Goal: Task Accomplishment & Management: Manage account settings

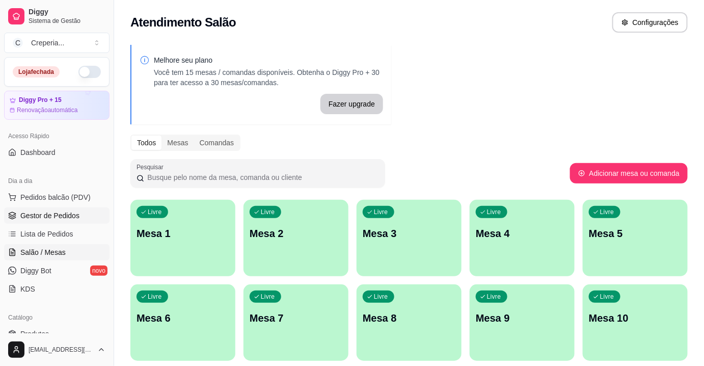
click at [41, 218] on span "Gestor de Pedidos" at bounding box center [49, 215] width 59 height 10
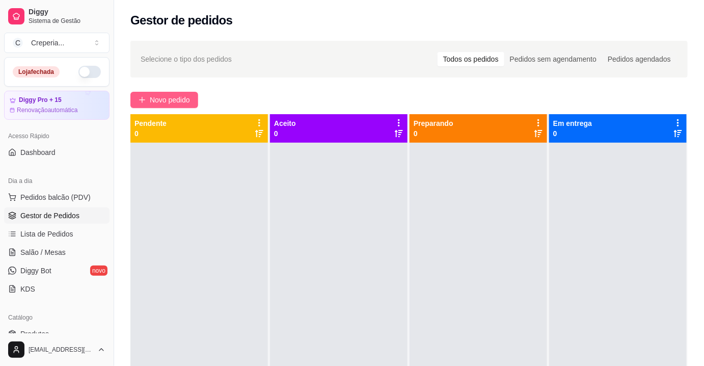
click at [176, 94] on span "Novo pedido" at bounding box center [170, 99] width 40 height 11
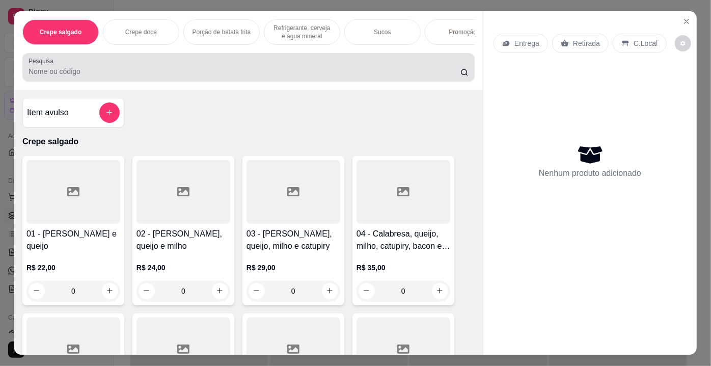
click at [130, 76] on input "Pesquisa" at bounding box center [245, 71] width 432 height 10
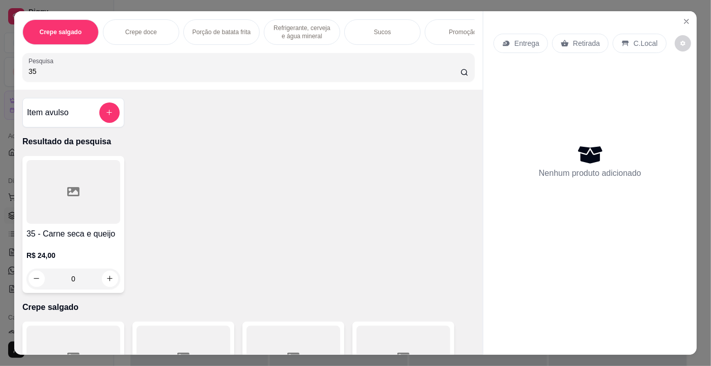
type input "35"
click at [87, 202] on div at bounding box center [73, 192] width 94 height 64
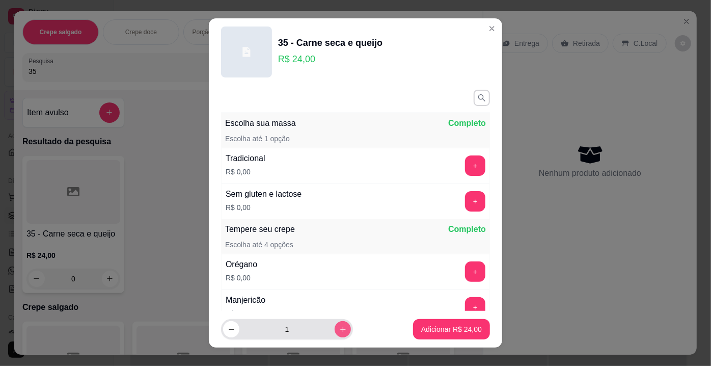
click at [339, 328] on icon "increase-product-quantity" at bounding box center [343, 329] width 8 height 8
type input "2"
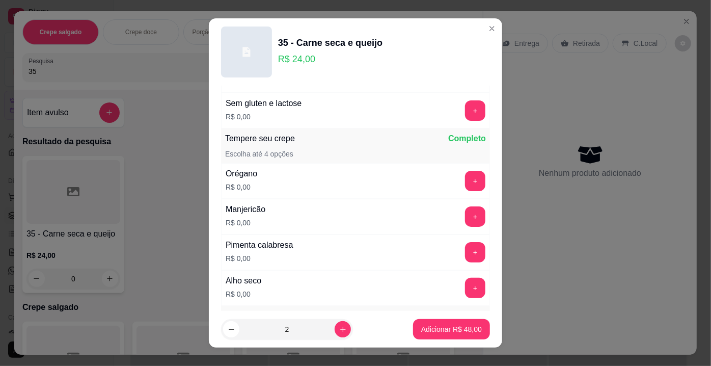
scroll to position [92, 0]
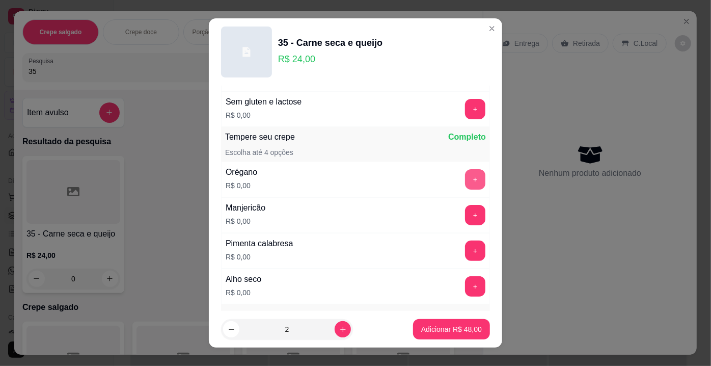
click at [465, 177] on button "+" at bounding box center [475, 179] width 20 height 20
click at [437, 330] on p "Adicionar R$ 48,00" at bounding box center [451, 329] width 59 height 10
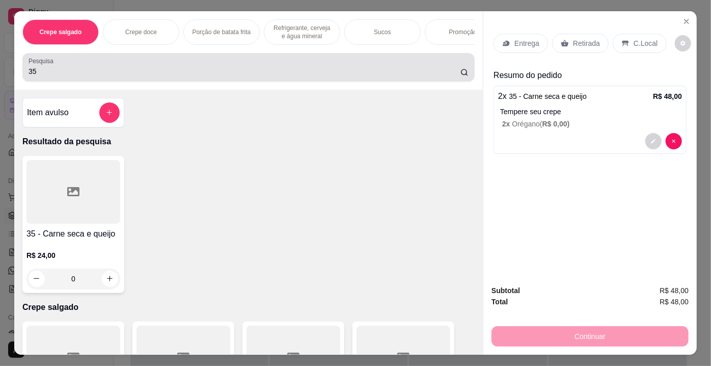
click at [264, 76] on input "35" at bounding box center [245, 71] width 432 height 10
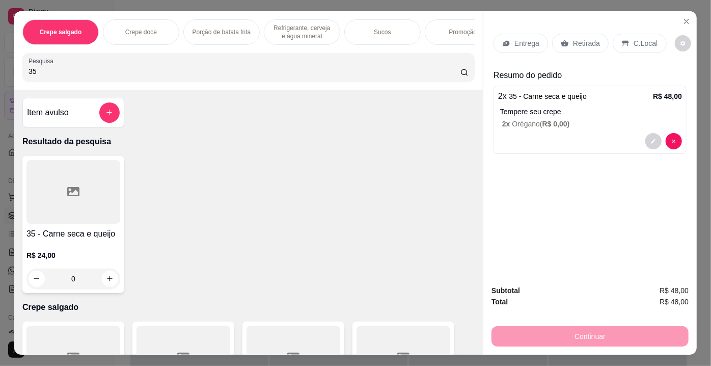
type input "3"
type input "coca"
click at [56, 207] on div at bounding box center [73, 192] width 94 height 64
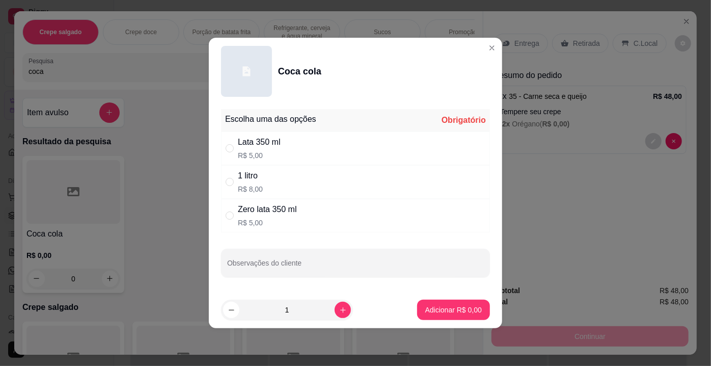
click at [266, 175] on div "1 litro R$ 8,00" at bounding box center [355, 182] width 269 height 34
radio input "true"
click at [441, 313] on p "Adicionar R$ 8,00" at bounding box center [453, 309] width 57 height 10
type input "1"
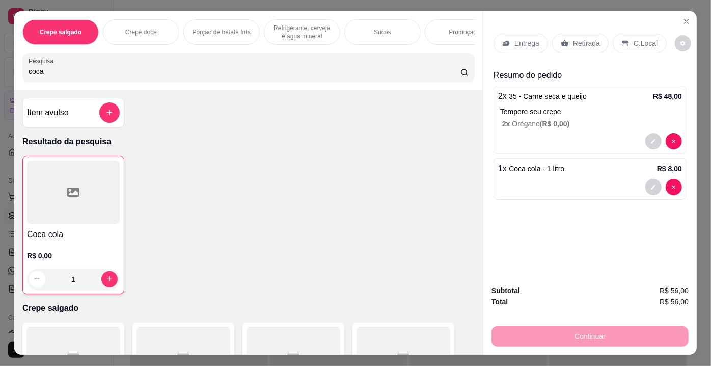
click at [587, 41] on p "Retirada" at bounding box center [586, 43] width 27 height 10
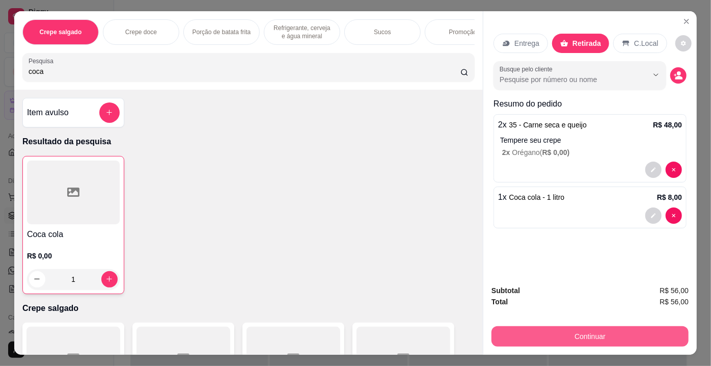
click at [566, 328] on button "Continuar" at bounding box center [589, 336] width 197 height 20
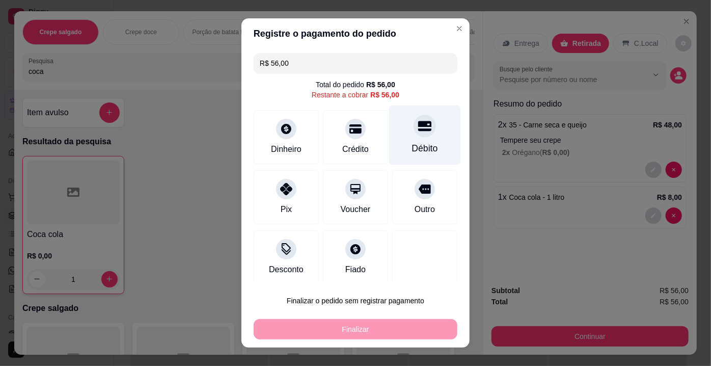
click at [413, 133] on div at bounding box center [424, 126] width 22 height 22
type input "R$ 0,00"
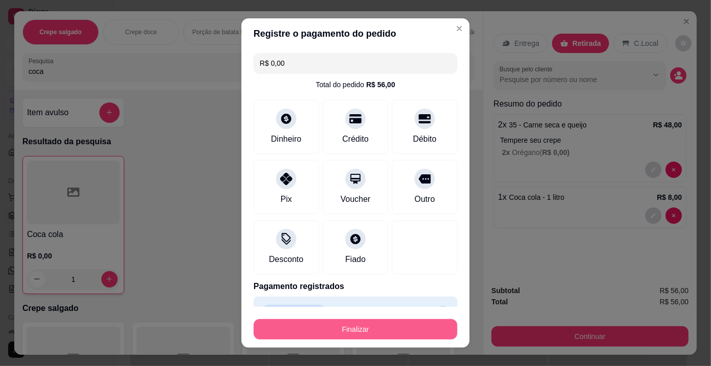
click at [342, 326] on button "Finalizar" at bounding box center [356, 329] width 204 height 20
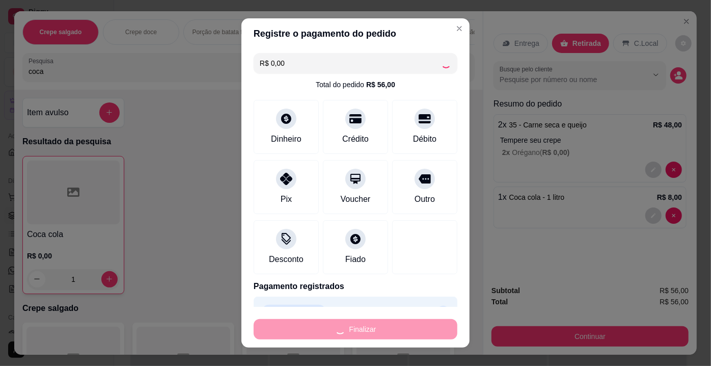
type input "0"
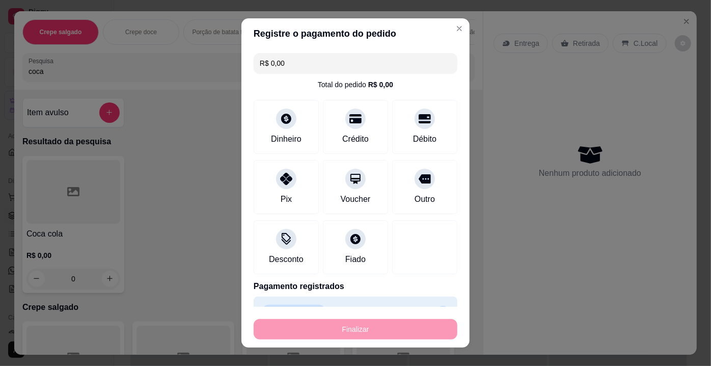
type input "-R$ 56,00"
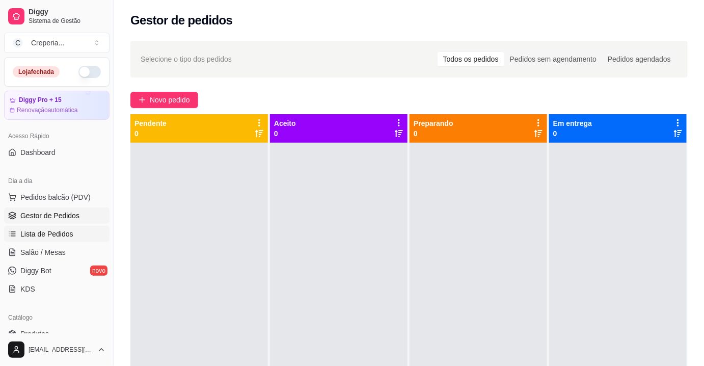
click at [74, 236] on link "Lista de Pedidos" at bounding box center [56, 234] width 105 height 16
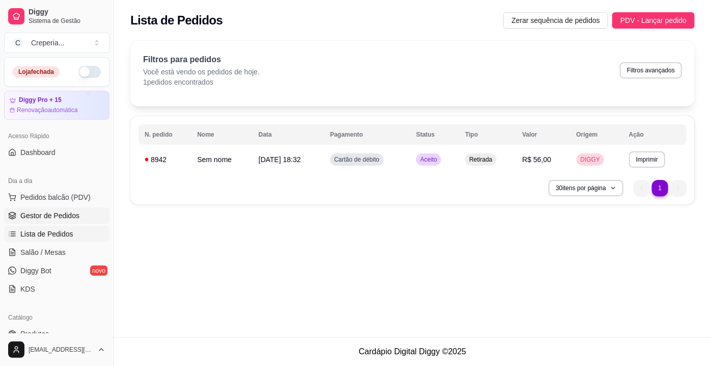
click at [73, 221] on link "Gestor de Pedidos" at bounding box center [56, 215] width 105 height 16
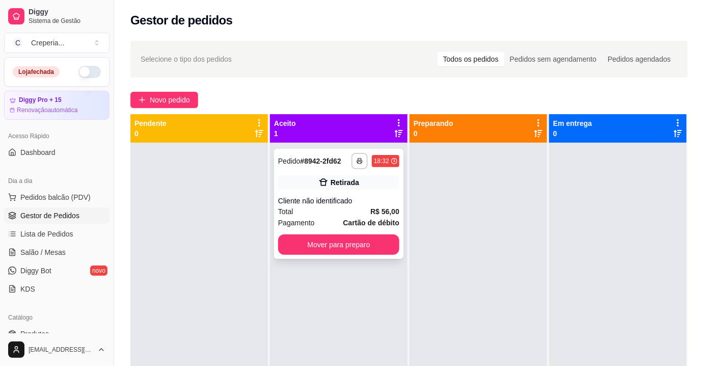
click at [330, 185] on div "Retirada" at bounding box center [344, 182] width 29 height 10
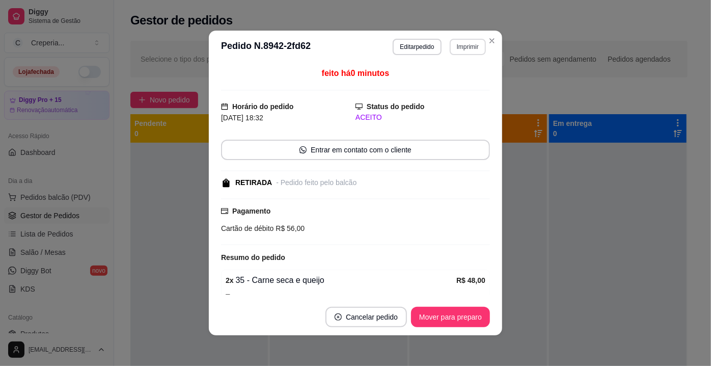
click at [472, 45] on button "Imprimir" at bounding box center [468, 47] width 36 height 16
click at [444, 84] on button "IMPRESSORA" at bounding box center [446, 82] width 74 height 16
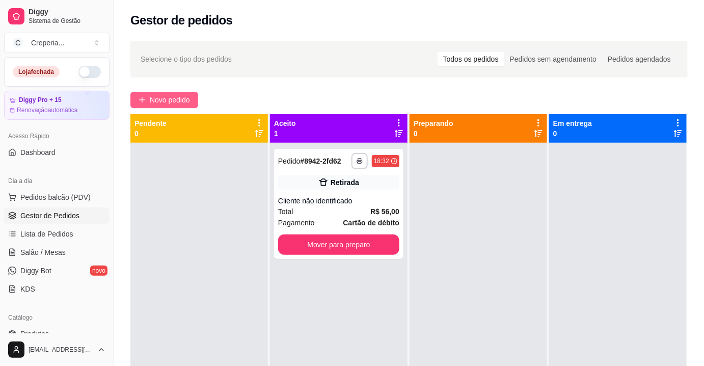
click at [166, 99] on span "Novo pedido" at bounding box center [170, 99] width 40 height 11
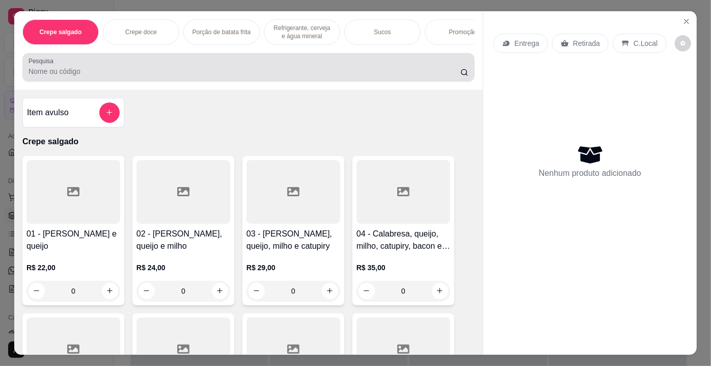
click at [159, 71] on input "Pesquisa" at bounding box center [245, 71] width 432 height 10
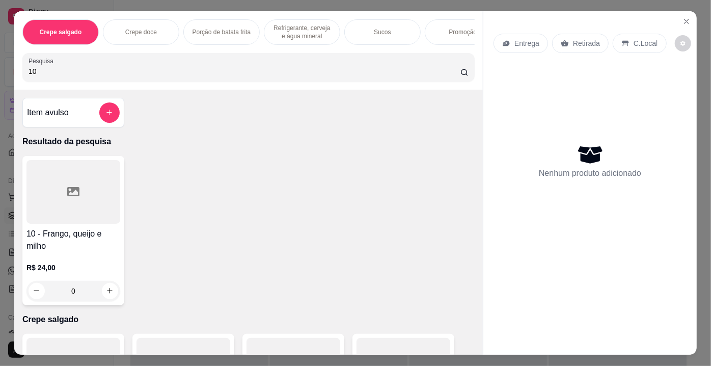
type input "10"
click at [107, 194] on div at bounding box center [73, 192] width 94 height 64
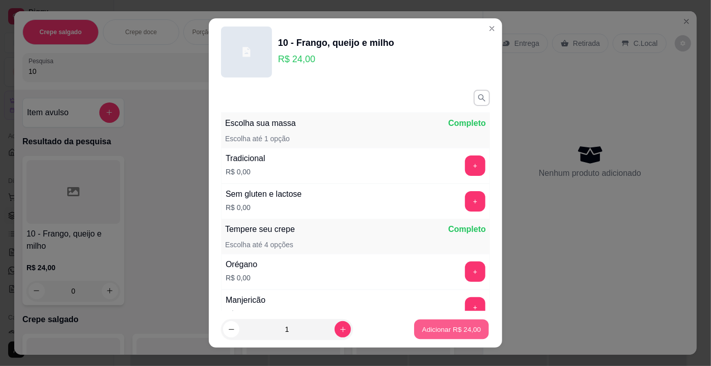
click at [465, 336] on button "Adicionar R$ 24,00" at bounding box center [451, 329] width 75 height 20
type input "1"
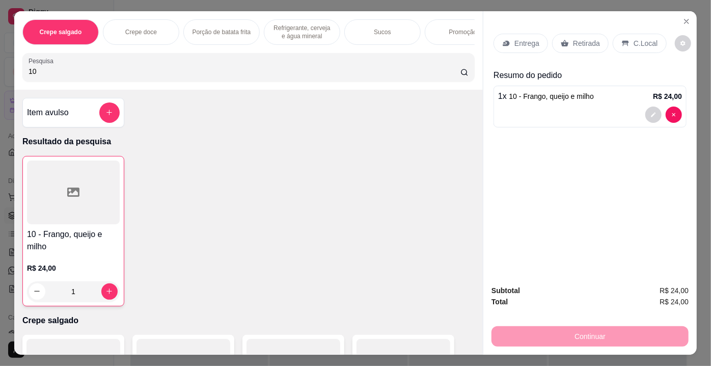
drag, startPoint x: 59, startPoint y: 74, endPoint x: 0, endPoint y: 70, distance: 58.7
click at [0, 70] on div "Crepe salgado Crepe doce Porção de batata frita Refrigerante, cerveja e água mi…" at bounding box center [355, 183] width 711 height 366
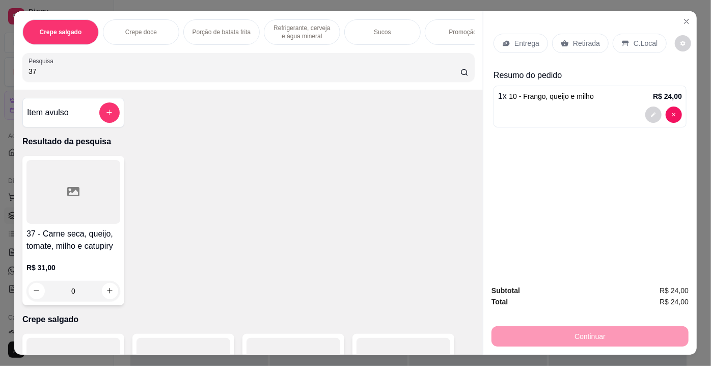
type input "37"
click at [92, 203] on div at bounding box center [73, 192] width 94 height 64
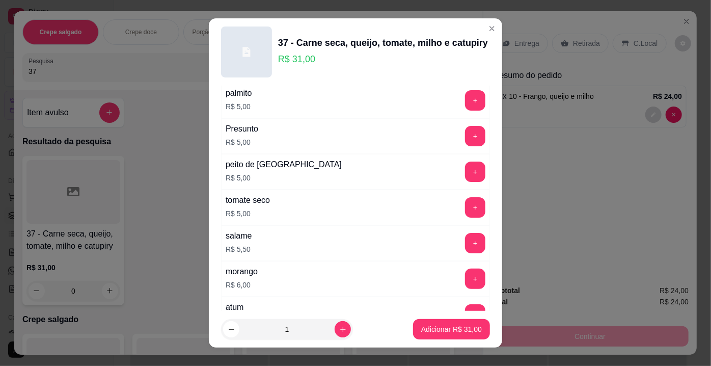
scroll to position [1846, 0]
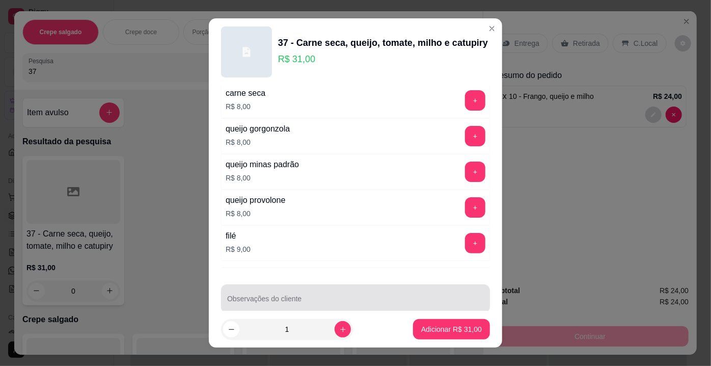
click at [338, 288] on div at bounding box center [355, 298] width 257 height 20
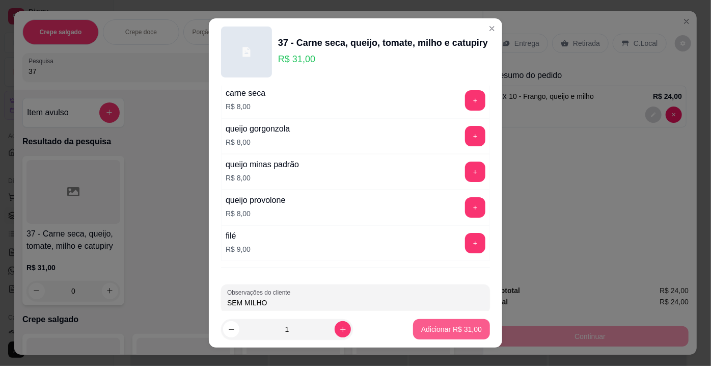
type input "SEM MILHO"
click at [422, 326] on p "Adicionar R$ 31,00" at bounding box center [451, 329] width 59 height 10
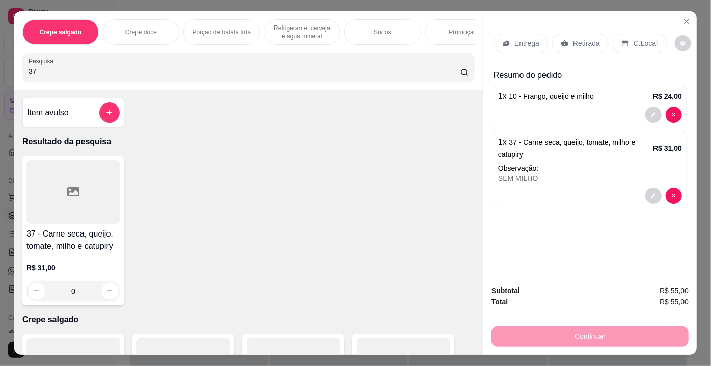
click at [529, 40] on p "Entrega" at bounding box center [526, 43] width 25 height 10
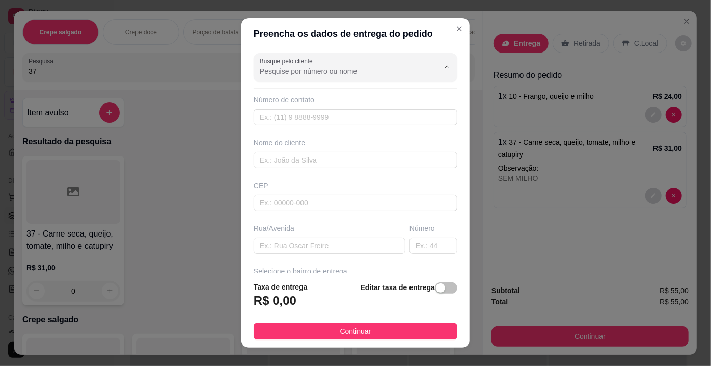
click at [310, 70] on input "Busque pelo cliente" at bounding box center [341, 71] width 163 height 10
type input "c"
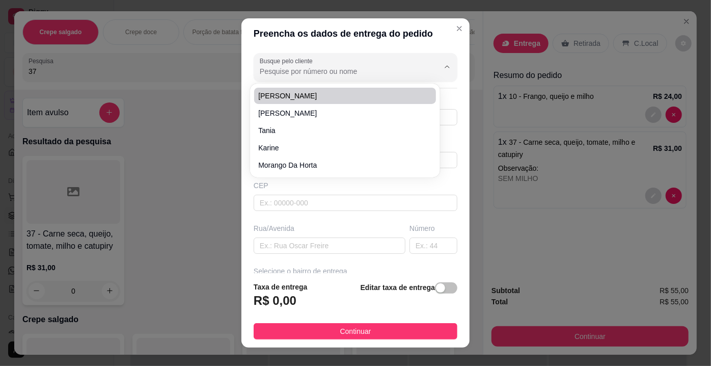
click at [290, 231] on div "Rua/Avenida" at bounding box center [330, 228] width 152 height 10
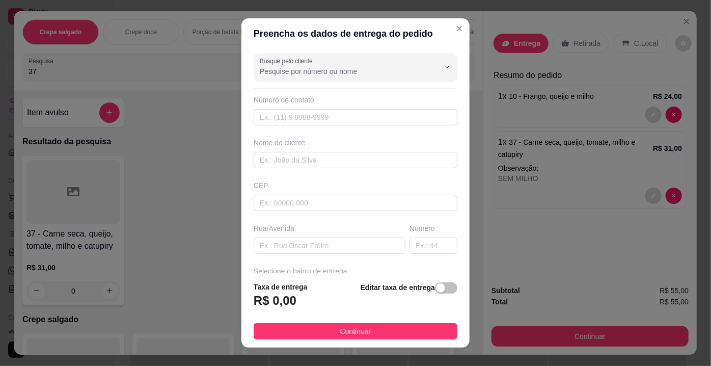
click at [293, 273] on footer "Taxa de entrega R$ 0,00 Editar taxa de entrega Continuar" at bounding box center [355, 310] width 228 height 74
click at [300, 268] on div "Selecione o bairro de entrega" at bounding box center [356, 271] width 204 height 10
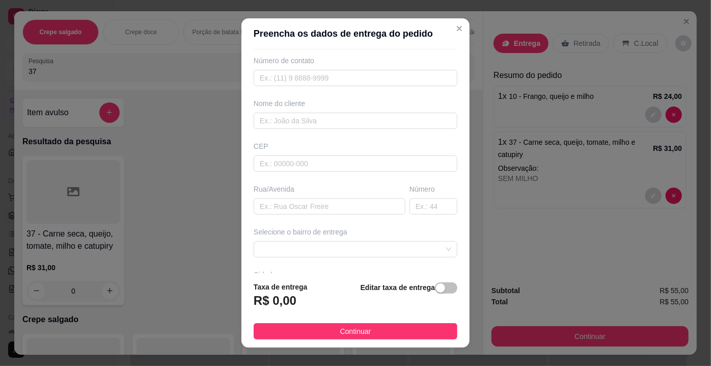
scroll to position [92, 0]
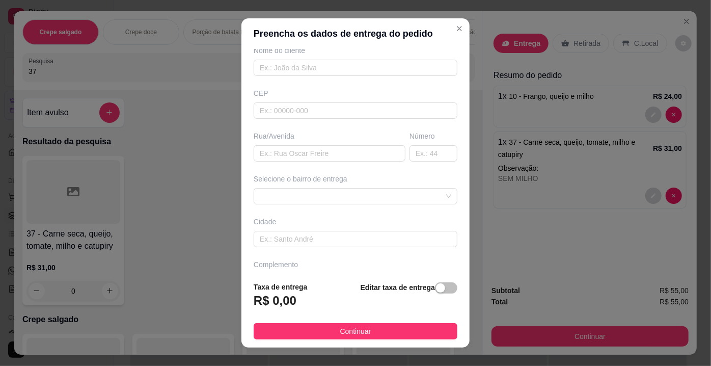
click at [379, 176] on div "Selecione o bairro de entrega" at bounding box center [356, 179] width 204 height 10
click at [377, 178] on div "Selecione o bairro de entrega" at bounding box center [356, 179] width 204 height 10
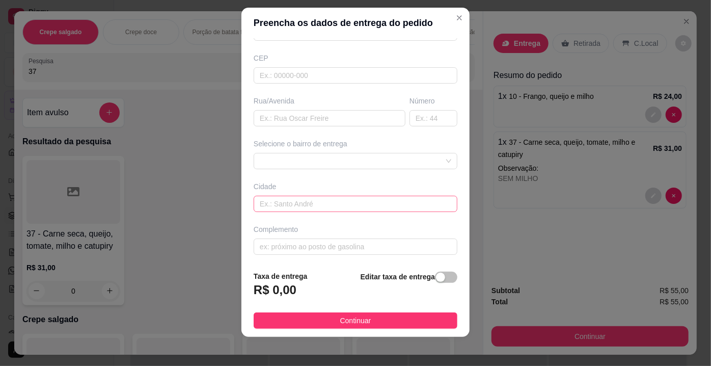
scroll to position [14, 0]
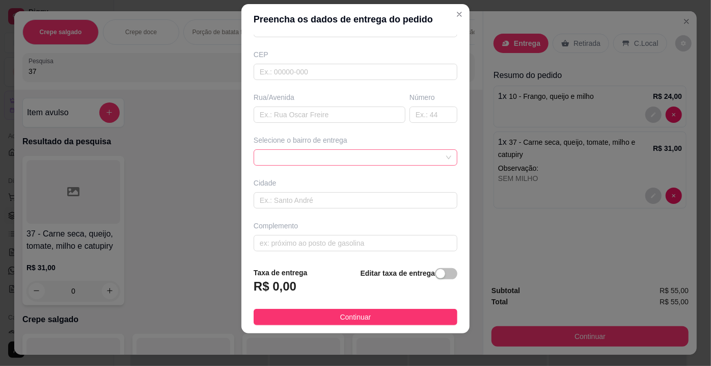
click at [298, 162] on div at bounding box center [356, 157] width 204 height 16
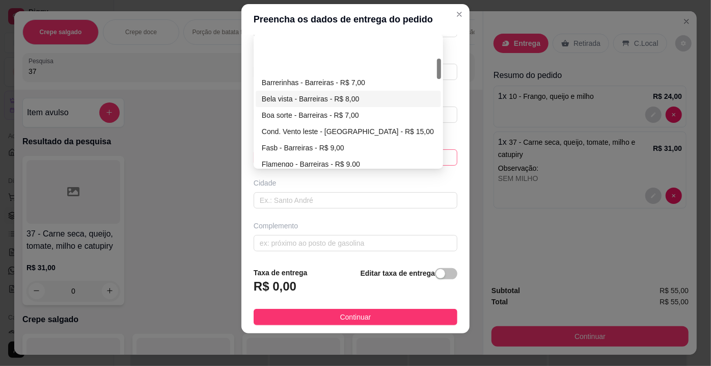
scroll to position [138, 0]
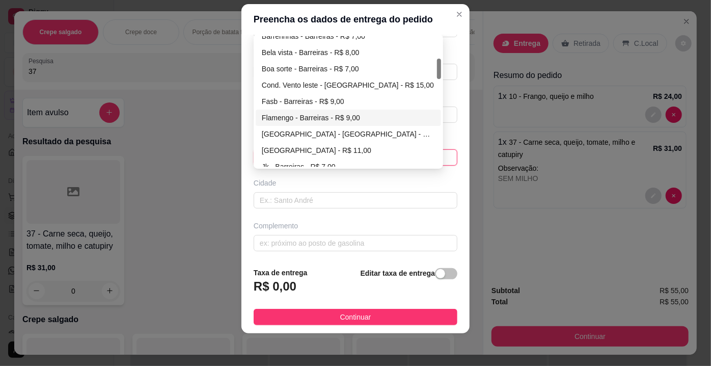
click at [308, 113] on div "Flamengo - Barreiras - R$ 9,00" at bounding box center [348, 117] width 173 height 11
type input "Barreiras"
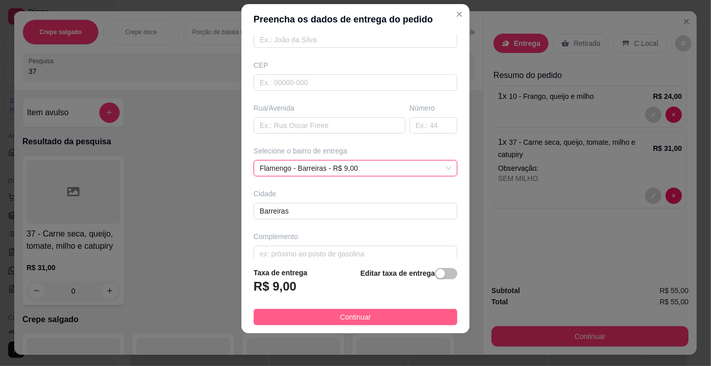
scroll to position [117, 0]
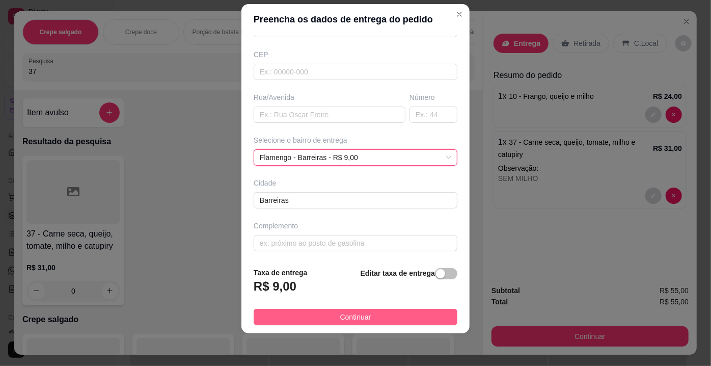
click at [340, 317] on span "Continuar" at bounding box center [355, 316] width 31 height 11
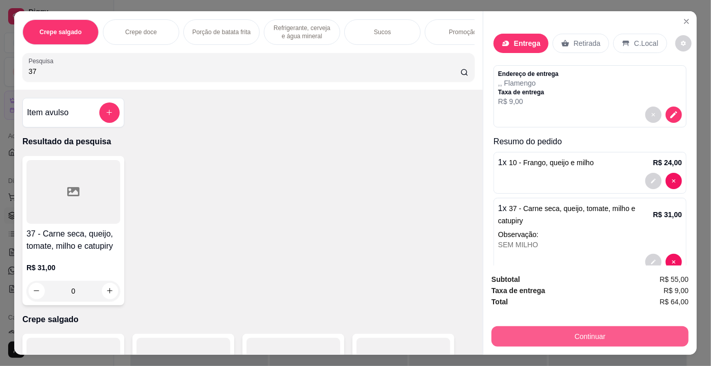
click at [569, 334] on button "Continuar" at bounding box center [589, 336] width 197 height 20
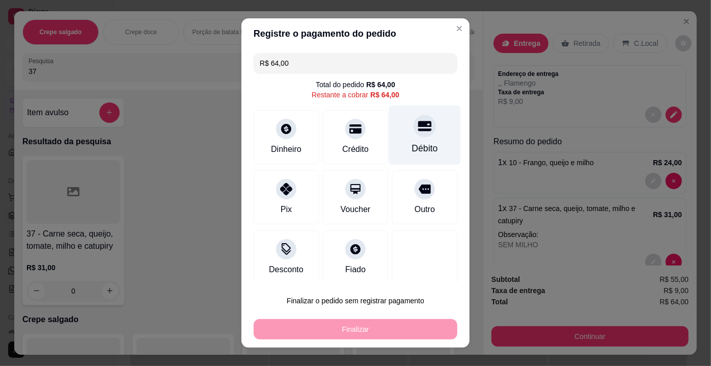
click at [412, 143] on div "Débito" at bounding box center [425, 148] width 26 height 13
type input "R$ 0,00"
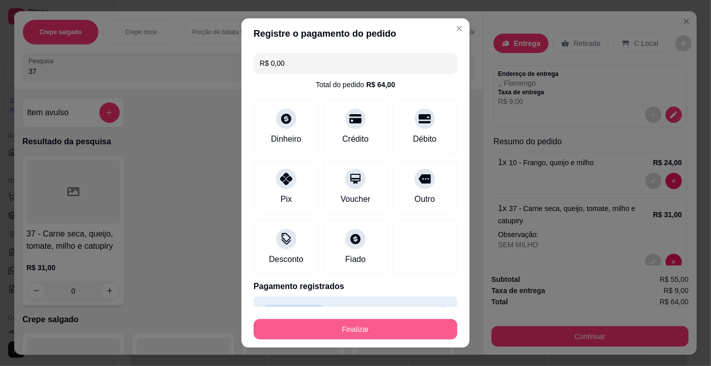
click at [357, 331] on button "Finalizar" at bounding box center [356, 329] width 204 height 20
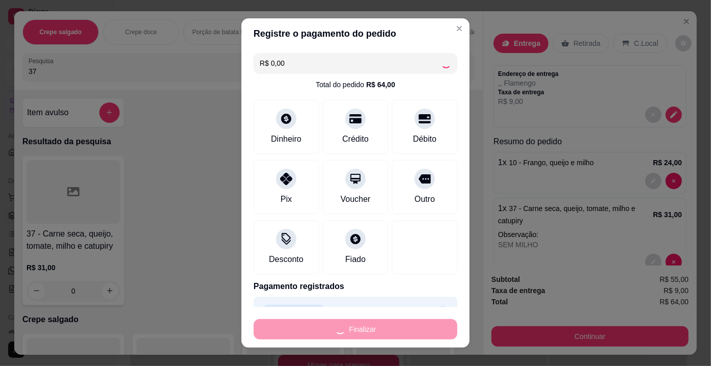
type input "0"
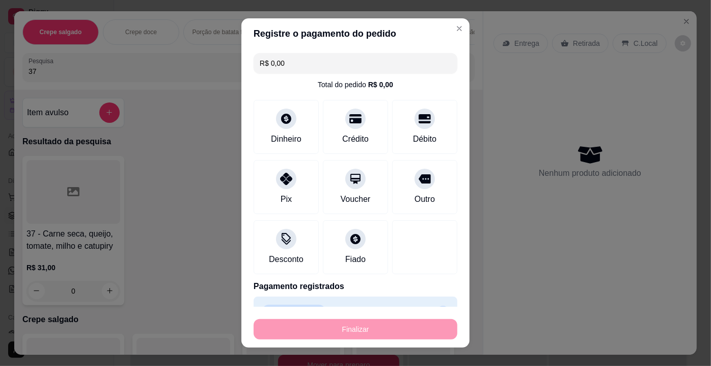
type input "-R$ 64,00"
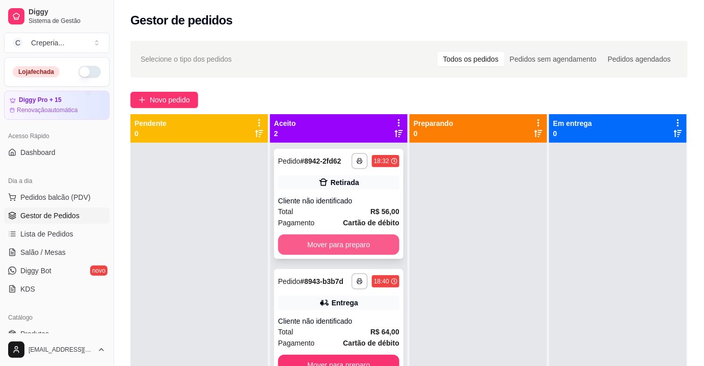
click at [352, 241] on button "Mover para preparo" at bounding box center [338, 244] width 121 height 20
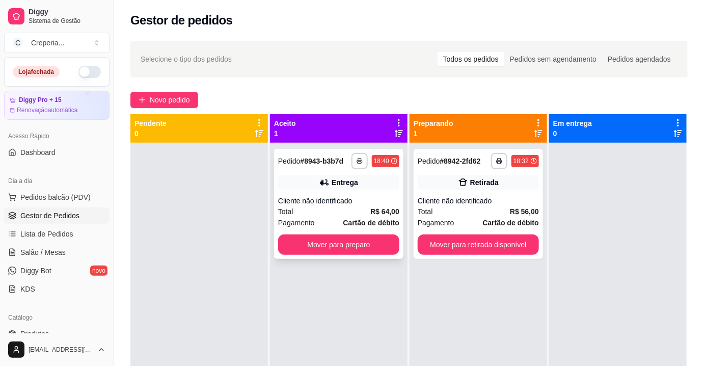
click at [365, 193] on div "**********" at bounding box center [338, 204] width 129 height 110
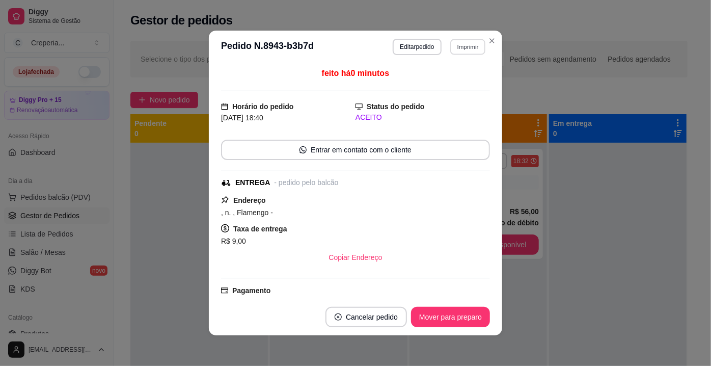
click at [459, 47] on button "Imprimir" at bounding box center [467, 47] width 35 height 16
click at [459, 81] on button "IMPRESSORA" at bounding box center [445, 82] width 71 height 16
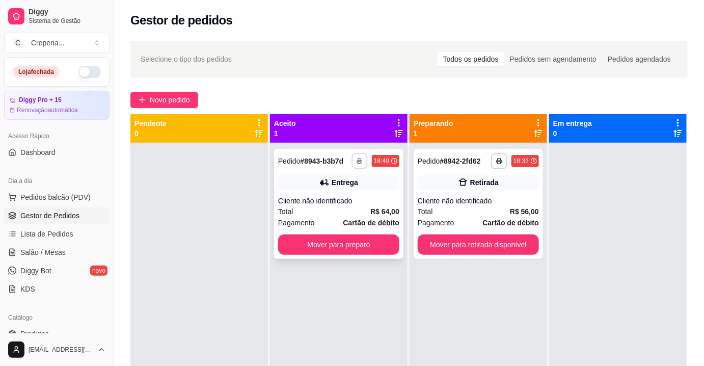
click at [356, 159] on icon "button" at bounding box center [359, 161] width 6 height 6
click at [342, 189] on button "IMPRESSORA" at bounding box center [329, 196] width 71 height 16
click at [468, 212] on div "Total R$ 56,00" at bounding box center [477, 211] width 121 height 11
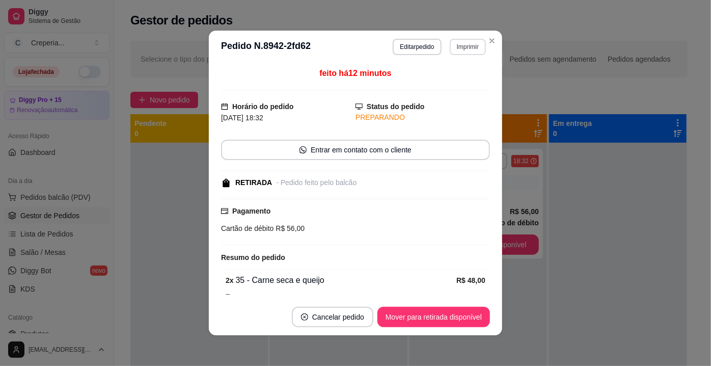
click at [450, 49] on button "Imprimir" at bounding box center [468, 47] width 36 height 16
click at [440, 80] on button "IMPRESSORA" at bounding box center [446, 82] width 74 height 16
click at [417, 317] on button "Mover para retirada disponível" at bounding box center [433, 316] width 113 height 20
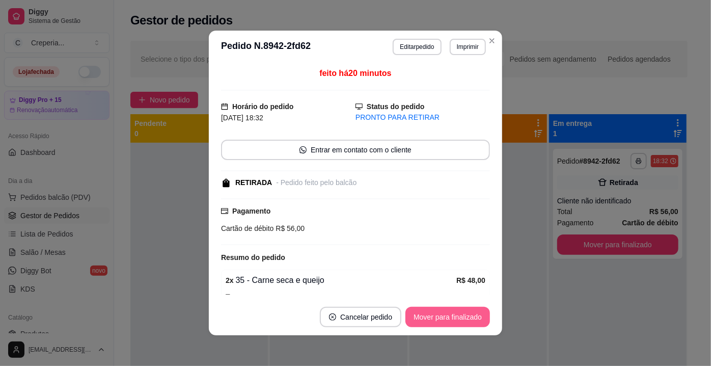
click at [429, 318] on button "Mover para finalizado" at bounding box center [447, 316] width 85 height 20
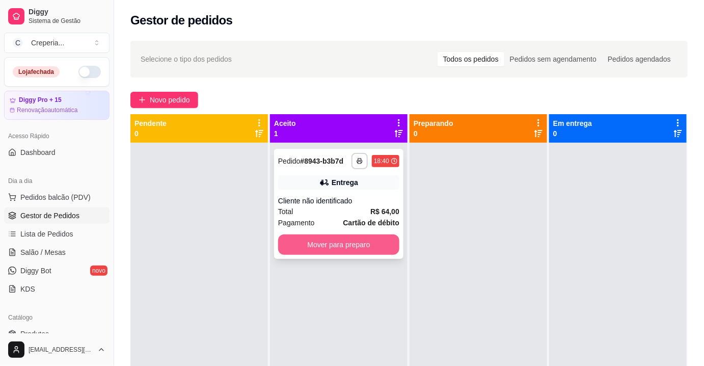
click at [341, 250] on button "Mover para preparo" at bounding box center [338, 244] width 121 height 20
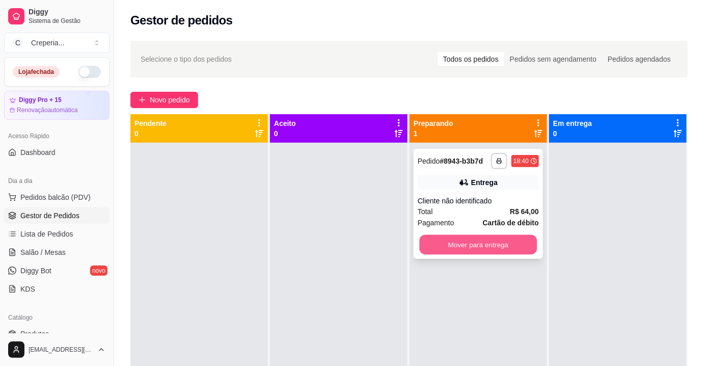
click at [478, 244] on button "Mover para entrega" at bounding box center [479, 245] width 118 height 20
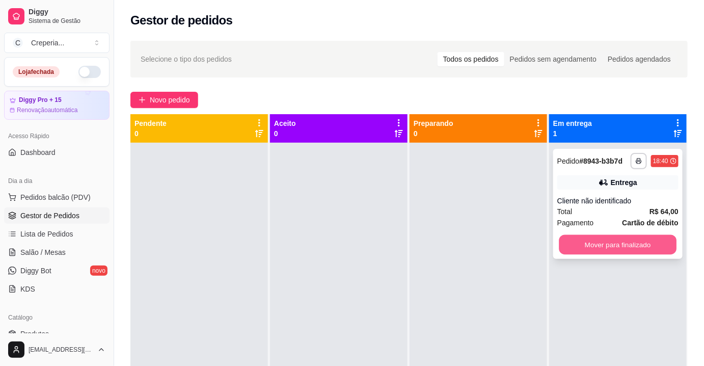
click at [609, 250] on button "Mover para finalizado" at bounding box center [618, 245] width 118 height 20
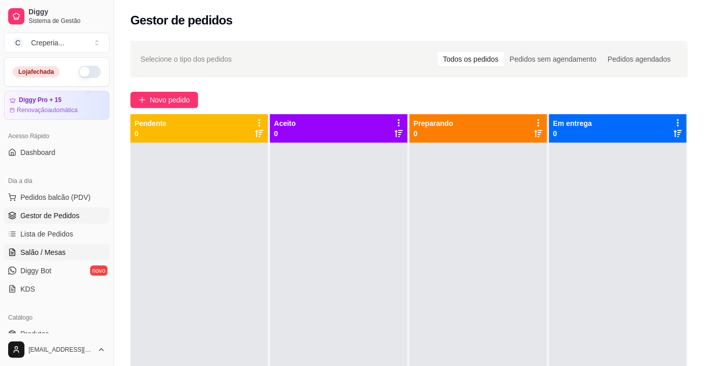
click at [60, 249] on span "Salão / Mesas" at bounding box center [42, 252] width 45 height 10
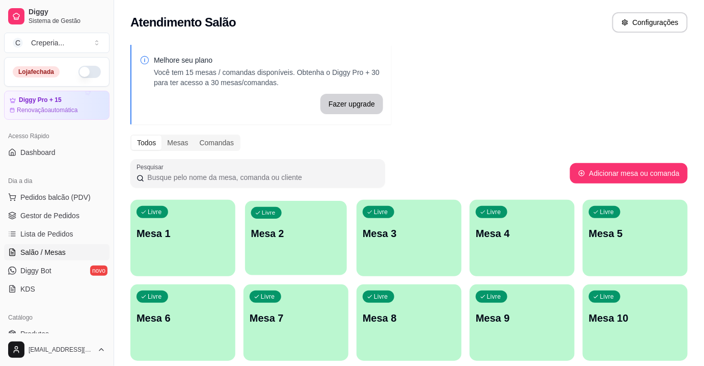
click at [281, 233] on p "Mesa 2" at bounding box center [296, 234] width 90 height 14
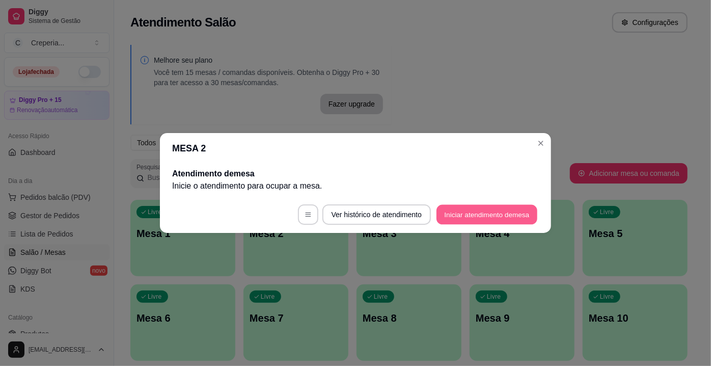
click at [456, 222] on button "Iniciar atendimento de mesa" at bounding box center [486, 215] width 101 height 20
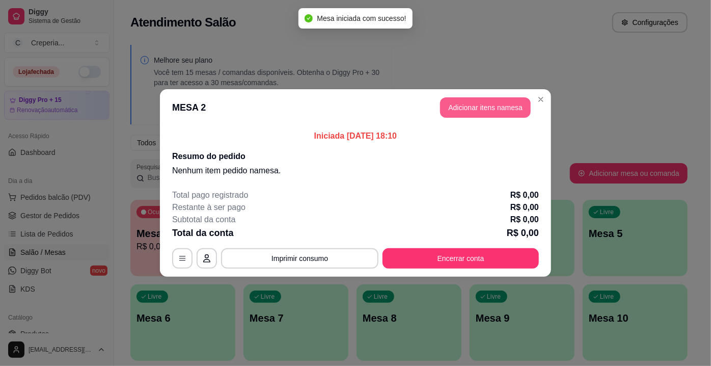
click at [475, 110] on button "Adicionar itens na mesa" at bounding box center [485, 107] width 91 height 20
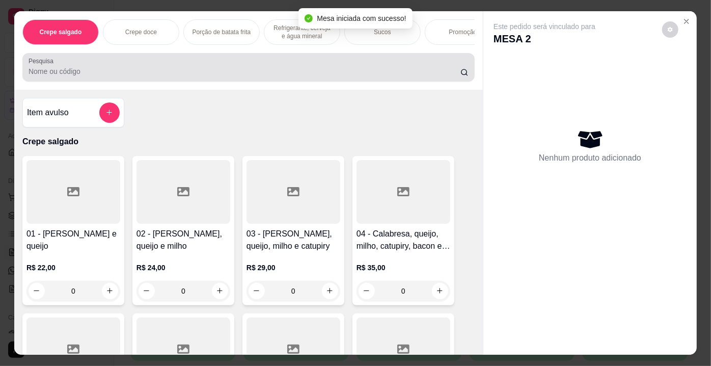
click at [101, 71] on input "Pesquisa" at bounding box center [245, 71] width 432 height 10
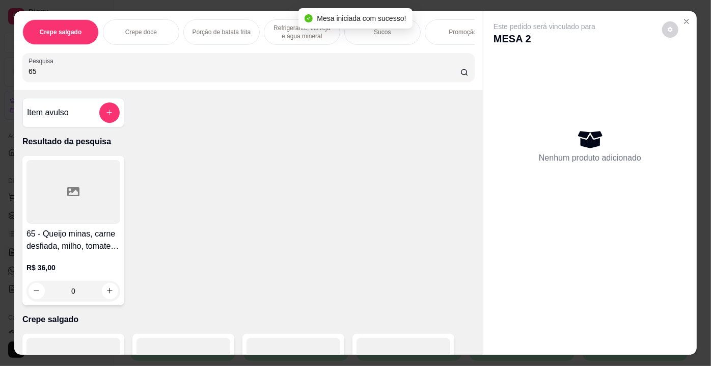
type input "65"
click at [73, 171] on div at bounding box center [73, 192] width 94 height 64
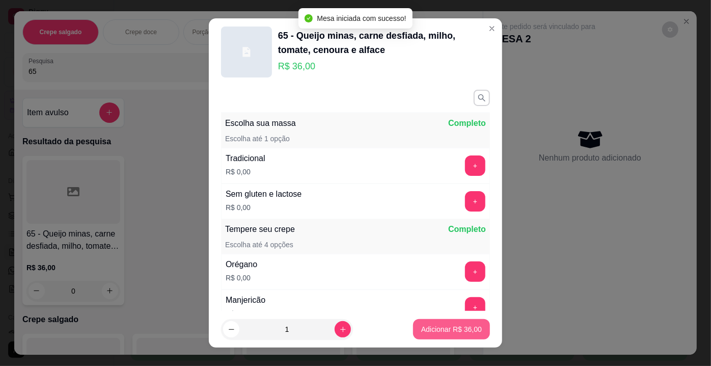
click at [426, 324] on p "Adicionar R$ 36,00" at bounding box center [451, 329] width 61 height 10
type input "1"
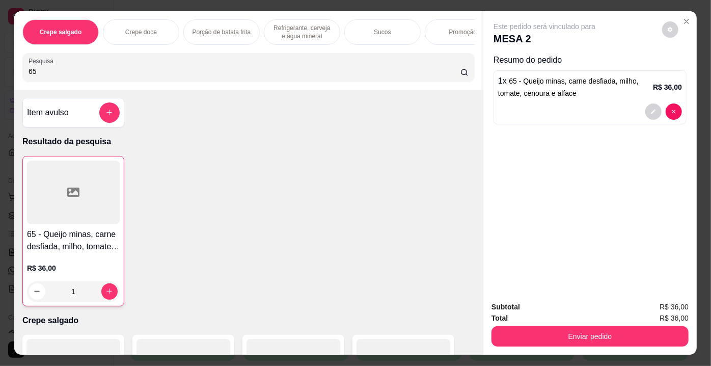
drag, startPoint x: 49, startPoint y: 72, endPoint x: 0, endPoint y: 65, distance: 49.5
click at [0, 76] on div "Crepe salgado Crepe doce Porção de batata frita Refrigerante, cerveja e água mi…" at bounding box center [355, 183] width 711 height 366
type input "36"
click at [125, 166] on div "36 - Carne seca, queijo e banana da terra R$ 28,00 0" at bounding box center [248, 230] width 452 height 149
click at [90, 192] on div at bounding box center [73, 192] width 94 height 64
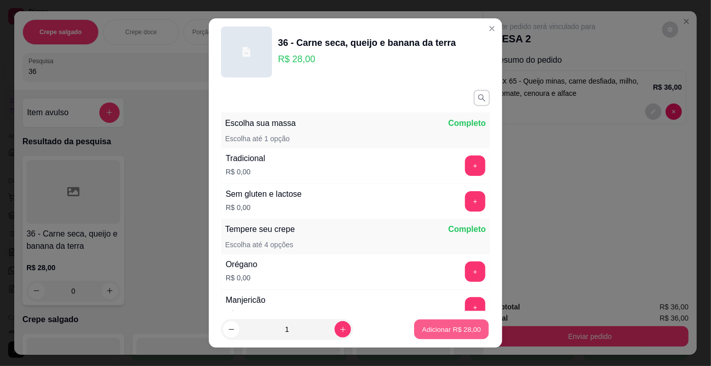
click at [427, 331] on p "Adicionar R$ 28,00" at bounding box center [451, 329] width 59 height 10
type input "1"
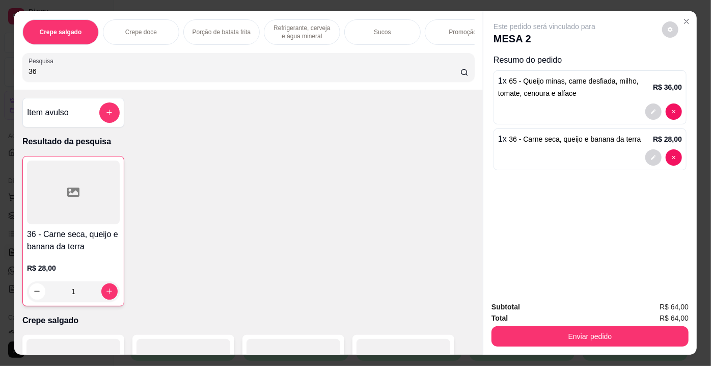
drag, startPoint x: 65, startPoint y: 73, endPoint x: 0, endPoint y: 75, distance: 65.2
click at [0, 75] on div "Crepe salgado Crepe doce Porção de batata frita Refrigerante, cerveja e água mi…" at bounding box center [355, 183] width 711 height 366
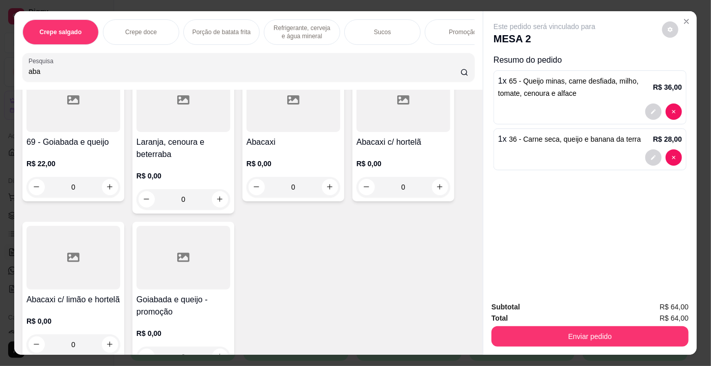
scroll to position [92, 0]
type input "aba"
click at [53, 249] on div at bounding box center [73, 257] width 94 height 64
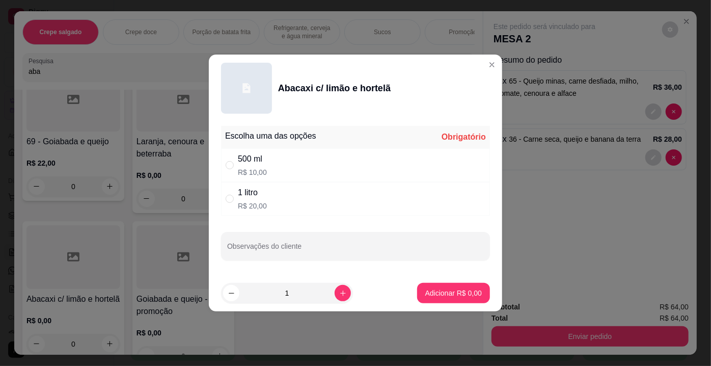
click at [269, 165] on div "500 ml R$ 10,00" at bounding box center [355, 165] width 269 height 34
radio input "true"
click at [455, 293] on p "Adicionar R$ 10,00" at bounding box center [451, 293] width 61 height 10
type input "1"
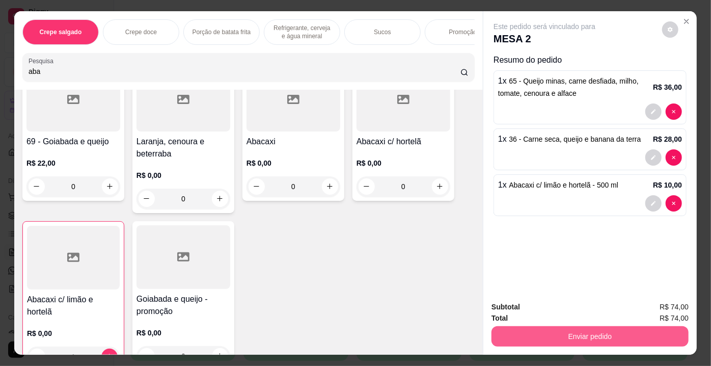
click at [613, 340] on button "Enviar pedido" at bounding box center [589, 336] width 197 height 20
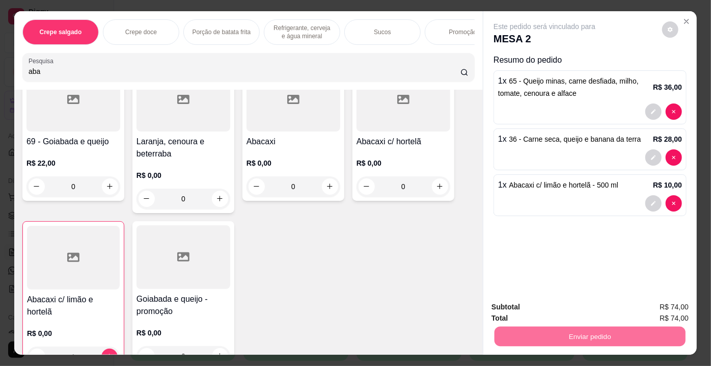
click at [648, 310] on button "Enviar pedido" at bounding box center [662, 307] width 56 height 19
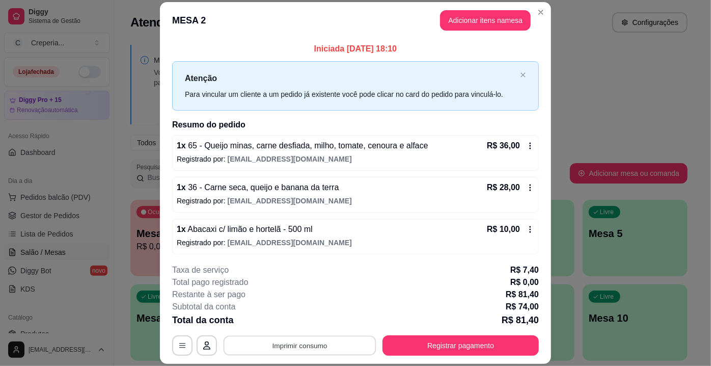
click at [316, 347] on button "Imprimir consumo" at bounding box center [300, 346] width 153 height 20
click at [308, 328] on button "IMPRESSORA" at bounding box center [300, 322] width 74 height 16
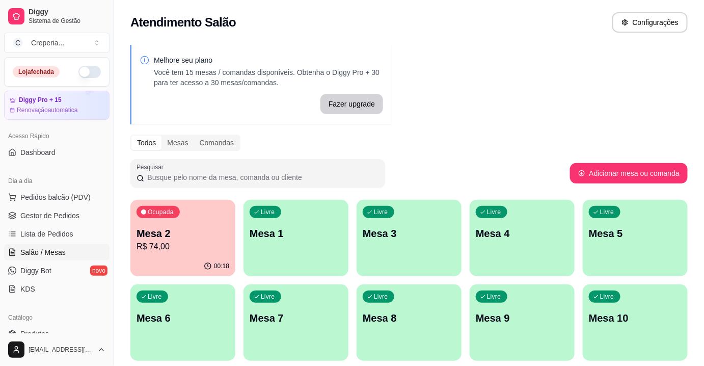
click at [206, 313] on p "Mesa 6" at bounding box center [182, 318] width 93 height 14
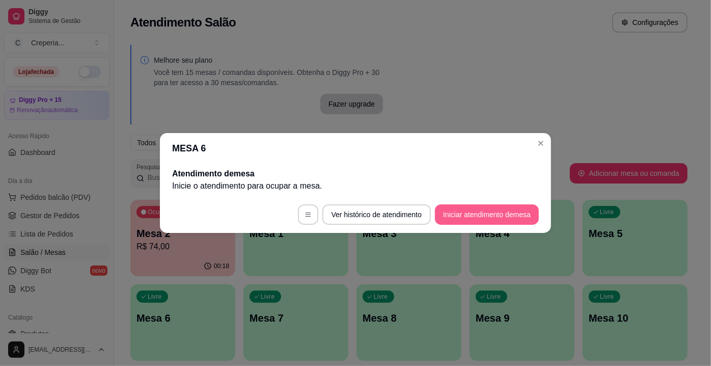
click at [459, 215] on button "Iniciar atendimento de mesa" at bounding box center [487, 214] width 104 height 20
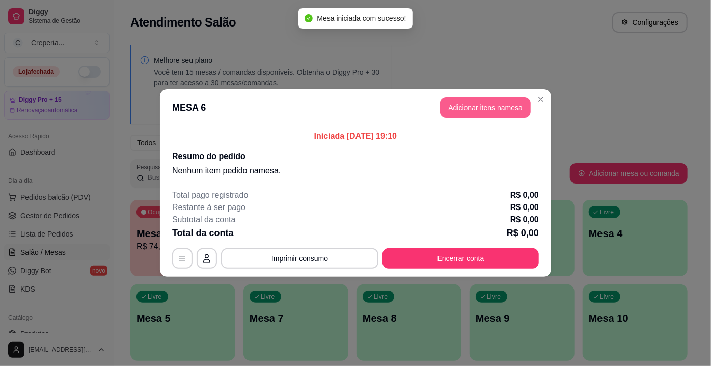
click at [462, 105] on button "Adicionar itens na mesa" at bounding box center [485, 107] width 91 height 20
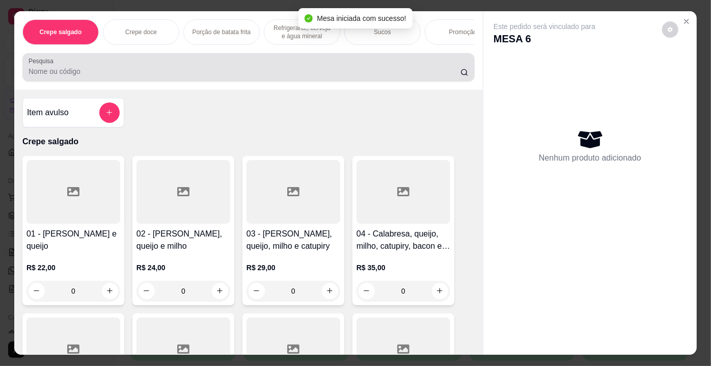
click at [222, 70] on input "Pesquisa" at bounding box center [245, 71] width 432 height 10
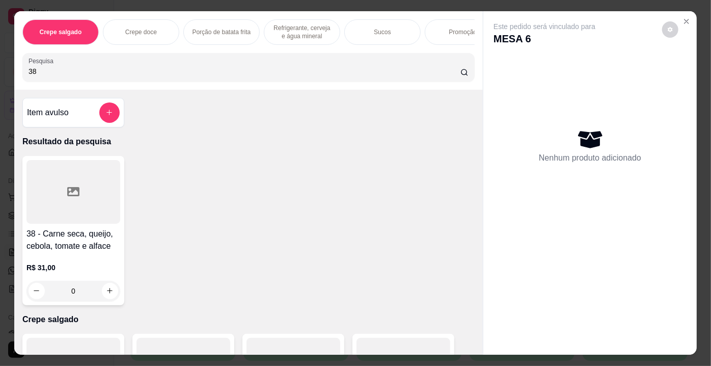
type input "38"
click at [95, 203] on div at bounding box center [73, 192] width 94 height 64
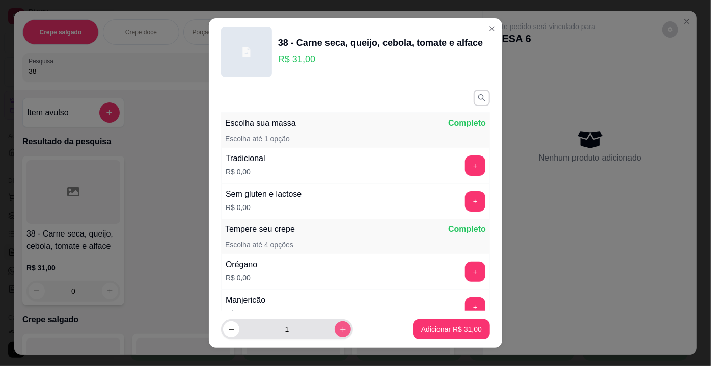
click at [339, 328] on icon "increase-product-quantity" at bounding box center [343, 329] width 8 height 8
type input "2"
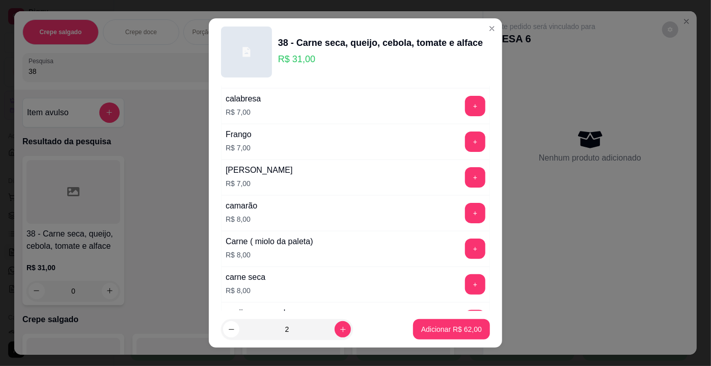
scroll to position [1846, 0]
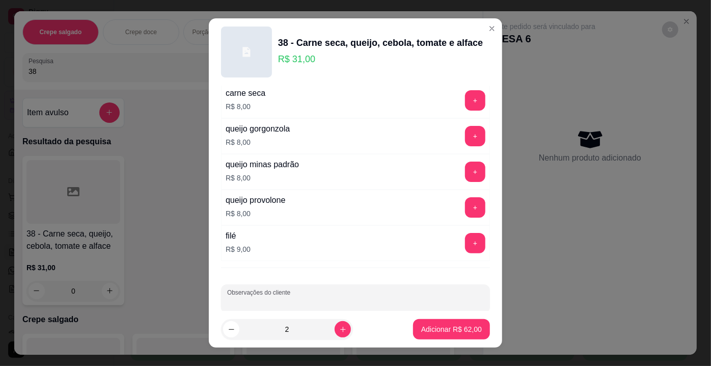
click at [444, 297] on input "Observações do cliente" at bounding box center [355, 302] width 257 height 10
type input "SEM CEBOLA"
click at [441, 325] on p "Adicionar R$ 62,00" at bounding box center [451, 329] width 61 height 10
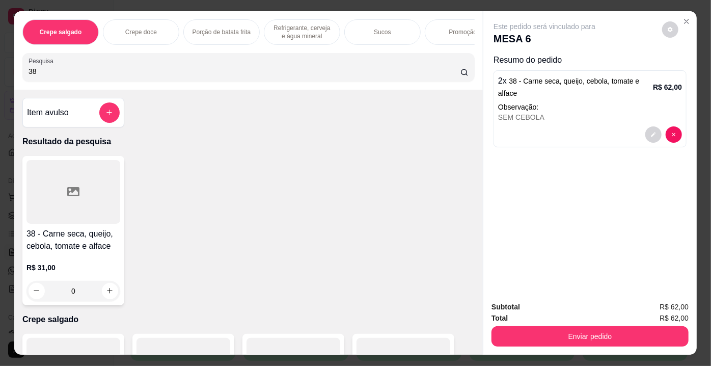
drag, startPoint x: 49, startPoint y: 76, endPoint x: 13, endPoint y: 78, distance: 36.7
click at [14, 78] on div "Crepe salgado Crepe doce Porção de batata frita Refrigerante, cerveja e água mi…" at bounding box center [248, 50] width 468 height 78
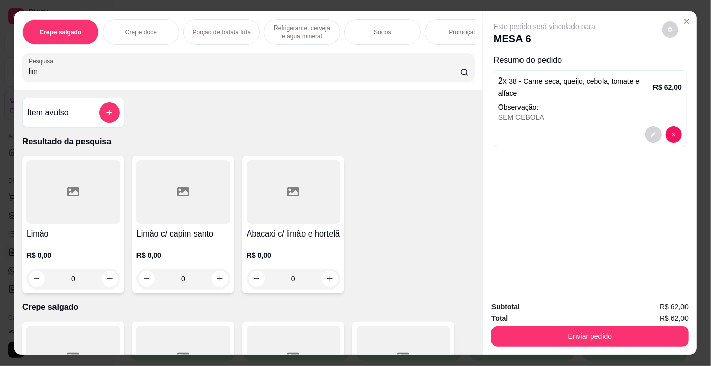
type input "lim"
click at [94, 200] on div at bounding box center [73, 192] width 94 height 64
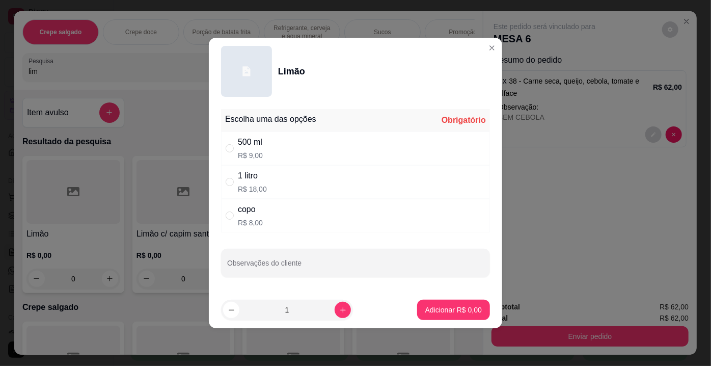
click at [263, 148] on div "500 ml R$ 9,00" at bounding box center [355, 148] width 269 height 34
radio input "true"
click at [459, 309] on p "Adicionar R$ 9,00" at bounding box center [453, 309] width 55 height 10
type input "1"
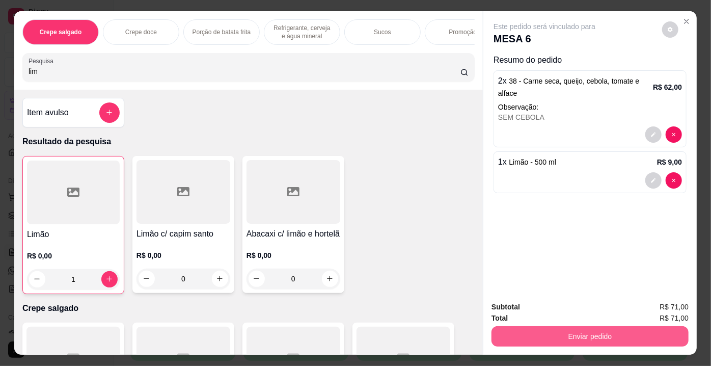
click at [601, 332] on button "Enviar pedido" at bounding box center [589, 336] width 197 height 20
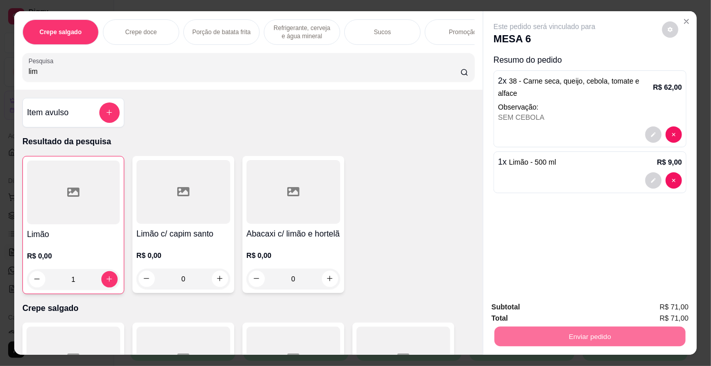
click at [685, 305] on button "Enviar pedido" at bounding box center [662, 307] width 58 height 19
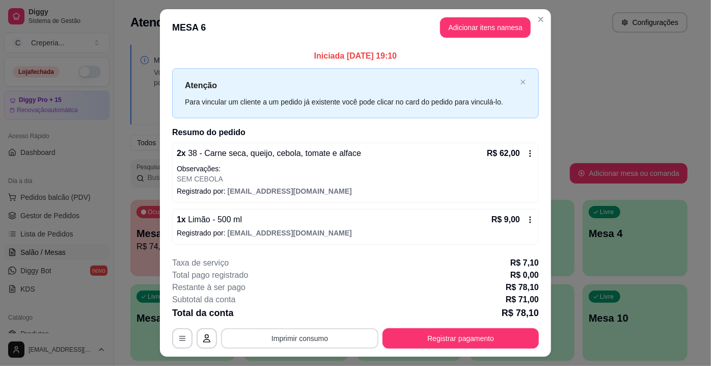
click at [332, 339] on button "Imprimir consumo" at bounding box center [299, 338] width 157 height 20
click at [312, 320] on button "IMPRESSORA" at bounding box center [300, 314] width 74 height 16
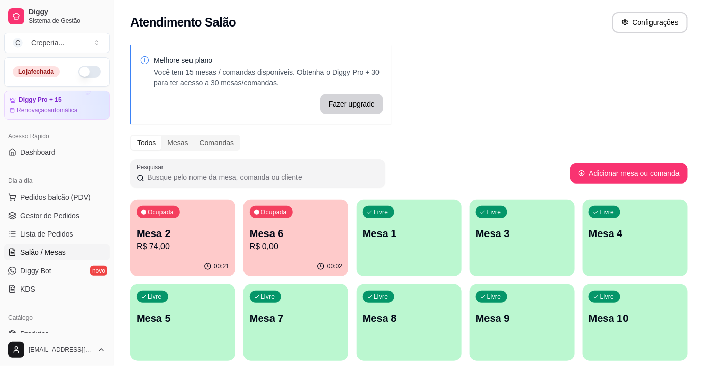
click at [166, 238] on p "Mesa 2" at bounding box center [182, 233] width 93 height 14
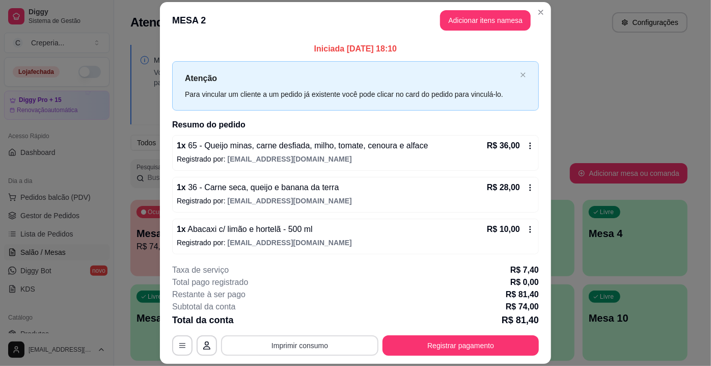
click at [300, 341] on button "Imprimir consumo" at bounding box center [299, 345] width 157 height 20
click at [301, 320] on button "IMPRESSORA" at bounding box center [299, 324] width 59 height 13
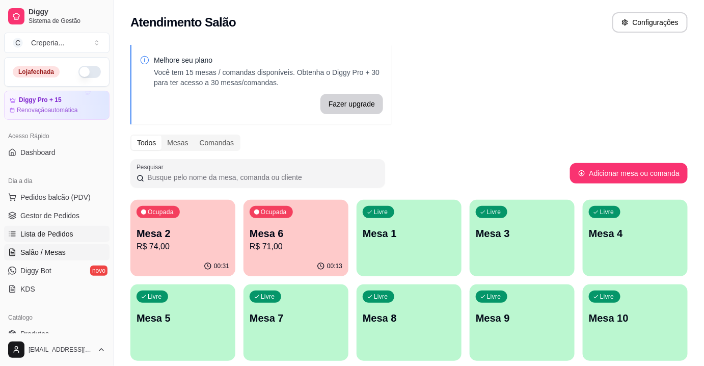
click at [68, 235] on span "Lista de Pedidos" at bounding box center [46, 234] width 53 height 10
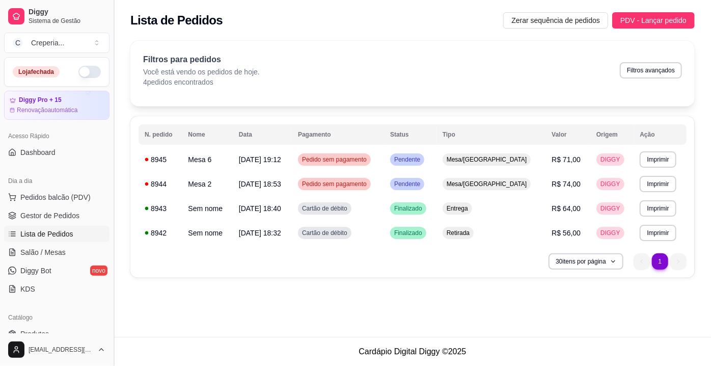
drag, startPoint x: 69, startPoint y: 212, endPoint x: 116, endPoint y: 166, distance: 65.2
click at [70, 213] on span "Gestor de Pedidos" at bounding box center [49, 215] width 59 height 10
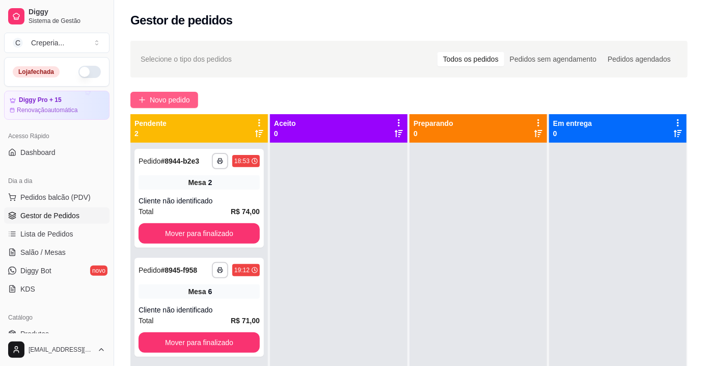
click at [158, 102] on span "Novo pedido" at bounding box center [170, 99] width 40 height 11
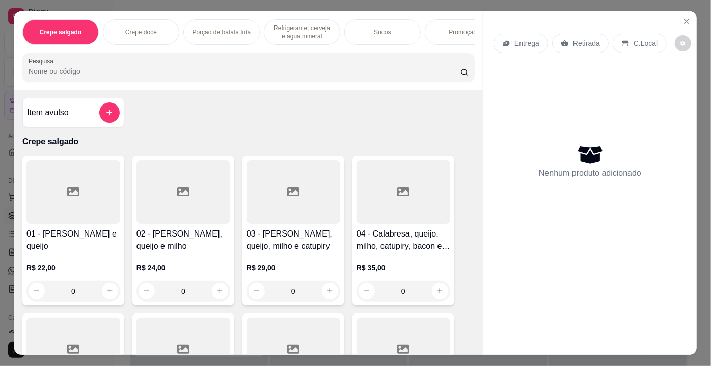
click at [235, 74] on input "Pesquisa" at bounding box center [245, 71] width 432 height 10
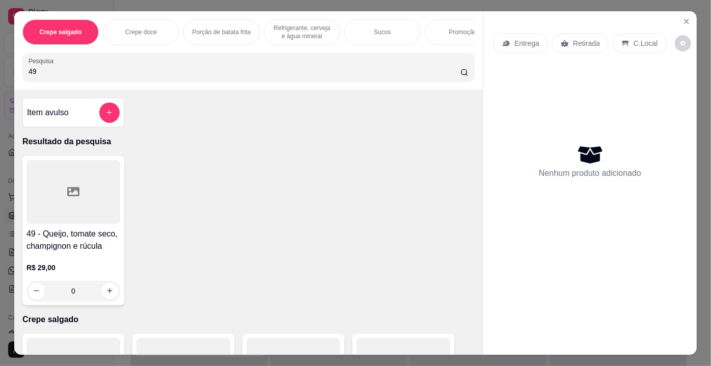
type input "49"
click at [91, 216] on div at bounding box center [73, 192] width 94 height 64
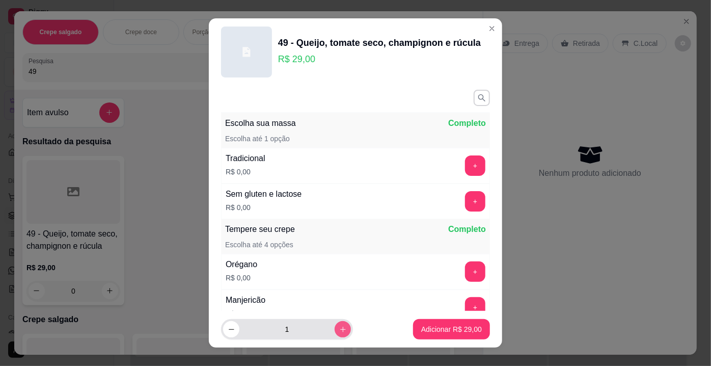
click at [339, 330] on icon "increase-product-quantity" at bounding box center [343, 329] width 8 height 8
type input "2"
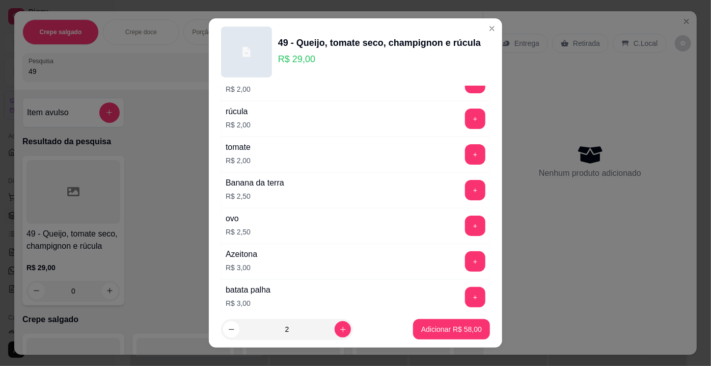
scroll to position [601, 0]
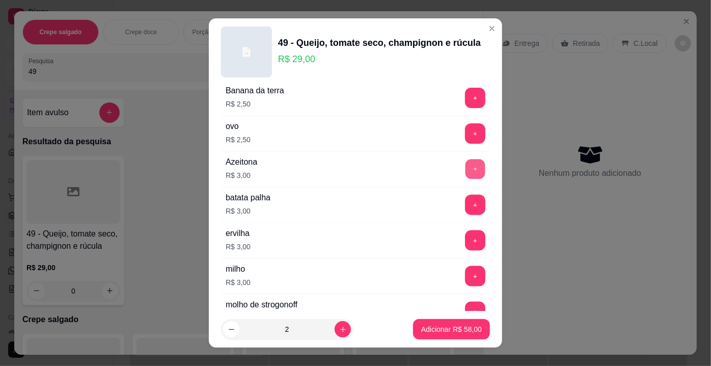
click at [465, 159] on button "+" at bounding box center [475, 169] width 20 height 20
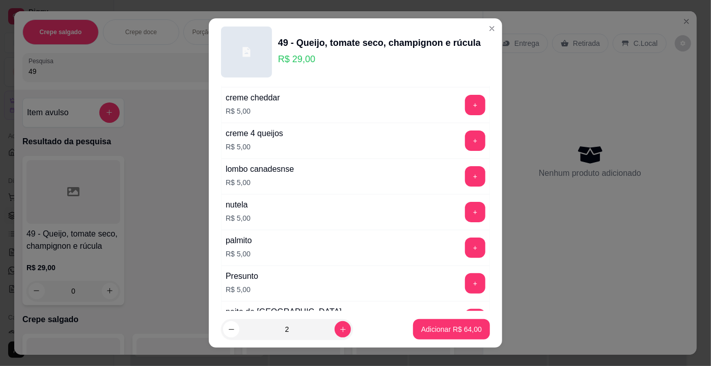
scroll to position [1249, 0]
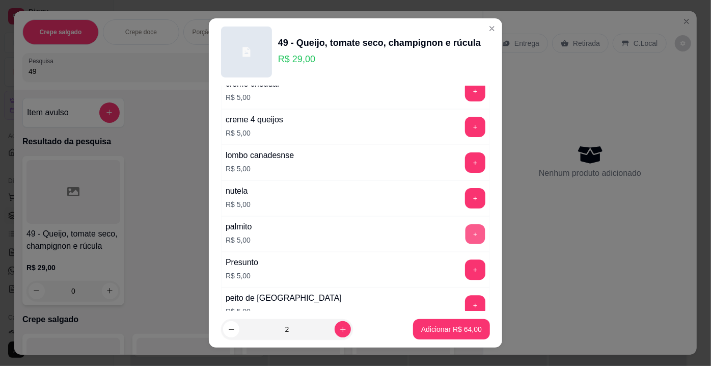
click at [465, 224] on button "+" at bounding box center [475, 234] width 20 height 20
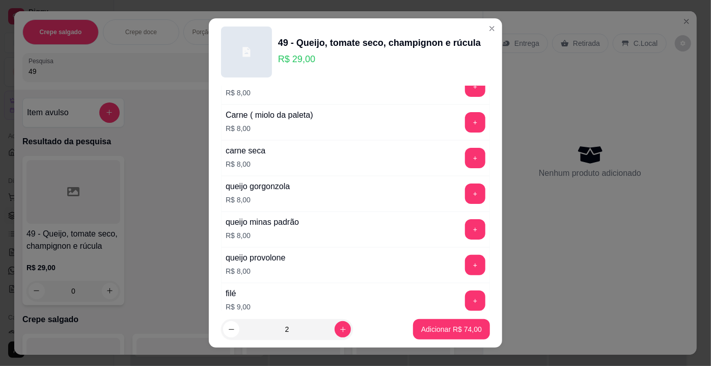
scroll to position [1805, 0]
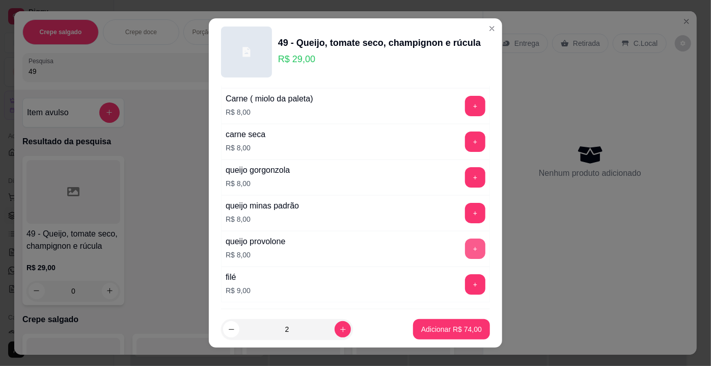
click at [465, 238] on button "+" at bounding box center [475, 248] width 20 height 20
click at [437, 328] on p "Adicionar R$ 90,00" at bounding box center [451, 329] width 61 height 10
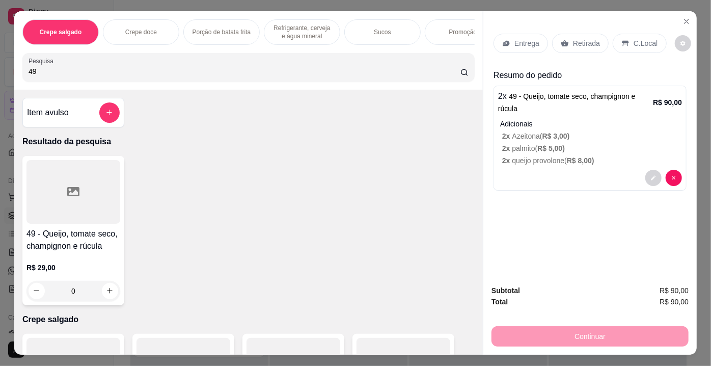
click at [516, 39] on p "Entrega" at bounding box center [526, 43] width 25 height 10
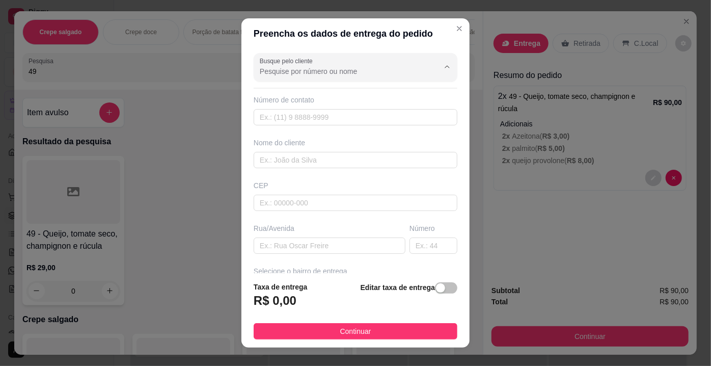
click at [342, 75] on input "Busque pelo cliente" at bounding box center [341, 71] width 163 height 10
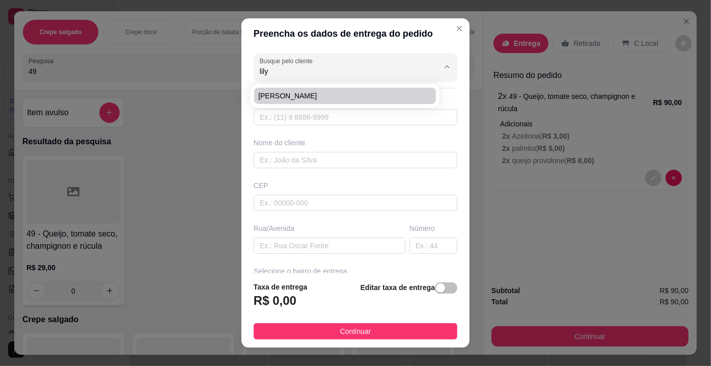
click at [299, 98] on span "[PERSON_NAME]" at bounding box center [339, 96] width 163 height 10
type input "[PERSON_NAME]"
type input "77999410210"
type input "[PERSON_NAME]"
type input "[STREET_ADDRESS][PERSON_NAME]"
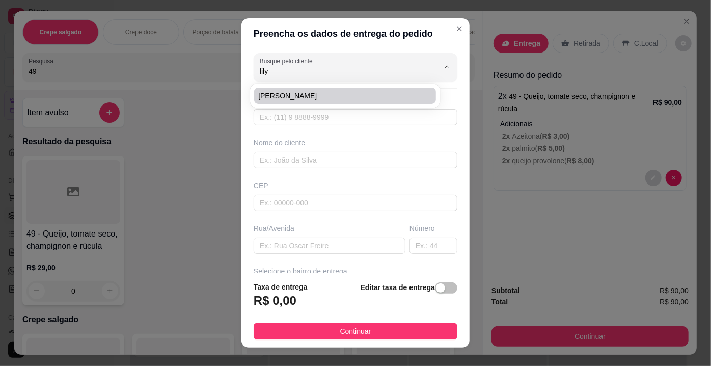
type input "0"
type input "Barreiras"
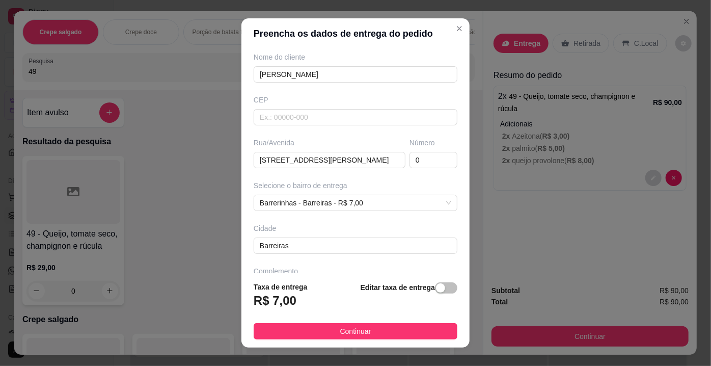
scroll to position [92, 0]
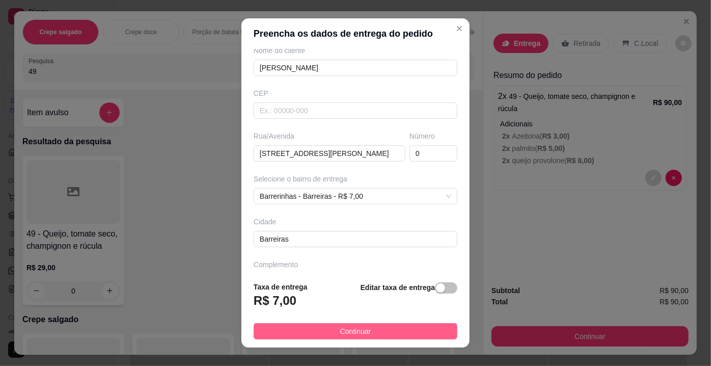
type input "[PERSON_NAME]"
click at [347, 334] on span "Continuar" at bounding box center [355, 330] width 31 height 11
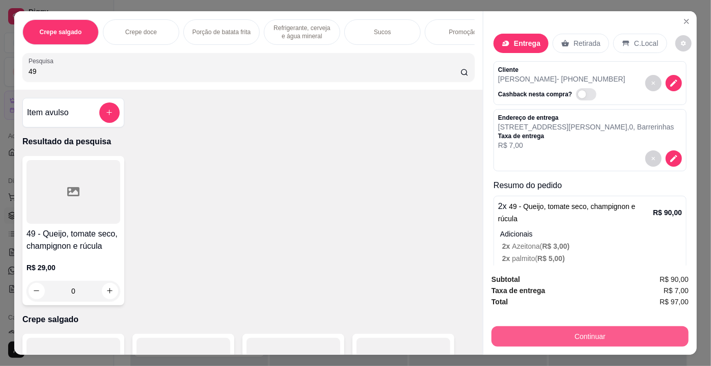
click at [551, 329] on button "Continuar" at bounding box center [589, 336] width 197 height 20
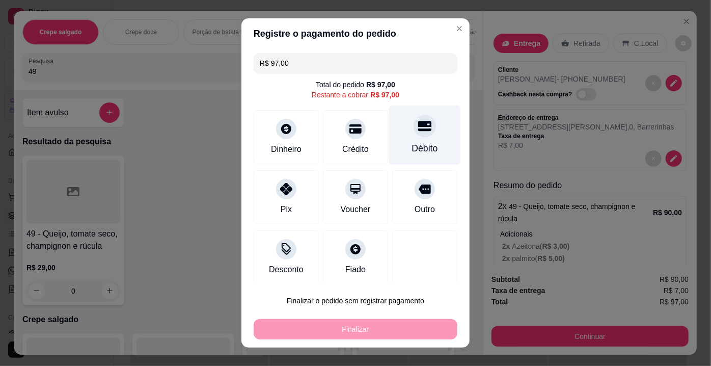
click at [413, 127] on div at bounding box center [424, 126] width 22 height 22
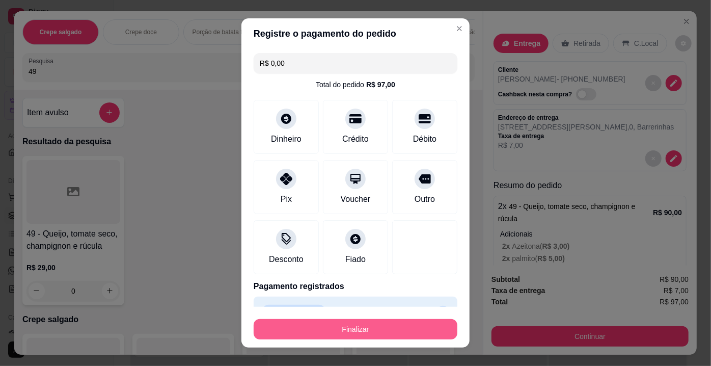
click at [350, 325] on button "Finalizar" at bounding box center [356, 329] width 204 height 20
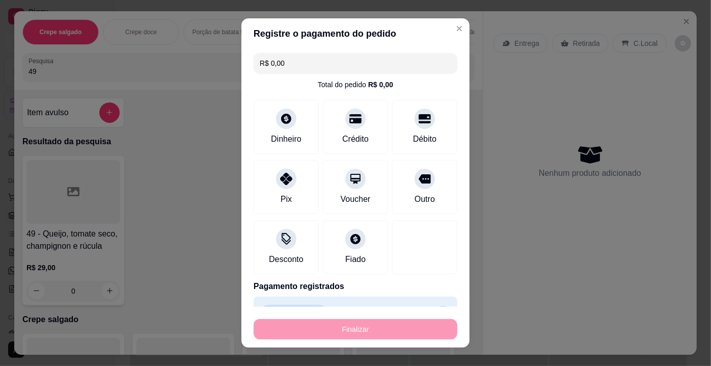
type input "-R$ 97,00"
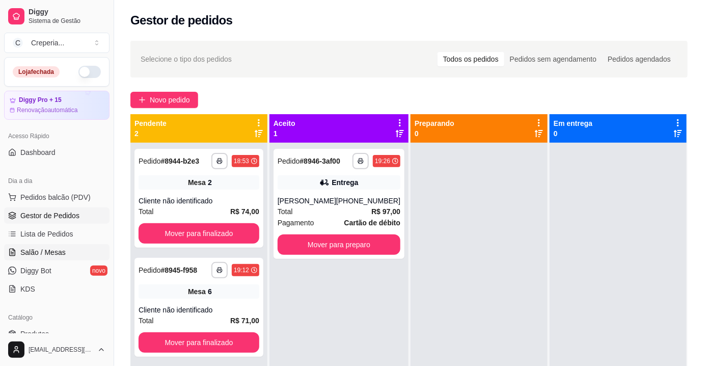
click at [61, 252] on span "Salão / Mesas" at bounding box center [42, 252] width 45 height 10
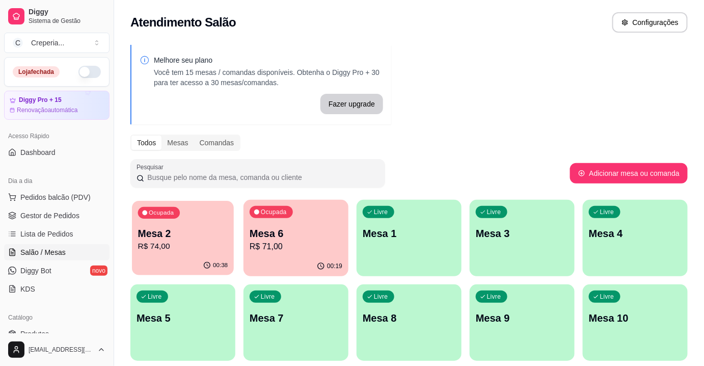
click at [181, 237] on p "Mesa 2" at bounding box center [183, 234] width 90 height 14
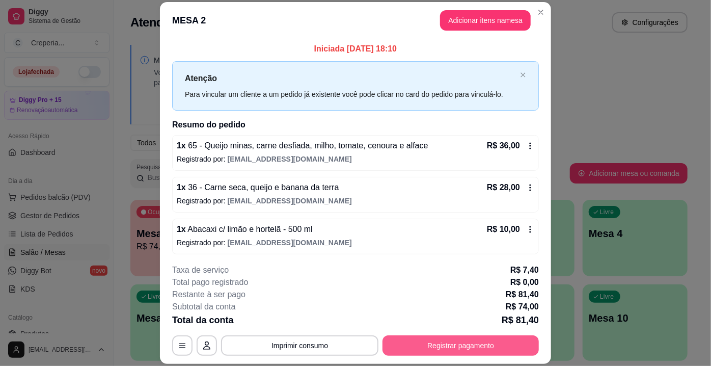
click at [445, 339] on button "Registrar pagamento" at bounding box center [460, 345] width 156 height 20
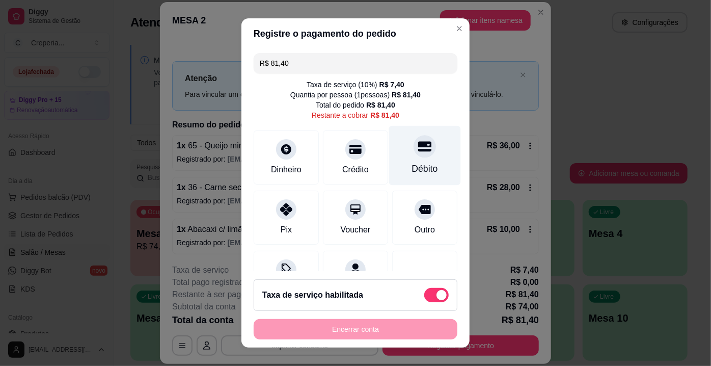
click at [418, 151] on icon at bounding box center [424, 145] width 13 height 13
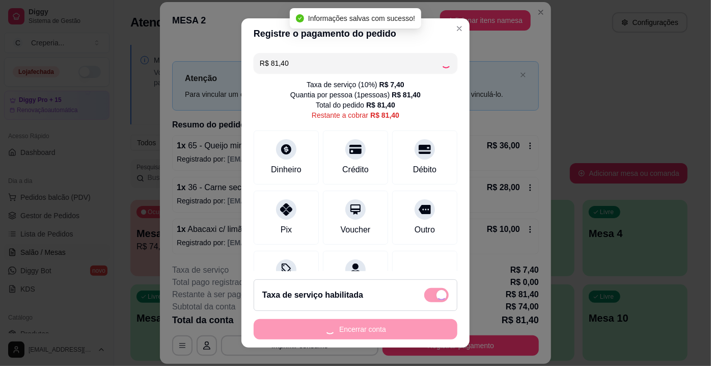
type input "R$ 0,00"
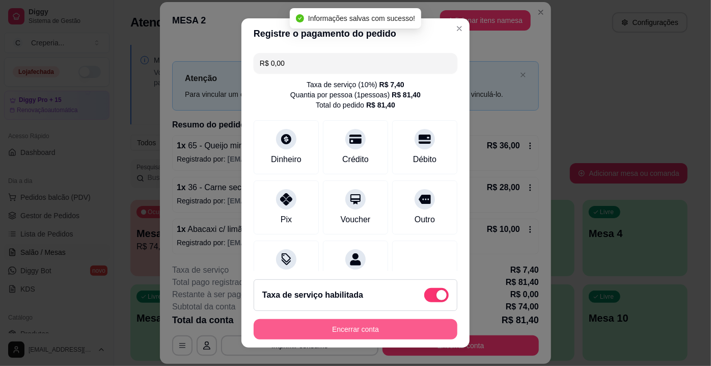
click at [362, 322] on button "Encerrar conta" at bounding box center [356, 329] width 204 height 20
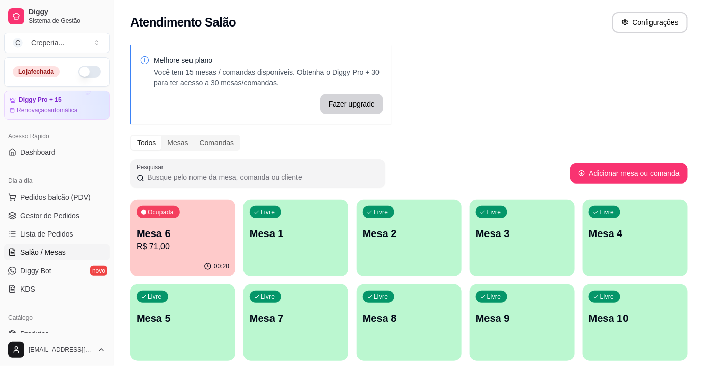
click at [312, 239] on p "Mesa 1" at bounding box center [295, 233] width 93 height 14
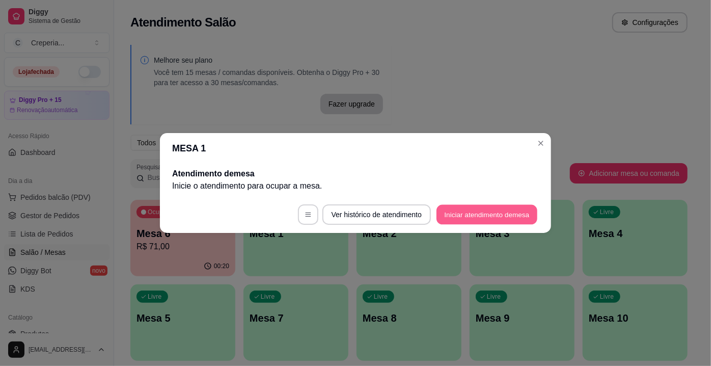
click at [473, 212] on button "Iniciar atendimento de mesa" at bounding box center [486, 215] width 101 height 20
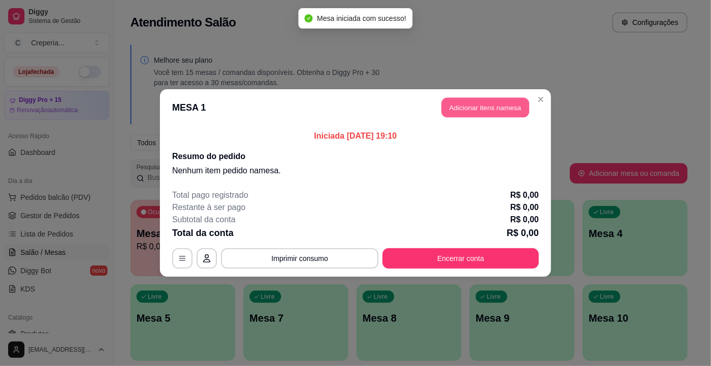
click at [473, 112] on button "Adicionar itens na mesa" at bounding box center [485, 108] width 88 height 20
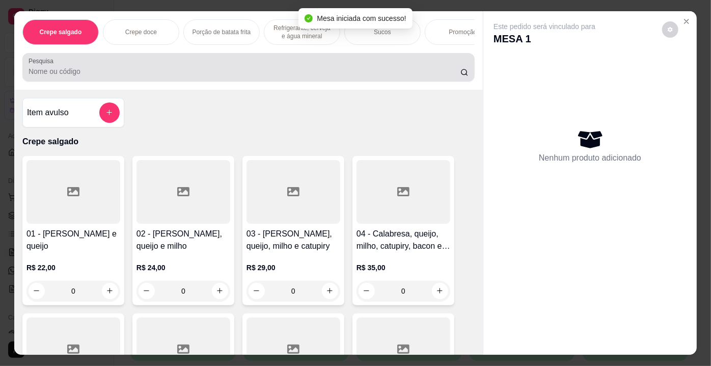
click at [129, 75] on input "Pesquisa" at bounding box center [245, 71] width 432 height 10
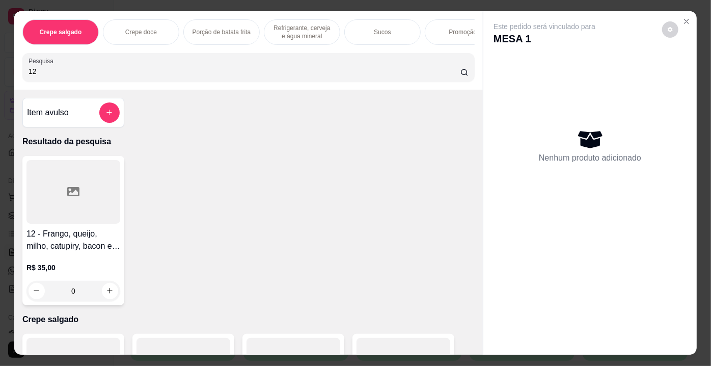
type input "12"
click at [99, 223] on div at bounding box center [73, 192] width 94 height 64
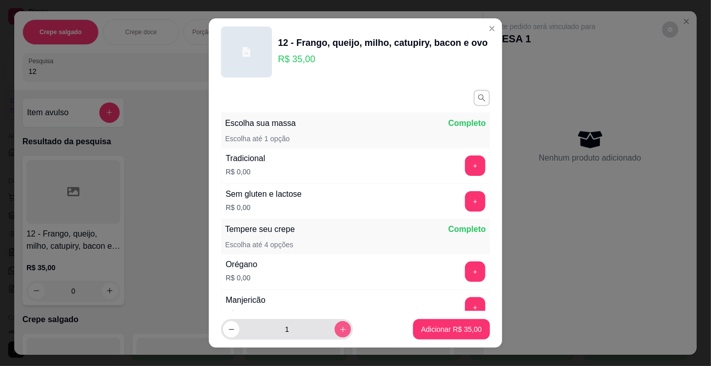
click at [334, 325] on button "increase-product-quantity" at bounding box center [342, 329] width 16 height 16
type input "2"
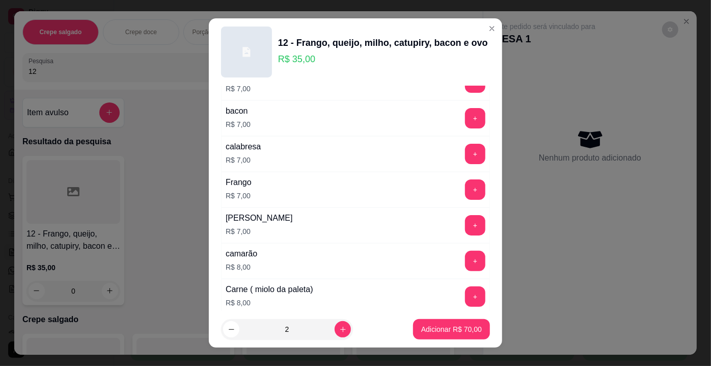
scroll to position [1846, 0]
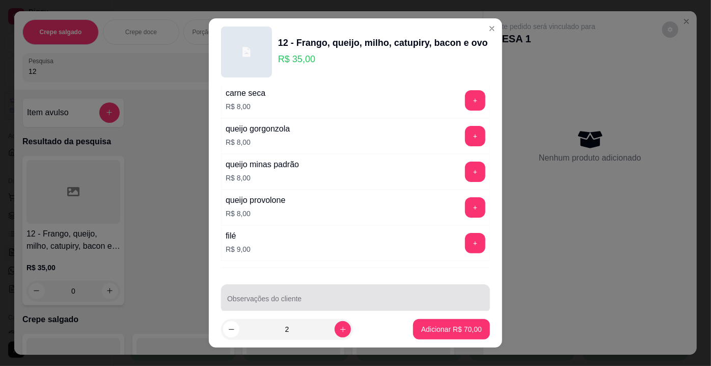
click at [412, 297] on input "Observações do cliente" at bounding box center [355, 302] width 257 height 10
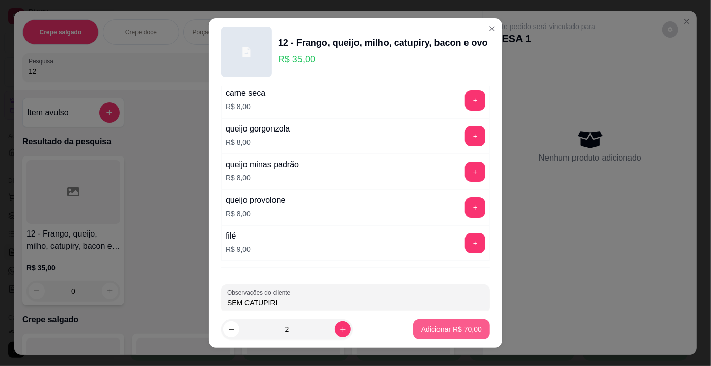
type input "SEM CATUPIRI"
click at [426, 329] on p "Adicionar R$ 70,00" at bounding box center [451, 329] width 61 height 10
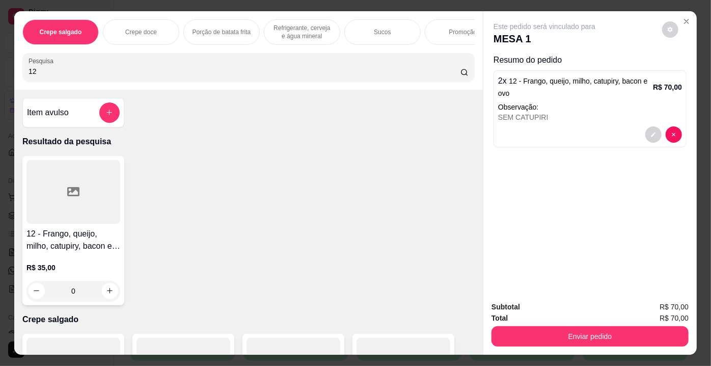
click at [58, 190] on div at bounding box center [73, 192] width 94 height 64
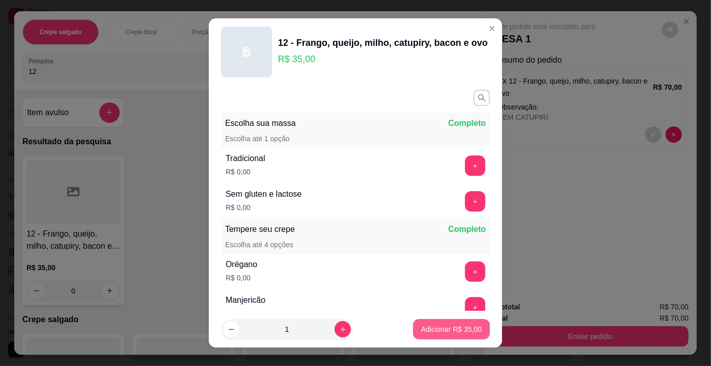
click at [433, 330] on p "Adicionar R$ 35,00" at bounding box center [451, 329] width 61 height 10
type input "1"
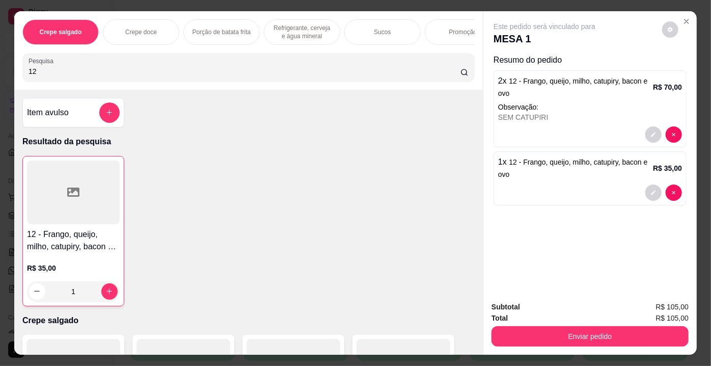
drag, startPoint x: 43, startPoint y: 74, endPoint x: 0, endPoint y: 69, distance: 43.6
click at [0, 69] on div "Crepe salgado Crepe doce Porção de batata frita Refrigerante, cerveja e água mi…" at bounding box center [355, 183] width 711 height 366
type input "38"
click at [76, 188] on div at bounding box center [73, 192] width 94 height 64
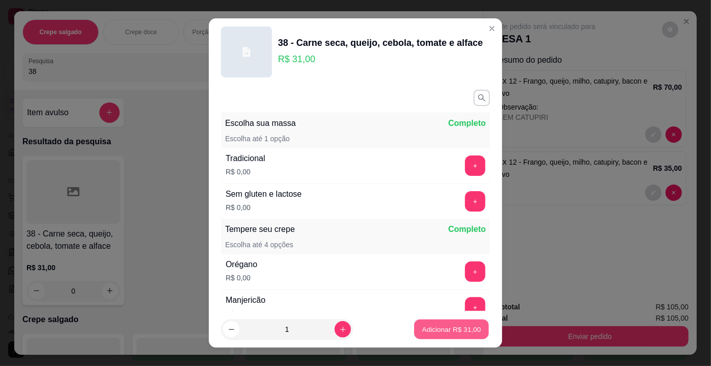
click at [426, 337] on button "Adicionar R$ 31,00" at bounding box center [451, 329] width 75 height 20
type input "1"
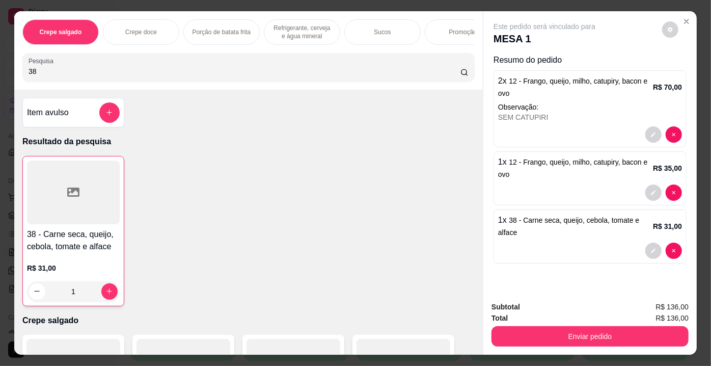
click at [48, 204] on div at bounding box center [73, 192] width 93 height 64
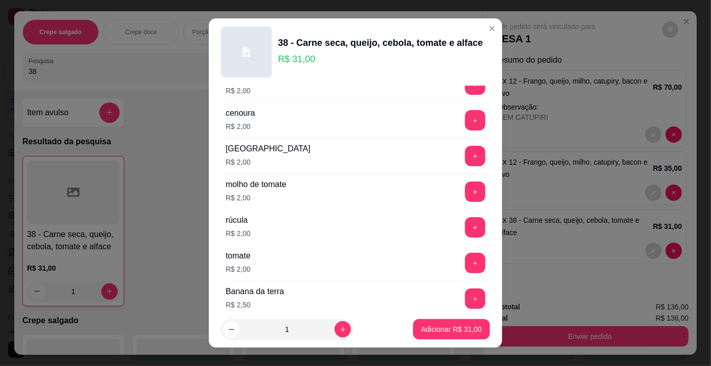
scroll to position [416, 0]
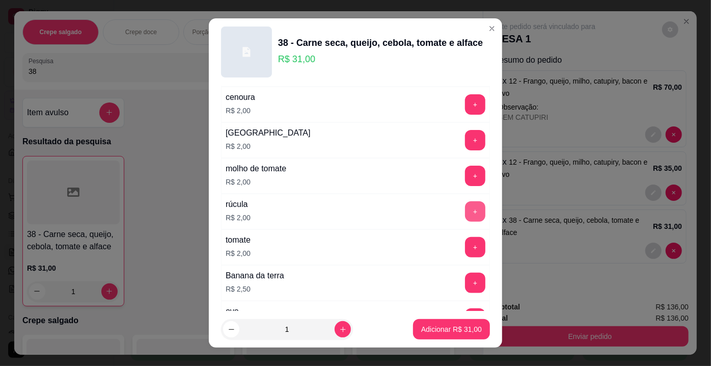
click at [465, 211] on button "+" at bounding box center [475, 211] width 20 height 20
click at [445, 331] on p "Adicionar R$ 33,00" at bounding box center [451, 329] width 61 height 10
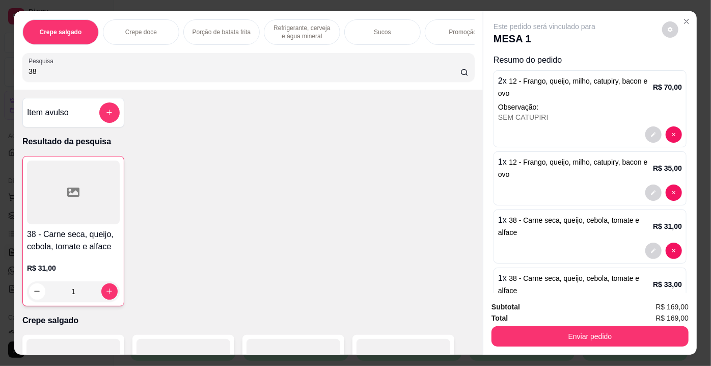
drag, startPoint x: 51, startPoint y: 74, endPoint x: 0, endPoint y: 76, distance: 51.5
click at [0, 76] on div "Crepe salgado Crepe doce Porção de batata frita Refrigerante, cerveja e água mi…" at bounding box center [355, 183] width 711 height 366
type input "49"
click at [113, 190] on div at bounding box center [73, 192] width 94 height 64
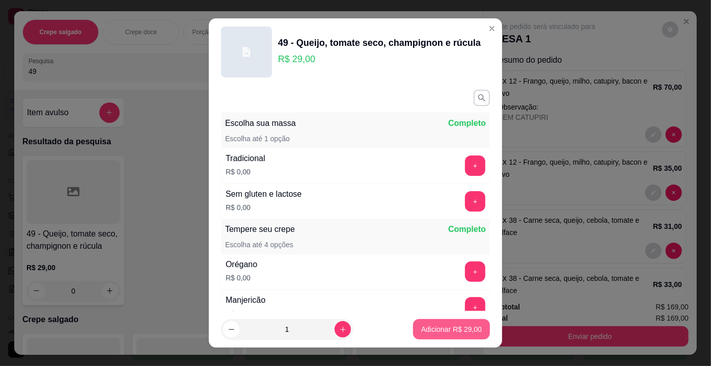
click at [451, 327] on p "Adicionar R$ 29,00" at bounding box center [451, 329] width 61 height 10
type input "1"
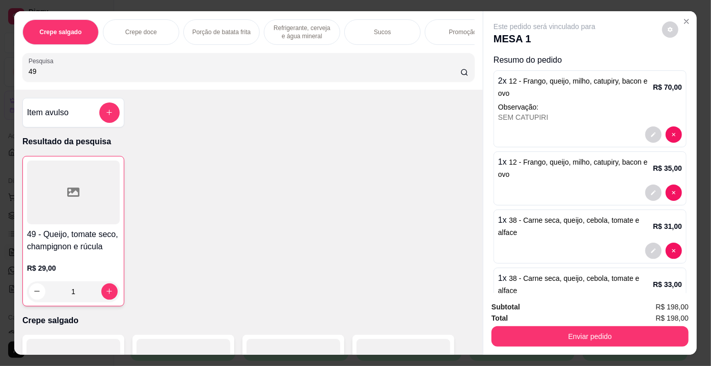
drag, startPoint x: 51, startPoint y: 79, endPoint x: 0, endPoint y: 77, distance: 50.9
click at [0, 77] on div "Crepe salgado Crepe doce Porção de batata frita Refrigerante, cerveja e água mi…" at bounding box center [355, 183] width 711 height 366
type input "31"
click at [45, 214] on div at bounding box center [73, 192] width 94 height 64
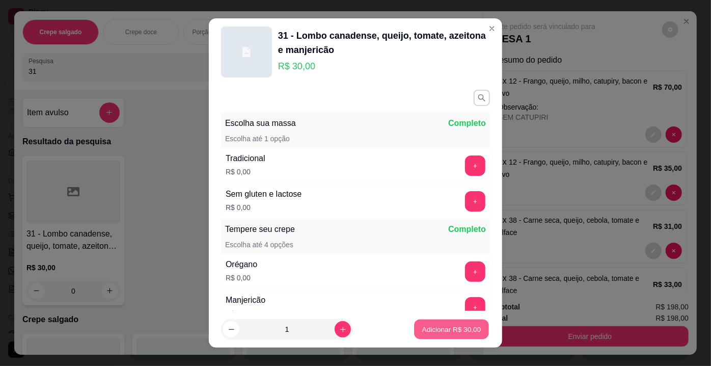
click at [422, 326] on p "Adicionar R$ 30,00" at bounding box center [451, 329] width 59 height 10
type input "1"
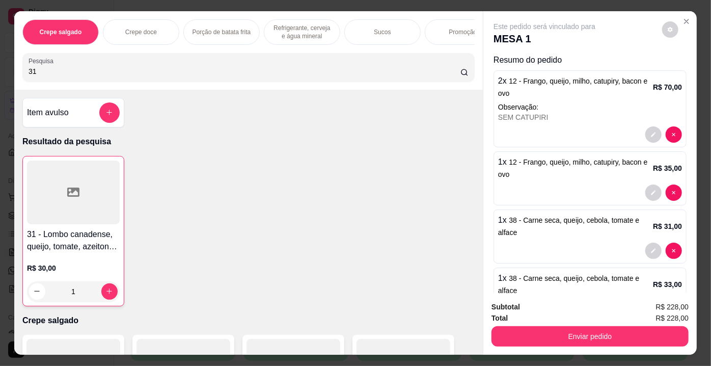
drag, startPoint x: 44, startPoint y: 69, endPoint x: 3, endPoint y: 72, distance: 41.9
click at [3, 72] on div "Crepe salgado Crepe doce Porção de batata frita Refrigerante, cerveja e água mi…" at bounding box center [355, 183] width 711 height 366
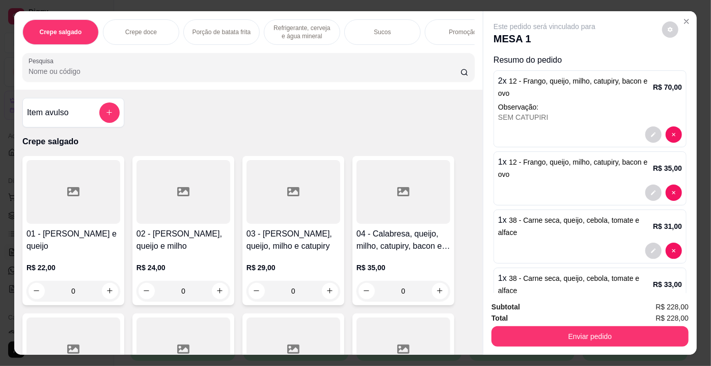
type input "3"
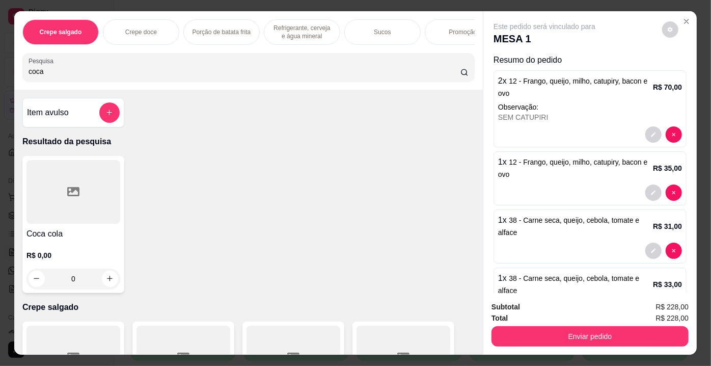
type input "coca"
click at [74, 206] on div at bounding box center [73, 192] width 94 height 64
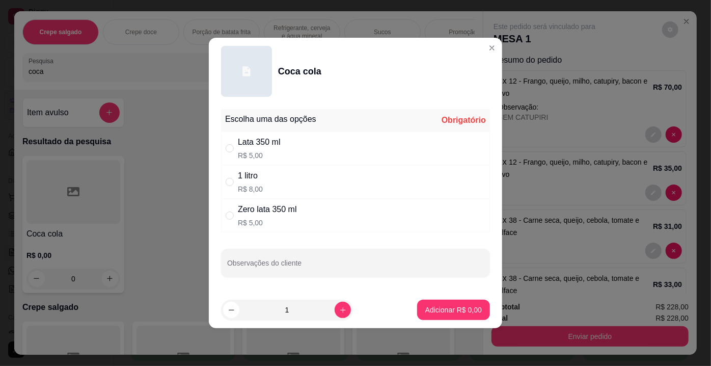
click at [255, 152] on p "R$ 5,00" at bounding box center [259, 155] width 43 height 10
radio input "true"
click at [448, 313] on p "Adicionar R$ 5,00" at bounding box center [453, 309] width 57 height 10
type input "1"
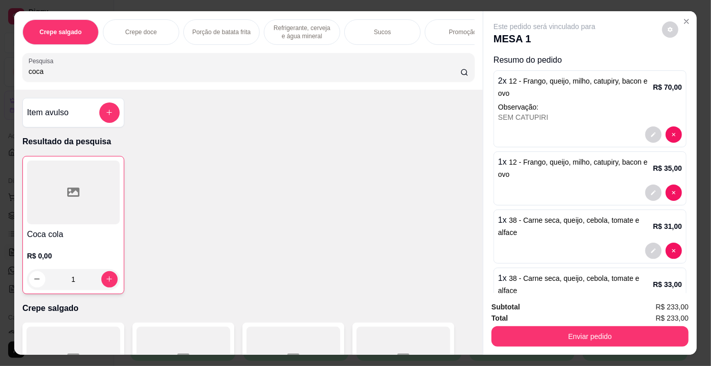
click at [46, 203] on div at bounding box center [73, 192] width 93 height 64
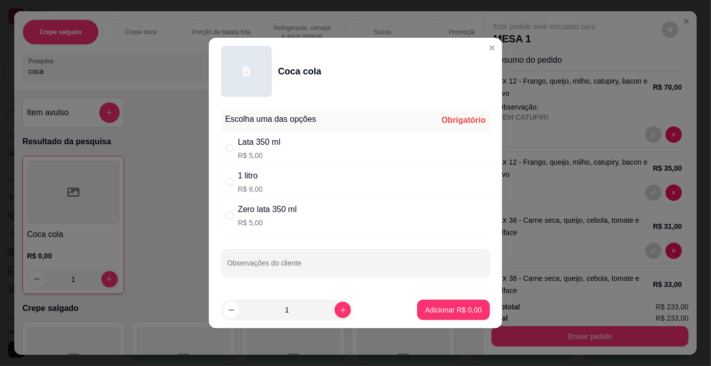
click at [259, 215] on div "Zero lata 350 ml" at bounding box center [267, 209] width 59 height 12
radio input "true"
click at [455, 309] on p "Adicionar R$ 5,00" at bounding box center [453, 309] width 55 height 10
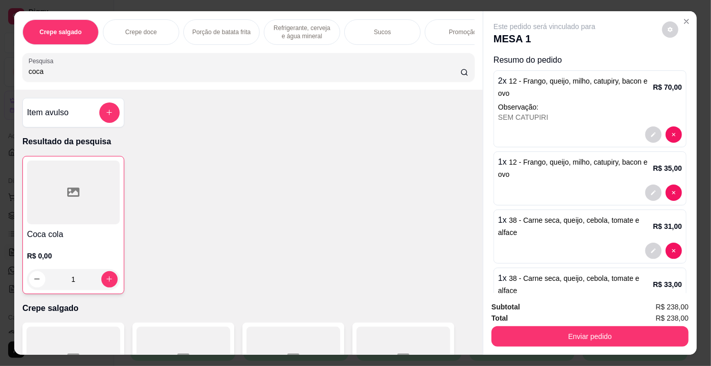
drag, startPoint x: 59, startPoint y: 72, endPoint x: 0, endPoint y: 78, distance: 59.3
click at [0, 78] on div "Crepe salgado Crepe doce Porção de batata frita Refrigerante, cerveja e água mi…" at bounding box center [355, 183] width 711 height 366
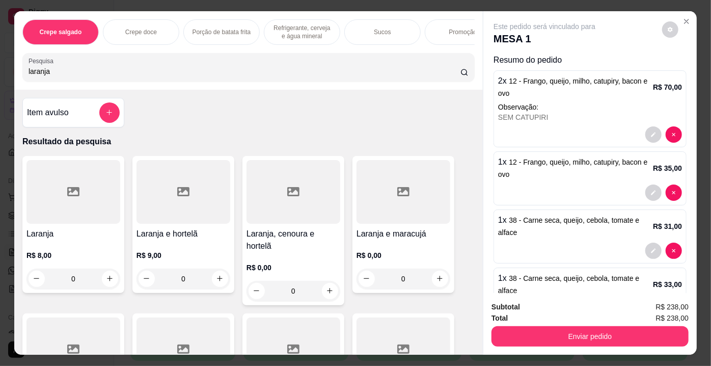
type input "laranja"
click at [86, 210] on div at bounding box center [73, 192] width 94 height 64
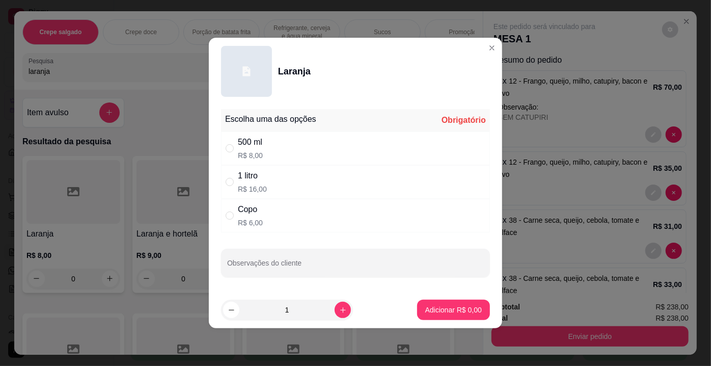
click at [261, 188] on p "R$ 16,00" at bounding box center [252, 189] width 29 height 10
radio input "true"
click at [446, 306] on p "Adicionar R$ 16,00" at bounding box center [451, 309] width 61 height 10
type input "1"
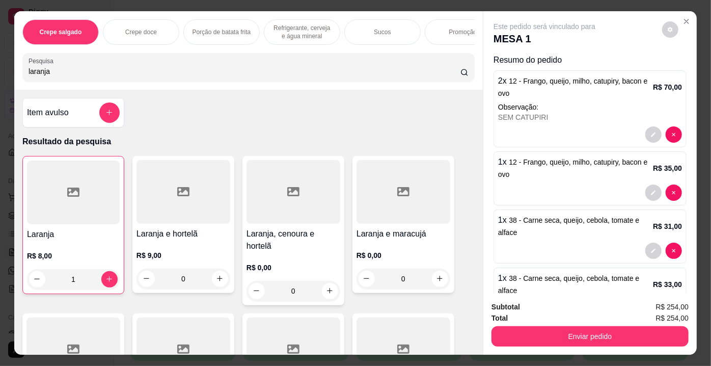
drag, startPoint x: 48, startPoint y: 73, endPoint x: 0, endPoint y: 71, distance: 47.9
click at [0, 71] on div "Crepe salgado Crepe doce Porção de batata frita Refrigerante, cerveja e água mi…" at bounding box center [355, 183] width 711 height 366
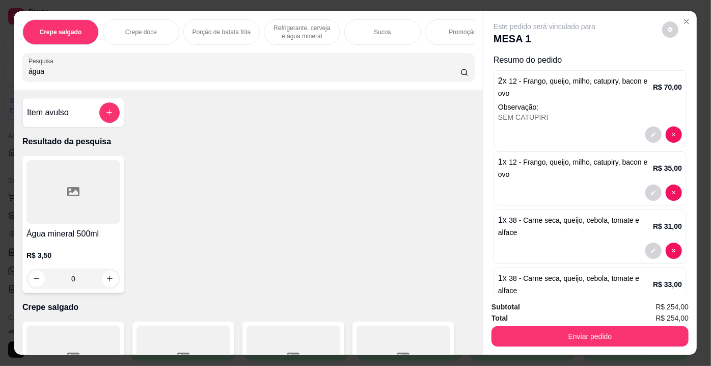
type input "água"
click at [83, 216] on div at bounding box center [73, 192] width 94 height 64
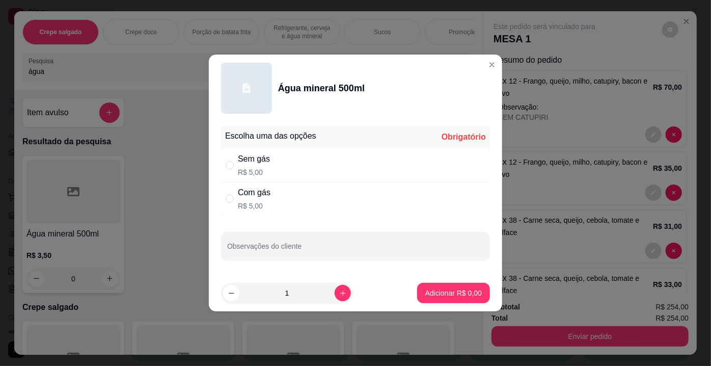
drag, startPoint x: 249, startPoint y: 163, endPoint x: 287, endPoint y: 182, distance: 41.7
click at [253, 165] on div "Sem gás R$ 5,00" at bounding box center [254, 165] width 32 height 24
radio input "true"
click at [437, 289] on p "Adicionar R$ 5,00" at bounding box center [453, 293] width 57 height 10
type input "1"
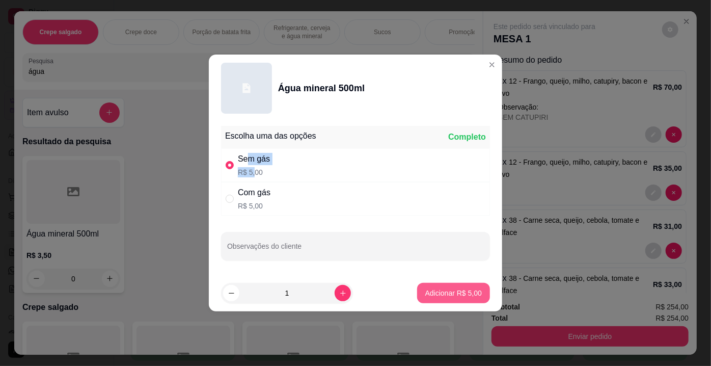
type input "1"
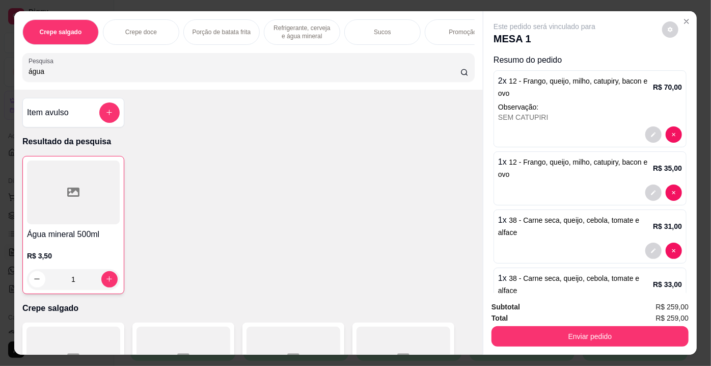
drag, startPoint x: 59, startPoint y: 72, endPoint x: 0, endPoint y: 72, distance: 58.5
click at [0, 72] on div "Crepe salgado Crepe doce Porção de batata frita Refrigerante, cerveja e água mi…" at bounding box center [355, 183] width 711 height 366
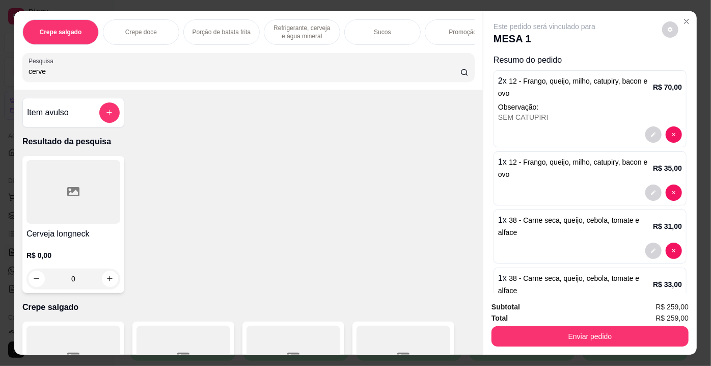
type input "cerve"
click at [91, 214] on div at bounding box center [73, 192] width 94 height 64
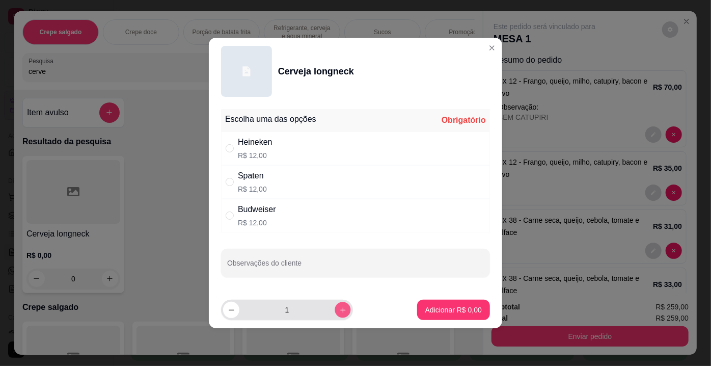
click at [340, 304] on button "increase-product-quantity" at bounding box center [342, 309] width 16 height 16
click at [339, 304] on button "increase-product-quantity" at bounding box center [342, 309] width 16 height 16
type input "4"
click at [279, 146] on div "Heineken R$ 12,00" at bounding box center [355, 148] width 269 height 34
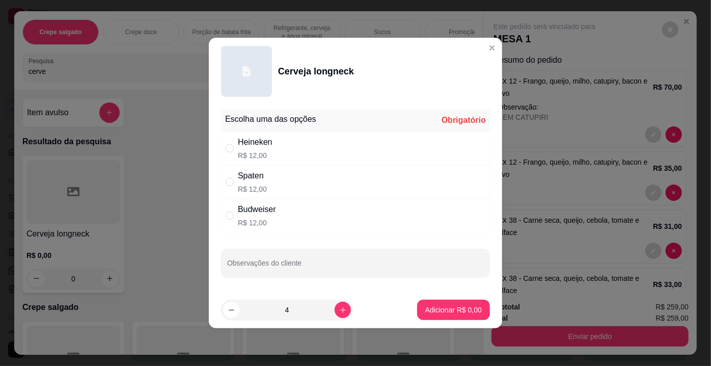
radio input "true"
click at [453, 316] on button "Adicionar R$ 48,00" at bounding box center [451, 310] width 75 height 20
type input "4"
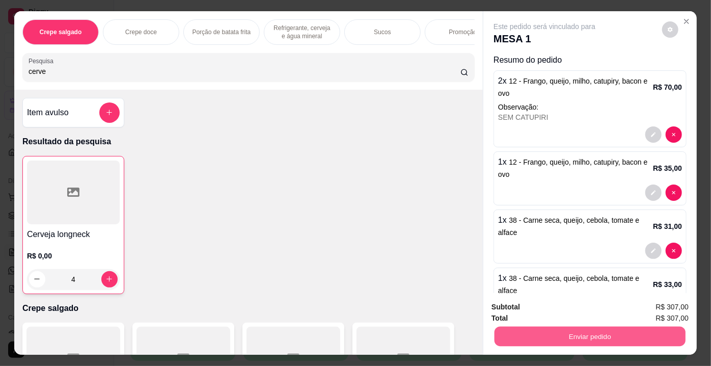
click at [581, 334] on button "Enviar pedido" at bounding box center [589, 336] width 191 height 20
click at [677, 304] on button "Enviar pedido" at bounding box center [662, 307] width 58 height 19
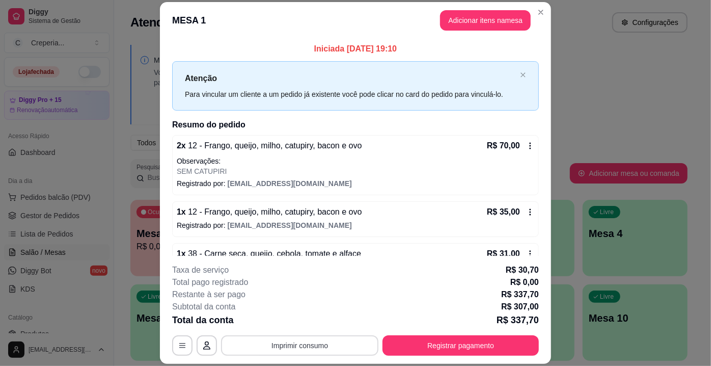
click at [255, 339] on button "Imprimir consumo" at bounding box center [299, 345] width 157 height 20
click at [279, 324] on button "IMPRESSORA" at bounding box center [299, 322] width 71 height 16
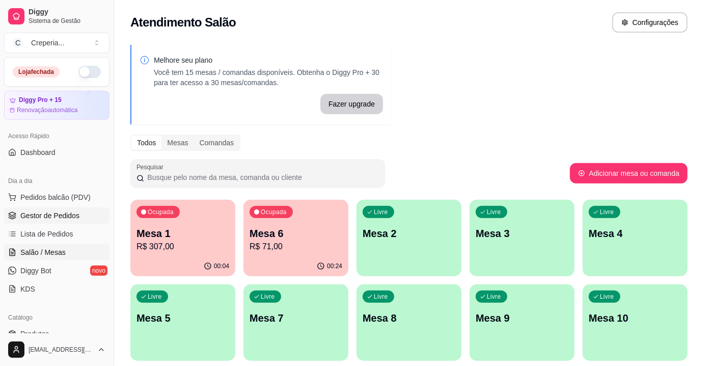
click at [70, 218] on span "Gestor de Pedidos" at bounding box center [49, 215] width 59 height 10
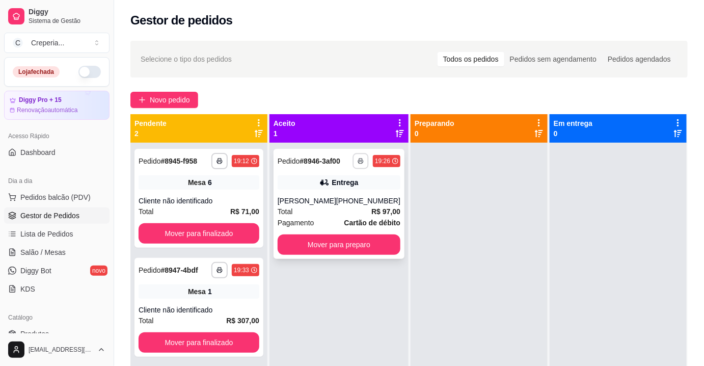
click at [359, 163] on icon "button" at bounding box center [360, 161] width 6 height 6
click at [342, 197] on button "IMPRESSORA" at bounding box center [330, 196] width 74 height 16
click at [69, 248] on link "Salão / Mesas" at bounding box center [56, 252] width 105 height 16
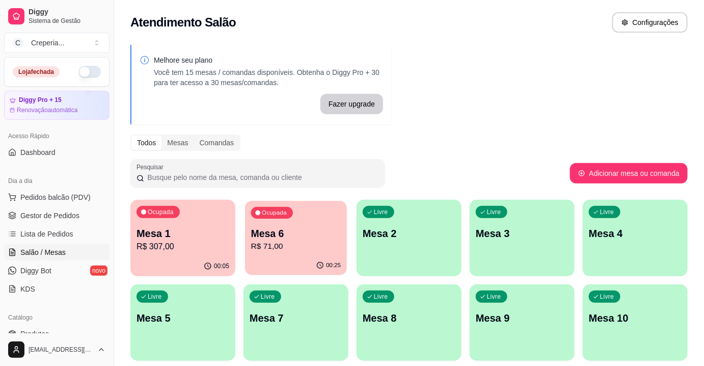
click at [272, 240] on p "R$ 71,00" at bounding box center [296, 246] width 90 height 12
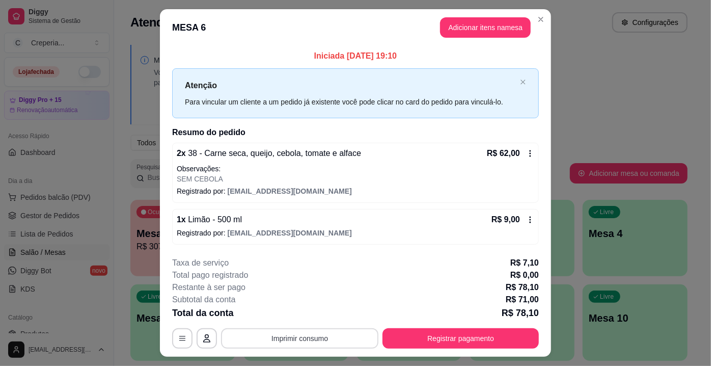
click at [281, 343] on button "Imprimir consumo" at bounding box center [299, 338] width 157 height 20
click at [291, 316] on button "IMPRESSORA" at bounding box center [300, 314] width 74 height 16
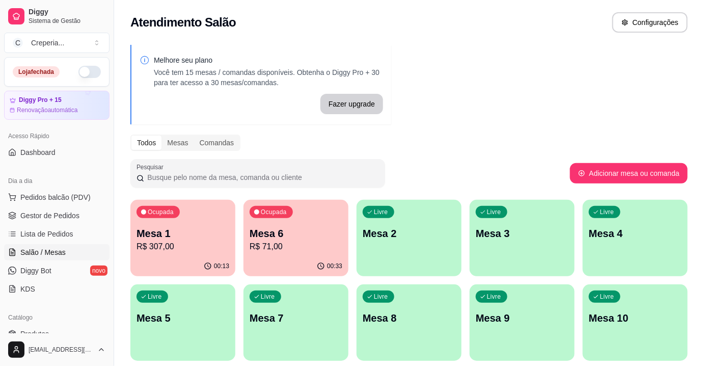
click at [296, 232] on p "Mesa 6" at bounding box center [295, 233] width 93 height 14
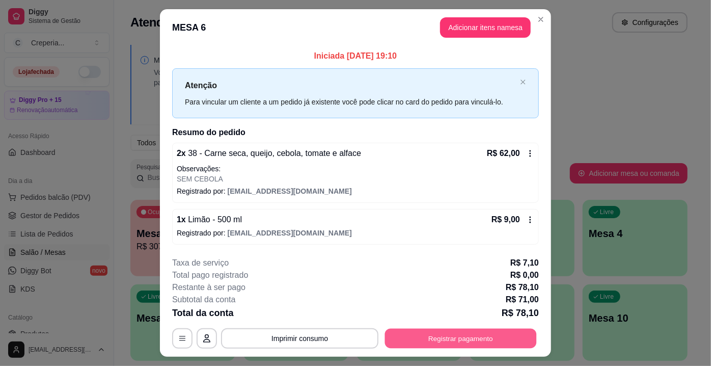
click at [432, 336] on button "Registrar pagamento" at bounding box center [461, 338] width 152 height 20
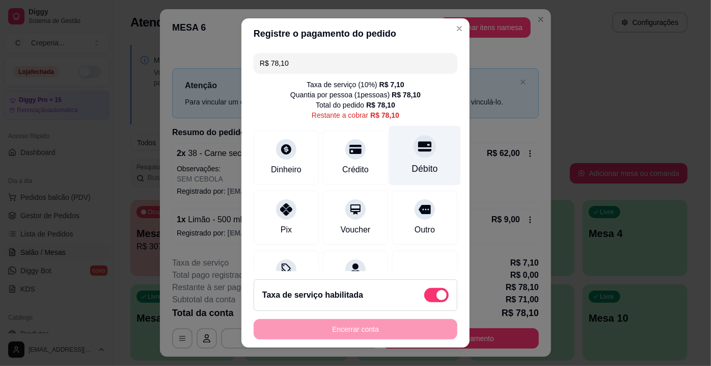
click at [415, 158] on div "Débito" at bounding box center [425, 156] width 72 height 60
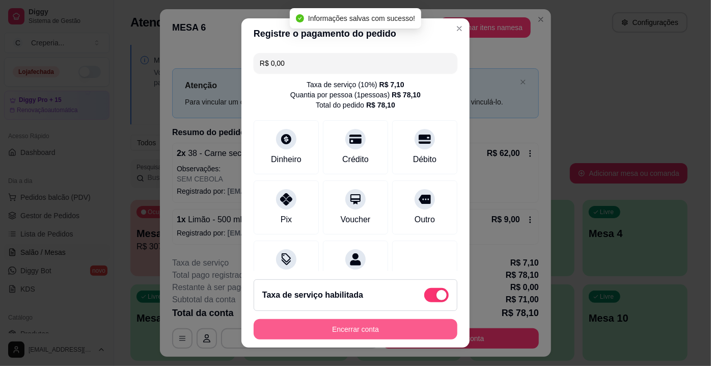
type input "R$ 0,00"
click at [337, 332] on button "Encerrar conta" at bounding box center [356, 329] width 204 height 20
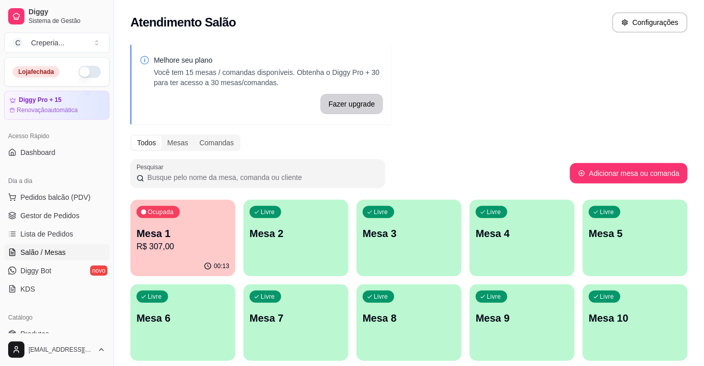
click at [416, 241] on div "Livre Mesa 3" at bounding box center [408, 232] width 105 height 64
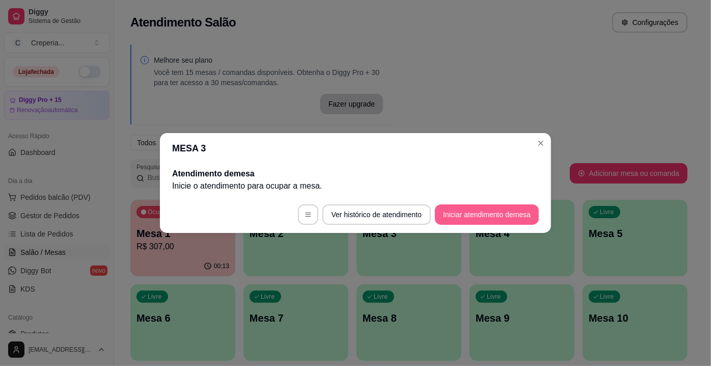
click at [500, 221] on button "Iniciar atendimento de mesa" at bounding box center [487, 214] width 104 height 20
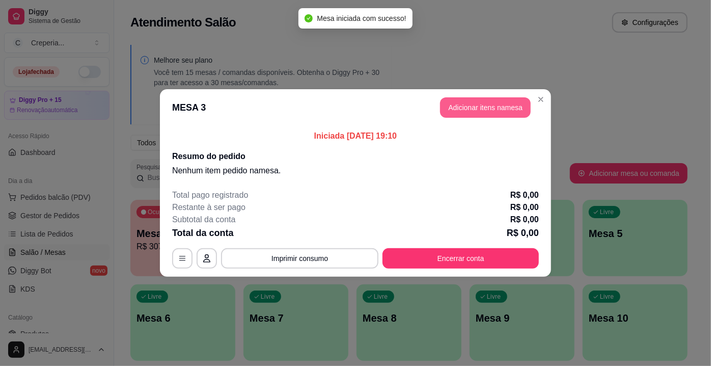
click at [478, 111] on button "Adicionar itens na mesa" at bounding box center [485, 107] width 91 height 20
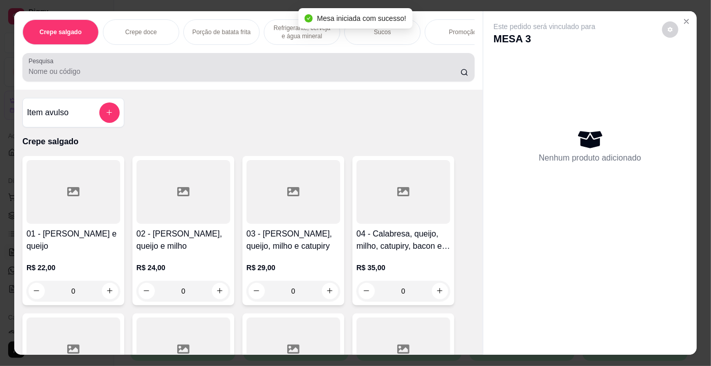
click at [183, 75] on input "Pesquisa" at bounding box center [245, 71] width 432 height 10
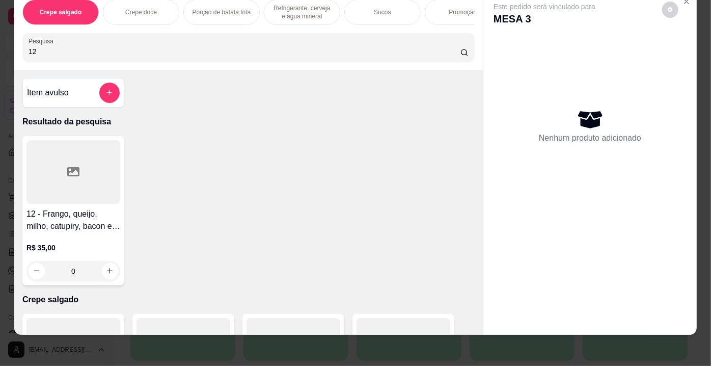
scroll to position [25, 0]
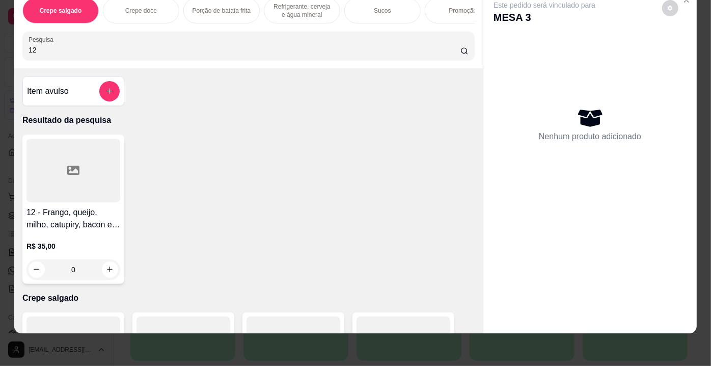
type input "12"
click at [61, 166] on div at bounding box center [73, 170] width 94 height 64
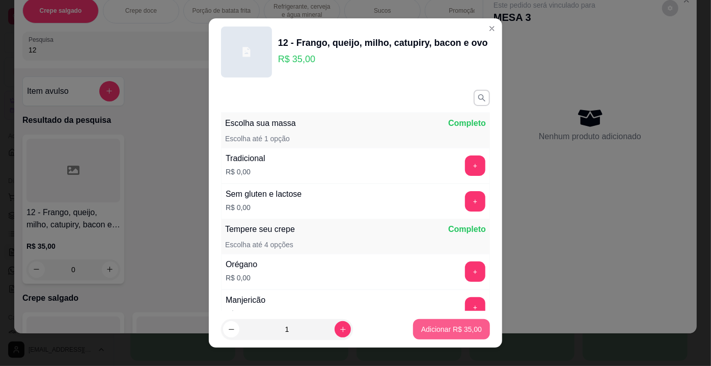
click at [451, 325] on p "Adicionar R$ 35,00" at bounding box center [451, 329] width 61 height 10
type input "1"
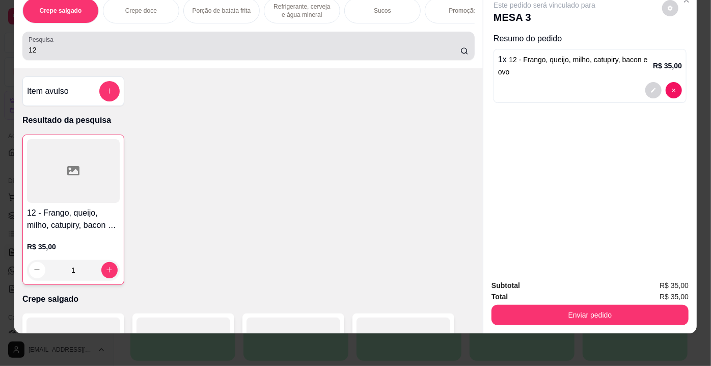
click at [74, 51] on input "12" at bounding box center [245, 50] width 432 height 10
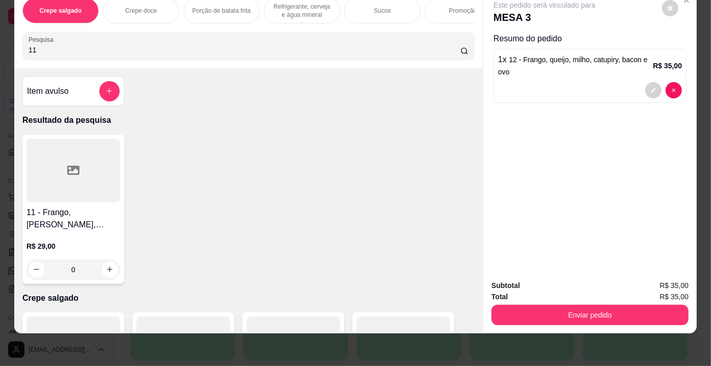
type input "11"
click at [80, 170] on div at bounding box center [73, 170] width 94 height 64
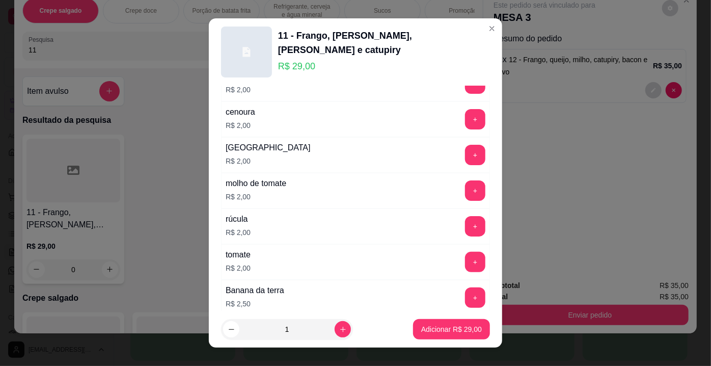
scroll to position [463, 0]
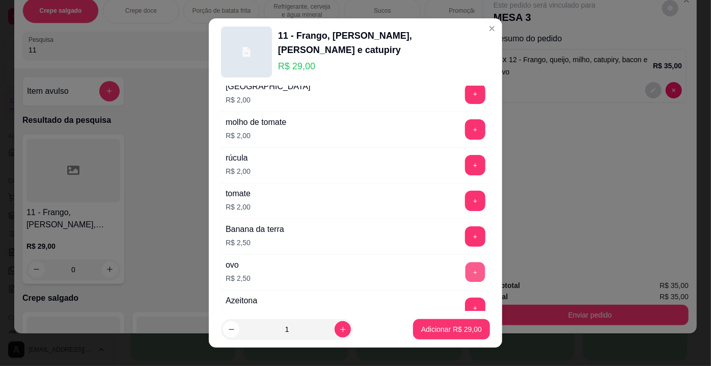
click at [465, 262] on button "+" at bounding box center [475, 272] width 20 height 20
click at [445, 325] on p "Adicionar R$ 31,50" at bounding box center [451, 329] width 61 height 10
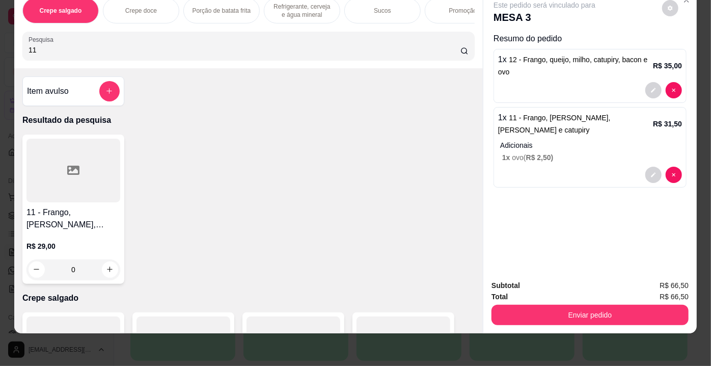
drag, startPoint x: 46, startPoint y: 54, endPoint x: 0, endPoint y: 52, distance: 45.9
click at [0, 52] on div "Crepe salgado Crepe doce Porção de batata frita Refrigerante, cerveja e água mi…" at bounding box center [355, 183] width 711 height 366
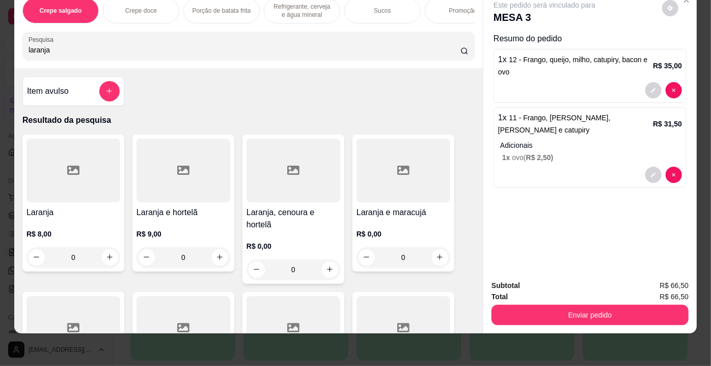
type input "laranja"
click at [41, 173] on div at bounding box center [73, 170] width 94 height 64
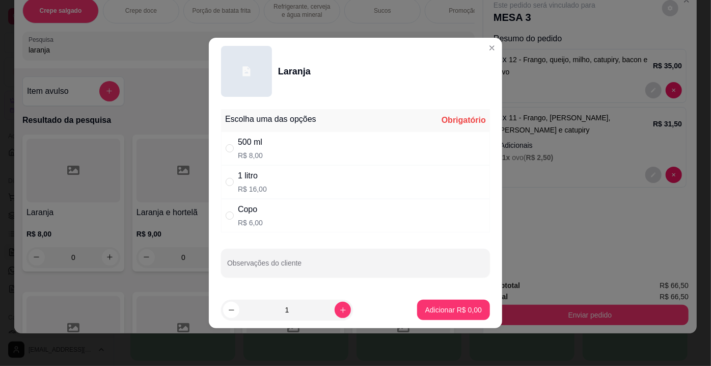
click at [274, 147] on div "500 ml R$ 8,00" at bounding box center [355, 148] width 269 height 34
radio input "true"
click at [463, 306] on p "Adicionar R$ 8,00" at bounding box center [453, 309] width 57 height 10
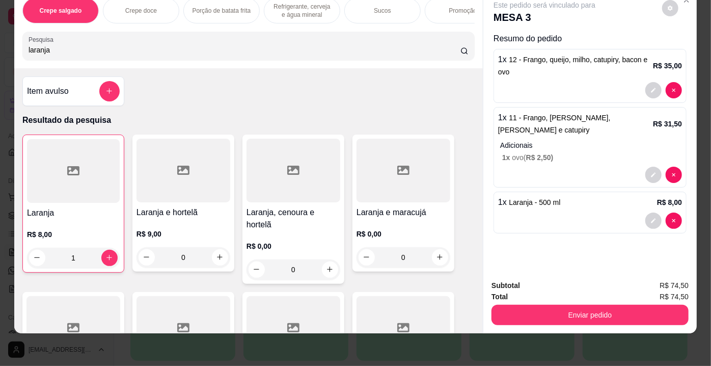
type input "1"
drag, startPoint x: 20, startPoint y: 48, endPoint x: 0, endPoint y: 49, distance: 20.4
click at [0, 49] on div "Crepe salgado Crepe doce Porção de batata frita Refrigerante, cerveja e água mi…" at bounding box center [355, 183] width 711 height 366
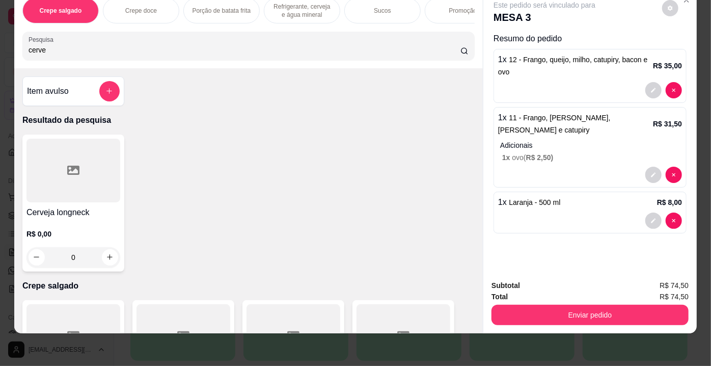
type input "cerve"
click at [80, 181] on div at bounding box center [73, 170] width 94 height 64
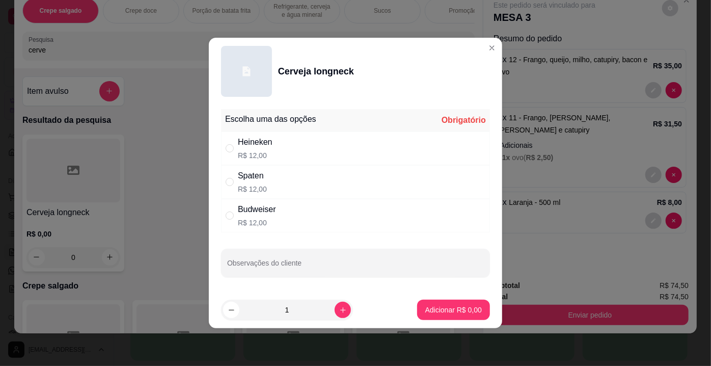
click at [272, 147] on div "Heineken" at bounding box center [255, 142] width 35 height 12
radio input "true"
click at [450, 310] on p "Adicionar R$ 12,00" at bounding box center [451, 309] width 61 height 10
type input "1"
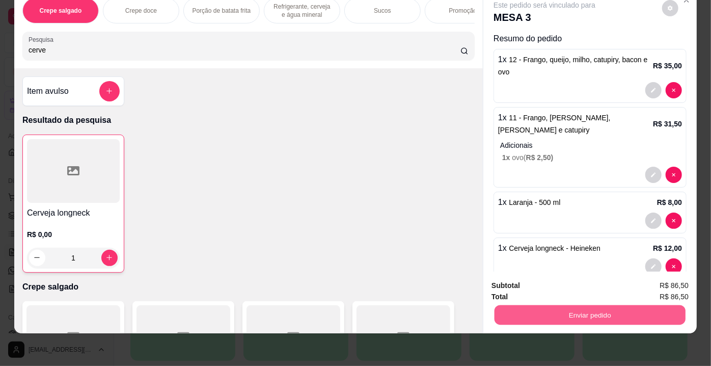
click at [625, 311] on button "Enviar pedido" at bounding box center [589, 315] width 191 height 20
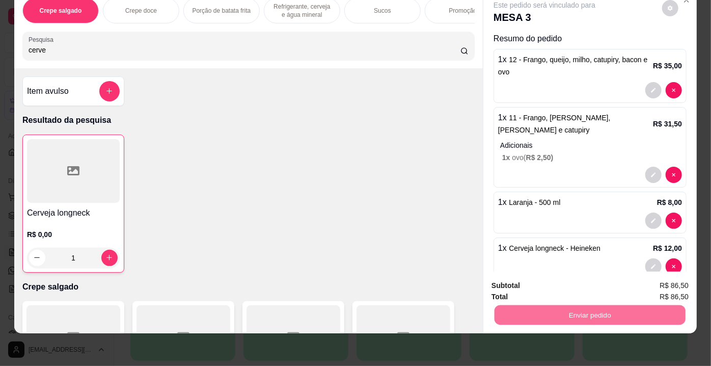
click at [651, 280] on button "Enviar pedido" at bounding box center [662, 282] width 58 height 19
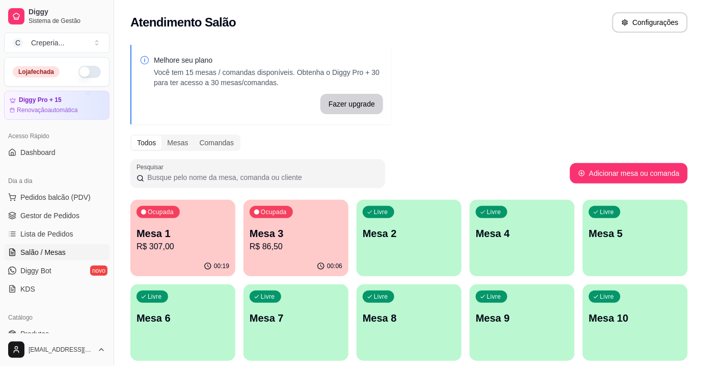
click at [194, 242] on p "R$ 307,00" at bounding box center [182, 246] width 93 height 12
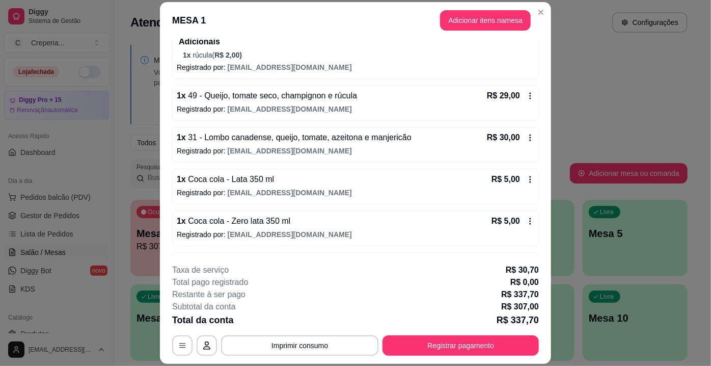
scroll to position [414, 0]
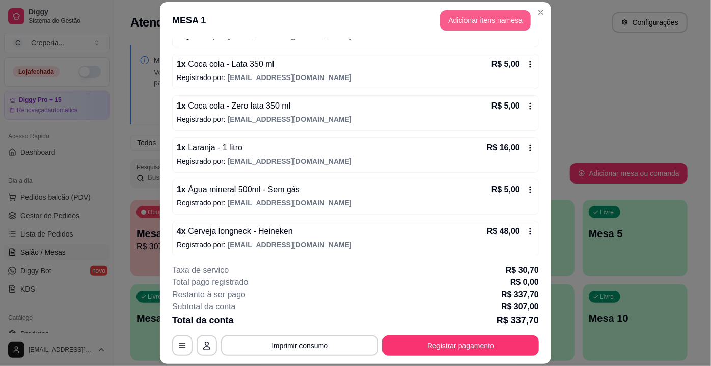
click at [451, 22] on button "Adicionar itens na mesa" at bounding box center [485, 20] width 91 height 20
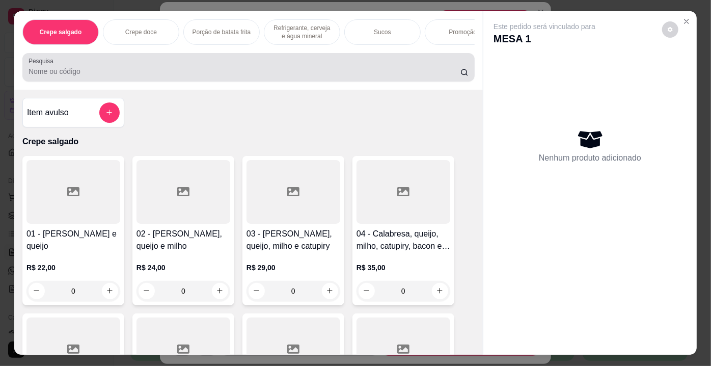
click at [152, 68] on div at bounding box center [249, 67] width 440 height 20
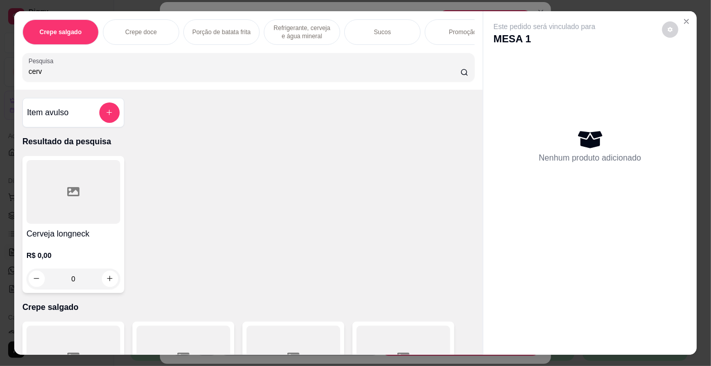
type input "cerv"
click at [84, 177] on div at bounding box center [73, 192] width 94 height 64
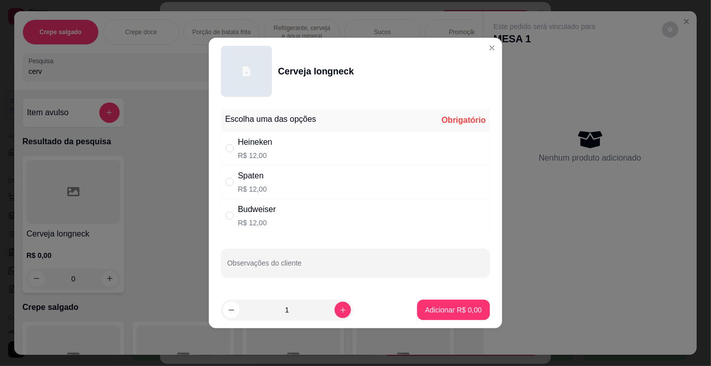
click at [274, 144] on div "Heineken R$ 12,00" at bounding box center [355, 148] width 269 height 34
radio input "true"
click at [433, 306] on p "Adicionar R$ 12,00" at bounding box center [451, 309] width 61 height 10
type input "1"
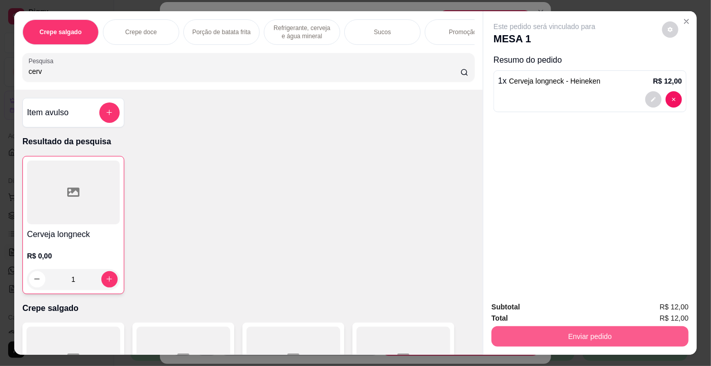
click at [561, 326] on button "Enviar pedido" at bounding box center [589, 336] width 197 height 20
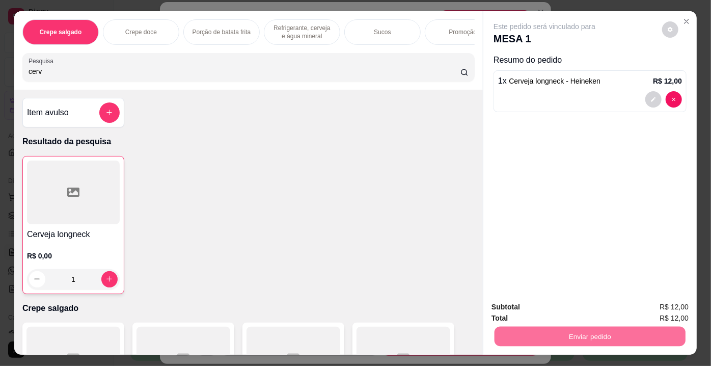
click at [654, 308] on button "Enviar pedido" at bounding box center [662, 307] width 56 height 19
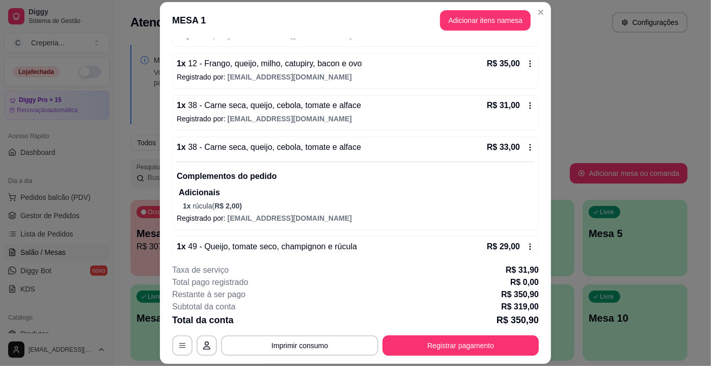
scroll to position [90, 0]
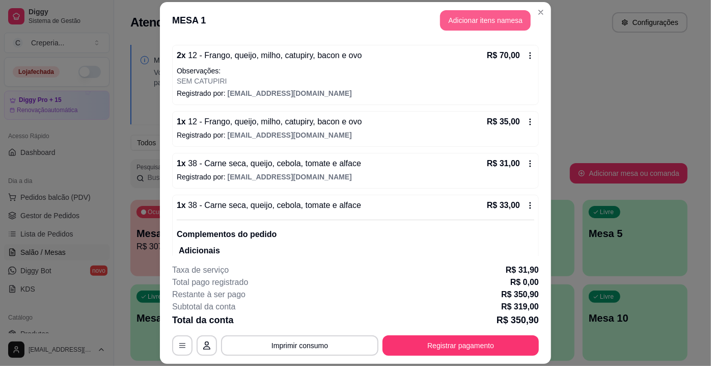
click at [482, 22] on button "Adicionar itens na mesa" at bounding box center [485, 20] width 91 height 20
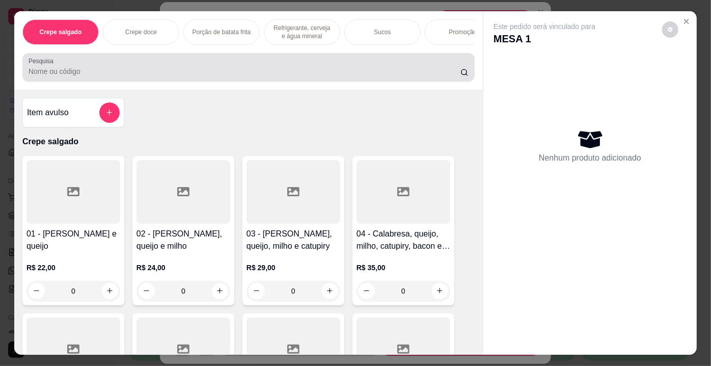
click at [154, 76] on input "Pesquisa" at bounding box center [245, 71] width 432 height 10
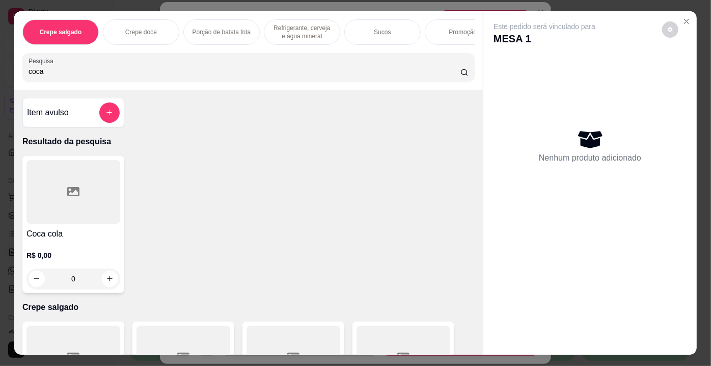
type input "coca"
click at [57, 181] on div at bounding box center [73, 192] width 94 height 64
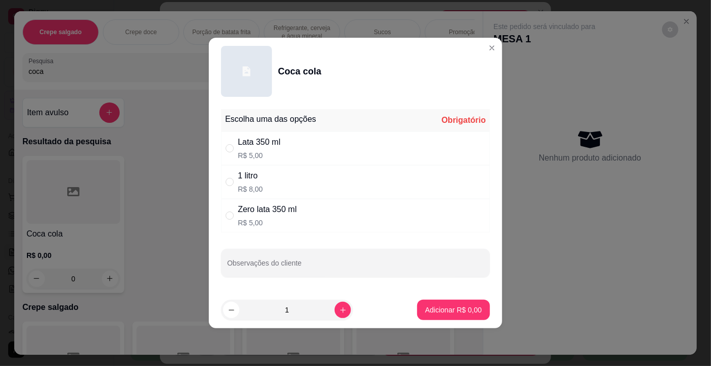
click at [253, 205] on div "Zero lata 350 ml" at bounding box center [267, 209] width 59 height 12
radio input "true"
click at [420, 305] on button "Adicionar R$ 5,00" at bounding box center [453, 310] width 71 height 20
type input "1"
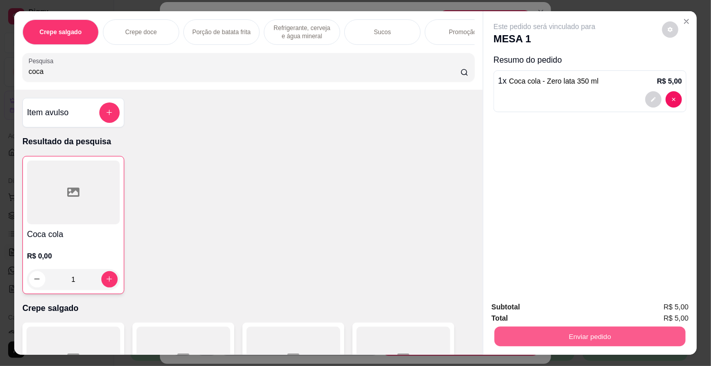
click at [553, 333] on button "Enviar pedido" at bounding box center [589, 336] width 191 height 20
click at [657, 310] on button "Enviar pedido" at bounding box center [662, 307] width 58 height 19
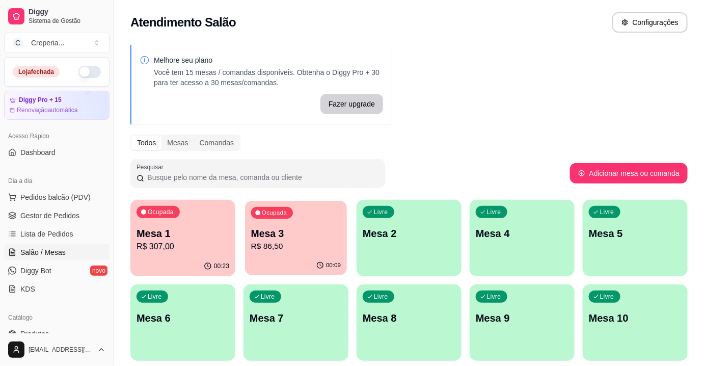
click at [308, 242] on p "R$ 86,50" at bounding box center [296, 246] width 90 height 12
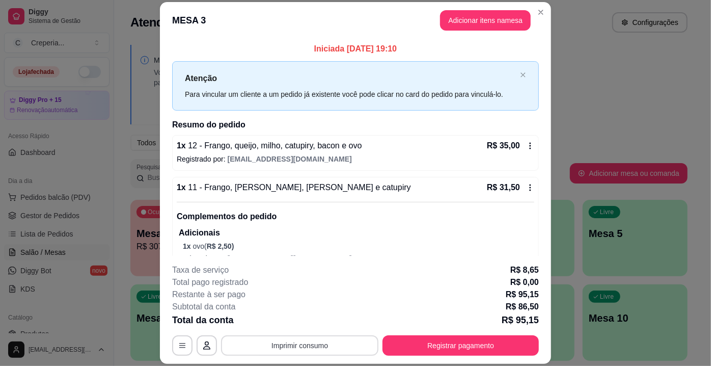
click at [273, 344] on button "Imprimir consumo" at bounding box center [299, 345] width 157 height 20
click at [287, 323] on button "IMPRESSORA" at bounding box center [300, 322] width 74 height 16
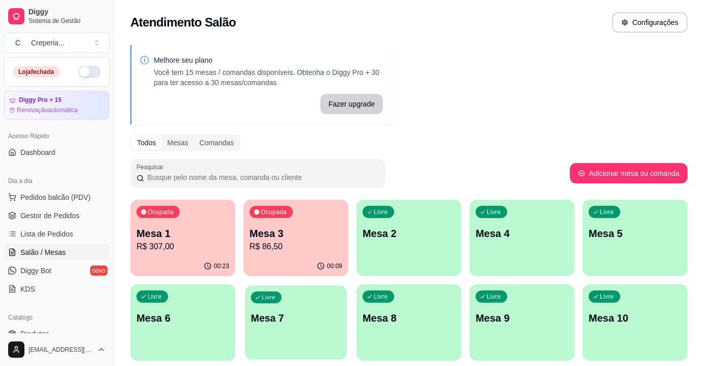
click at [265, 318] on p "Mesa 7" at bounding box center [296, 318] width 90 height 14
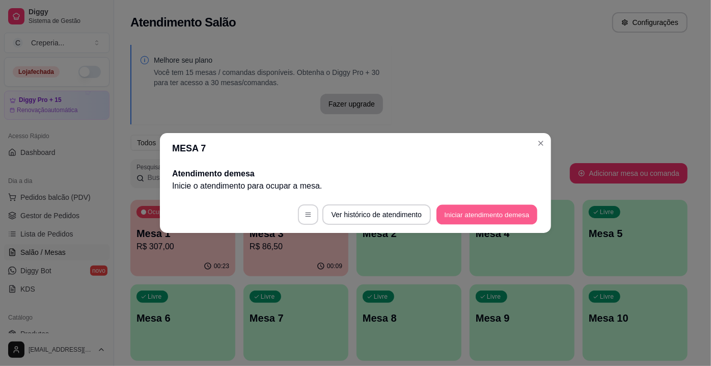
click at [462, 218] on button "Iniciar atendimento de mesa" at bounding box center [486, 215] width 101 height 20
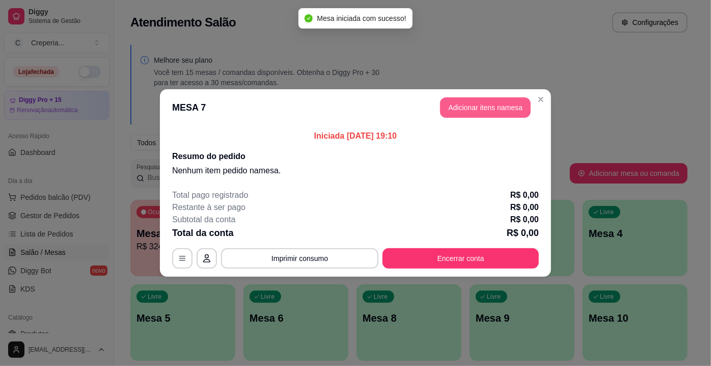
click at [498, 108] on button "Adicionar itens na mesa" at bounding box center [485, 107] width 91 height 20
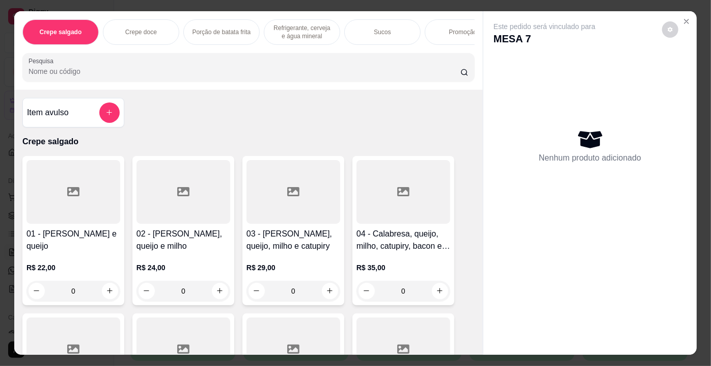
click at [260, 76] on input "Pesquisa" at bounding box center [245, 71] width 432 height 10
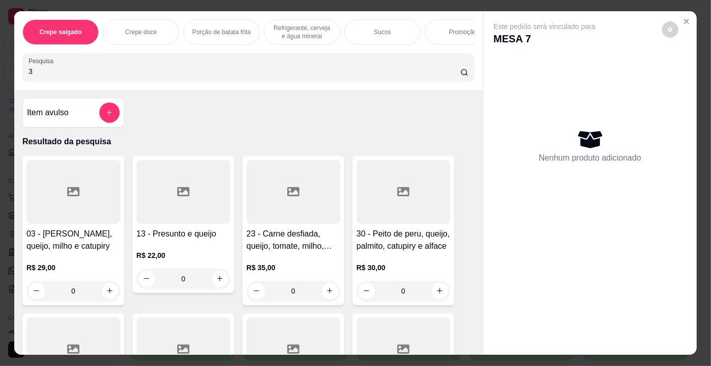
type input "3"
click at [53, 200] on div at bounding box center [73, 192] width 94 height 64
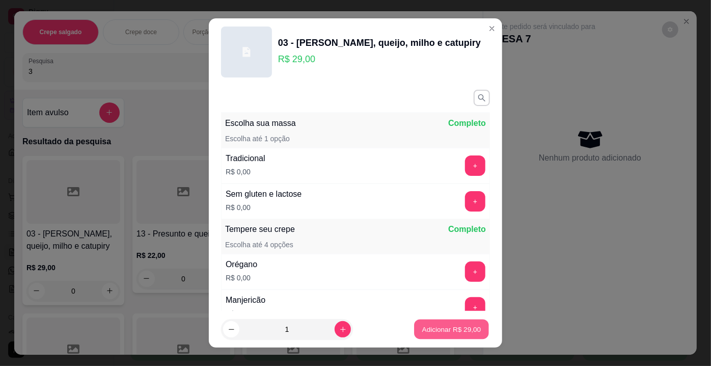
click at [458, 331] on p "Adicionar R$ 29,00" at bounding box center [451, 329] width 59 height 10
type input "1"
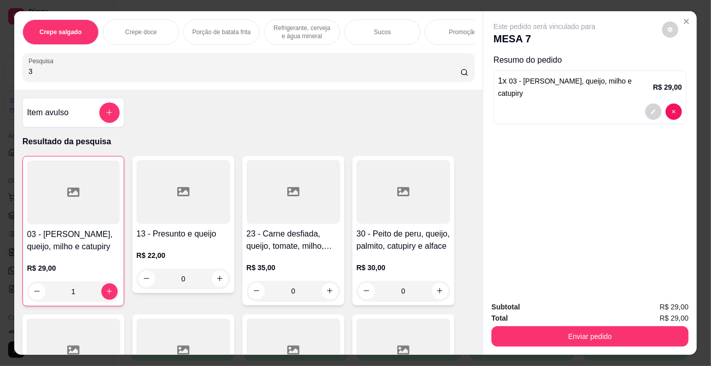
drag, startPoint x: 57, startPoint y: 71, endPoint x: 0, endPoint y: 72, distance: 56.5
click at [0, 72] on div "Crepe salgado Crepe doce Porção de batata frita Refrigerante, cerveja e água mi…" at bounding box center [355, 183] width 711 height 366
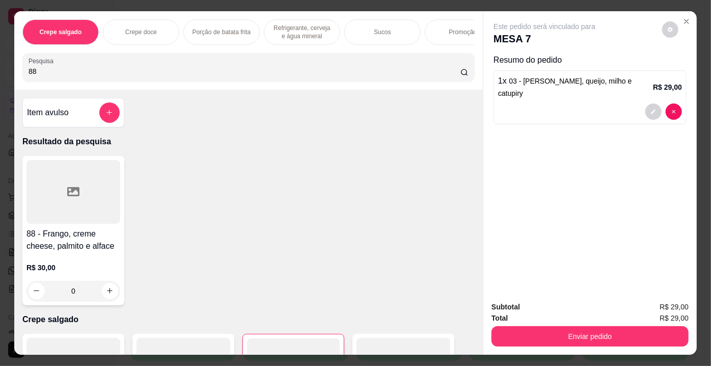
type input "88"
click at [80, 212] on div at bounding box center [73, 192] width 94 height 64
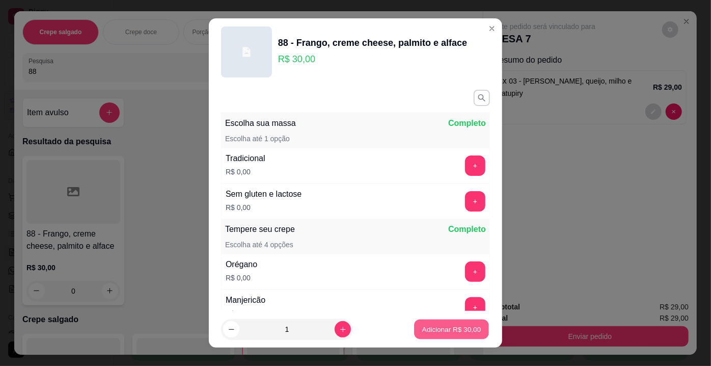
click at [421, 322] on button "Adicionar R$ 30,00" at bounding box center [451, 329] width 75 height 20
type input "1"
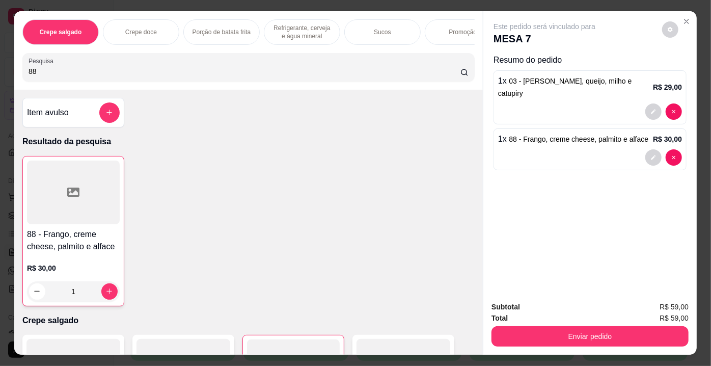
click at [1, 74] on div "Crepe salgado Crepe doce Porção de batata frita Refrigerante, cerveja e água mi…" at bounding box center [355, 183] width 711 height 366
drag, startPoint x: 37, startPoint y: 76, endPoint x: 0, endPoint y: 75, distance: 36.7
click at [0, 75] on div "Crepe salgado Crepe doce Porção de batata frita Refrigerante, cerveja e água mi…" at bounding box center [355, 183] width 711 height 366
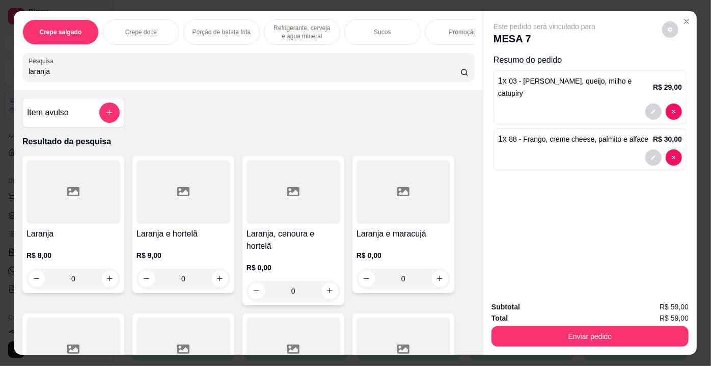
type input "laranja"
click at [47, 191] on div at bounding box center [73, 192] width 94 height 64
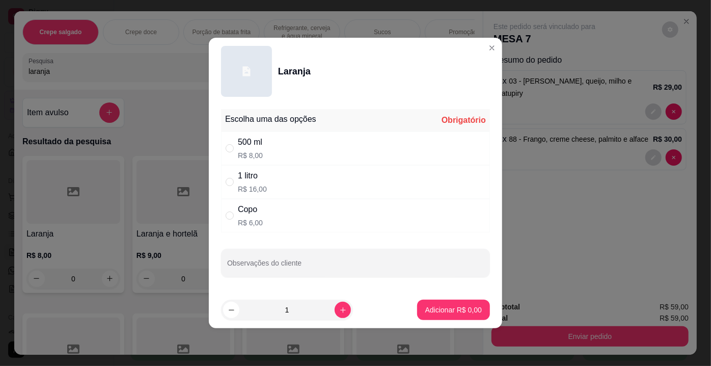
click at [252, 144] on div "500 ml" at bounding box center [250, 142] width 25 height 12
radio input "true"
click at [429, 305] on button "Adicionar R$ 8,00" at bounding box center [453, 309] width 73 height 20
type input "1"
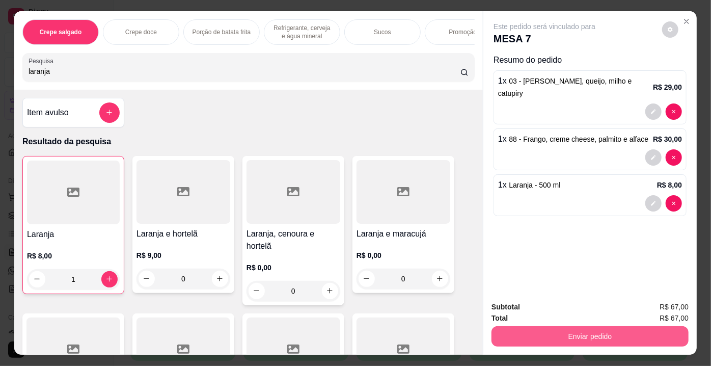
click at [584, 332] on button "Enviar pedido" at bounding box center [589, 336] width 197 height 20
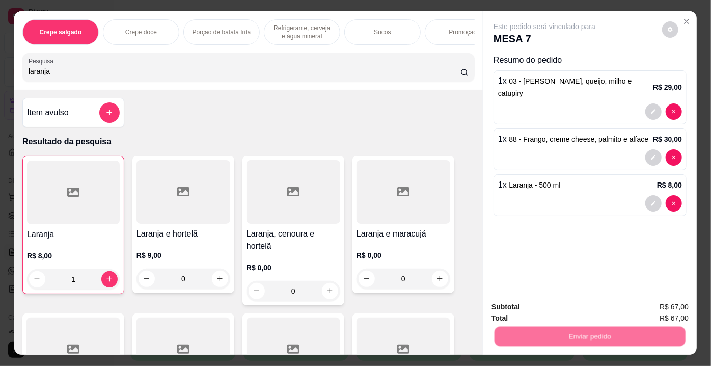
click at [644, 300] on button "Enviar pedido" at bounding box center [662, 307] width 56 height 19
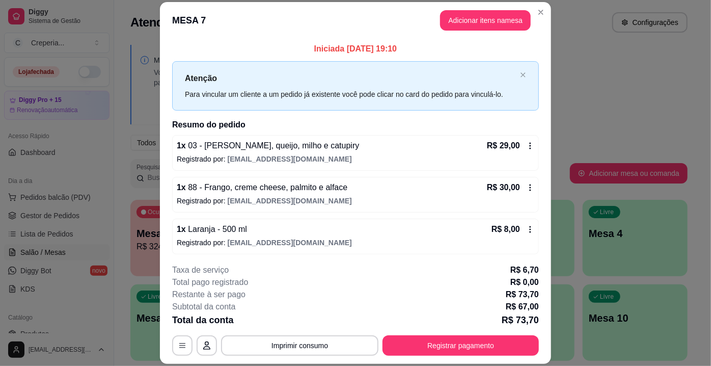
click at [300, 347] on button "Imprimir consumo" at bounding box center [299, 345] width 157 height 20
click at [312, 325] on button "IMPRESSORA" at bounding box center [300, 322] width 74 height 16
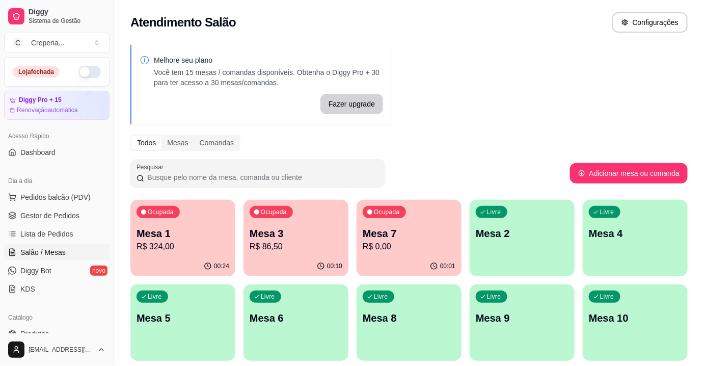
click at [596, 232] on p "Mesa 4" at bounding box center [635, 233] width 93 height 14
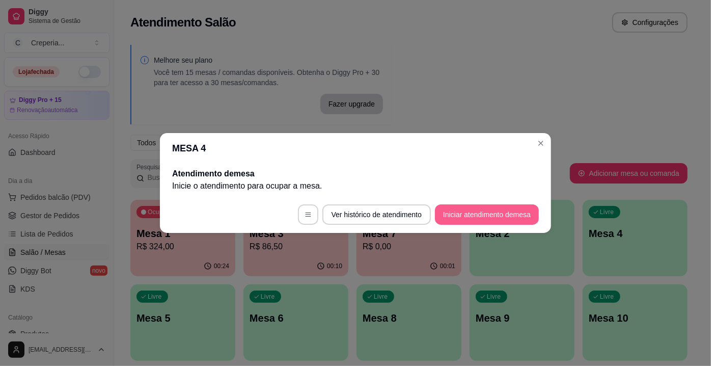
click at [481, 216] on button "Iniciar atendimento de mesa" at bounding box center [487, 214] width 104 height 20
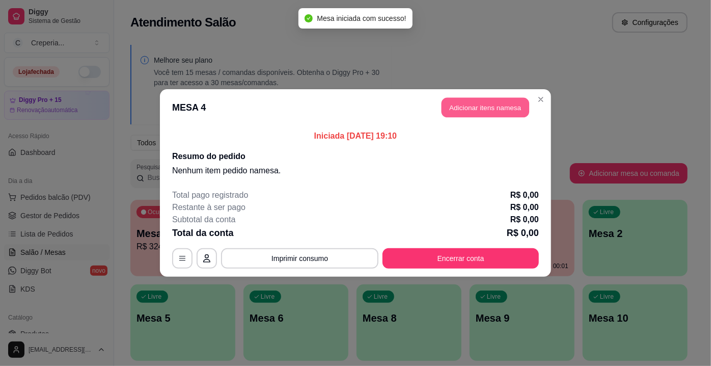
click at [487, 113] on button "Adicionar itens na mesa" at bounding box center [485, 108] width 88 height 20
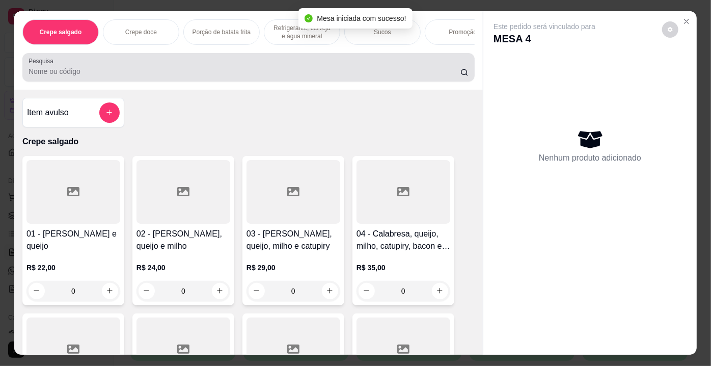
click at [199, 77] on div at bounding box center [249, 67] width 440 height 20
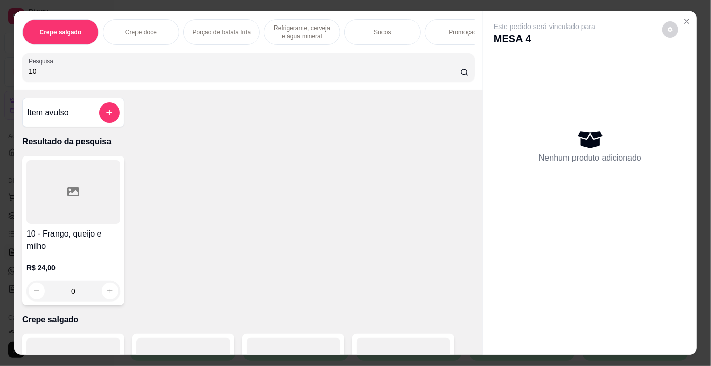
type input "10"
click at [46, 205] on div at bounding box center [73, 192] width 94 height 64
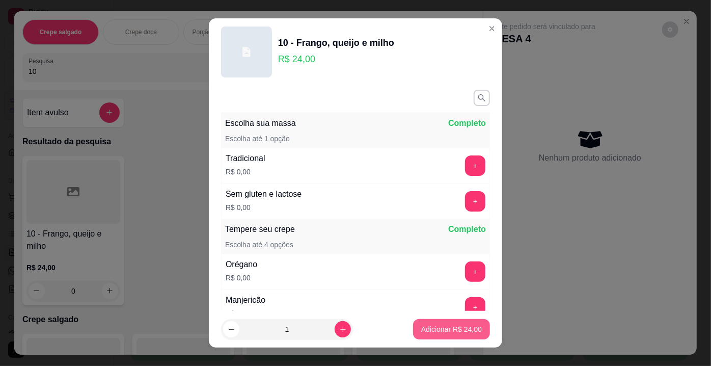
click at [426, 324] on p "Adicionar R$ 24,00" at bounding box center [451, 329] width 61 height 10
type input "1"
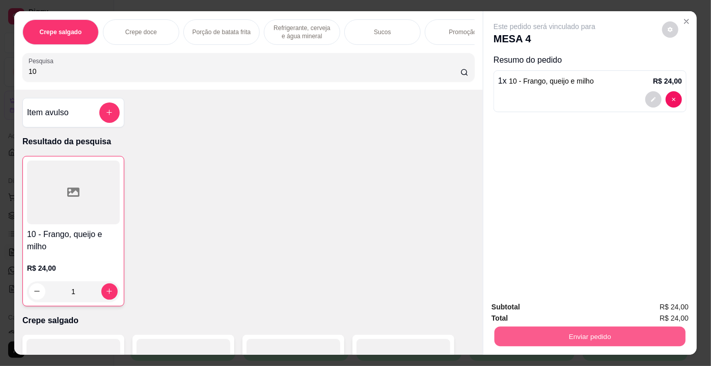
click at [545, 332] on button "Enviar pedido" at bounding box center [589, 336] width 191 height 20
click at [647, 303] on button "Enviar pedido" at bounding box center [662, 307] width 58 height 19
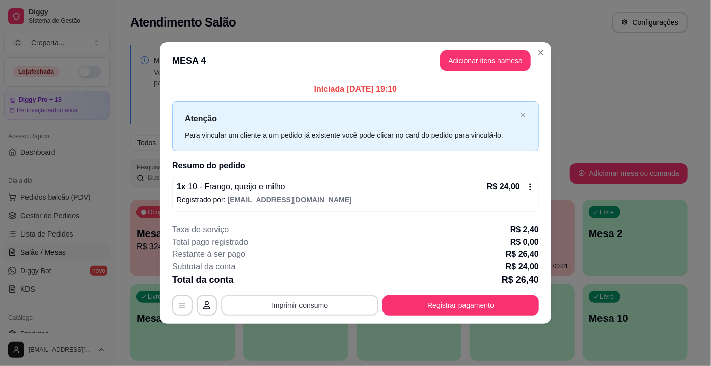
click at [334, 308] on button "Imprimir consumo" at bounding box center [299, 305] width 157 height 20
click at [311, 283] on button "IMPRESSORA" at bounding box center [303, 281] width 74 height 16
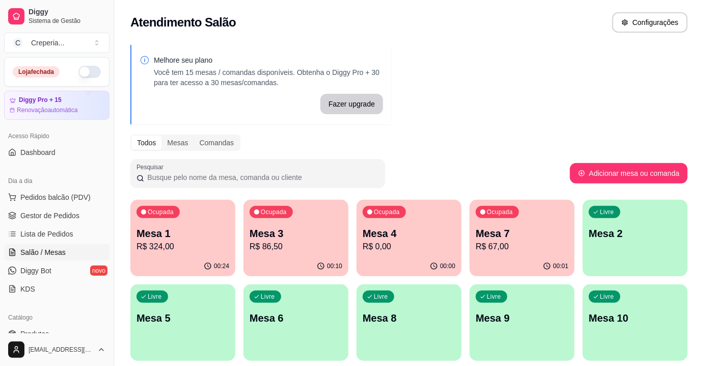
click at [534, 229] on p "Mesa 7" at bounding box center [522, 233] width 93 height 14
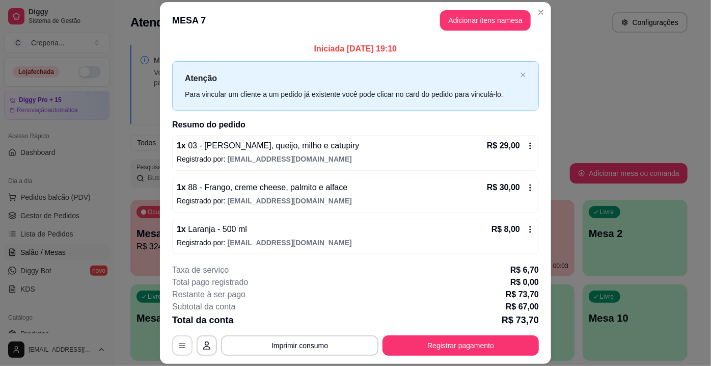
click at [183, 346] on button "button" at bounding box center [182, 345] width 20 height 20
click at [472, 25] on button "Adicionar itens na mesa" at bounding box center [485, 20] width 91 height 20
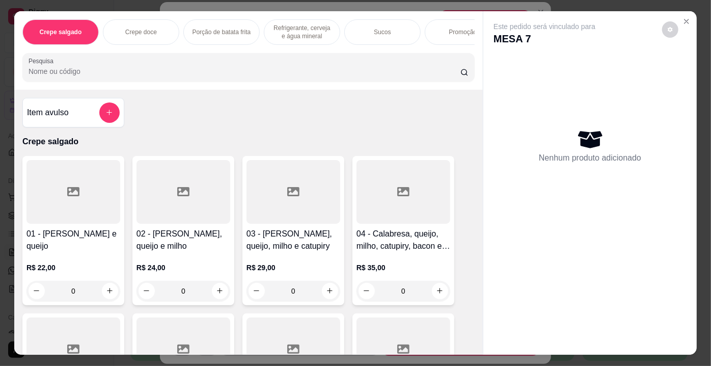
click at [191, 81] on div "Pesquisa" at bounding box center [248, 67] width 452 height 29
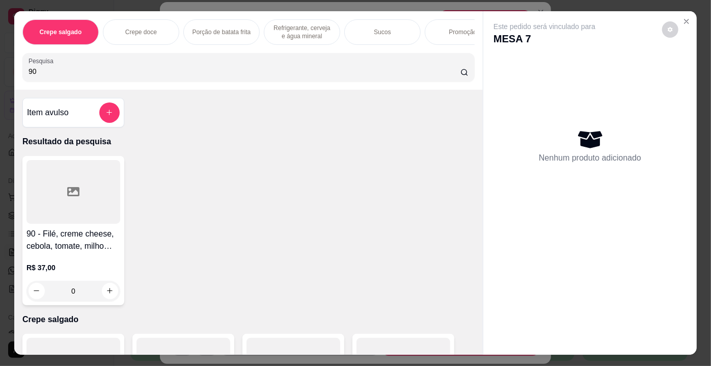
type input "90"
click at [84, 202] on div at bounding box center [73, 192] width 94 height 64
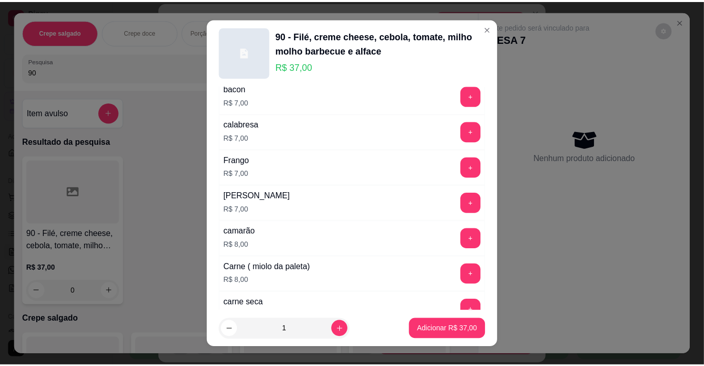
scroll to position [1846, 0]
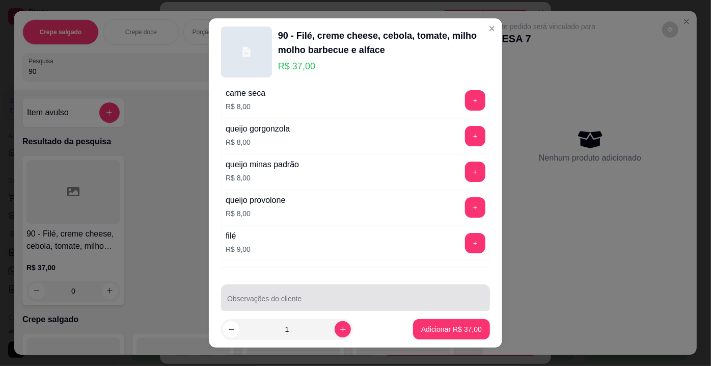
click at [431, 297] on input "Observações do cliente" at bounding box center [355, 302] width 257 height 10
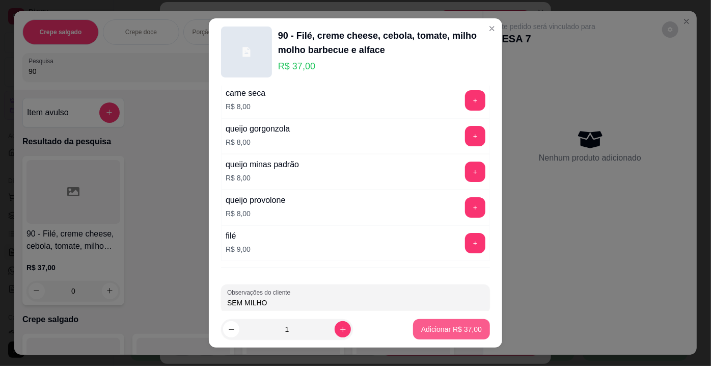
type input "SEM MILHO"
click at [462, 332] on p "Adicionar R$ 37,00" at bounding box center [451, 329] width 61 height 10
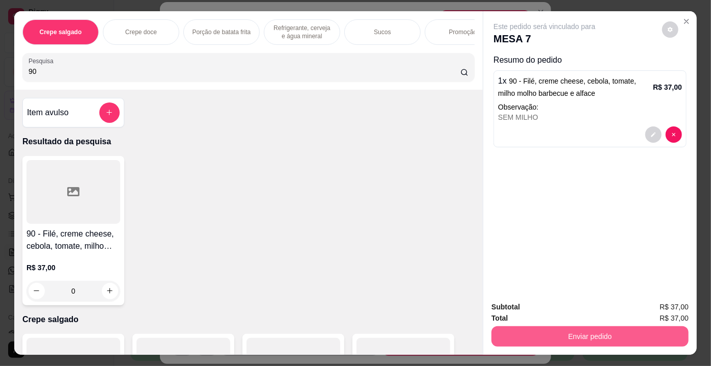
click at [525, 332] on button "Enviar pedido" at bounding box center [589, 336] width 197 height 20
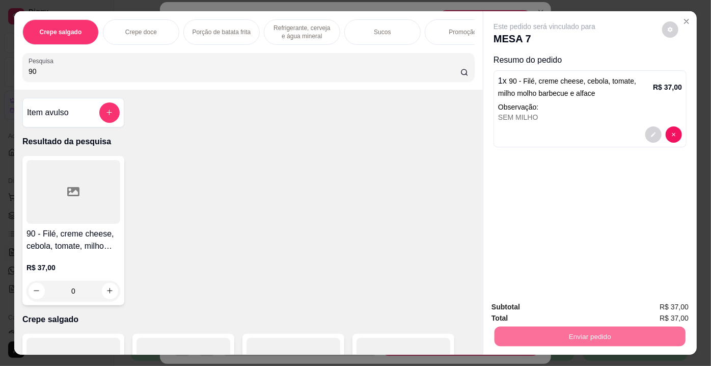
click at [656, 307] on button "Enviar pedido" at bounding box center [662, 307] width 58 height 19
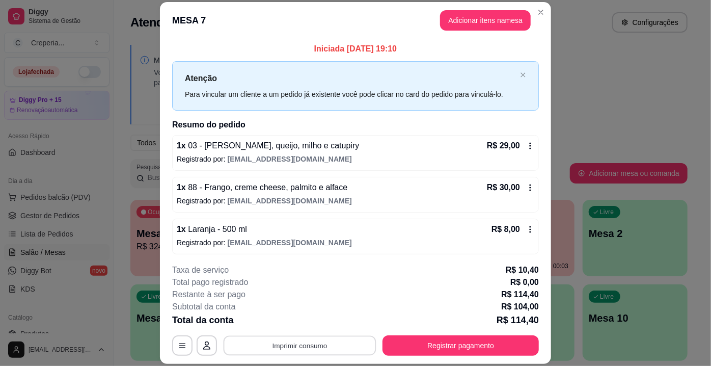
click at [275, 343] on button "Imprimir consumo" at bounding box center [300, 346] width 153 height 20
click at [294, 316] on button "IMPRESSORA" at bounding box center [300, 322] width 74 height 16
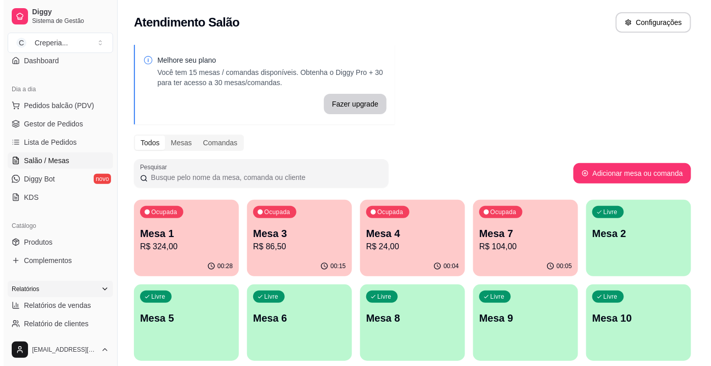
scroll to position [92, 0]
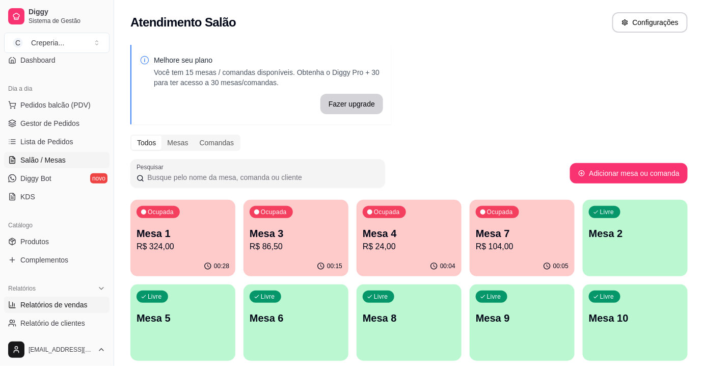
click at [69, 297] on link "Relatórios de vendas" at bounding box center [56, 304] width 105 height 16
select select "ALL"
select select "0"
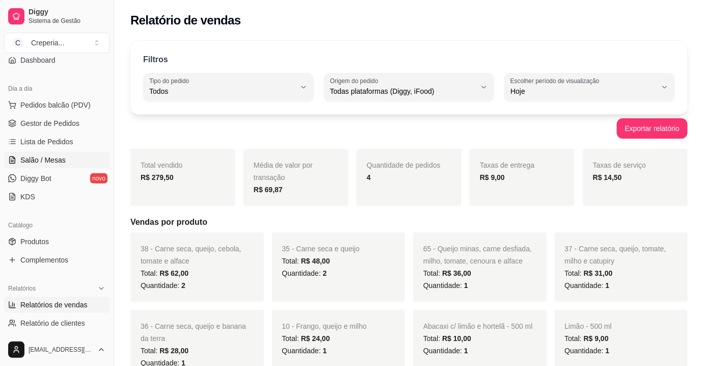
click at [54, 161] on span "Salão / Mesas" at bounding box center [42, 160] width 45 height 10
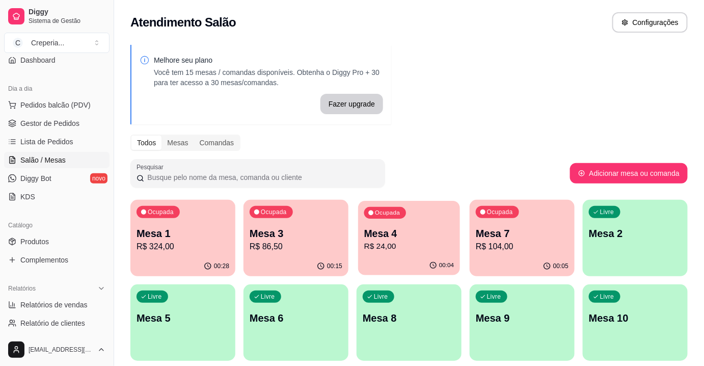
click at [405, 230] on p "Mesa 4" at bounding box center [409, 234] width 90 height 14
click at [408, 242] on p "R$ 24,00" at bounding box center [408, 246] width 93 height 12
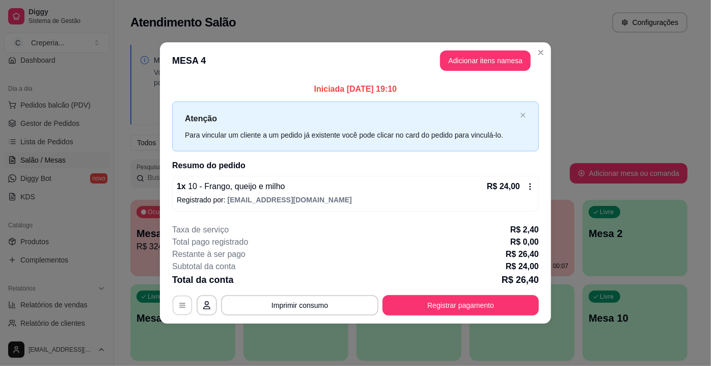
click at [182, 308] on icon "button" at bounding box center [182, 305] width 8 height 8
click at [352, 185] on div "1 x 10 - Frango, queijo e milho R$ 24,00" at bounding box center [355, 186] width 357 height 12
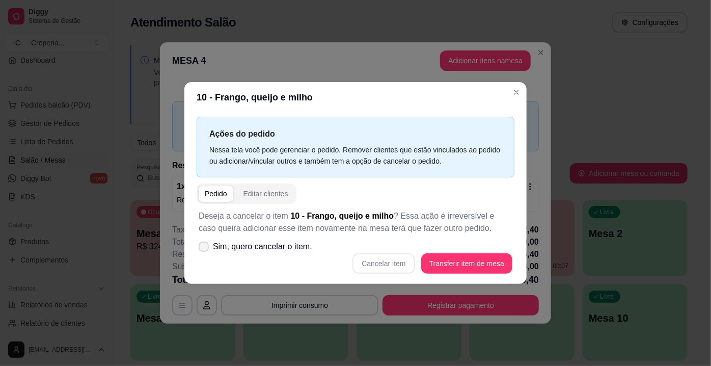
click at [240, 250] on span "Sim, quero cancelar o item." at bounding box center [262, 246] width 99 height 12
click at [205, 250] on input "Sim, quero cancelar o item." at bounding box center [201, 251] width 7 height 7
checkbox input "true"
click at [367, 262] on button "Cancelar item" at bounding box center [383, 263] width 62 height 20
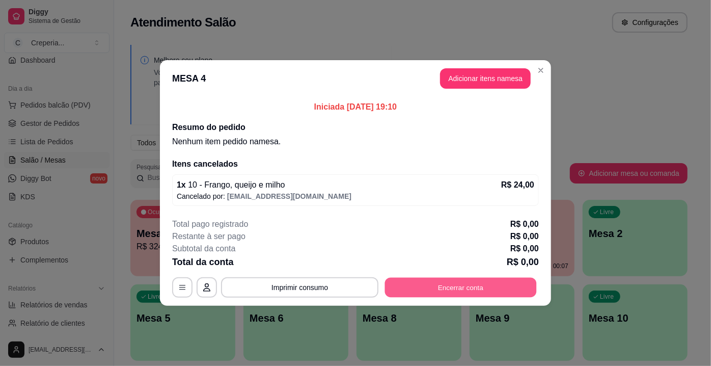
click at [459, 288] on button "Encerrar conta" at bounding box center [461, 287] width 152 height 20
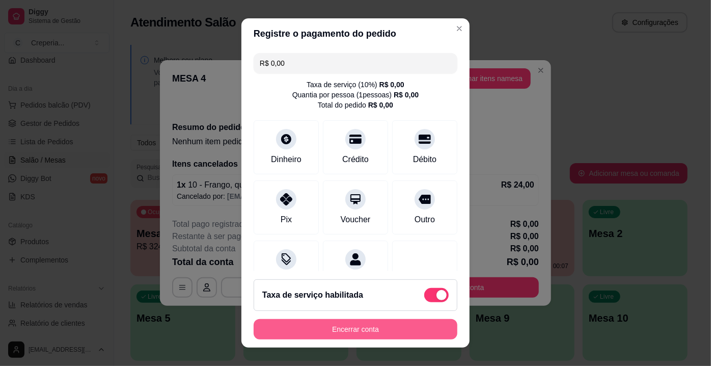
click at [350, 334] on button "Encerrar conta" at bounding box center [356, 329] width 204 height 20
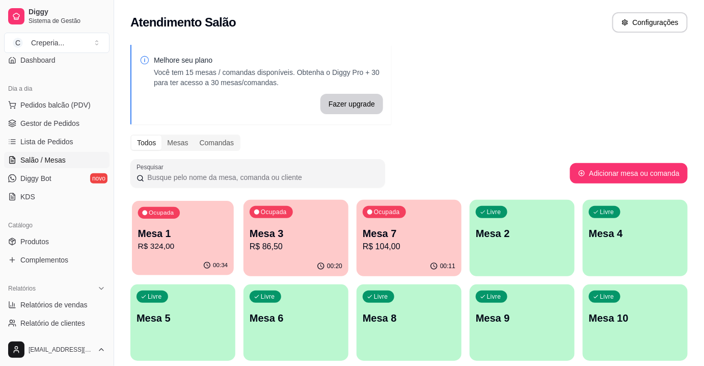
click at [176, 232] on p "Mesa 1" at bounding box center [183, 234] width 90 height 14
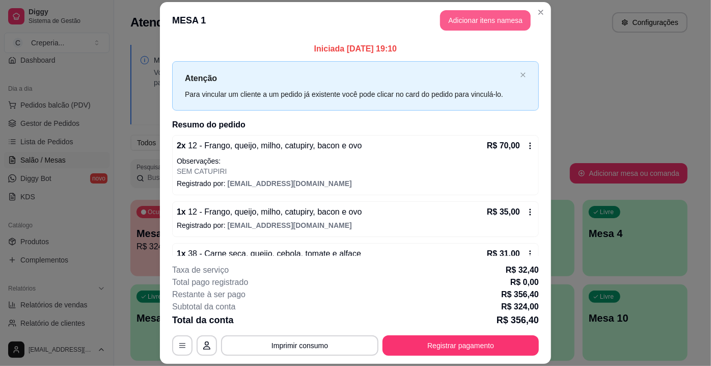
click at [472, 15] on button "Adicionar itens na mesa" at bounding box center [485, 20] width 91 height 20
click at [197, 69] on input "Pesquisa" at bounding box center [245, 71] width 432 height 10
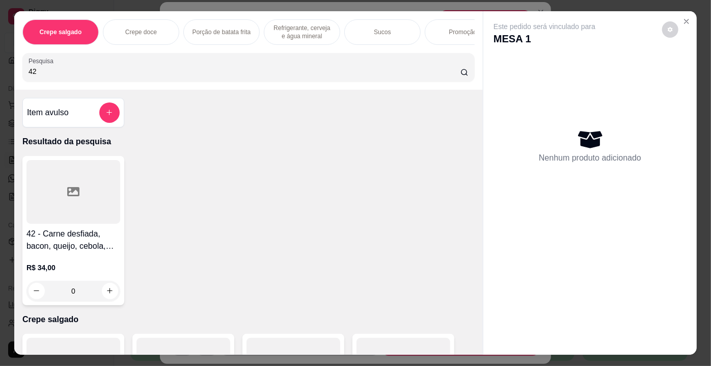
type input "42"
click at [134, 196] on div "42 - Carne desfiada, bacon, queijo, cebola, tomate e alface R$ 34,00 0" at bounding box center [248, 230] width 452 height 149
click at [104, 185] on div at bounding box center [73, 192] width 94 height 64
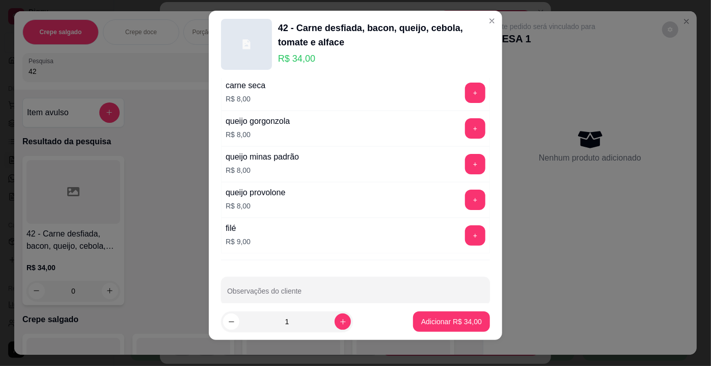
scroll to position [14, 0]
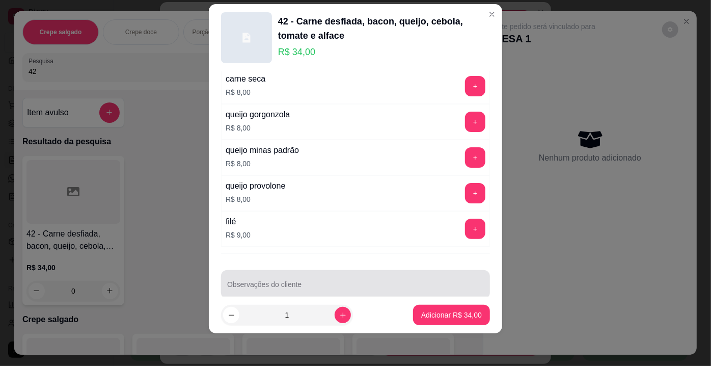
click at [318, 274] on div at bounding box center [355, 284] width 257 height 20
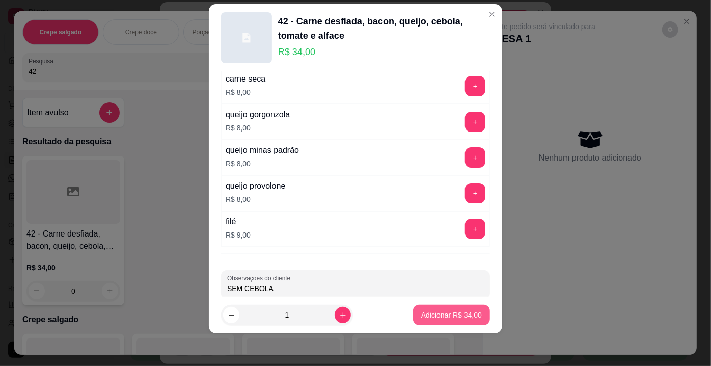
type input "SEM CEBOLA"
click at [465, 314] on p "Adicionar R$ 34,00" at bounding box center [451, 315] width 59 height 10
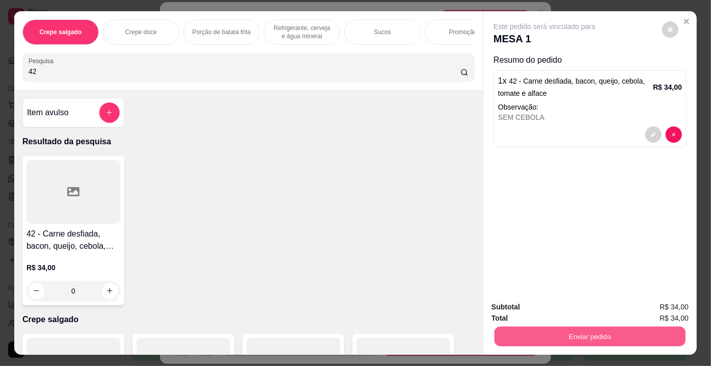
click at [535, 327] on button "Enviar pedido" at bounding box center [589, 336] width 191 height 20
click at [666, 308] on button "Enviar pedido" at bounding box center [662, 307] width 58 height 19
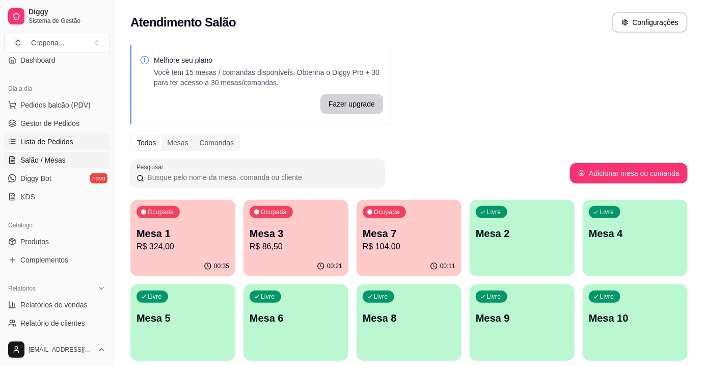
click at [82, 144] on link "Lista de Pedidos" at bounding box center [56, 141] width 105 height 16
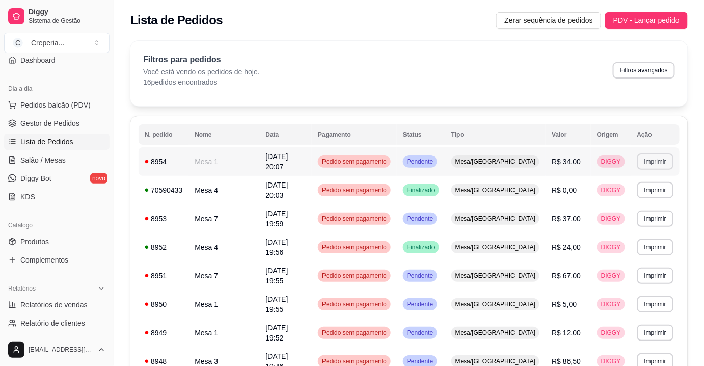
click at [645, 156] on button "Imprimir" at bounding box center [655, 161] width 36 height 16
click at [613, 192] on button "IMPRESSORA" at bounding box center [631, 195] width 71 height 16
click at [58, 158] on span "Salão / Mesas" at bounding box center [42, 160] width 45 height 10
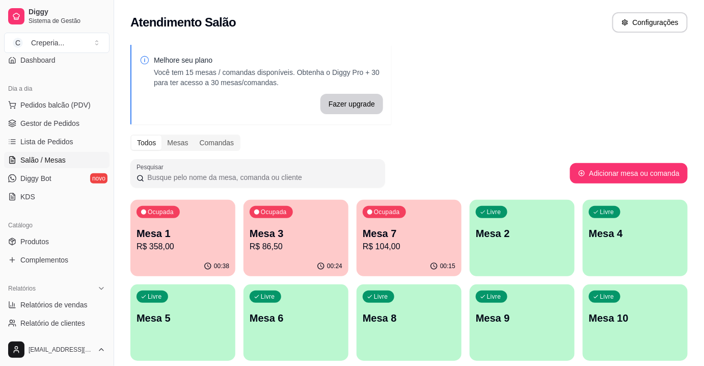
click at [304, 231] on p "Mesa 3" at bounding box center [295, 233] width 93 height 14
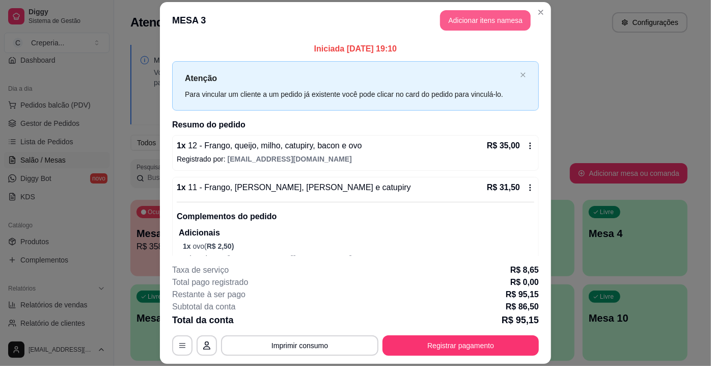
click at [480, 25] on button "Adicionar itens na mesa" at bounding box center [485, 20] width 91 height 20
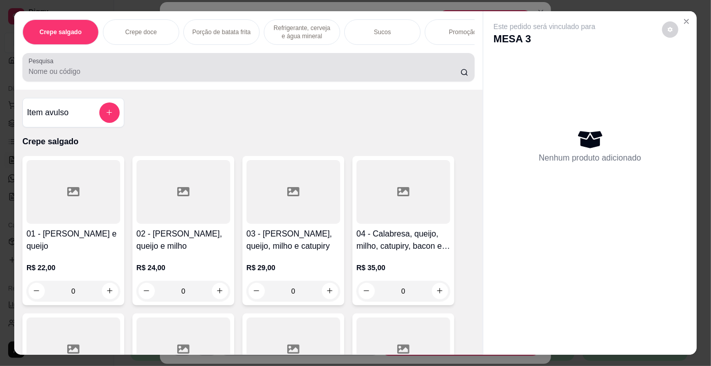
click at [134, 81] on div "Pesquisa" at bounding box center [248, 67] width 452 height 29
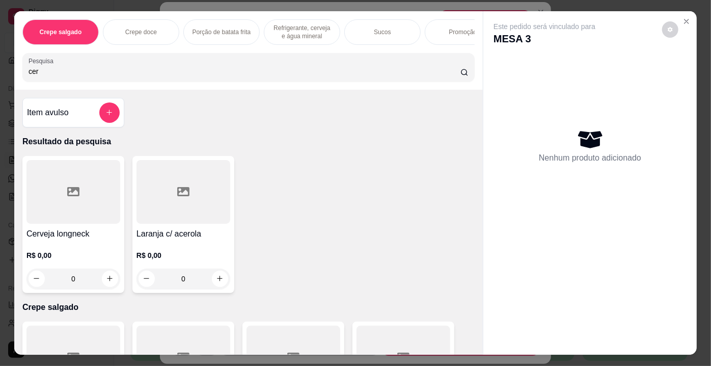
type input "cer"
click at [66, 204] on div at bounding box center [73, 192] width 94 height 64
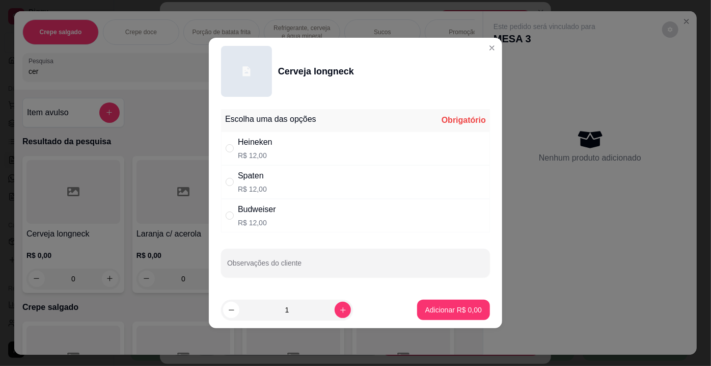
click at [269, 144] on div "Heineken" at bounding box center [255, 142] width 35 height 12
radio input "true"
click at [449, 311] on p "Adicionar R$ 12,00" at bounding box center [451, 309] width 61 height 10
type input "1"
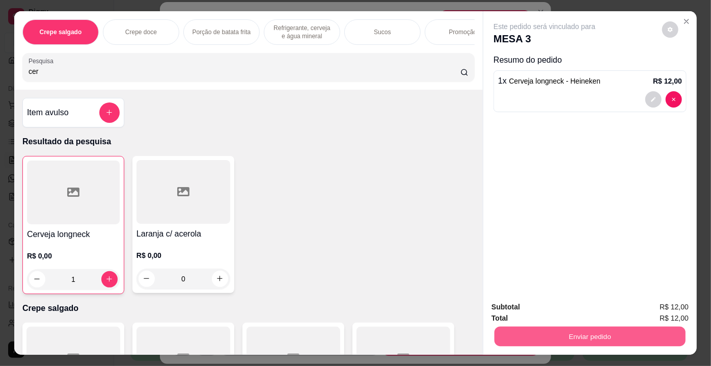
click at [623, 331] on button "Enviar pedido" at bounding box center [589, 336] width 191 height 20
click at [644, 299] on button "Enviar pedido" at bounding box center [662, 307] width 56 height 19
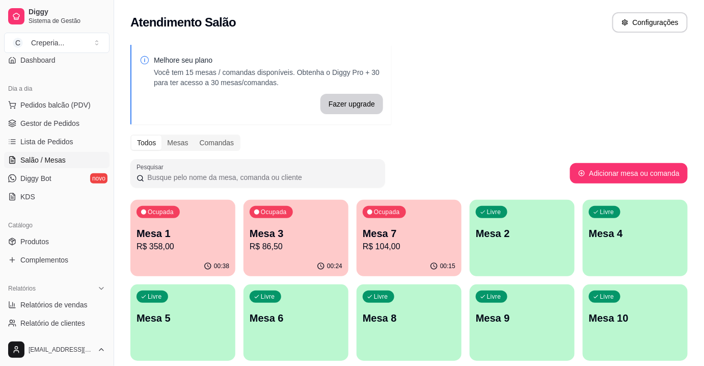
click at [384, 243] on p "R$ 104,00" at bounding box center [408, 246] width 93 height 12
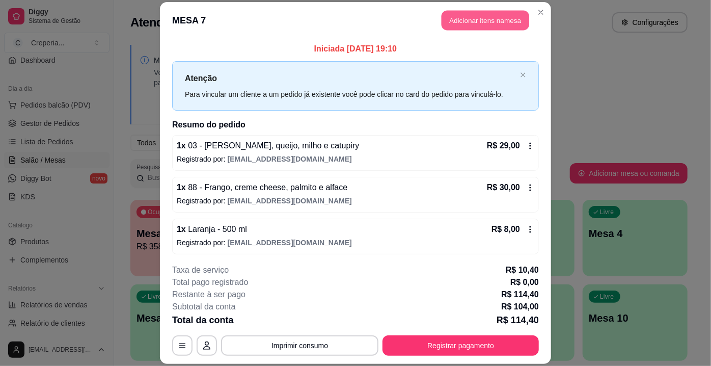
click at [461, 24] on button "Adicionar itens na mesa" at bounding box center [485, 20] width 88 height 20
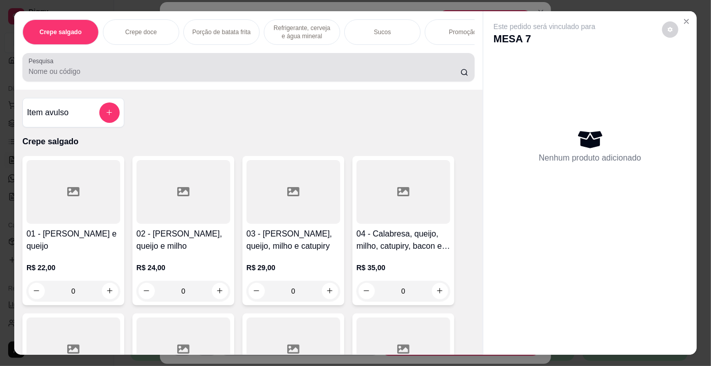
click at [203, 75] on input "Pesquisa" at bounding box center [245, 71] width 432 height 10
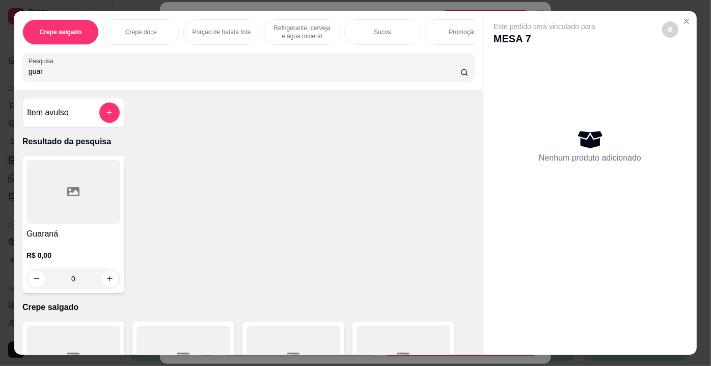
type input "guar"
click at [113, 186] on div at bounding box center [73, 192] width 94 height 64
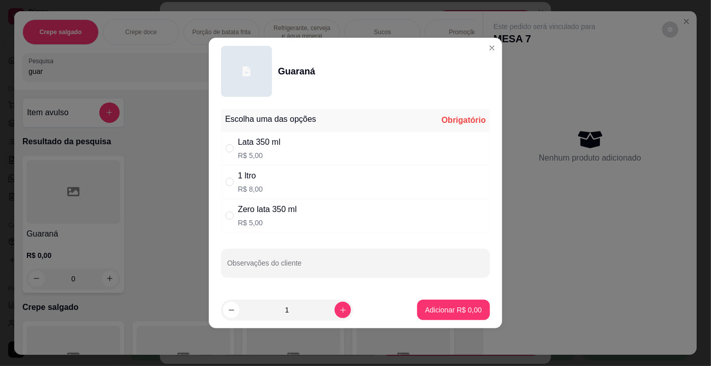
click at [279, 215] on div "Zero lata 350 ml R$ 5,00" at bounding box center [267, 215] width 59 height 24
radio input "true"
click at [448, 306] on p "Adicionar R$ 5,00" at bounding box center [453, 309] width 55 height 10
type input "1"
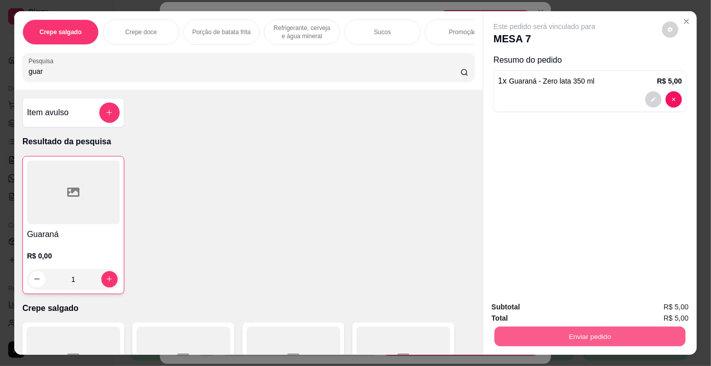
click at [548, 330] on button "Enviar pedido" at bounding box center [589, 336] width 191 height 20
click at [643, 304] on button "Enviar pedido" at bounding box center [662, 307] width 58 height 19
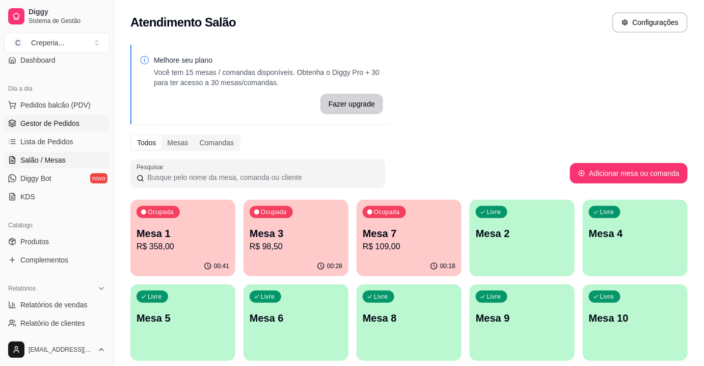
click at [68, 119] on span "Gestor de Pedidos" at bounding box center [49, 123] width 59 height 10
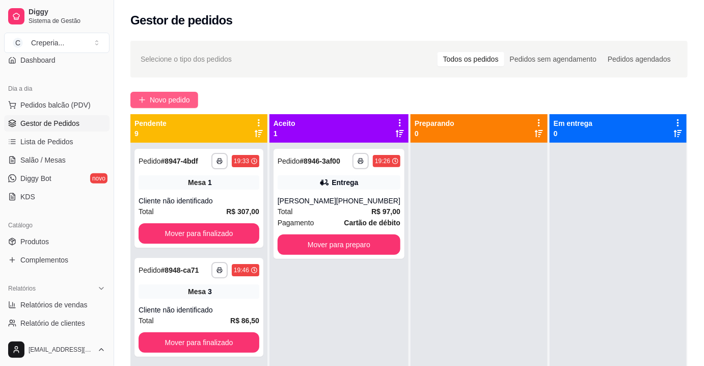
click at [171, 99] on span "Novo pedido" at bounding box center [170, 99] width 40 height 11
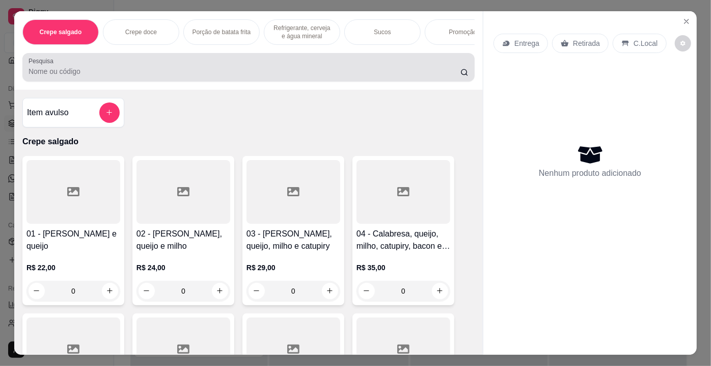
click at [211, 67] on div at bounding box center [249, 67] width 440 height 20
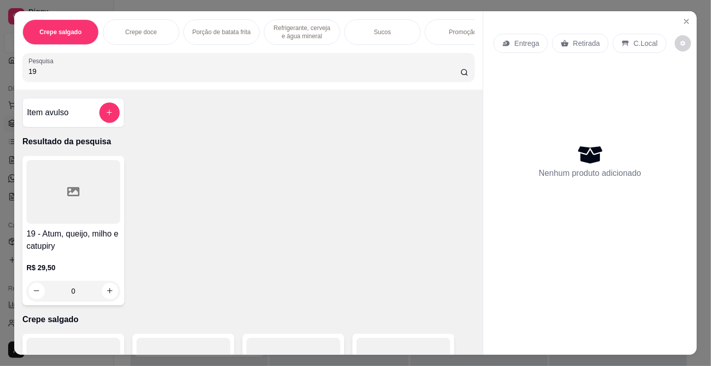
type input "19"
click at [74, 190] on icon at bounding box center [73, 191] width 12 height 9
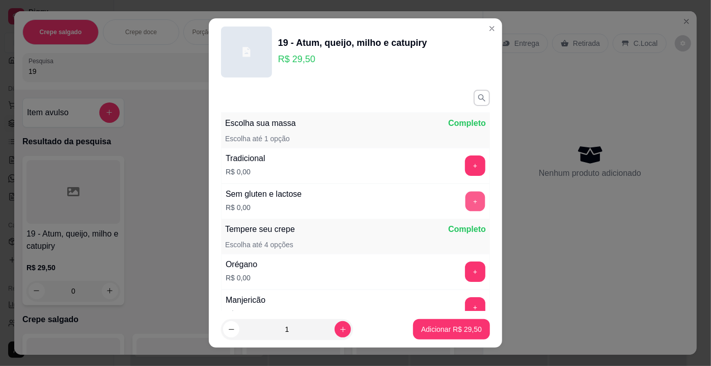
click at [465, 196] on button "+" at bounding box center [475, 201] width 20 height 20
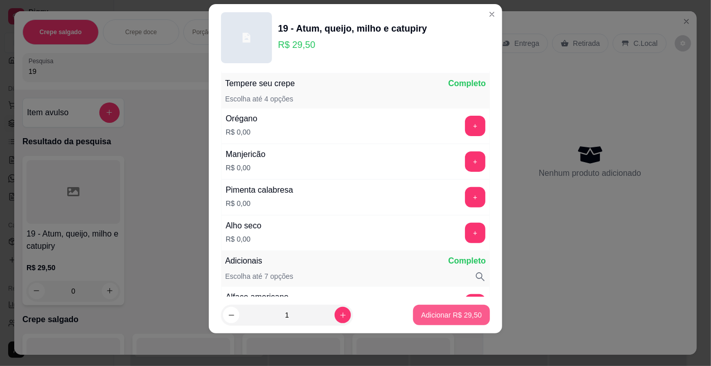
scroll to position [132, 0]
click at [443, 318] on p "Adicionar R$ 29,50" at bounding box center [451, 315] width 61 height 10
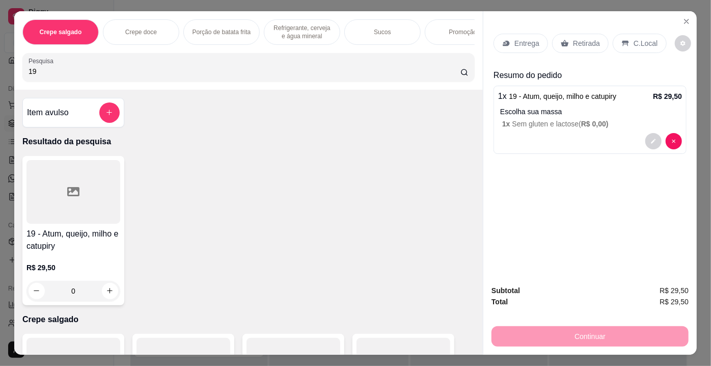
click at [581, 34] on div "Retirada" at bounding box center [580, 43] width 57 height 19
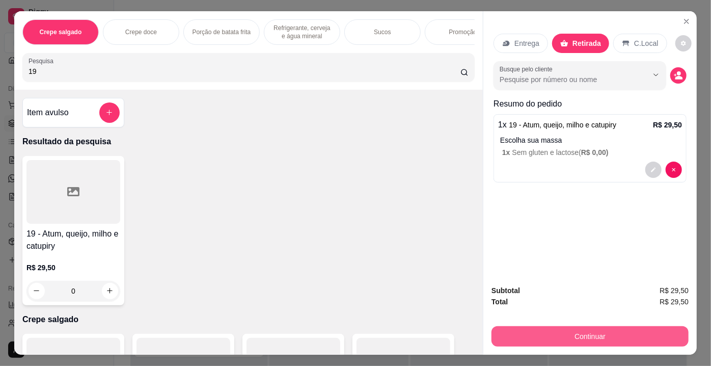
click at [559, 336] on button "Continuar" at bounding box center [589, 336] width 197 height 20
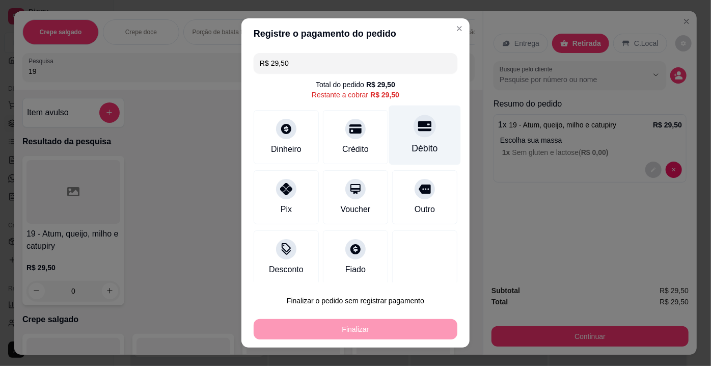
click at [418, 128] on icon at bounding box center [424, 125] width 13 height 13
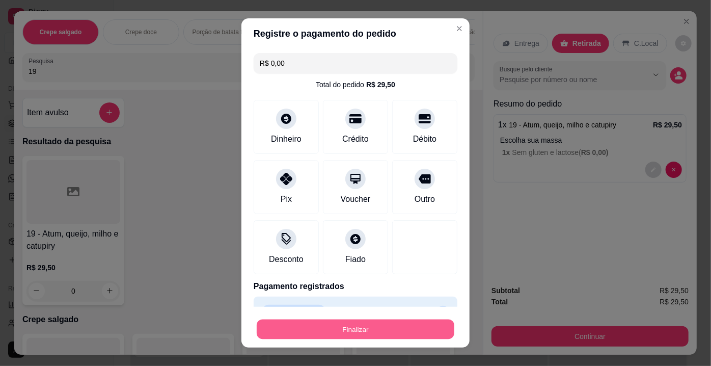
click at [347, 323] on button "Finalizar" at bounding box center [356, 329] width 198 height 20
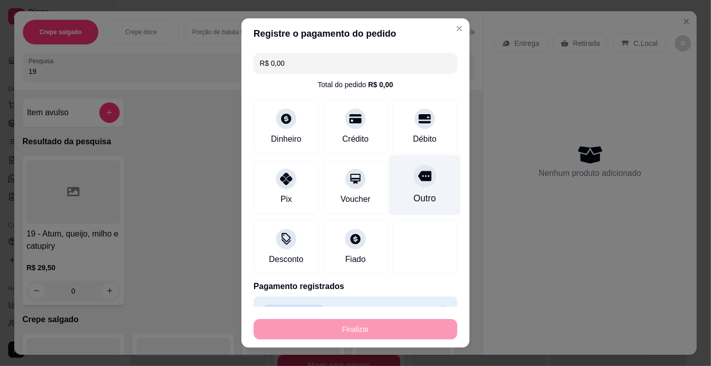
type input "-R$ 29,50"
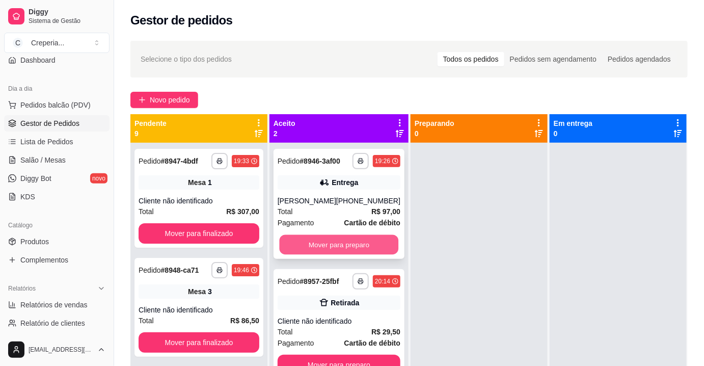
click at [359, 245] on button "Mover para preparo" at bounding box center [339, 245] width 119 height 20
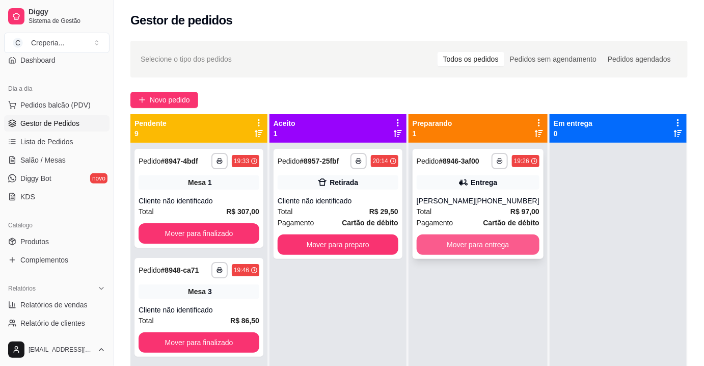
click at [478, 244] on button "Mover para entrega" at bounding box center [477, 244] width 123 height 20
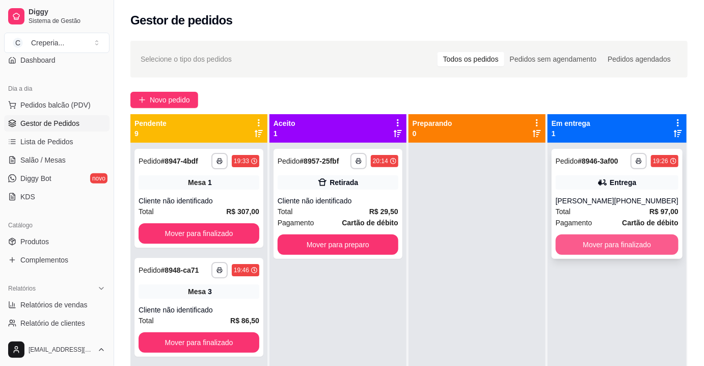
click at [608, 246] on button "Mover para finalizado" at bounding box center [616, 244] width 123 height 20
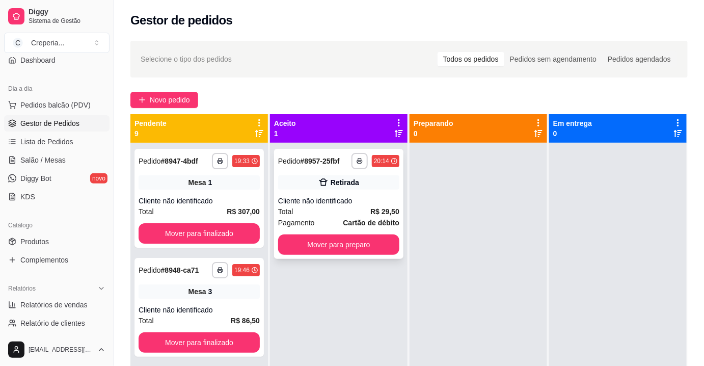
click at [353, 189] on div "Retirada" at bounding box center [338, 182] width 121 height 14
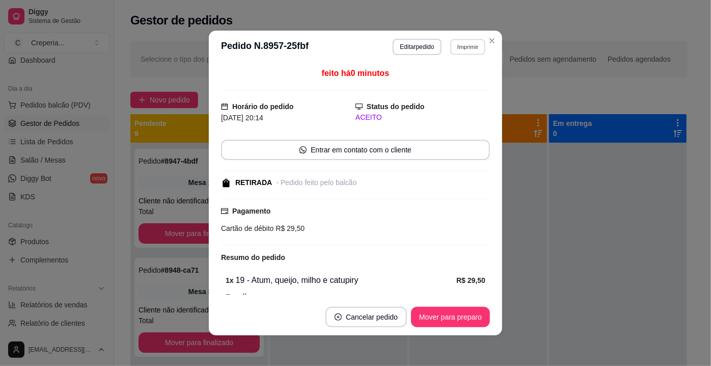
click at [471, 50] on button "Imprimir" at bounding box center [467, 47] width 35 height 16
click at [464, 86] on button "IMPRESSORA" at bounding box center [447, 82] width 74 height 16
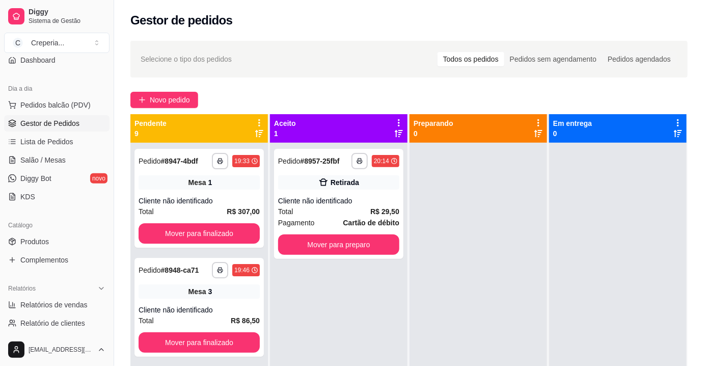
click at [519, 226] on div at bounding box center [477, 326] width 137 height 366
click at [54, 160] on span "Salão / Mesas" at bounding box center [42, 160] width 45 height 10
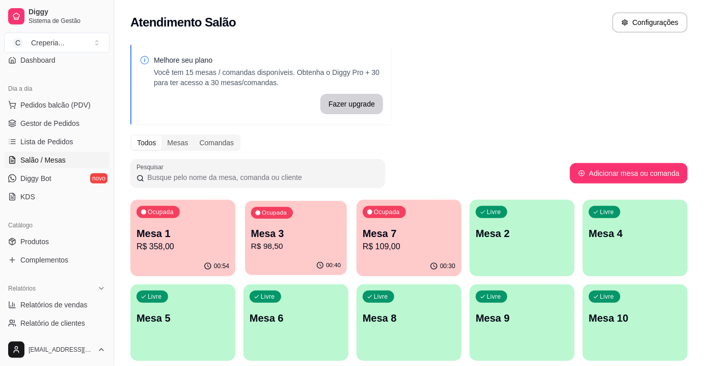
click at [320, 227] on p "Mesa 3" at bounding box center [296, 234] width 90 height 14
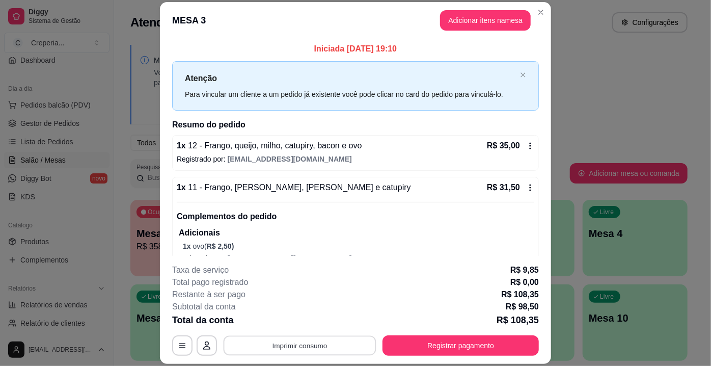
click at [311, 341] on button "Imprimir consumo" at bounding box center [300, 346] width 153 height 20
click at [323, 320] on button "IMPRESSORA" at bounding box center [299, 322] width 71 height 16
click at [455, 342] on button "Registrar pagamento" at bounding box center [460, 345] width 156 height 20
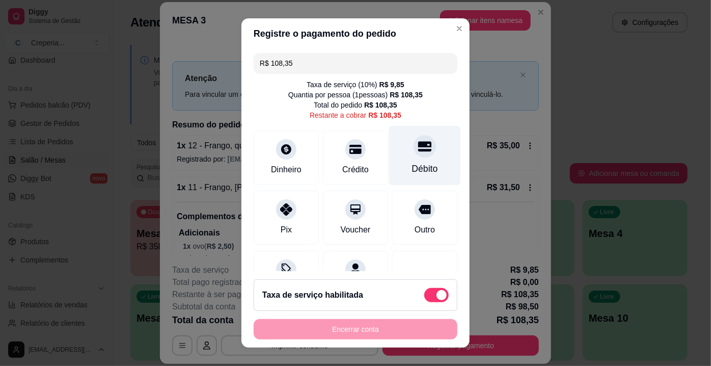
click at [413, 153] on div at bounding box center [424, 146] width 22 height 22
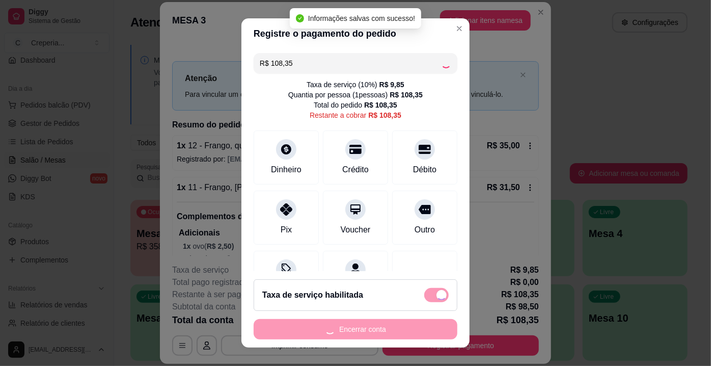
type input "R$ 0,00"
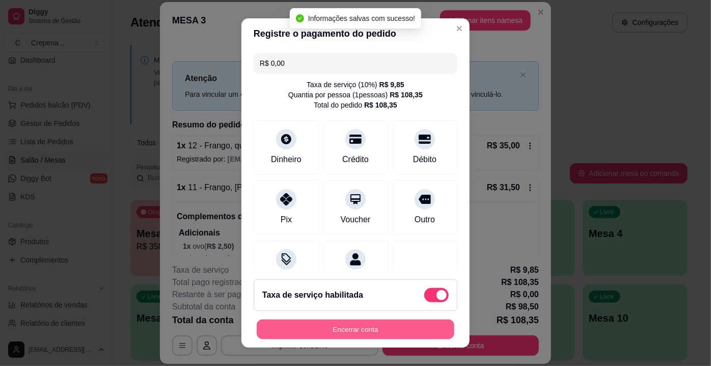
click at [340, 334] on button "Encerrar conta" at bounding box center [356, 329] width 198 height 20
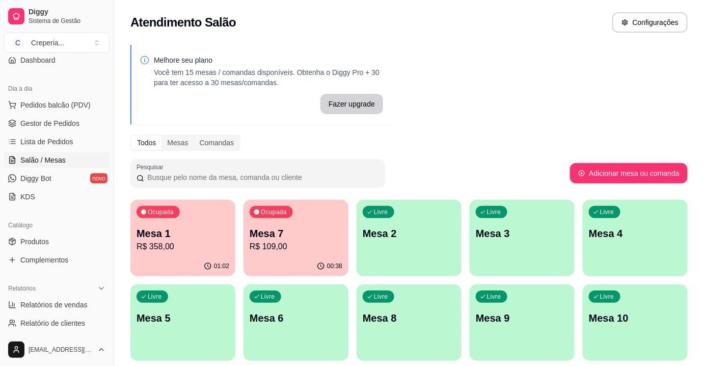
click at [274, 230] on p "Mesa 7" at bounding box center [295, 233] width 93 height 14
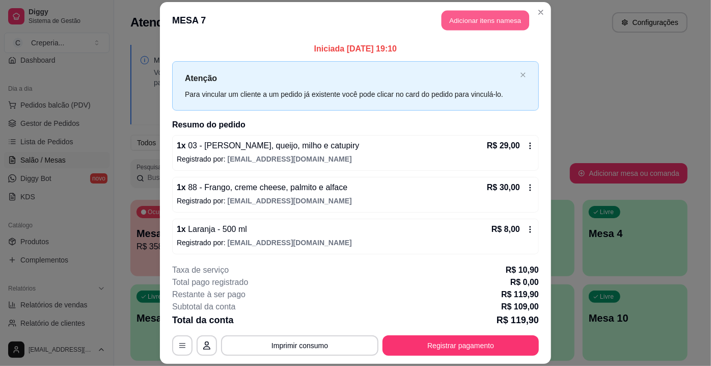
click at [463, 27] on button "Adicionar itens na mesa" at bounding box center [485, 20] width 88 height 20
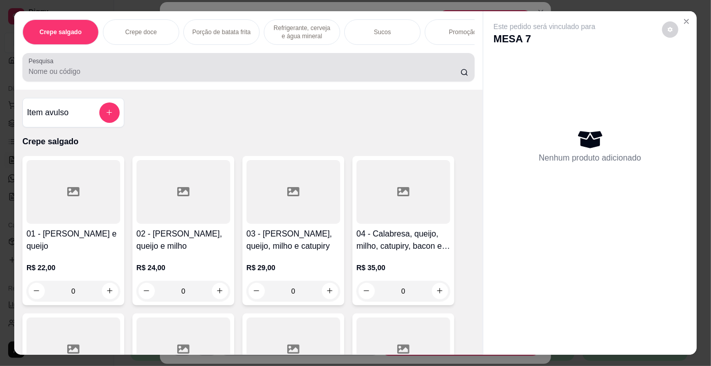
click at [231, 63] on div at bounding box center [249, 67] width 440 height 20
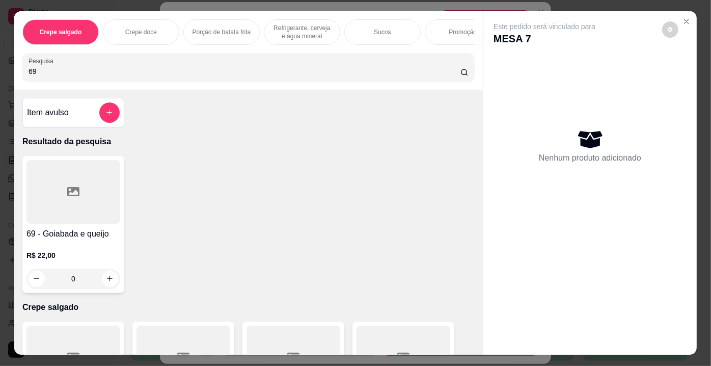
type input "69"
click at [54, 199] on div at bounding box center [73, 192] width 94 height 64
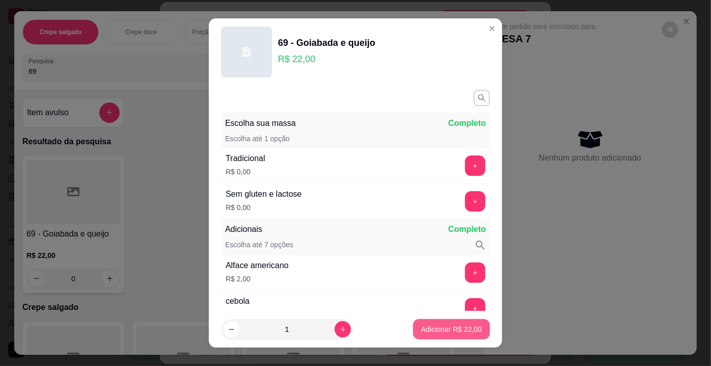
click at [425, 323] on button "Adicionar R$ 22,00" at bounding box center [451, 329] width 77 height 20
type input "1"
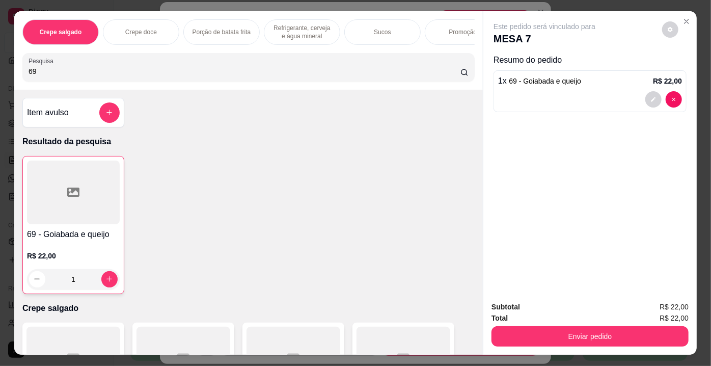
drag, startPoint x: 46, startPoint y: 72, endPoint x: 0, endPoint y: 76, distance: 46.0
click at [0, 76] on div "Crepe salgado Crepe doce Porção de batata frita Refrigerante, cerveja e água mi…" at bounding box center [355, 183] width 711 height 366
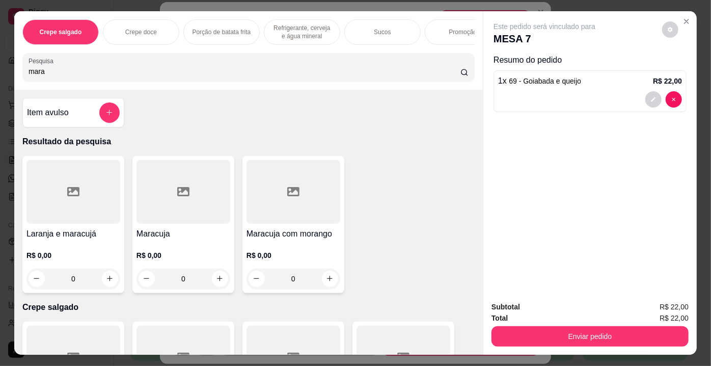
type input "mara"
click at [212, 222] on div at bounding box center [183, 192] width 94 height 64
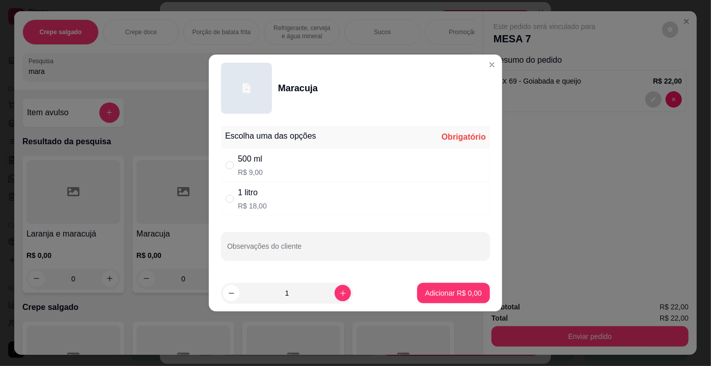
click at [265, 171] on div "500 ml R$ 9,00" at bounding box center [355, 165] width 269 height 34
radio input "true"
click at [444, 286] on button "Adicionar R$ 9,00" at bounding box center [453, 293] width 73 height 20
type input "1"
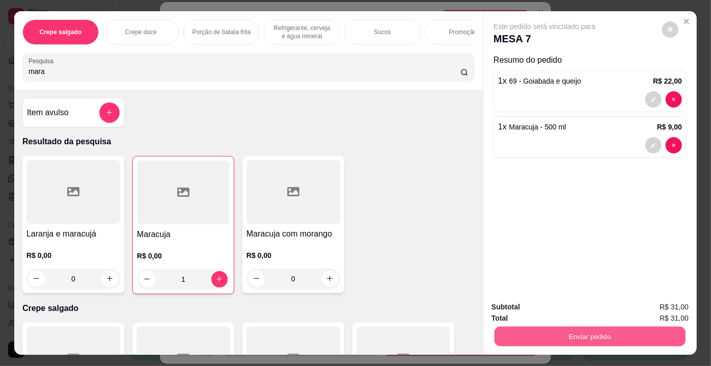
click at [589, 328] on button "Enviar pedido" at bounding box center [589, 336] width 191 height 20
click at [657, 308] on button "Enviar pedido" at bounding box center [662, 307] width 56 height 19
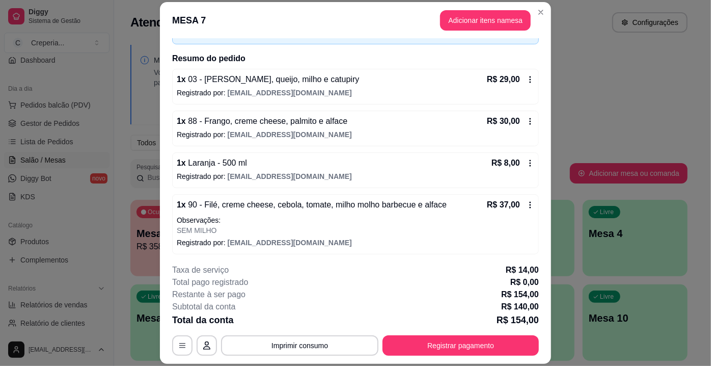
scroll to position [191, 0]
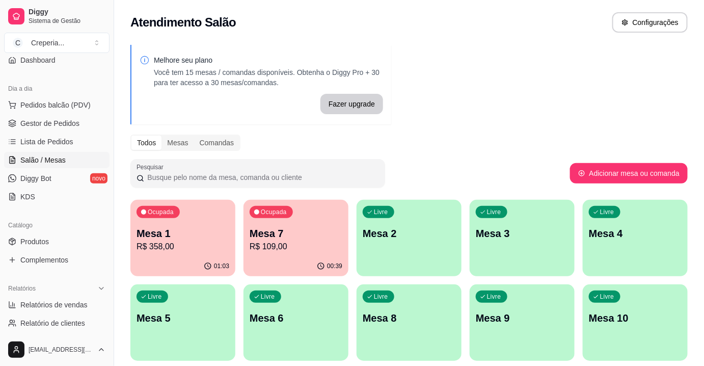
click at [197, 249] on p "R$ 358,00" at bounding box center [182, 246] width 93 height 12
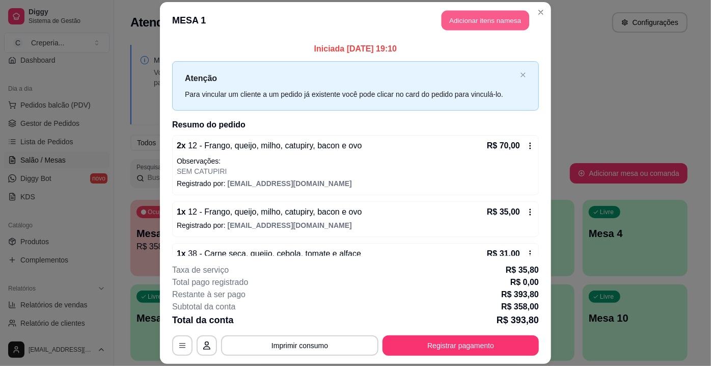
click at [475, 22] on button "Adicionar itens na mesa" at bounding box center [485, 20] width 88 height 20
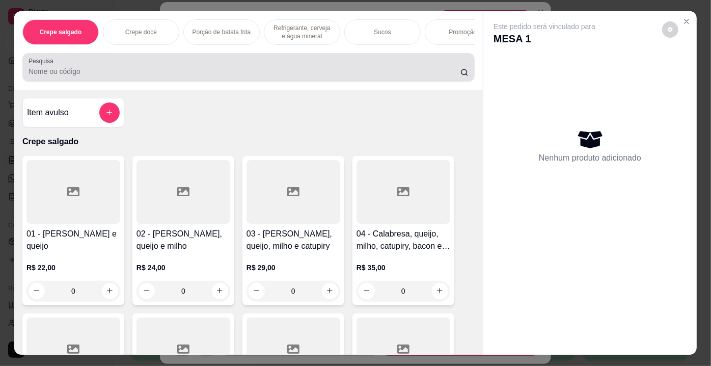
click at [143, 75] on input "Pesquisa" at bounding box center [245, 71] width 432 height 10
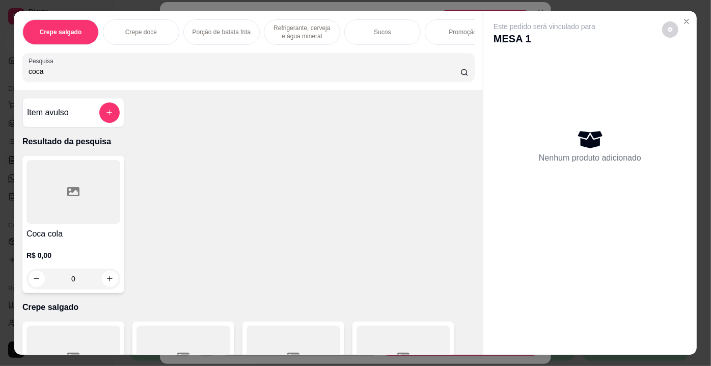
type input "coca"
click at [68, 193] on icon at bounding box center [73, 191] width 12 height 9
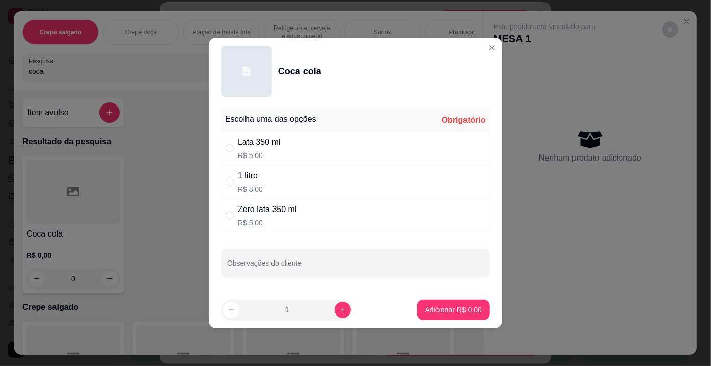
click at [276, 206] on div "Zero lata 350 ml" at bounding box center [267, 209] width 59 height 12
radio input "true"
click at [432, 304] on p "Adicionar R$ 5,00" at bounding box center [453, 309] width 57 height 10
type input "1"
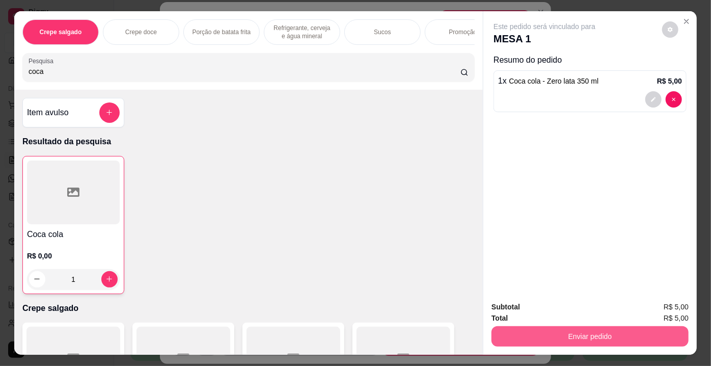
click at [585, 329] on button "Enviar pedido" at bounding box center [589, 336] width 197 height 20
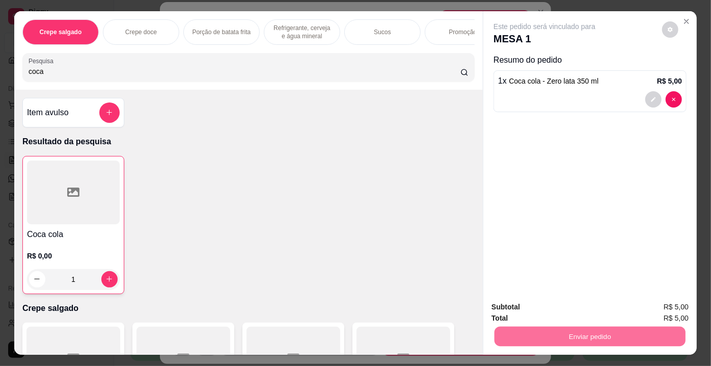
click at [654, 307] on button "Enviar pedido" at bounding box center [662, 307] width 56 height 19
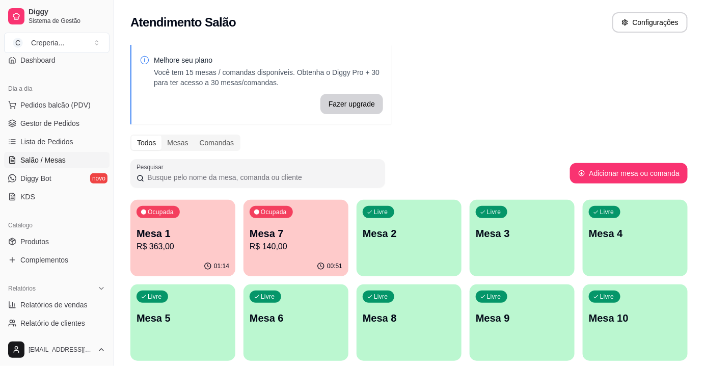
click at [616, 224] on div "Livre Mesa 4" at bounding box center [634, 232] width 105 height 64
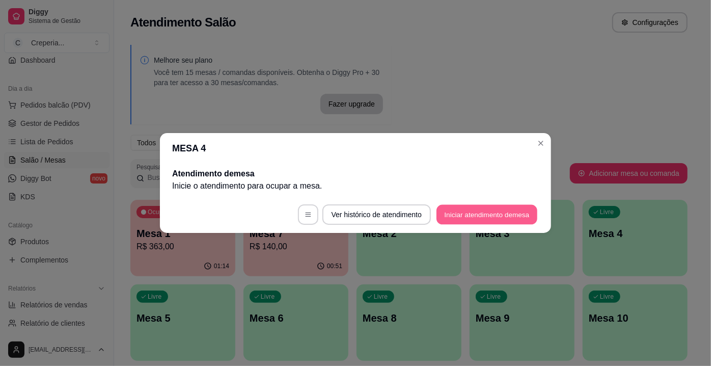
click at [467, 210] on button "Iniciar atendimento de mesa" at bounding box center [486, 215] width 101 height 20
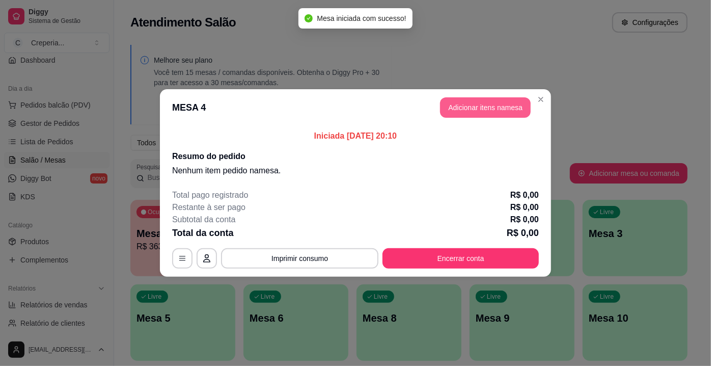
click at [485, 115] on button "Adicionar itens na mesa" at bounding box center [485, 107] width 91 height 20
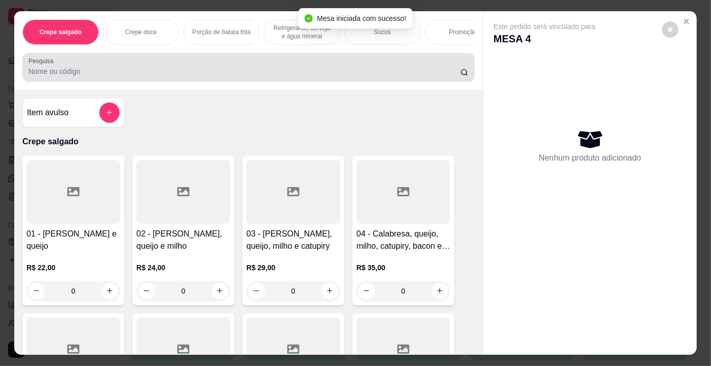
click at [354, 76] on input "Pesquisa" at bounding box center [245, 71] width 432 height 10
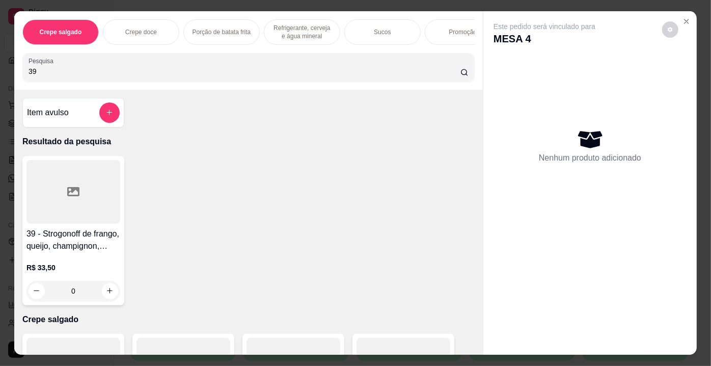
type input "39"
click at [58, 181] on div at bounding box center [73, 192] width 94 height 64
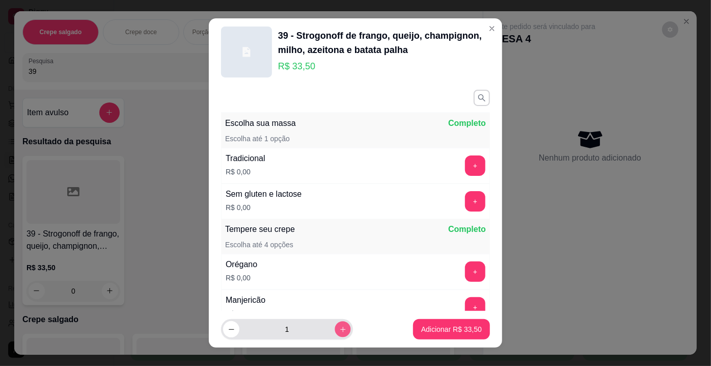
click at [339, 328] on icon "increase-product-quantity" at bounding box center [343, 329] width 8 height 8
type input "2"
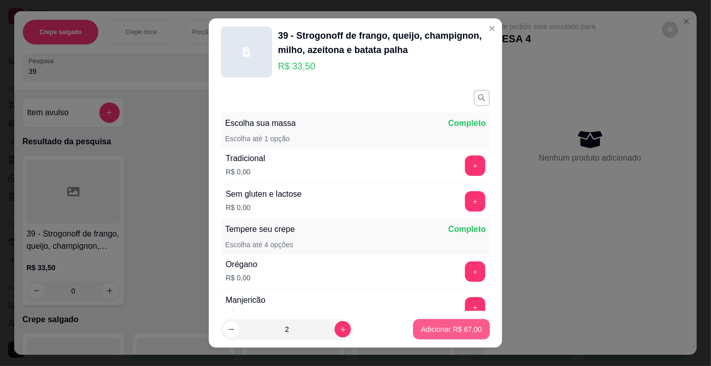
click at [440, 327] on p "Adicionar R$ 67,00" at bounding box center [451, 329] width 61 height 10
type input "2"
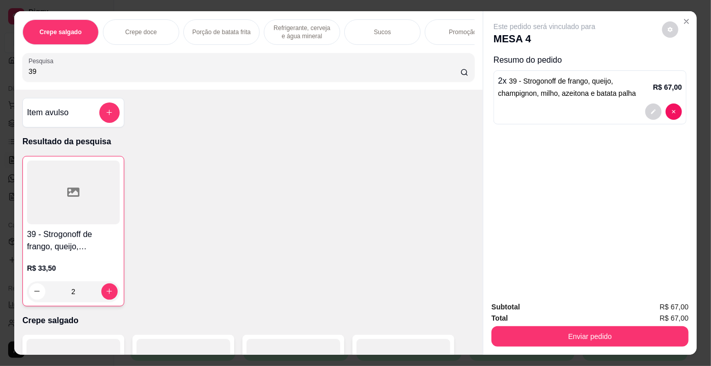
drag, startPoint x: 103, startPoint y: 67, endPoint x: 50, endPoint y: 72, distance: 52.7
click at [24, 66] on div "Pesquisa 39" at bounding box center [248, 67] width 452 height 29
drag, startPoint x: 45, startPoint y: 73, endPoint x: 0, endPoint y: 78, distance: 45.2
click at [0, 78] on div "Crepe salgado Crepe doce Porção de batata frita Refrigerante, cerveja e água mi…" at bounding box center [355, 183] width 711 height 366
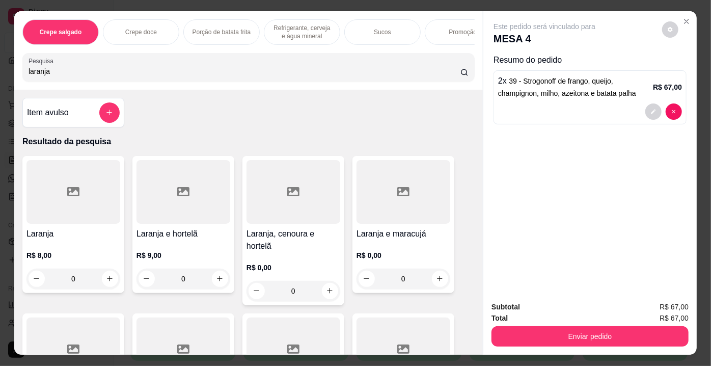
type input "laranja"
click at [332, 224] on div at bounding box center [293, 192] width 94 height 64
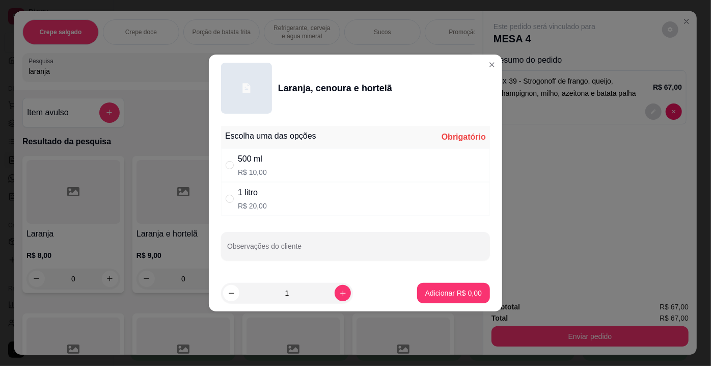
click at [271, 198] on div "1 litro R$ 20,00" at bounding box center [355, 199] width 269 height 34
radio input "true"
click at [285, 245] on div "Observações do cliente" at bounding box center [355, 246] width 269 height 29
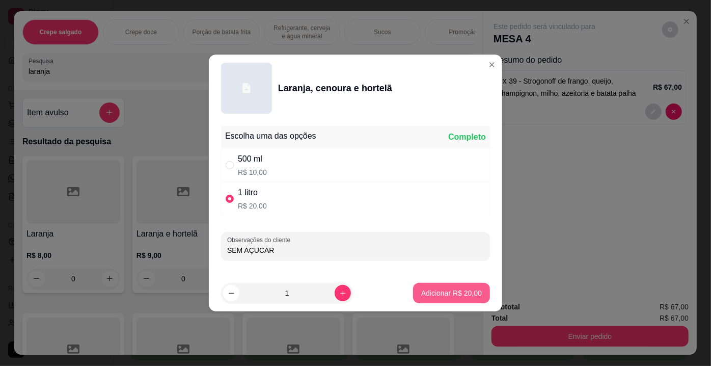
type input "SEM AÇUCAR"
click at [433, 291] on p "Adicionar R$ 20,00" at bounding box center [451, 293] width 61 height 10
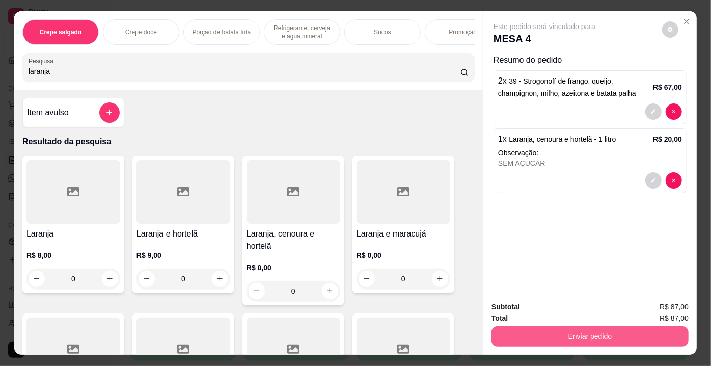
click at [609, 342] on button "Enviar pedido" at bounding box center [589, 336] width 197 height 20
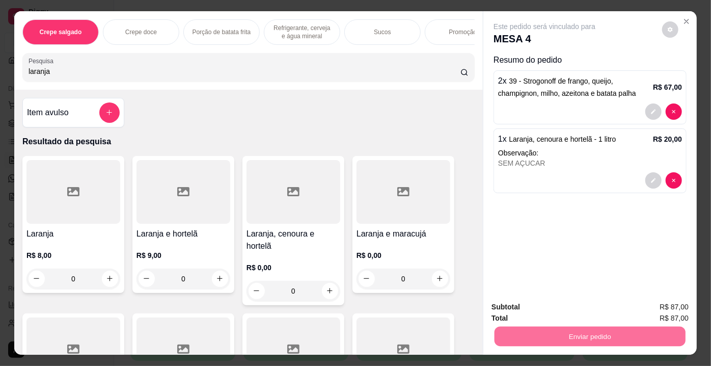
click at [667, 299] on button "Enviar pedido" at bounding box center [662, 307] width 58 height 19
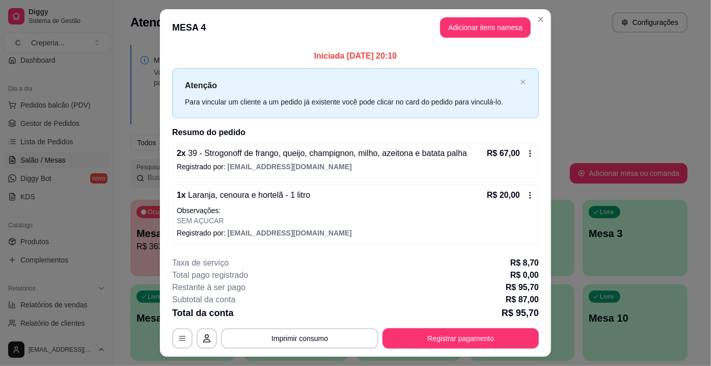
click at [315, 337] on button "Imprimir consumo" at bounding box center [299, 338] width 157 height 20
click at [310, 315] on button "IMPRESSORA" at bounding box center [300, 314] width 74 height 16
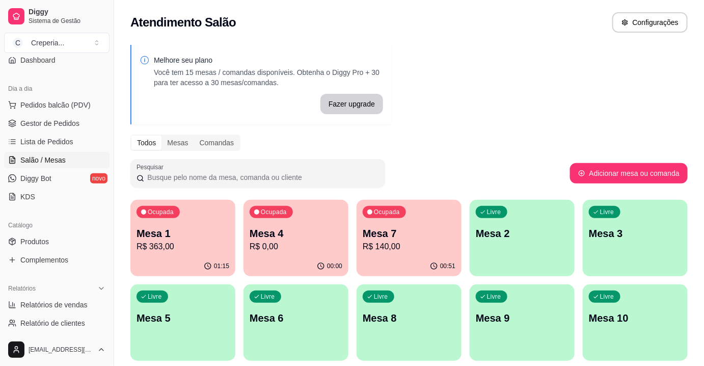
click at [210, 302] on div "Livre Mesa 5" at bounding box center [182, 316] width 105 height 64
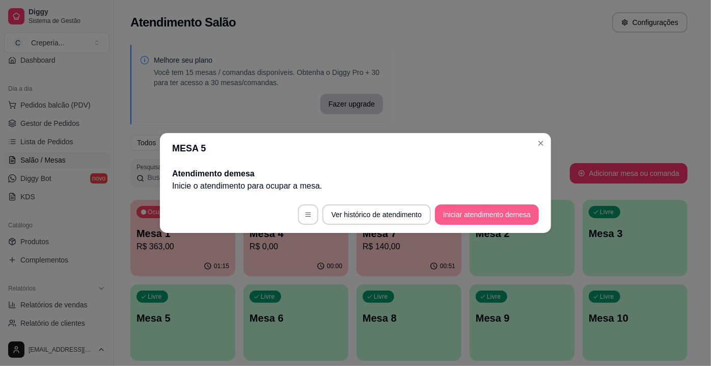
click at [484, 221] on button "Iniciar atendimento de mesa" at bounding box center [487, 214] width 104 height 20
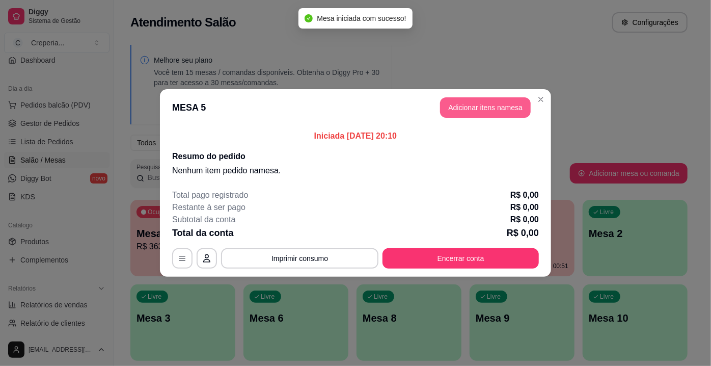
click at [493, 106] on button "Adicionar itens na mesa" at bounding box center [485, 107] width 91 height 20
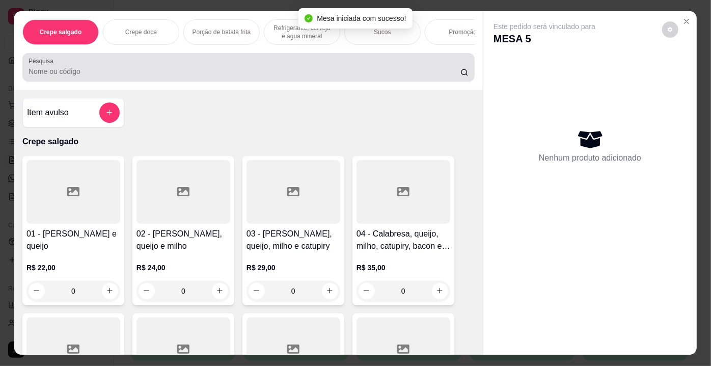
click at [244, 70] on input "Pesquisa" at bounding box center [245, 71] width 432 height 10
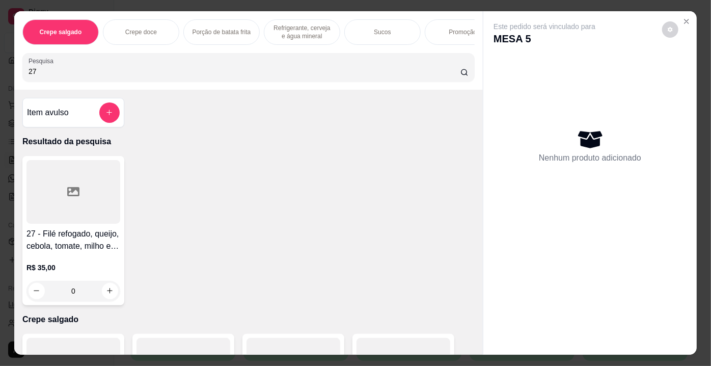
type input "27"
click at [78, 182] on div at bounding box center [73, 192] width 94 height 64
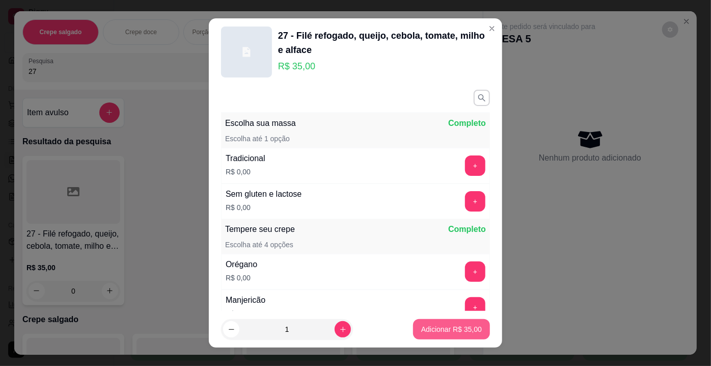
click at [447, 332] on p "Adicionar R$ 35,00" at bounding box center [451, 329] width 61 height 10
type input "1"
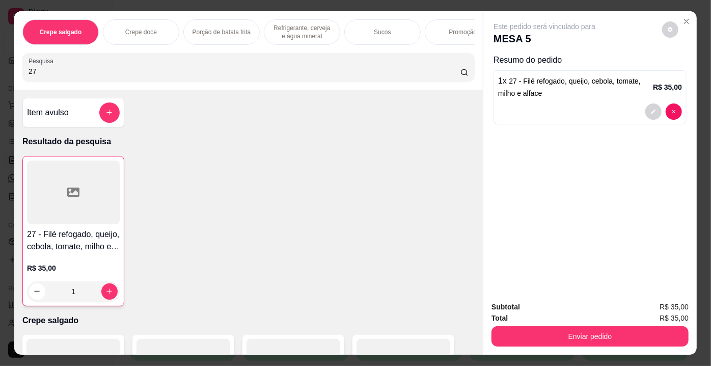
click at [0, 72] on div "Crepe salgado Crepe doce Porção de batata frita Refrigerante, cerveja e água mi…" at bounding box center [355, 183] width 711 height 366
type input "41"
click at [95, 176] on div at bounding box center [73, 192] width 94 height 64
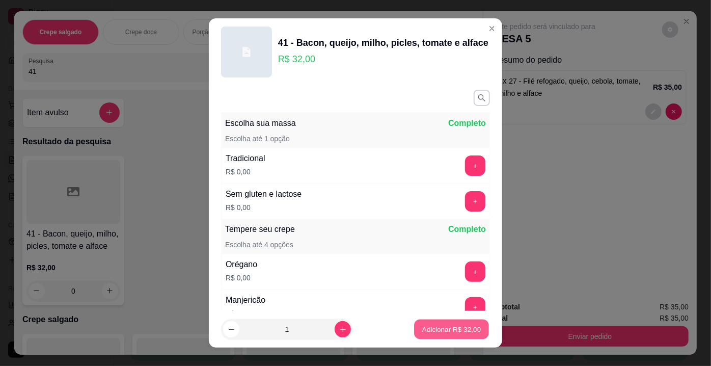
click at [436, 326] on p "Adicionar R$ 32,00" at bounding box center [451, 329] width 59 height 10
type input "1"
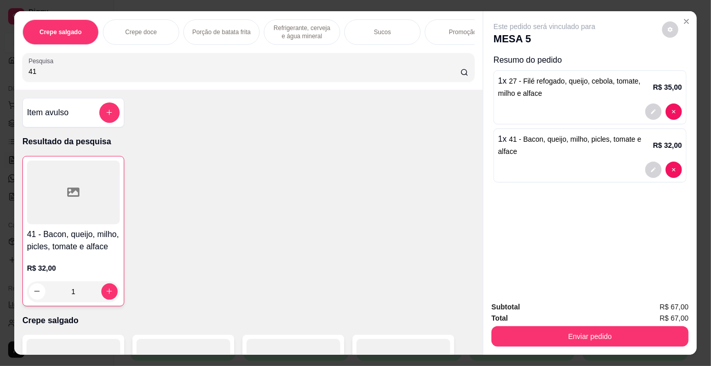
drag, startPoint x: 59, startPoint y: 73, endPoint x: 0, endPoint y: 74, distance: 58.6
click at [0, 74] on div "Crepe salgado Crepe doce Porção de batata frita Refrigerante, cerveja e água mi…" at bounding box center [355, 183] width 711 height 366
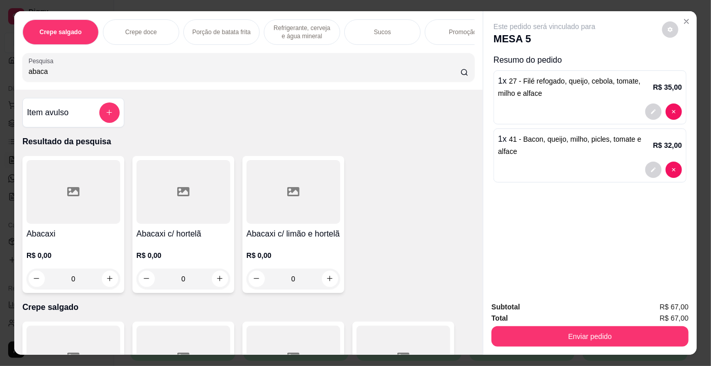
type input "abaca"
click at [303, 199] on div at bounding box center [293, 192] width 94 height 64
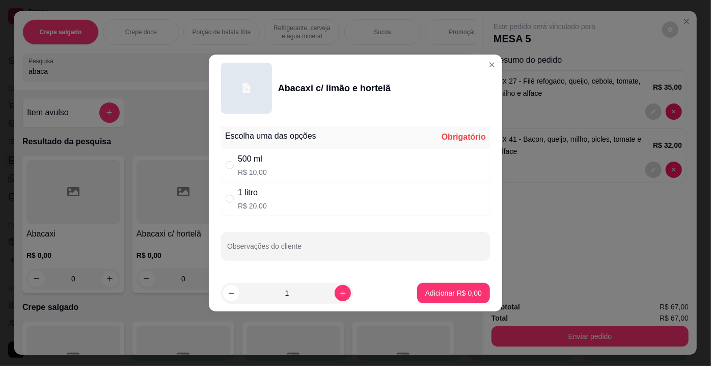
drag, startPoint x: 289, startPoint y: 163, endPoint x: 329, endPoint y: 197, distance: 51.7
click at [289, 167] on div "500 ml R$ 10,00" at bounding box center [355, 165] width 269 height 34
radio input "true"
click at [457, 290] on p "Adicionar R$ 10,00" at bounding box center [451, 293] width 61 height 10
type input "1"
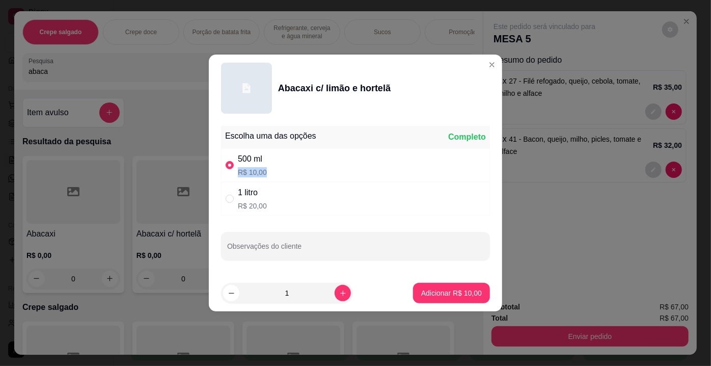
type input "1"
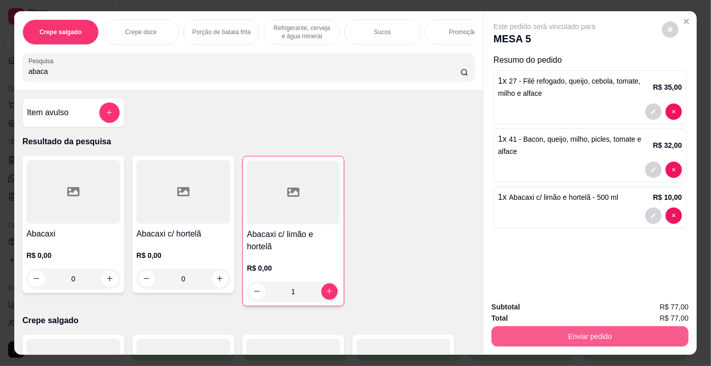
click at [599, 330] on button "Enviar pedido" at bounding box center [589, 336] width 197 height 20
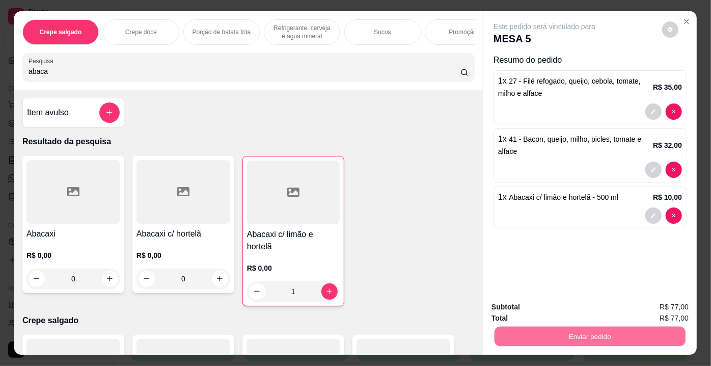
click at [650, 302] on button "Enviar pedido" at bounding box center [662, 307] width 58 height 19
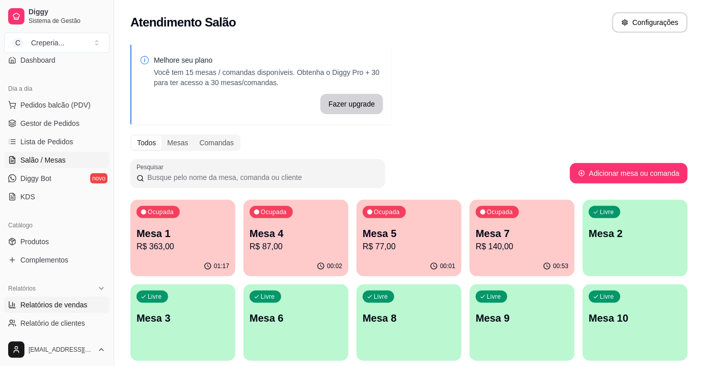
click at [69, 305] on span "Relatórios de vendas" at bounding box center [53, 304] width 67 height 10
select select "ALL"
select select "0"
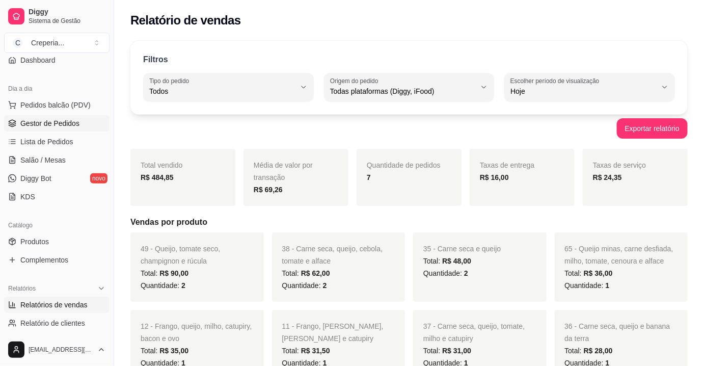
click at [65, 121] on span "Gestor de Pedidos" at bounding box center [49, 123] width 59 height 10
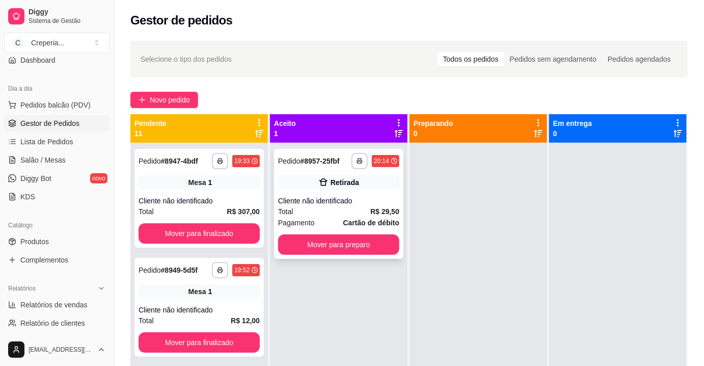
click at [342, 203] on div "Cliente não identificado" at bounding box center [338, 201] width 121 height 10
click at [377, 238] on button "Mover para preparo" at bounding box center [338, 244] width 121 height 20
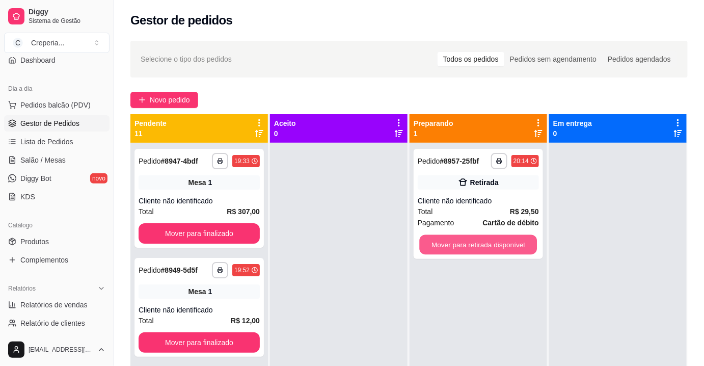
click at [473, 243] on button "Mover para retirada disponível" at bounding box center [479, 245] width 118 height 20
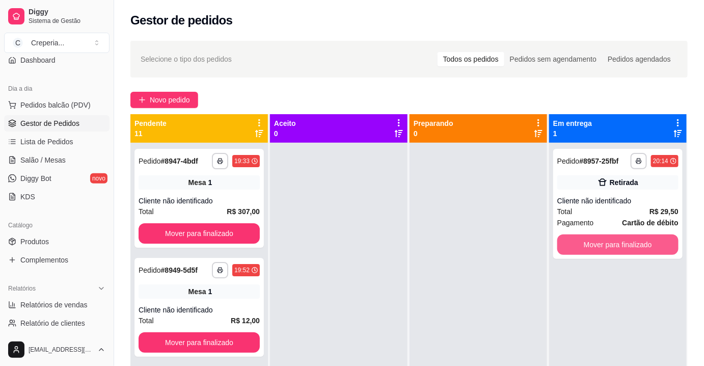
click at [581, 240] on button "Mover para finalizado" at bounding box center [617, 244] width 121 height 20
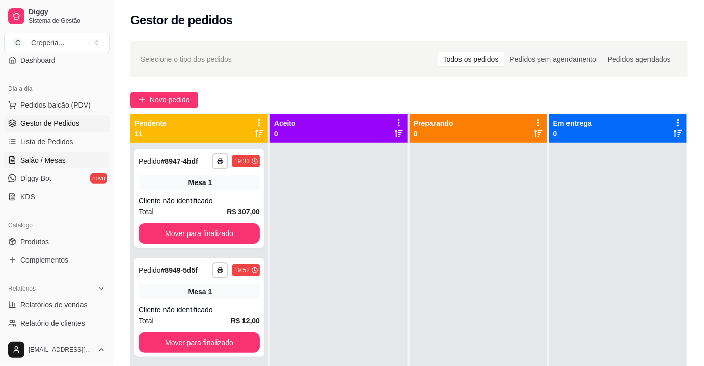
click at [67, 158] on link "Salão / Mesas" at bounding box center [56, 160] width 105 height 16
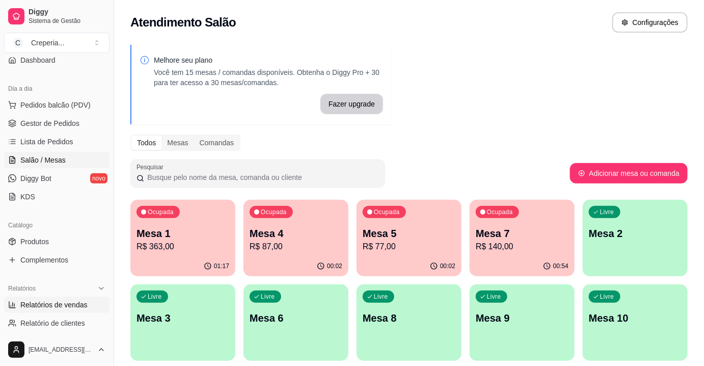
click at [60, 302] on span "Relatórios de vendas" at bounding box center [53, 304] width 67 height 10
select select "ALL"
select select "0"
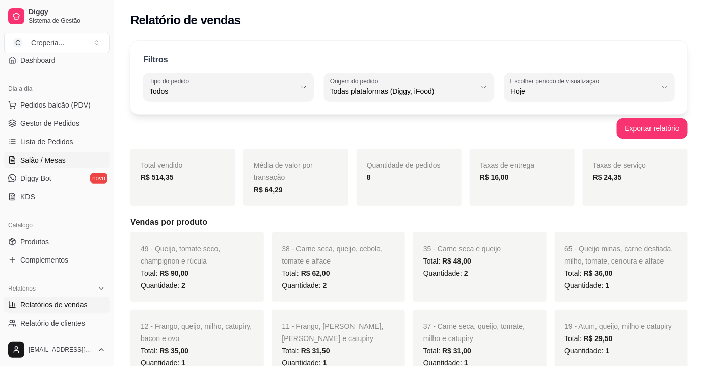
click at [61, 159] on span "Salão / Mesas" at bounding box center [42, 160] width 45 height 10
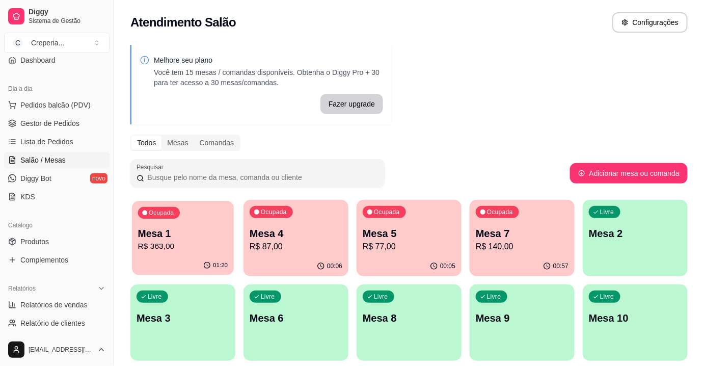
click at [201, 229] on p "Mesa 1" at bounding box center [183, 234] width 90 height 14
click at [494, 245] on p "R$ 140,00" at bounding box center [522, 246] width 90 height 12
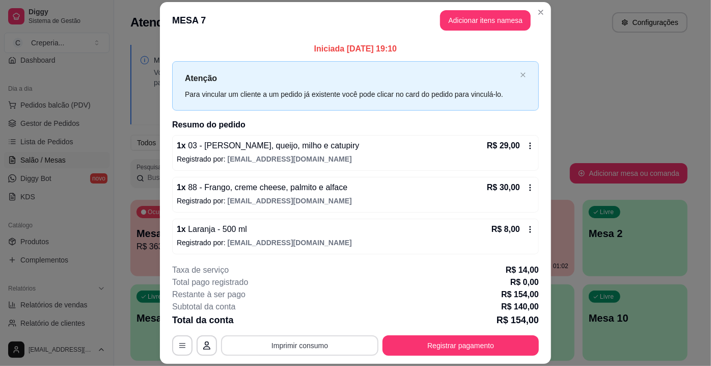
click at [257, 344] on button "Imprimir consumo" at bounding box center [299, 345] width 157 height 20
click at [276, 326] on button "IMPRESSORA" at bounding box center [300, 322] width 74 height 16
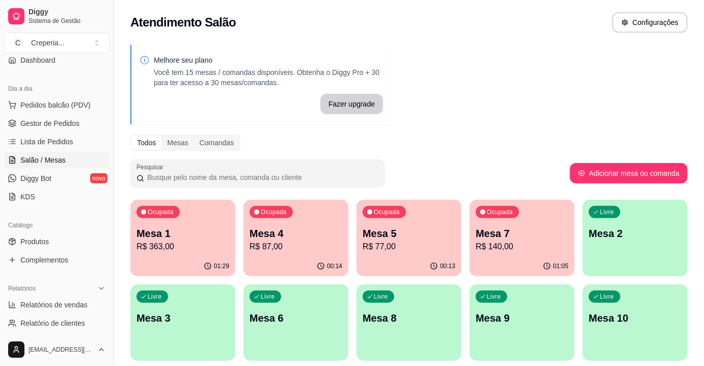
click at [506, 232] on p "Mesa 7" at bounding box center [522, 233] width 93 height 14
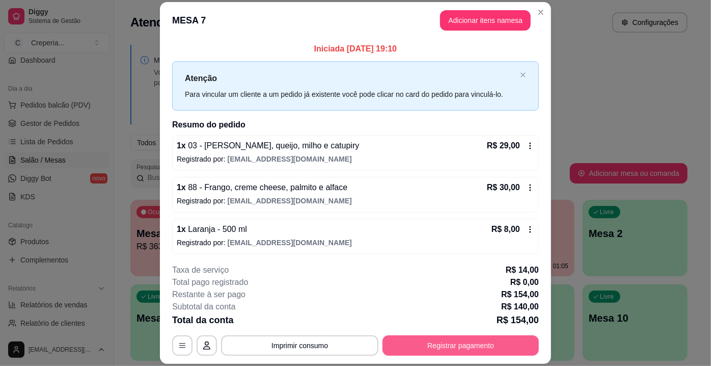
click at [438, 348] on button "Registrar pagamento" at bounding box center [460, 345] width 156 height 20
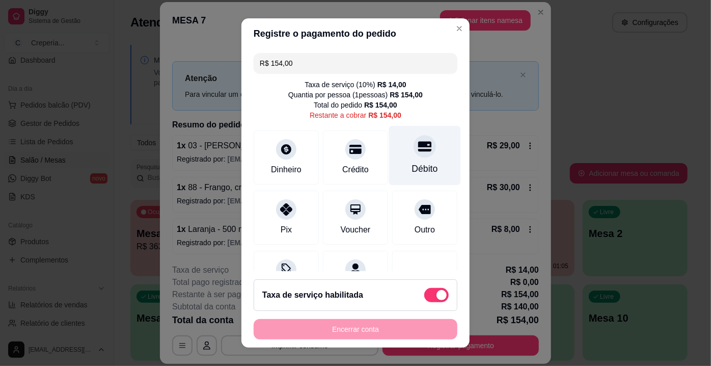
click at [417, 158] on div "Débito" at bounding box center [425, 156] width 72 height 60
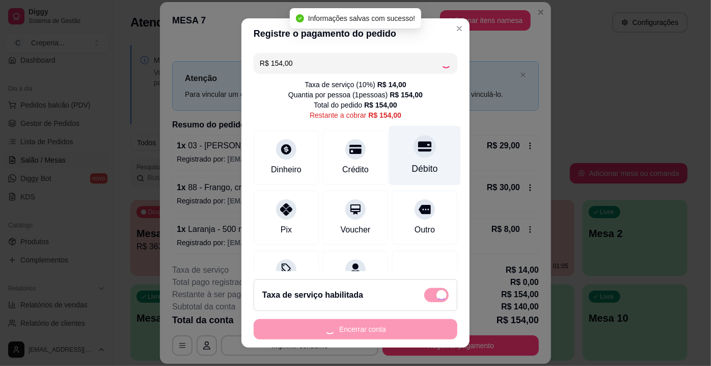
type input "R$ 0,00"
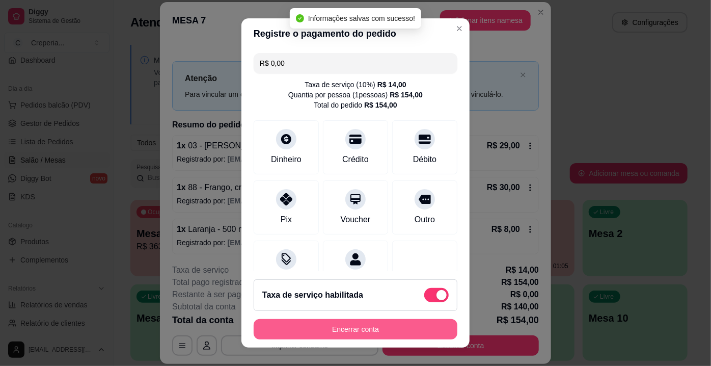
click at [379, 329] on button "Encerrar conta" at bounding box center [356, 329] width 204 height 20
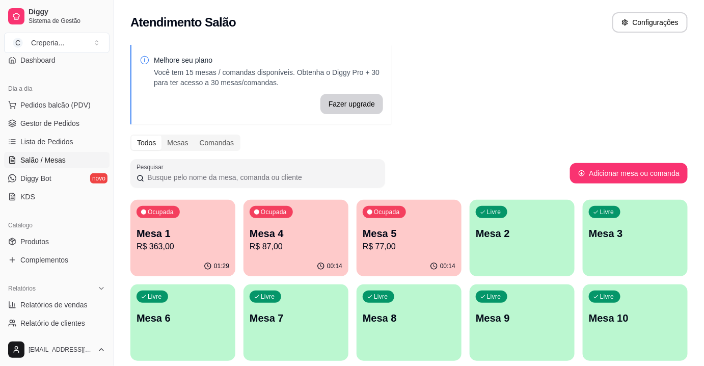
click at [206, 240] on p "R$ 363,00" at bounding box center [182, 246] width 93 height 12
click at [209, 235] on p "Mesa 1" at bounding box center [182, 233] width 93 height 14
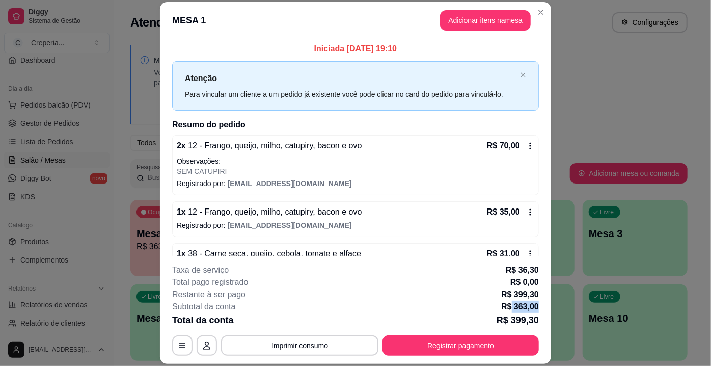
drag, startPoint x: 509, startPoint y: 308, endPoint x: 539, endPoint y: 309, distance: 29.5
click at [539, 309] on footer "**********" at bounding box center [355, 310] width 391 height 108
drag, startPoint x: 517, startPoint y: 269, endPoint x: 515, endPoint y: 306, distance: 37.7
click at [533, 275] on p "R$ 36,30" at bounding box center [522, 270] width 33 height 12
drag, startPoint x: 504, startPoint y: 318, endPoint x: 546, endPoint y: 320, distance: 41.8
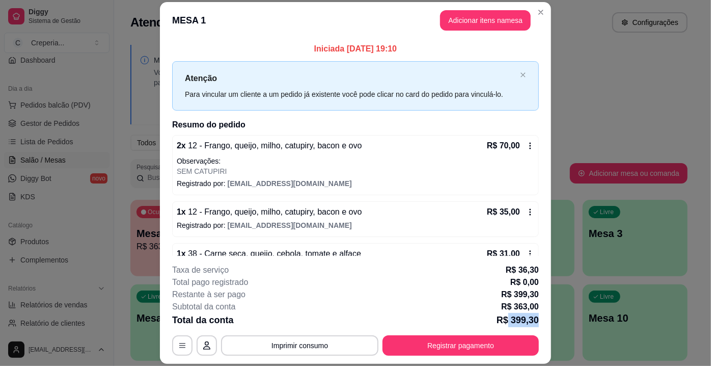
click at [546, 320] on footer "**********" at bounding box center [355, 310] width 391 height 108
click at [397, 298] on div "Restante à ser pago R$ 399,30" at bounding box center [355, 294] width 367 height 12
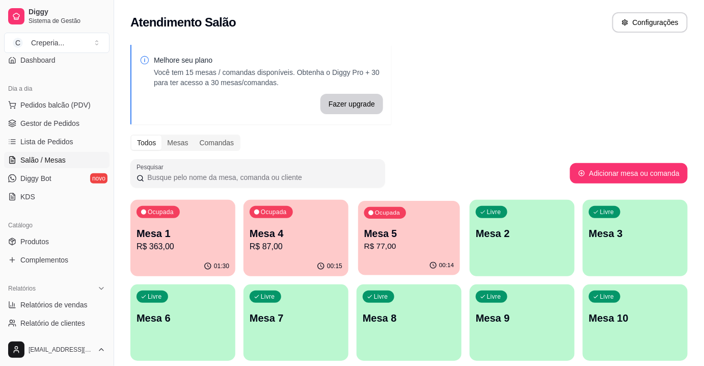
click at [374, 223] on div "Ocupada Mesa 5 R$ 77,00" at bounding box center [409, 228] width 102 height 55
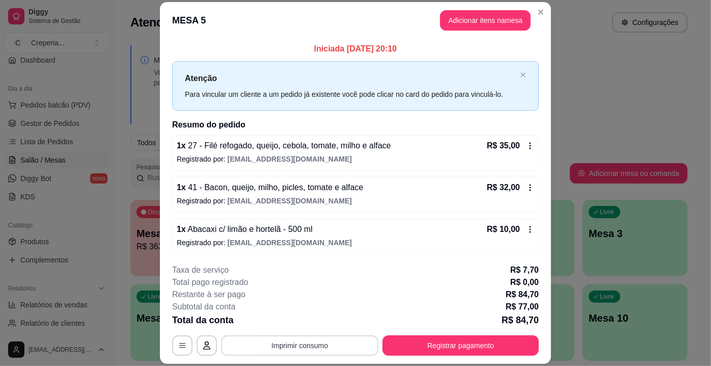
click at [298, 350] on button "Imprimir consumo" at bounding box center [299, 345] width 157 height 20
click at [300, 322] on button "IMPRESSORA" at bounding box center [299, 322] width 71 height 16
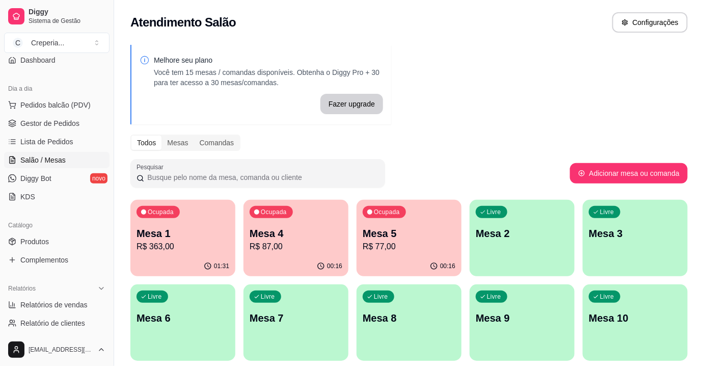
click at [214, 245] on p "R$ 363,00" at bounding box center [182, 246] width 93 height 12
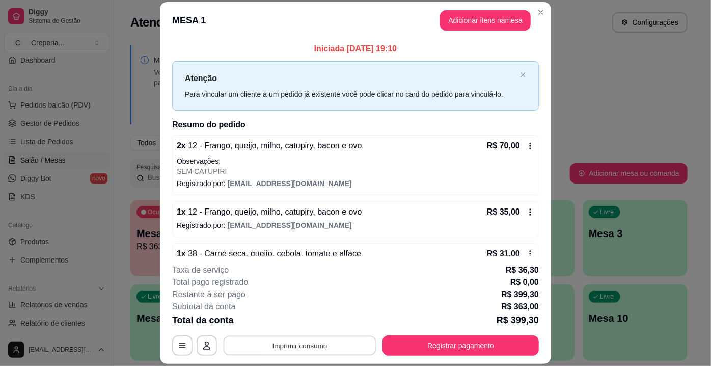
click at [281, 342] on button "Imprimir consumo" at bounding box center [300, 346] width 153 height 20
click at [289, 324] on button "IMPRESSORA" at bounding box center [300, 322] width 74 height 16
click at [439, 345] on button "Registrar pagamento" at bounding box center [460, 345] width 156 height 20
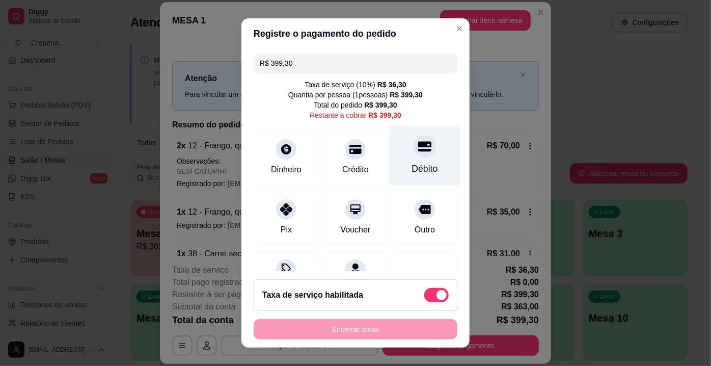
click at [413, 149] on div at bounding box center [424, 146] width 22 height 22
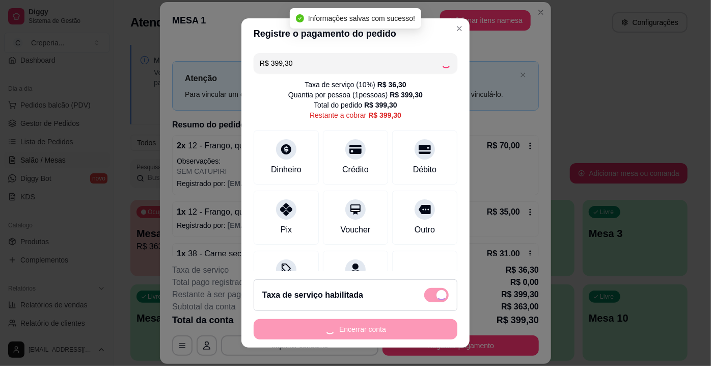
type input "R$ 0,00"
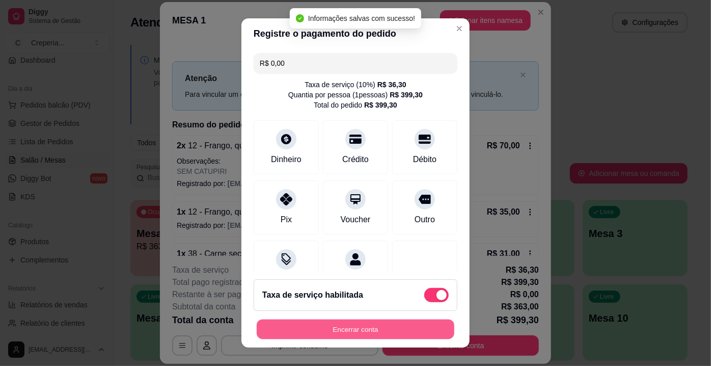
click at [359, 326] on button "Encerrar conta" at bounding box center [356, 329] width 198 height 20
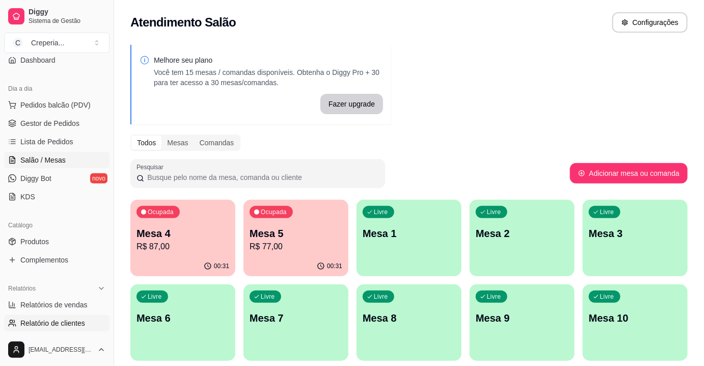
click at [47, 315] on link "Relatório de clientes" at bounding box center [56, 323] width 105 height 16
select select "30"
select select "HIGHEST_TOTAL_SPENT_WITH_ORDERS"
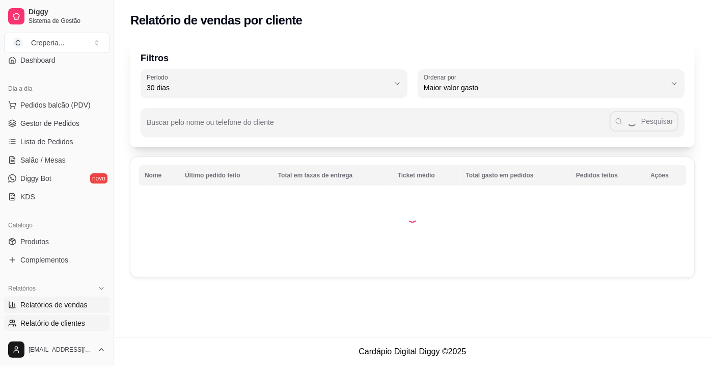
click at [54, 305] on span "Relatórios de vendas" at bounding box center [53, 304] width 67 height 10
select select "ALL"
select select "0"
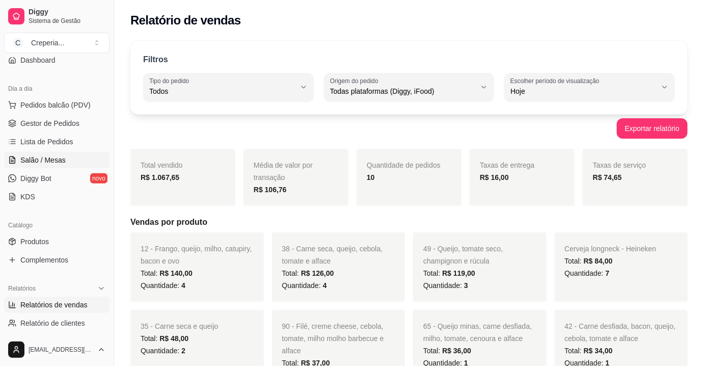
click at [44, 163] on span "Salão / Mesas" at bounding box center [42, 160] width 45 height 10
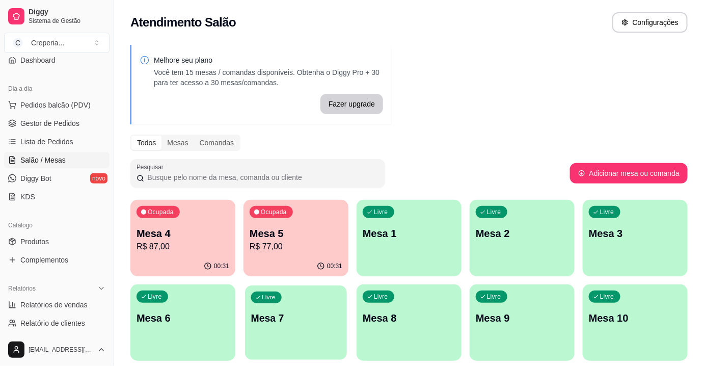
click at [292, 314] on p "Mesa 7" at bounding box center [296, 318] width 90 height 14
click at [215, 317] on p "Mesa 6" at bounding box center [182, 318] width 93 height 14
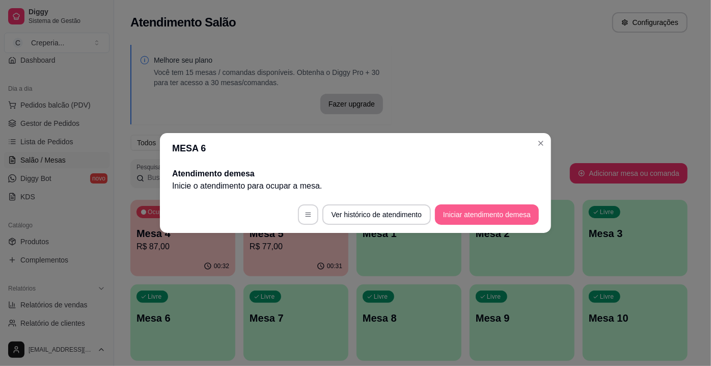
click at [477, 221] on button "Iniciar atendimento de mesa" at bounding box center [487, 214] width 104 height 20
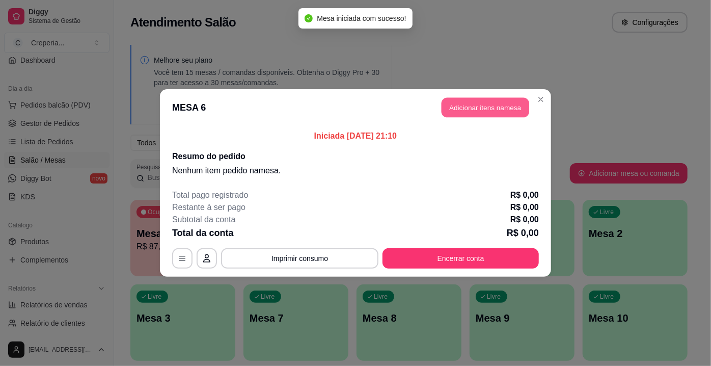
click at [499, 110] on button "Adicionar itens na mesa" at bounding box center [485, 108] width 88 height 20
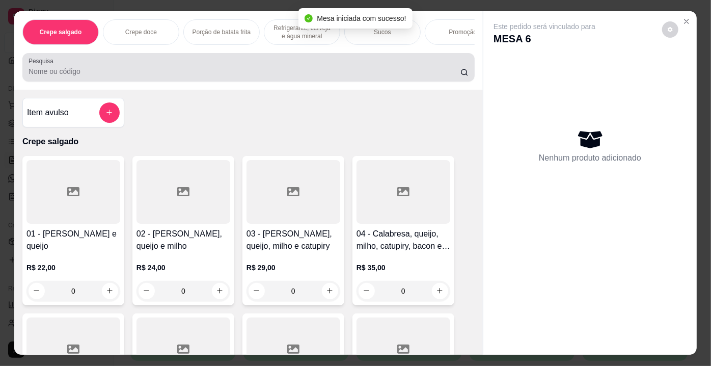
click at [203, 71] on input "Pesquisa" at bounding box center [245, 71] width 432 height 10
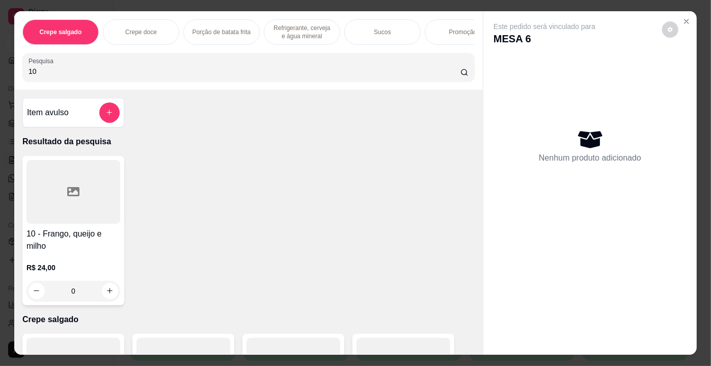
type input "10"
click at [73, 197] on icon at bounding box center [73, 191] width 12 height 12
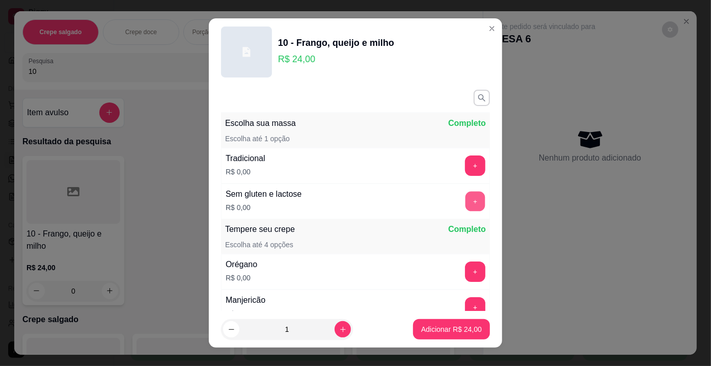
click at [465, 203] on button "+" at bounding box center [475, 201] width 20 height 20
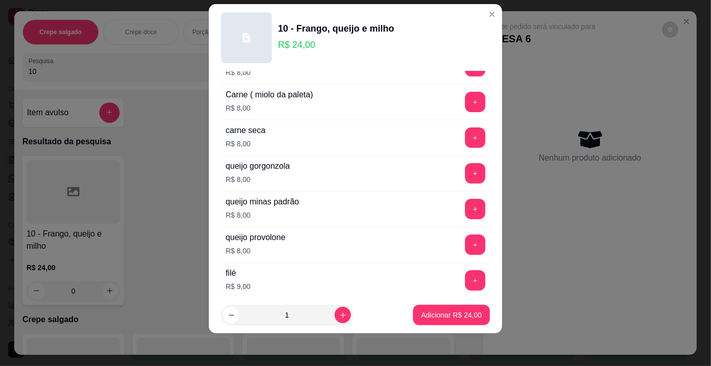
scroll to position [1846, 0]
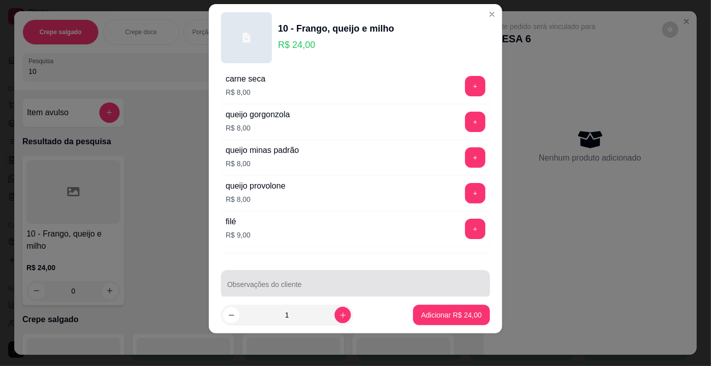
click at [406, 274] on div at bounding box center [355, 284] width 257 height 20
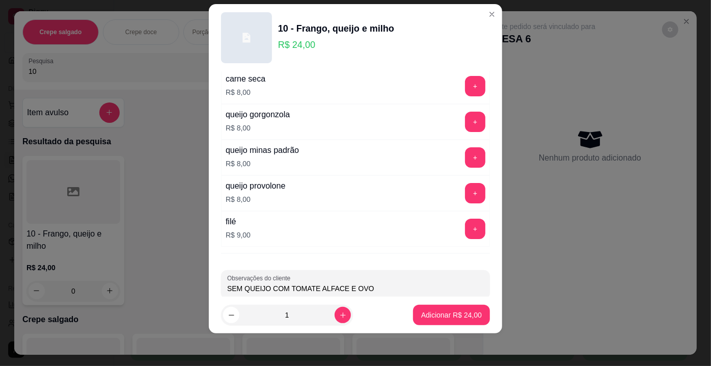
type input "SEM QUEIJO COM TOMATE ALFACE E OVO"
click at [450, 313] on p "Adicionar R$ 24,00" at bounding box center [451, 315] width 59 height 10
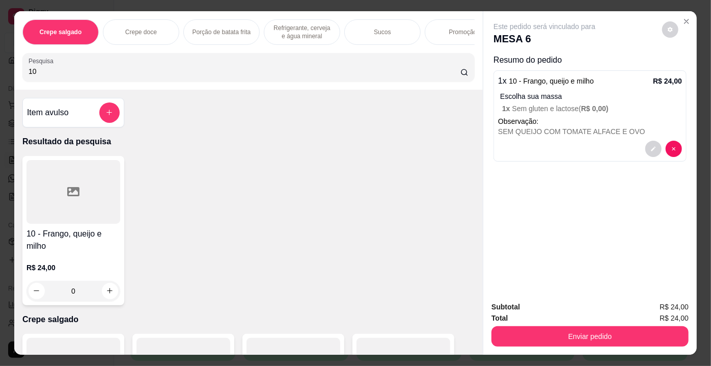
drag, startPoint x: 116, startPoint y: 66, endPoint x: 0, endPoint y: 83, distance: 116.9
click at [0, 83] on div "Crepe salgado Crepe doce Porção de batata frita Refrigerante, cerveja e água mi…" at bounding box center [355, 183] width 711 height 366
type input "87"
click at [73, 190] on icon at bounding box center [73, 191] width 12 height 9
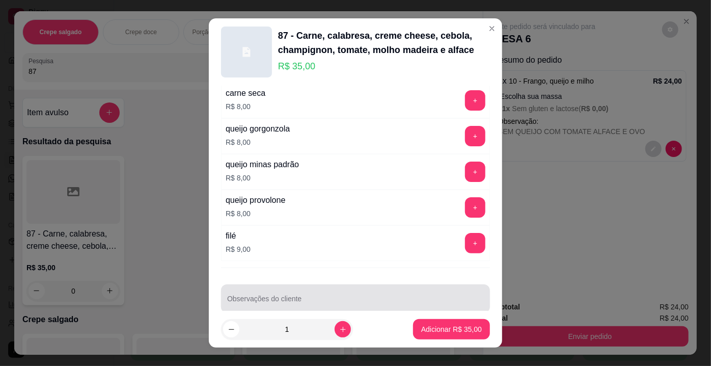
click at [359, 288] on div at bounding box center [355, 298] width 257 height 20
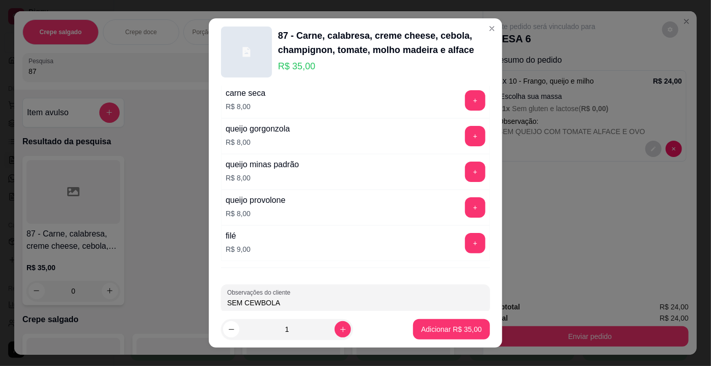
click at [253, 297] on input "SEM CEWBOLA" at bounding box center [355, 302] width 257 height 10
type input "SEM CEBOLA"
click at [421, 324] on p "Adicionar R$ 35,00" at bounding box center [451, 329] width 61 height 10
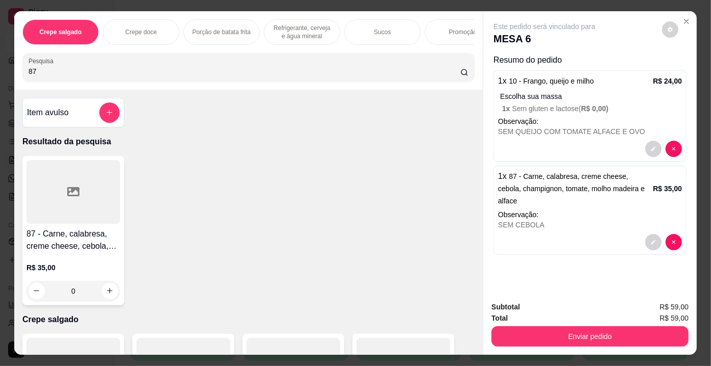
drag, startPoint x: 56, startPoint y: 72, endPoint x: 0, endPoint y: 73, distance: 56.0
click at [0, 73] on div "Crepe salgado Crepe doce Porção de batata frita Refrigerante, cerveja e água mi…" at bounding box center [355, 183] width 711 height 366
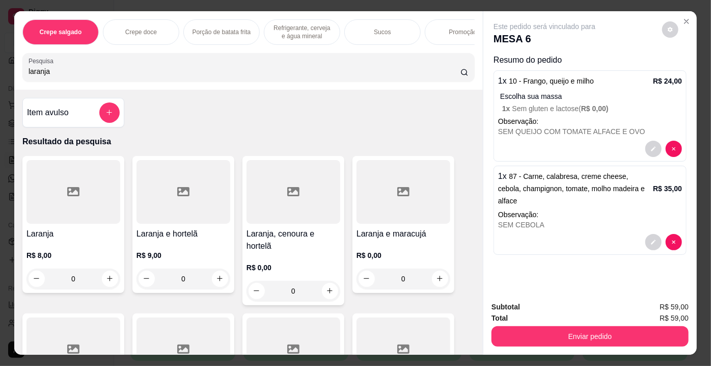
type input "laranja"
click at [70, 209] on div at bounding box center [73, 192] width 94 height 64
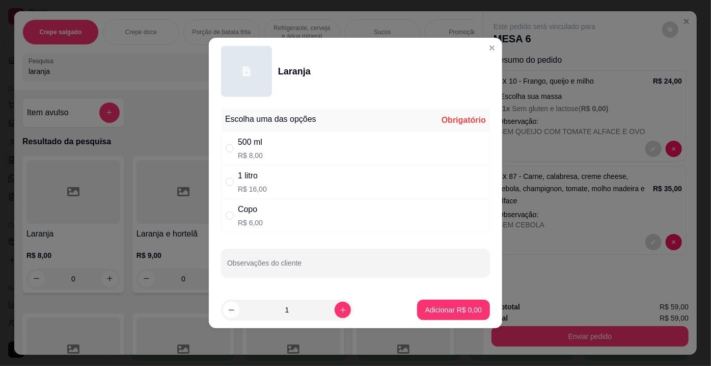
click at [258, 183] on div "1 litro R$ 16,00" at bounding box center [252, 182] width 29 height 24
radio input "true"
click at [438, 307] on p "Adicionar R$ 16,00" at bounding box center [451, 309] width 59 height 10
type input "1"
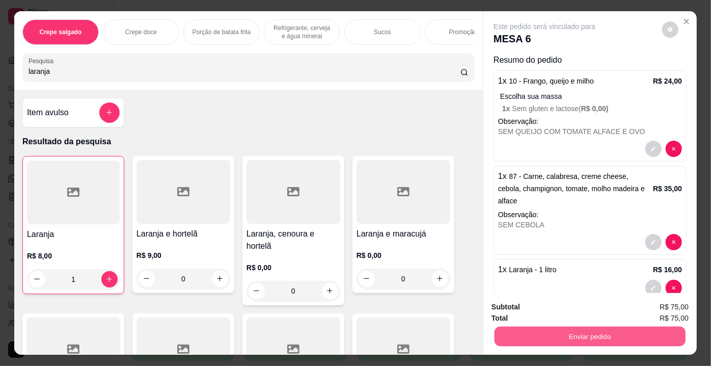
click at [575, 332] on button "Enviar pedido" at bounding box center [589, 336] width 191 height 20
click at [654, 303] on button "Enviar pedido" at bounding box center [662, 307] width 58 height 19
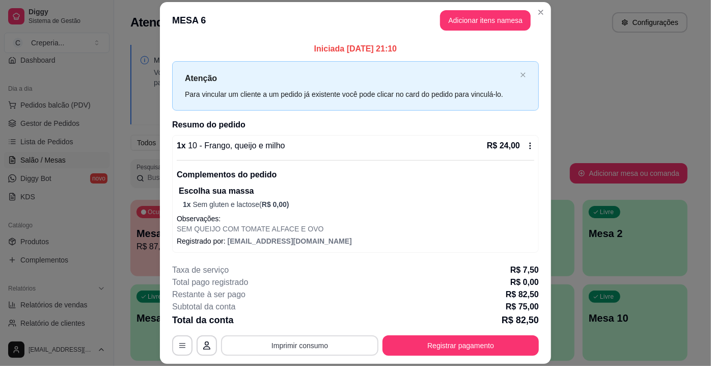
click at [316, 351] on button "Imprimir consumo" at bounding box center [299, 345] width 157 height 20
click at [317, 323] on button "IMPRESSORA" at bounding box center [299, 322] width 71 height 16
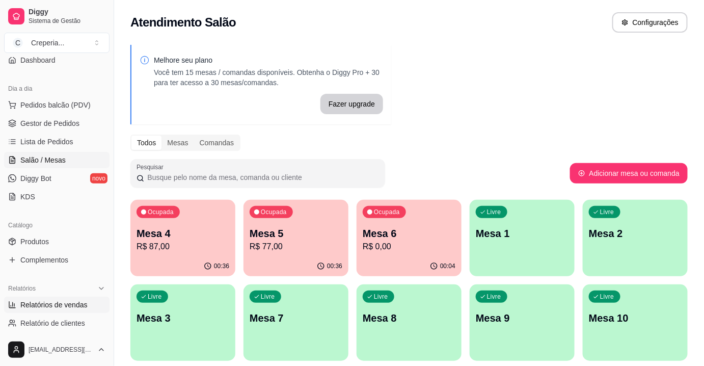
click at [57, 303] on span "Relatórios de vendas" at bounding box center [53, 304] width 67 height 10
select select "ALL"
select select "0"
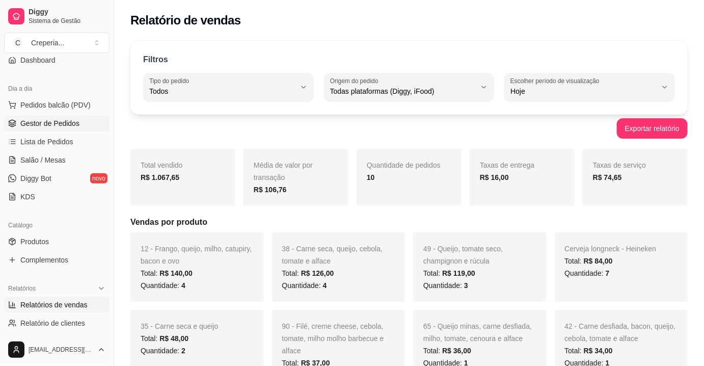
click at [59, 122] on span "Gestor de Pedidos" at bounding box center [49, 123] width 59 height 10
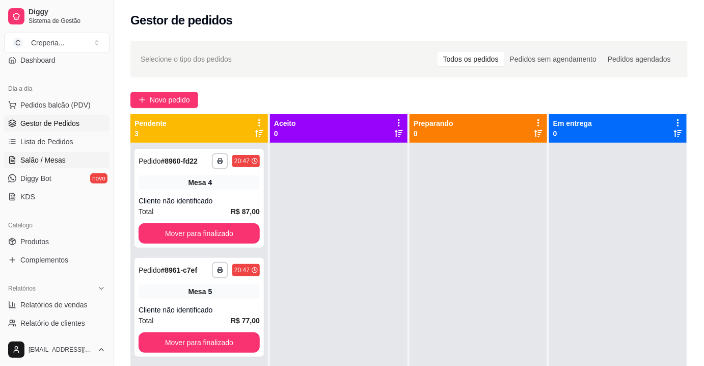
click at [49, 164] on link "Salão / Mesas" at bounding box center [56, 160] width 105 height 16
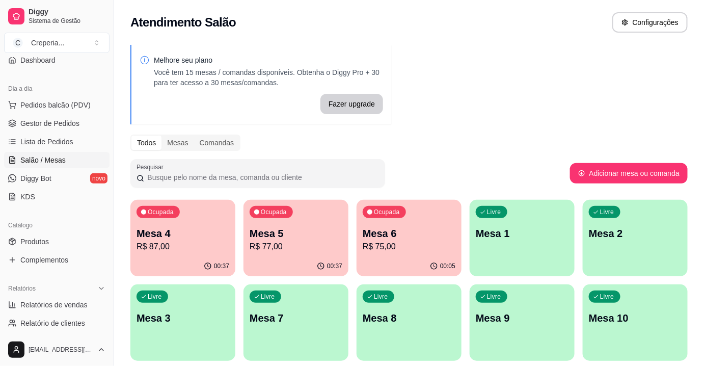
click at [335, 304] on div "Livre Mesa 7" at bounding box center [295, 316] width 105 height 64
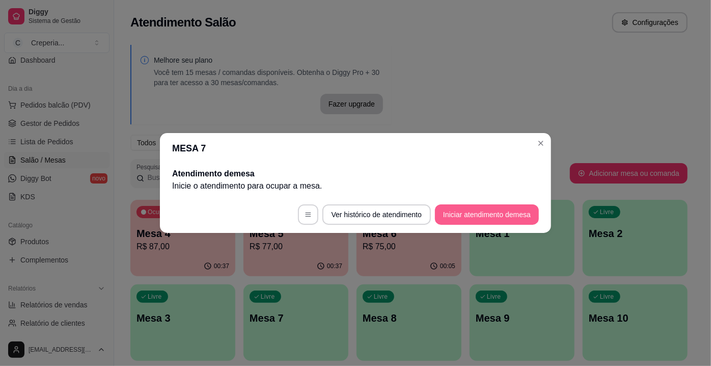
click at [478, 222] on button "Iniciar atendimento de mesa" at bounding box center [487, 214] width 104 height 20
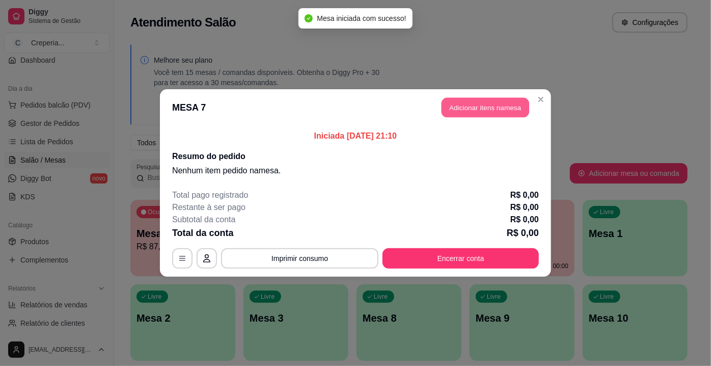
click at [477, 99] on button "Adicionar itens na mesa" at bounding box center [485, 108] width 88 height 20
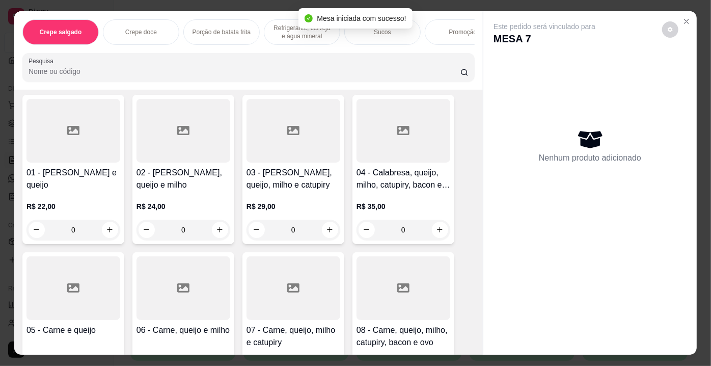
scroll to position [92, 0]
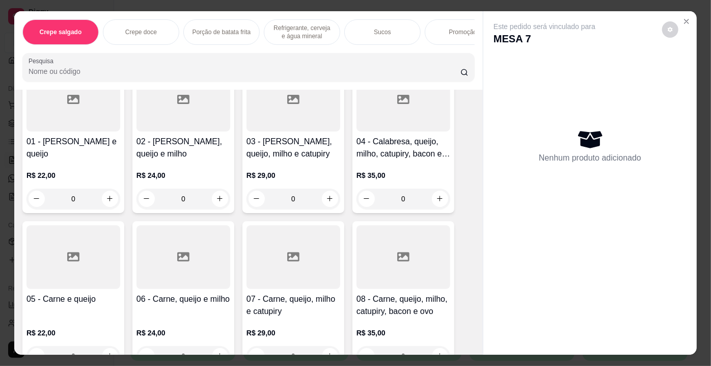
click at [177, 255] on icon at bounding box center [183, 256] width 12 height 12
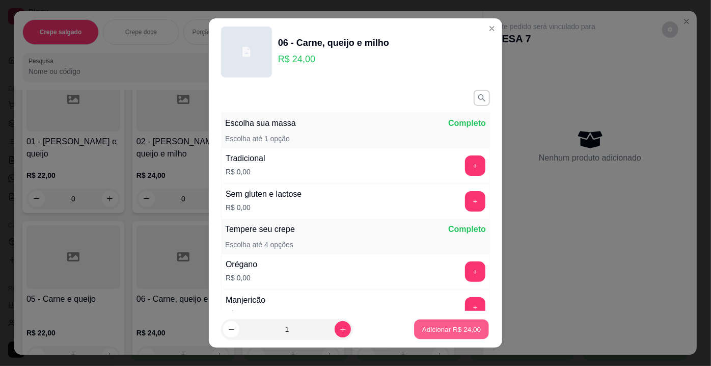
click at [440, 333] on p "Adicionar R$ 24,00" at bounding box center [451, 329] width 59 height 10
type input "1"
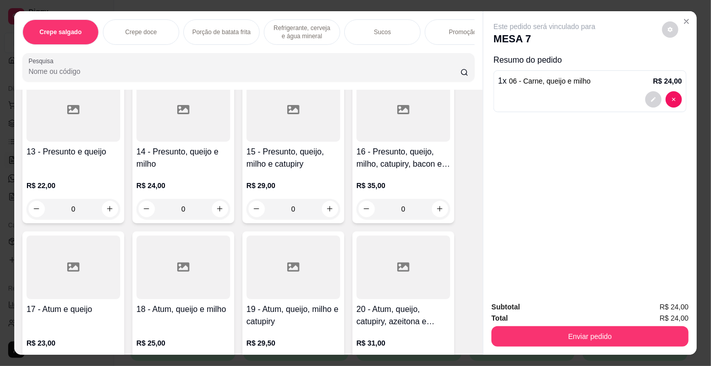
scroll to position [601, 0]
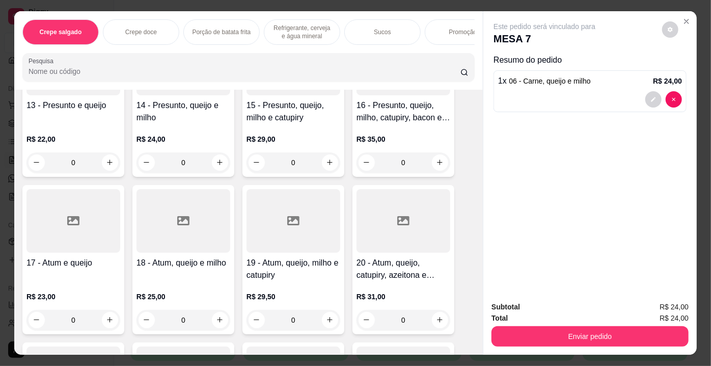
click at [204, 243] on div at bounding box center [183, 221] width 94 height 64
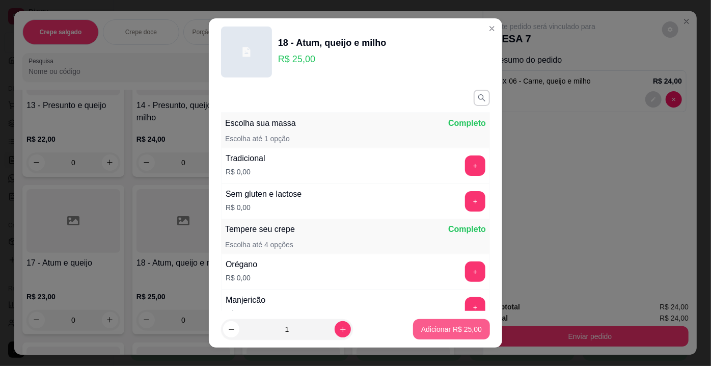
click at [449, 324] on p "Adicionar R$ 25,00" at bounding box center [451, 329] width 61 height 10
type input "1"
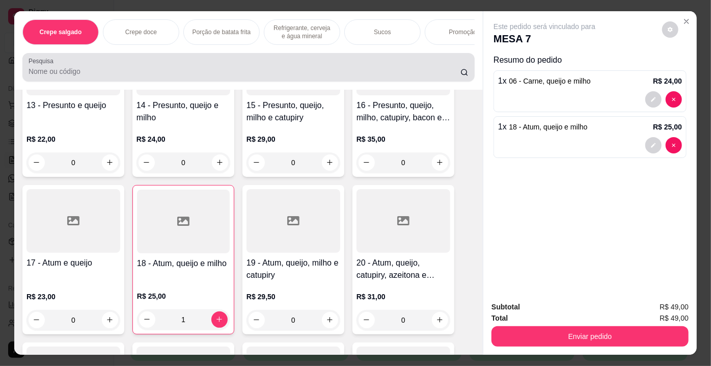
click at [83, 75] on input "Pesquisa" at bounding box center [245, 71] width 432 height 10
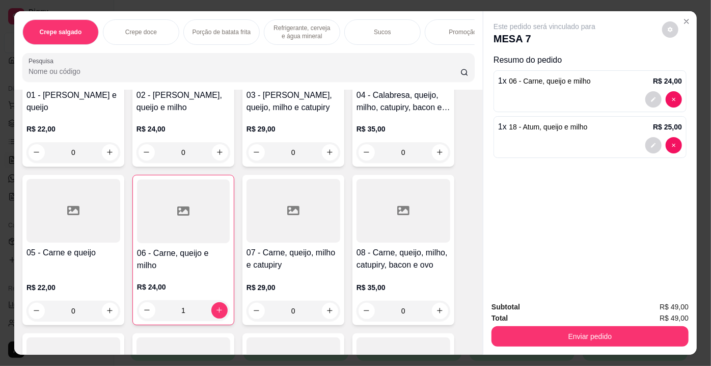
scroll to position [0, 0]
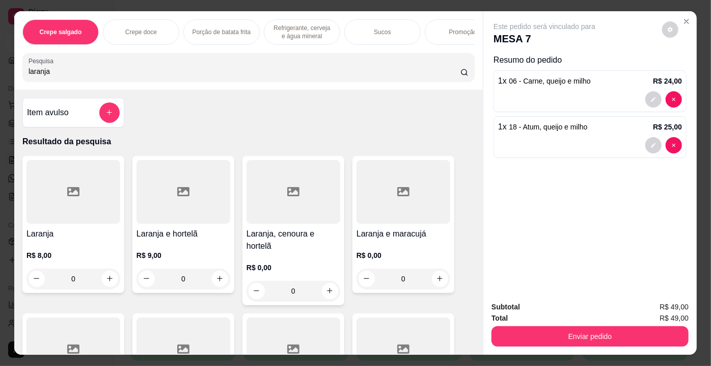
type input "laranja"
click at [68, 198] on icon at bounding box center [73, 191] width 12 height 12
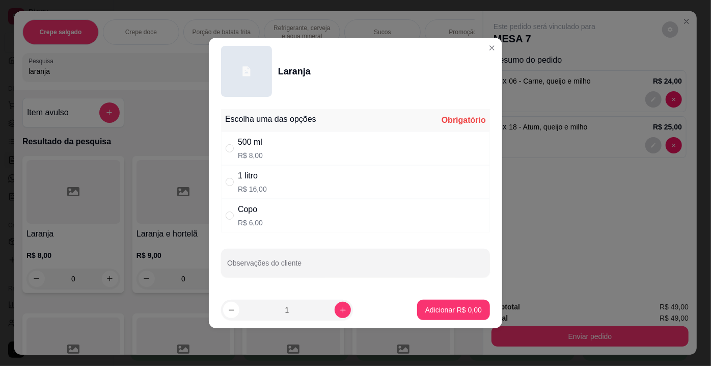
click at [265, 135] on div "500 ml R$ 8,00" at bounding box center [355, 148] width 269 height 34
radio input "true"
click at [473, 306] on p "Adicionar R$ 8,00" at bounding box center [453, 309] width 57 height 10
type input "1"
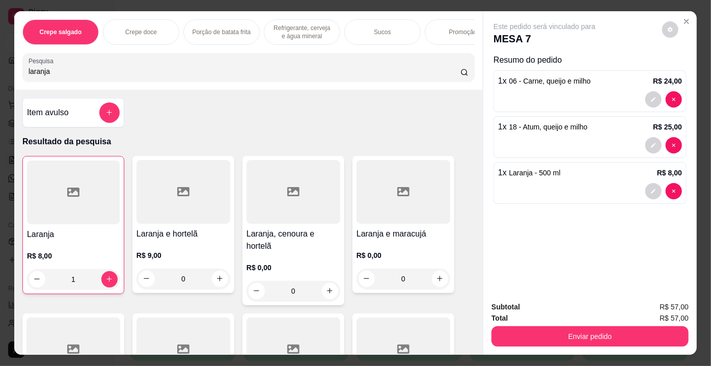
drag, startPoint x: 66, startPoint y: 73, endPoint x: 4, endPoint y: 73, distance: 62.1
click at [4, 73] on div "Crepe salgado Crepe doce Porção de batata frita Refrigerante, cerveja e água mi…" at bounding box center [355, 183] width 711 height 366
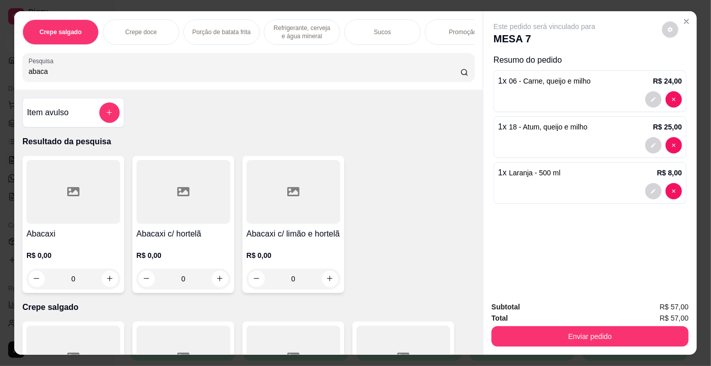
type input "abaca"
click at [187, 206] on div at bounding box center [183, 192] width 94 height 64
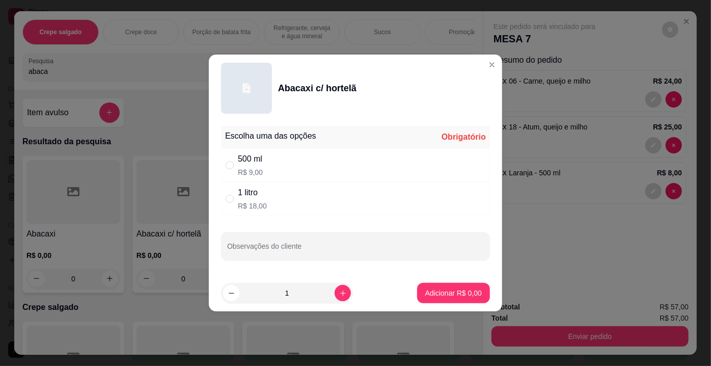
click at [259, 169] on p "R$ 9,00" at bounding box center [250, 172] width 25 height 10
radio input "true"
click at [469, 294] on p "Adicionar R$ 9,00" at bounding box center [453, 293] width 55 height 10
type input "1"
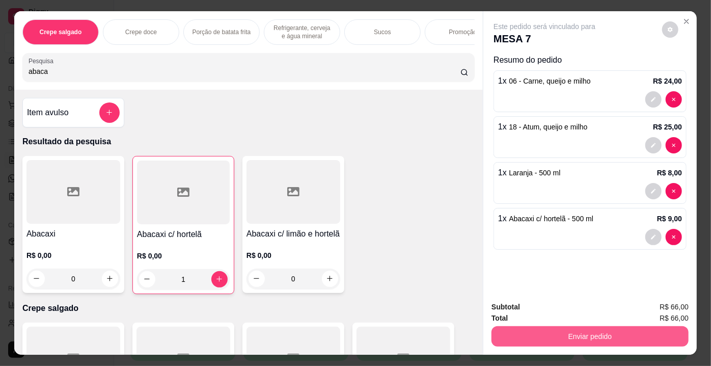
click at [597, 332] on button "Enviar pedido" at bounding box center [589, 336] width 197 height 20
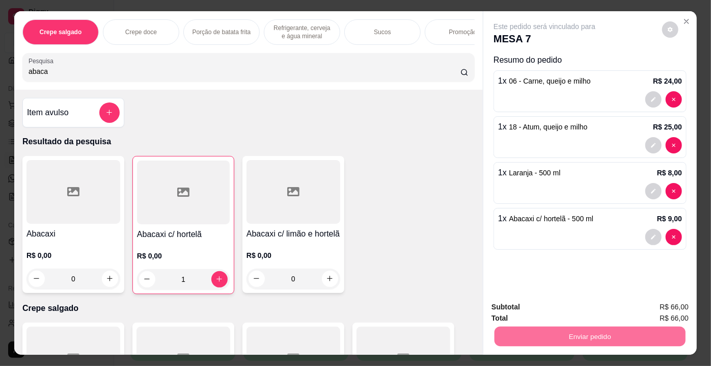
click at [657, 304] on button "Enviar pedido" at bounding box center [662, 307] width 58 height 19
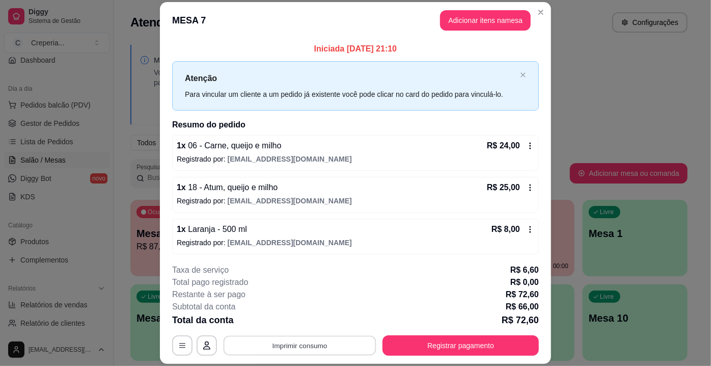
click at [355, 347] on button "Imprimir consumo" at bounding box center [300, 346] width 153 height 20
click at [323, 322] on button "IMPRESSORA" at bounding box center [299, 322] width 71 height 16
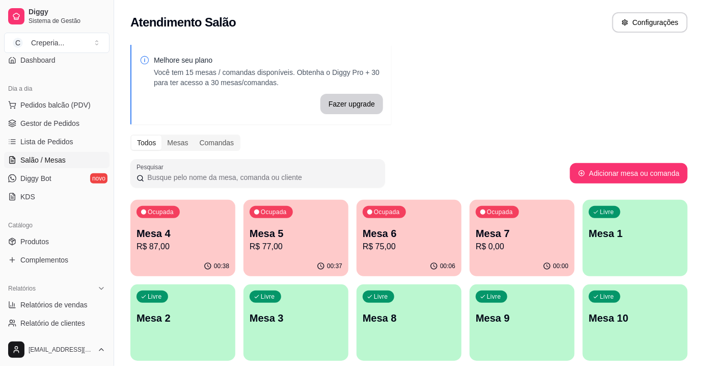
click at [315, 313] on p "Mesa 3" at bounding box center [295, 318] width 93 height 14
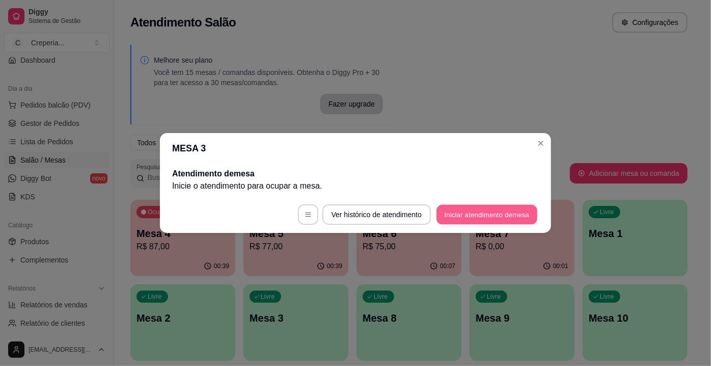
click at [495, 207] on button "Iniciar atendimento de mesa" at bounding box center [486, 215] width 101 height 20
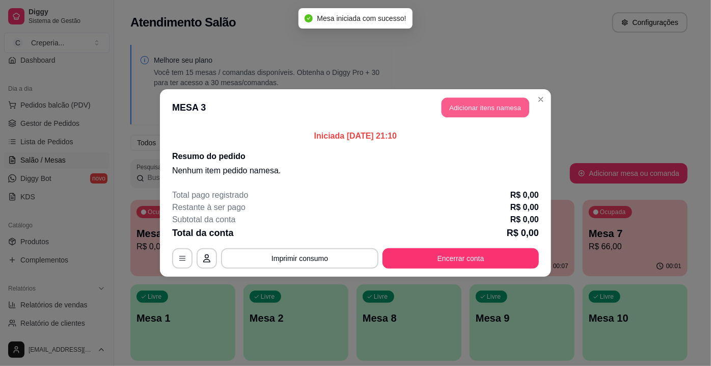
click at [449, 108] on button "Adicionar itens na mesa" at bounding box center [485, 108] width 88 height 20
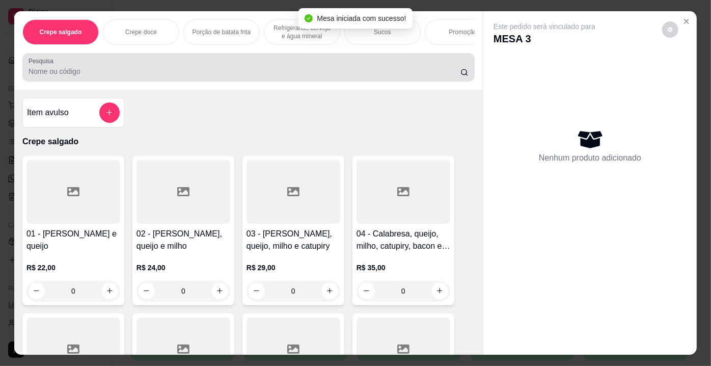
click at [132, 67] on div at bounding box center [249, 67] width 440 height 20
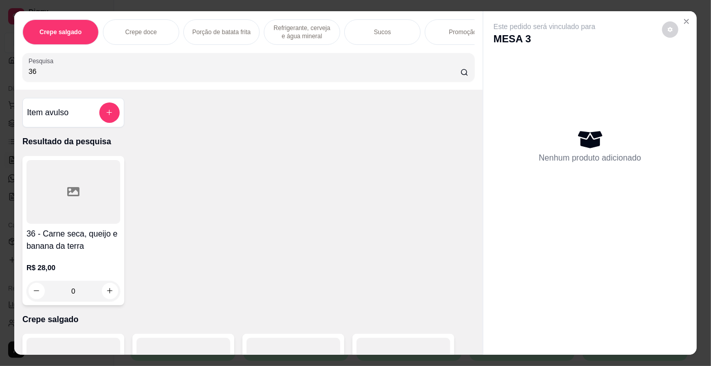
type input "36"
click at [76, 182] on div at bounding box center [73, 192] width 94 height 64
click at [450, 328] on p "Adicionar R$ 28,00" at bounding box center [451, 329] width 61 height 10
type input "1"
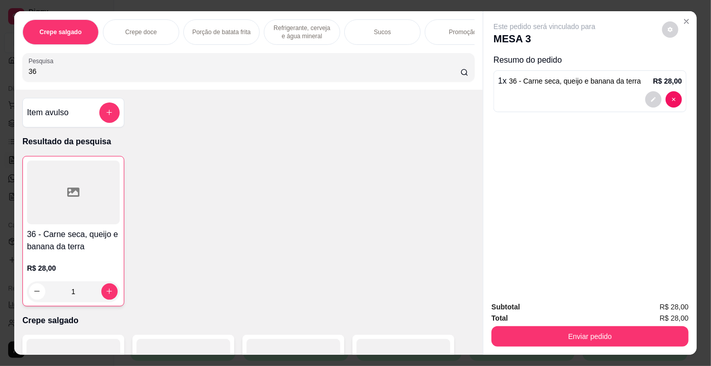
drag, startPoint x: 37, startPoint y: 71, endPoint x: 19, endPoint y: 72, distance: 17.8
click at [22, 72] on div "Pesquisa 36" at bounding box center [248, 67] width 452 height 29
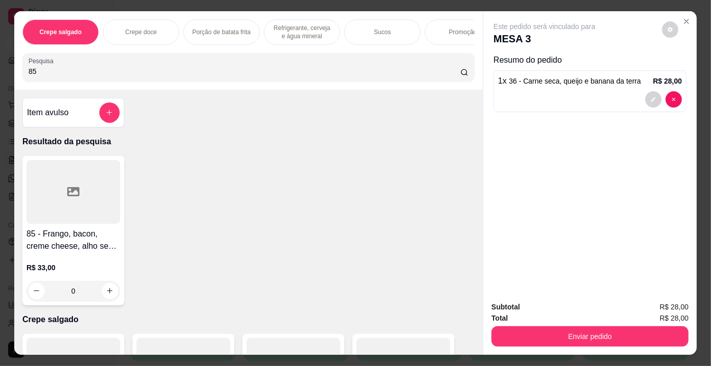
click at [100, 227] on div "85 - Frango, bacon, creme cheese, alho seco, ervilha, tomate e alface R$ 33,00 0" at bounding box center [73, 230] width 102 height 149
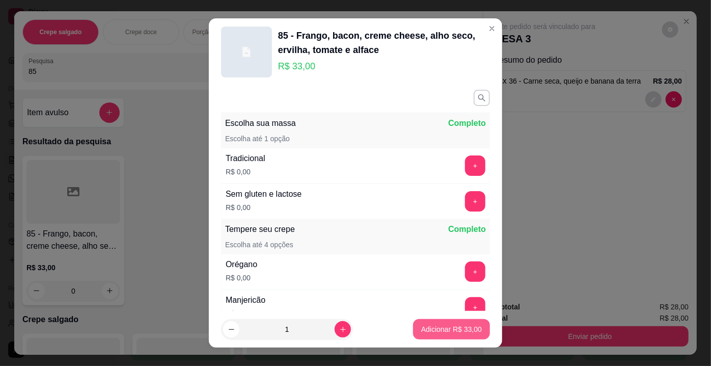
click at [432, 326] on p "Adicionar R$ 33,00" at bounding box center [451, 329] width 61 height 10
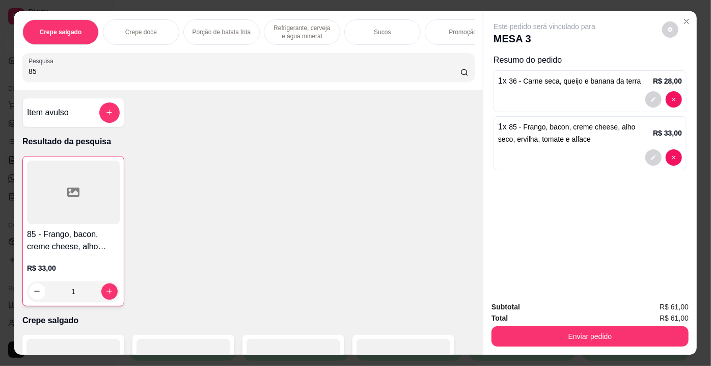
drag, startPoint x: 38, startPoint y: 72, endPoint x: 0, endPoint y: 72, distance: 37.7
click at [0, 72] on div "Crepe salgado Crepe doce Porção de batata frita Refrigerante, cerveja e água mi…" at bounding box center [355, 183] width 711 height 366
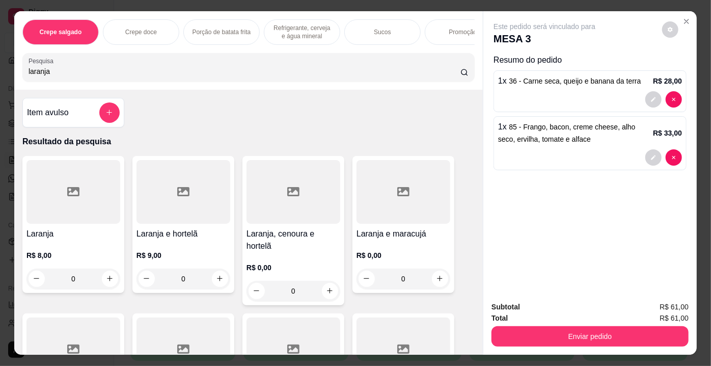
click at [74, 196] on icon at bounding box center [73, 191] width 12 height 9
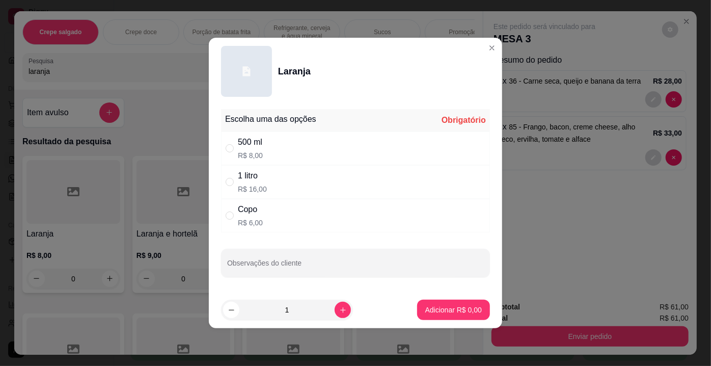
click at [262, 189] on p "R$ 16,00" at bounding box center [252, 189] width 29 height 10
click at [439, 302] on button "Adicionar R$ 16,00" at bounding box center [451, 310] width 75 height 20
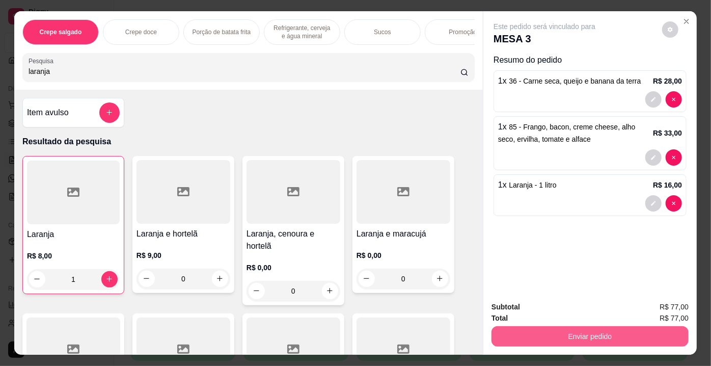
click at [657, 329] on button "Enviar pedido" at bounding box center [589, 336] width 197 height 20
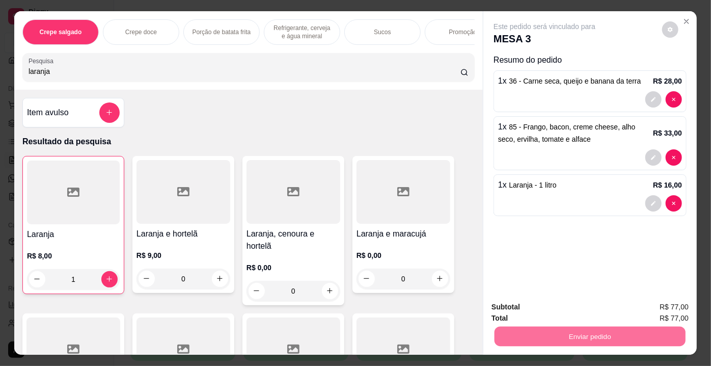
click at [663, 308] on button "Enviar pedido" at bounding box center [662, 307] width 56 height 19
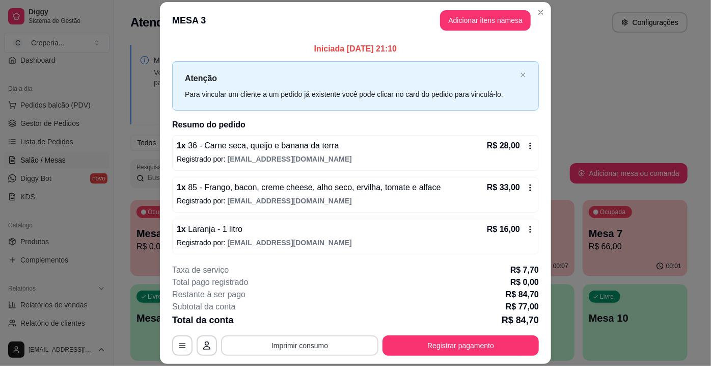
click at [345, 348] on button "Imprimir consumo" at bounding box center [299, 345] width 157 height 20
click at [307, 320] on button "IMPRESSORA" at bounding box center [299, 322] width 71 height 16
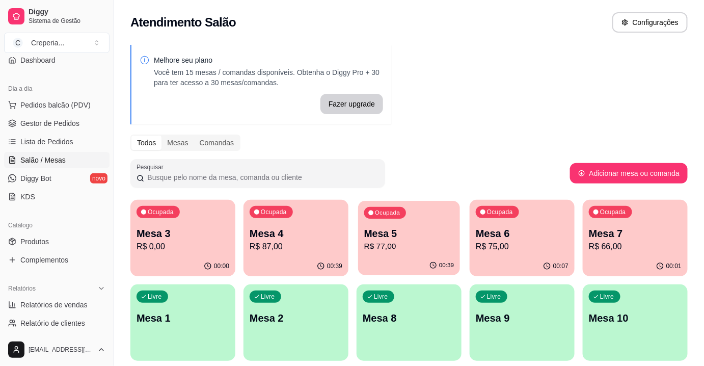
click at [417, 236] on p "Mesa 5" at bounding box center [409, 234] width 90 height 14
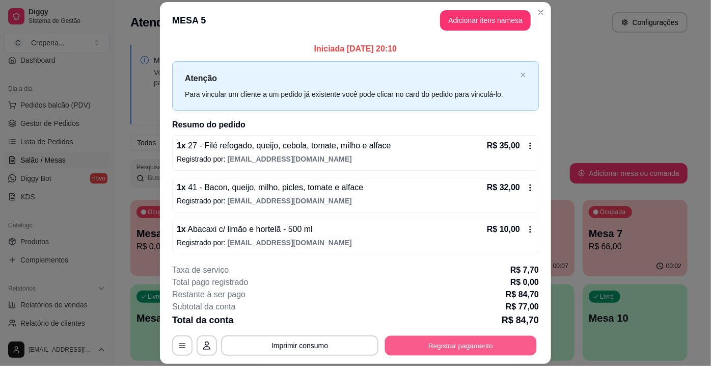
click at [439, 340] on button "Registrar pagamento" at bounding box center [461, 346] width 152 height 20
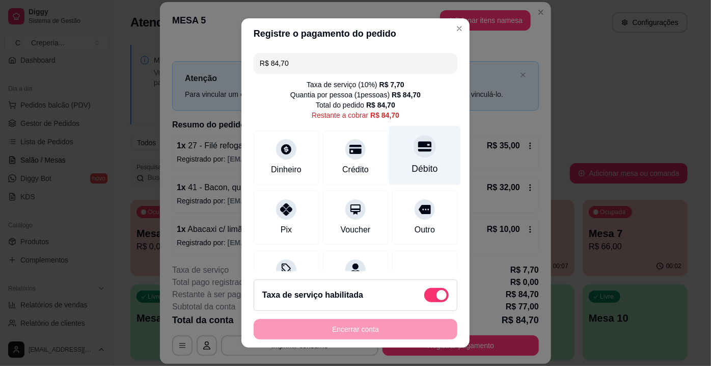
click at [418, 149] on icon at bounding box center [424, 145] width 13 height 13
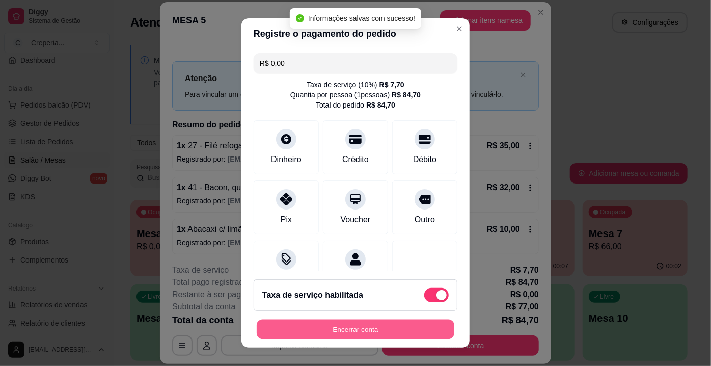
click at [363, 323] on button "Encerrar conta" at bounding box center [356, 329] width 198 height 20
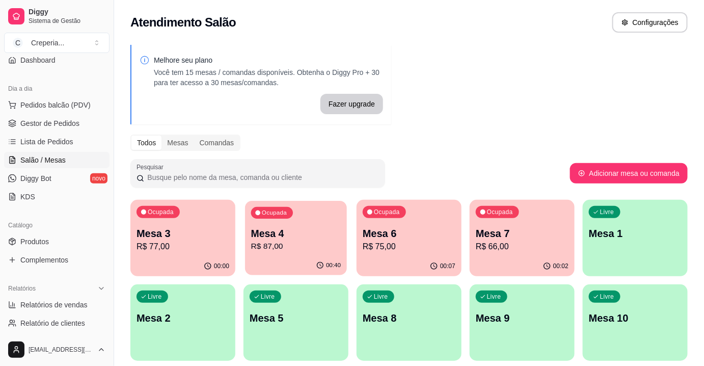
click at [306, 232] on p "Mesa 4" at bounding box center [296, 234] width 90 height 14
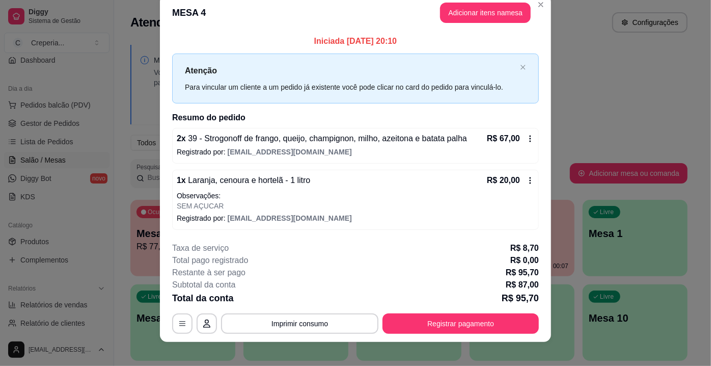
scroll to position [22, 0]
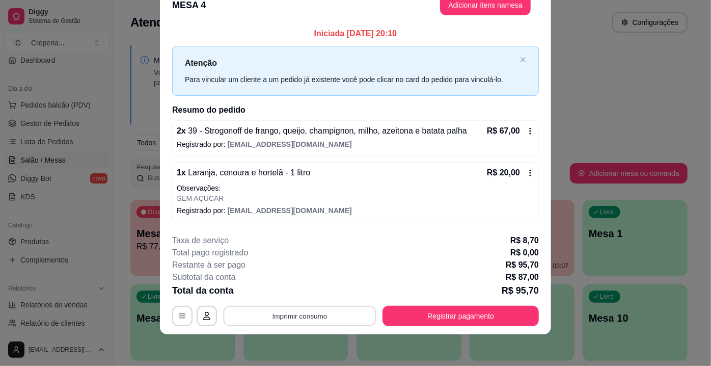
click at [281, 315] on button "Imprimir consumo" at bounding box center [300, 315] width 153 height 20
click at [287, 291] on button "IMPRESSORA" at bounding box center [300, 292] width 74 height 16
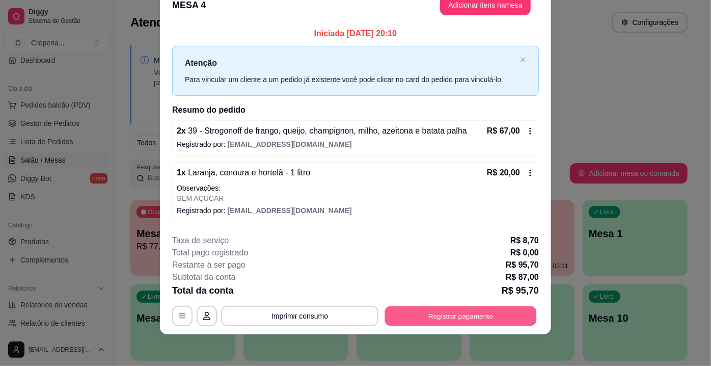
click at [435, 314] on button "Registrar pagamento" at bounding box center [461, 315] width 152 height 20
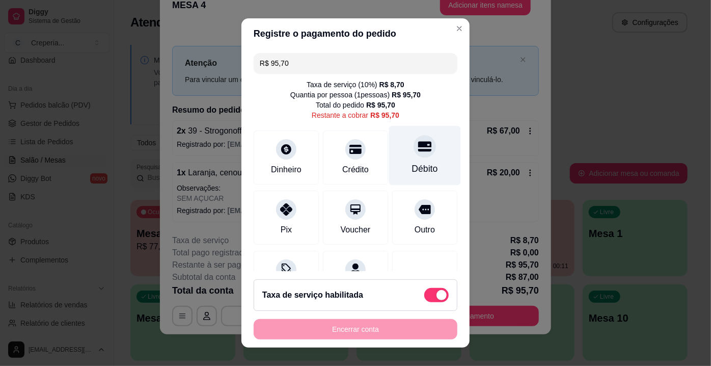
click at [414, 154] on div at bounding box center [424, 146] width 22 height 22
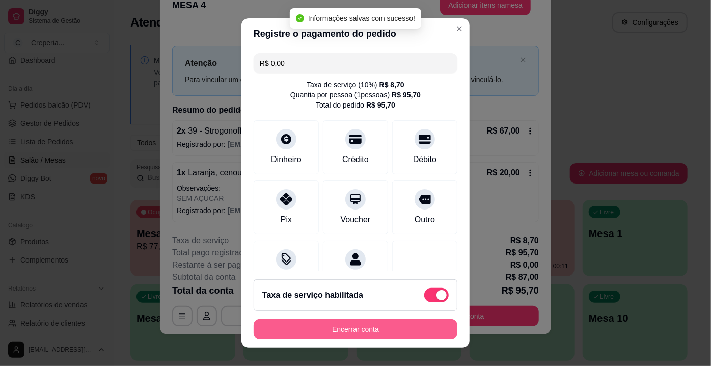
click at [377, 326] on button "Encerrar conta" at bounding box center [356, 329] width 204 height 20
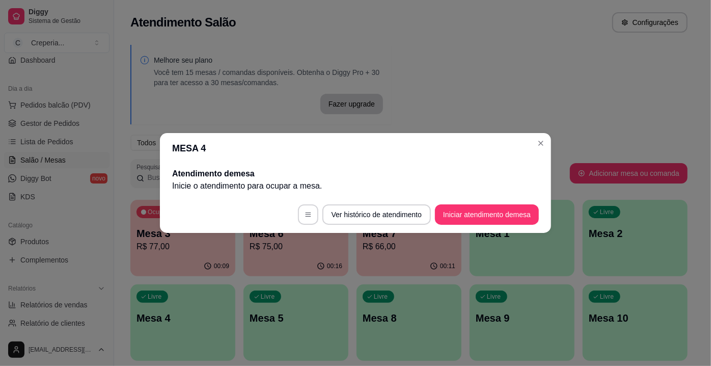
scroll to position [0, 0]
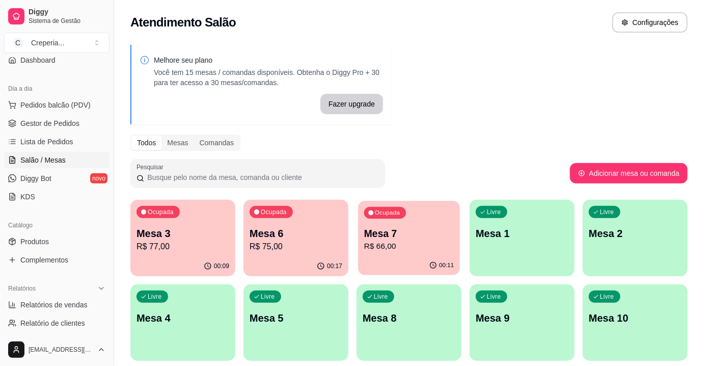
click at [398, 248] on p "R$ 66,00" at bounding box center [409, 246] width 90 height 12
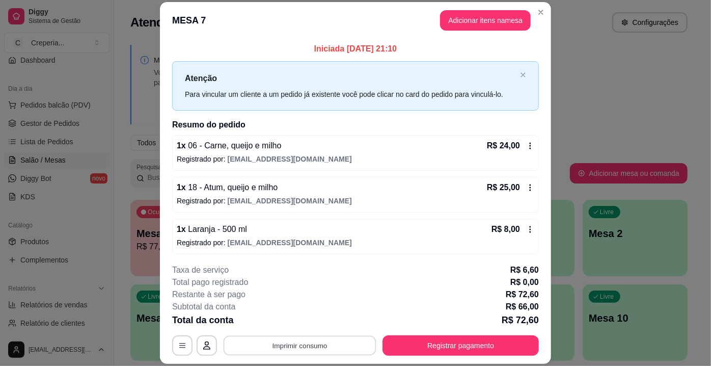
click at [276, 341] on button "Imprimir consumo" at bounding box center [300, 346] width 153 height 20
click at [284, 325] on button "IMPRESSORA" at bounding box center [300, 322] width 74 height 16
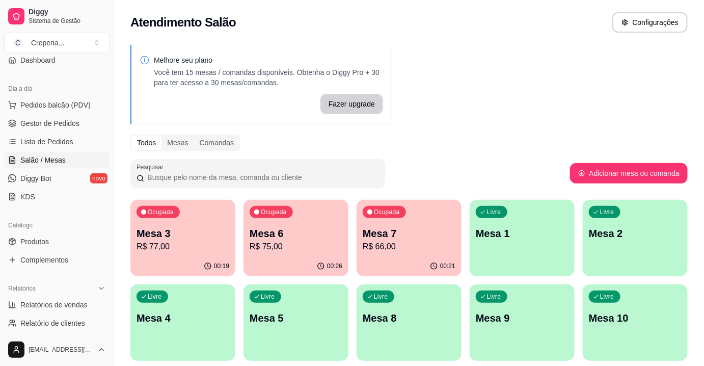
click at [418, 250] on p "R$ 66,00" at bounding box center [408, 246] width 93 height 12
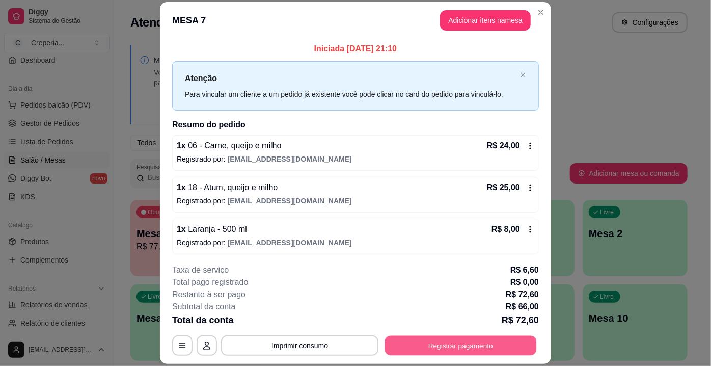
click at [465, 346] on button "Registrar pagamento" at bounding box center [461, 346] width 152 height 20
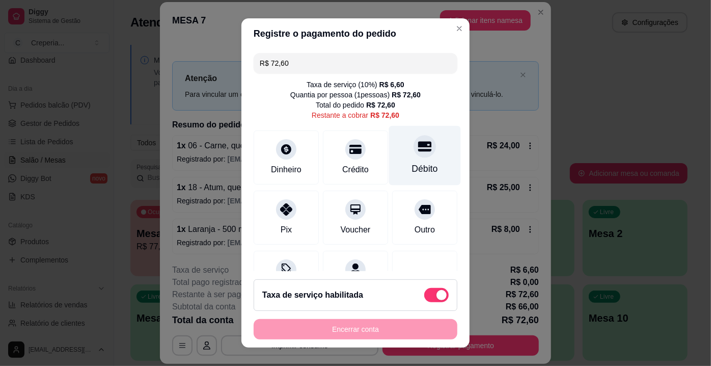
click at [407, 157] on div "Débito" at bounding box center [425, 156] width 72 height 60
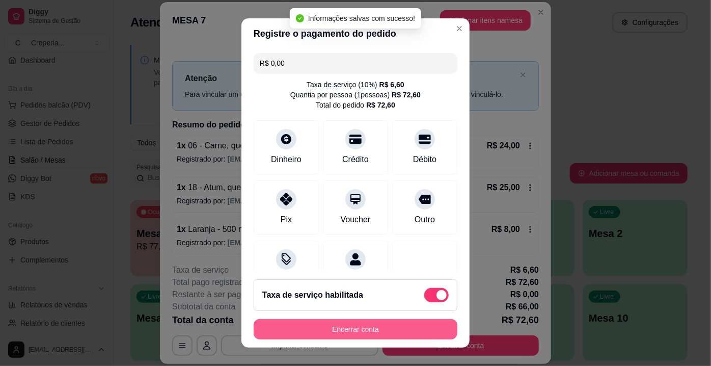
click at [345, 333] on button "Encerrar conta" at bounding box center [356, 329] width 204 height 20
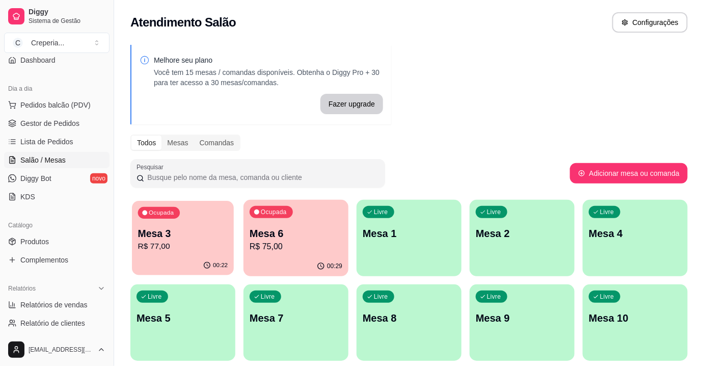
click at [154, 213] on p "Ocupada" at bounding box center [161, 213] width 25 height 8
click at [34, 303] on span "Relatórios de vendas" at bounding box center [53, 304] width 67 height 10
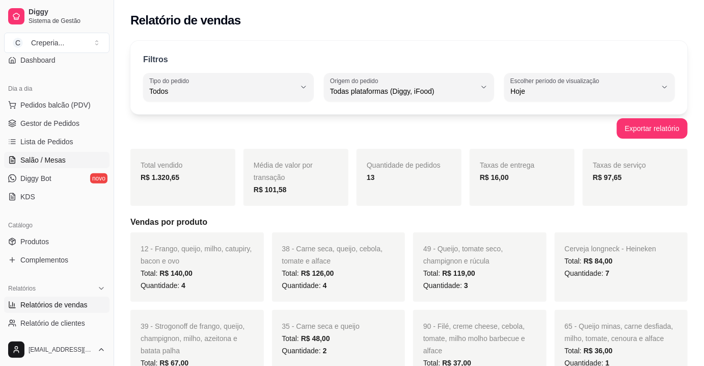
click at [52, 155] on span "Salão / Mesas" at bounding box center [42, 160] width 45 height 10
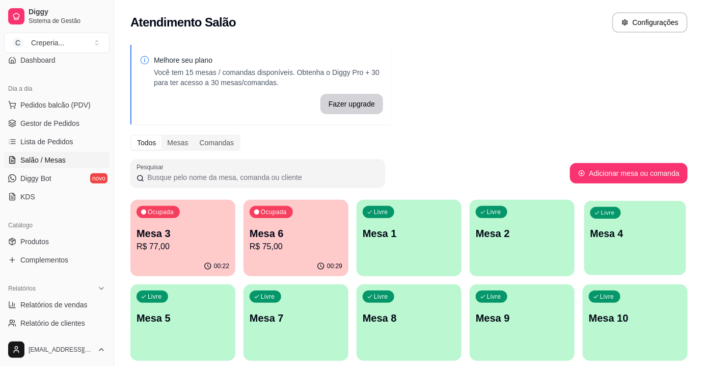
click at [613, 229] on p "Mesa 4" at bounding box center [635, 234] width 90 height 14
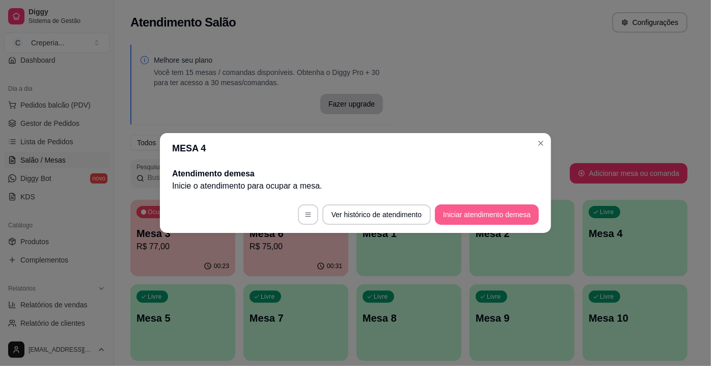
click at [496, 216] on button "Iniciar atendimento de mesa" at bounding box center [487, 214] width 104 height 20
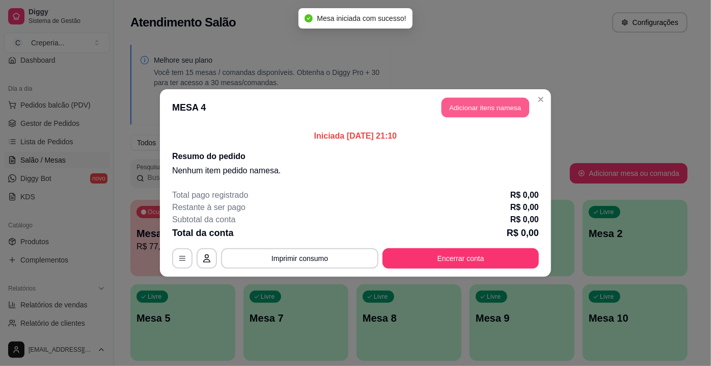
click at [476, 107] on button "Adicionar itens na mesa" at bounding box center [485, 108] width 88 height 20
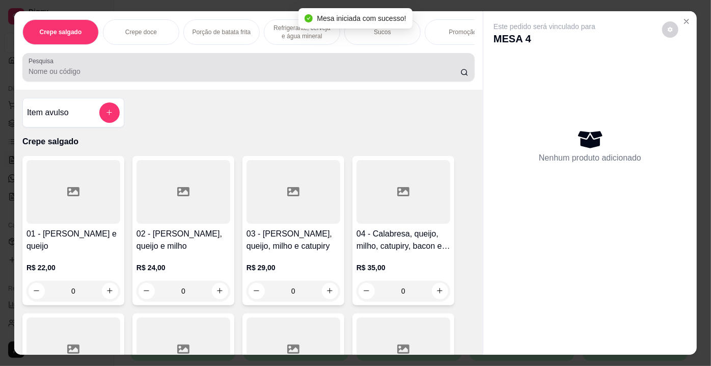
click at [264, 73] on input "Pesquisa" at bounding box center [245, 71] width 432 height 10
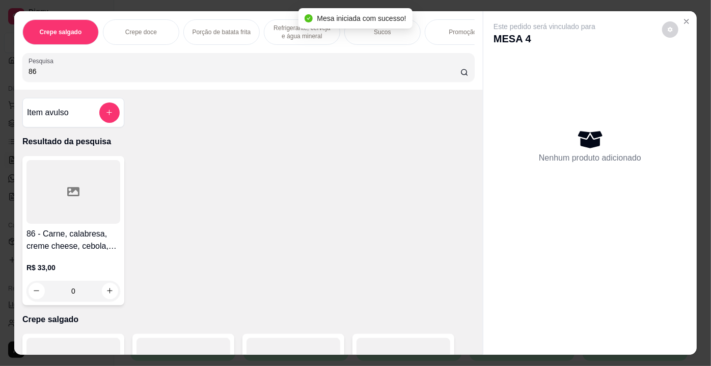
click at [80, 200] on div at bounding box center [73, 192] width 94 height 64
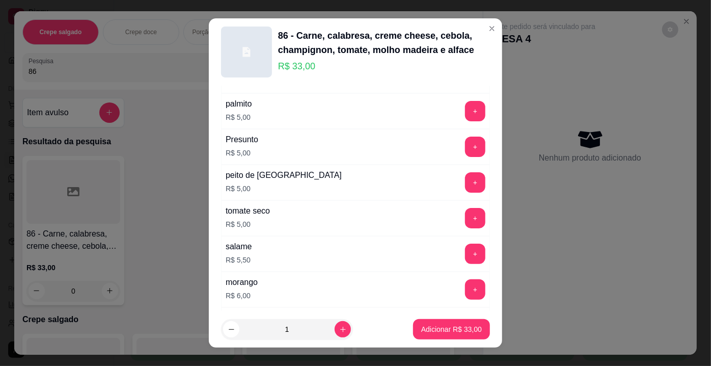
scroll to position [1846, 0]
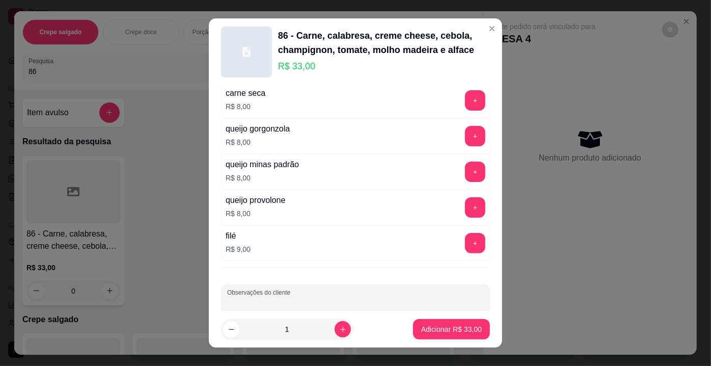
click at [404, 297] on input "Observações do cliente" at bounding box center [355, 302] width 257 height 10
click at [452, 334] on button "Adicionar R$ 33,00" at bounding box center [451, 329] width 75 height 20
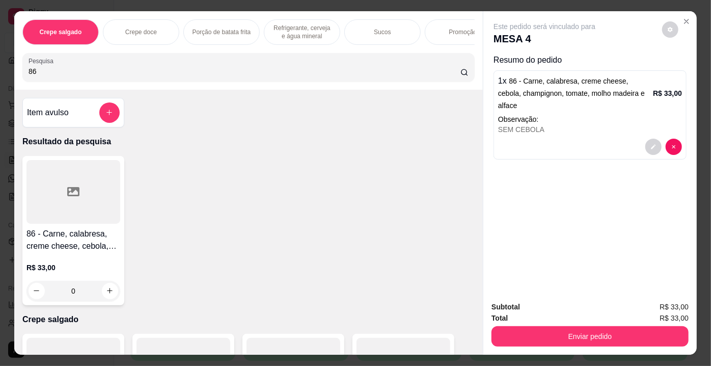
drag, startPoint x: 36, startPoint y: 75, endPoint x: 16, endPoint y: 75, distance: 19.3
click at [16, 75] on div "Crepe salgado Crepe doce Porção de batata frita Refrigerante, cerveja e água mi…" at bounding box center [248, 50] width 468 height 78
click at [74, 178] on div at bounding box center [73, 192] width 94 height 64
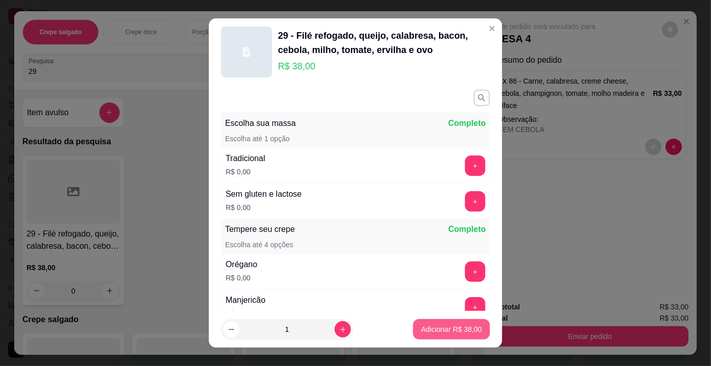
click at [436, 331] on p "Adicionar R$ 38,00" at bounding box center [451, 329] width 61 height 10
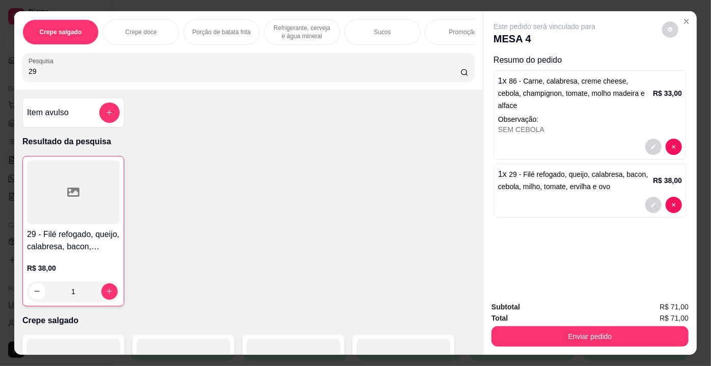
drag, startPoint x: 46, startPoint y: 75, endPoint x: 0, endPoint y: 81, distance: 46.7
click at [0, 81] on div "Crepe salgado Crepe doce Porção de batata frita Refrigerante, cerveja e água mi…" at bounding box center [355, 183] width 711 height 366
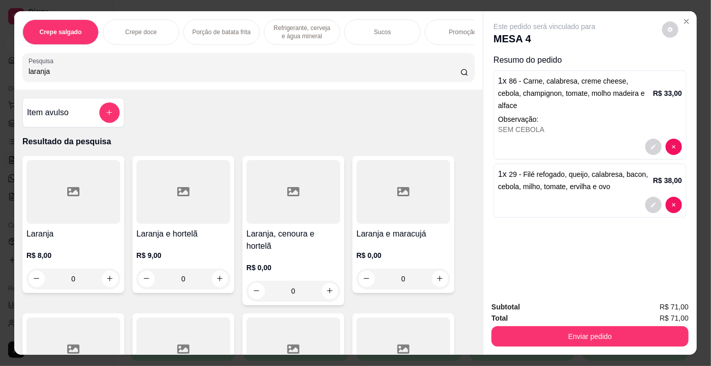
click at [50, 182] on div at bounding box center [73, 192] width 94 height 64
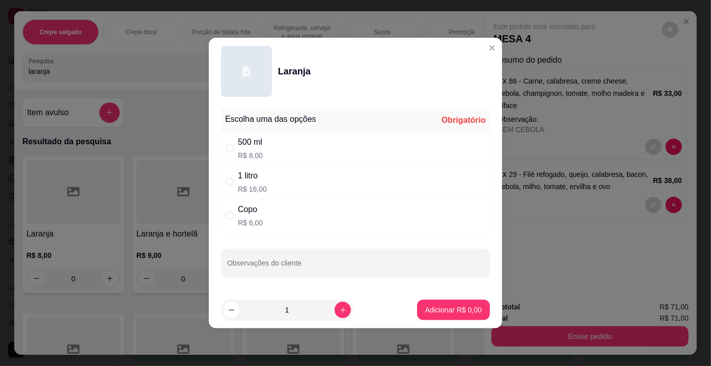
click at [261, 152] on p "R$ 8,00" at bounding box center [250, 155] width 25 height 10
click at [442, 302] on button "Adicionar R$ 8,00" at bounding box center [453, 309] width 73 height 20
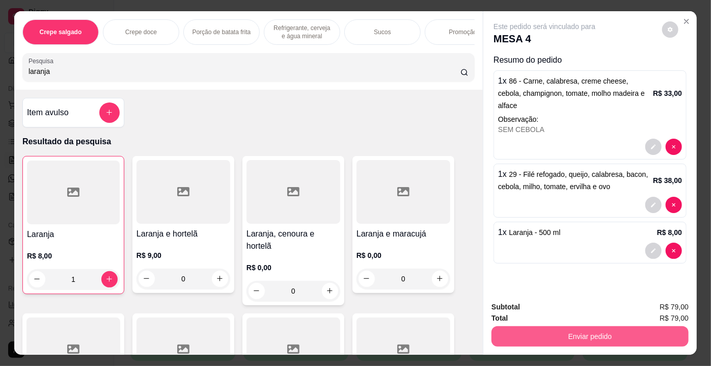
click at [571, 330] on button "Enviar pedido" at bounding box center [589, 336] width 197 height 20
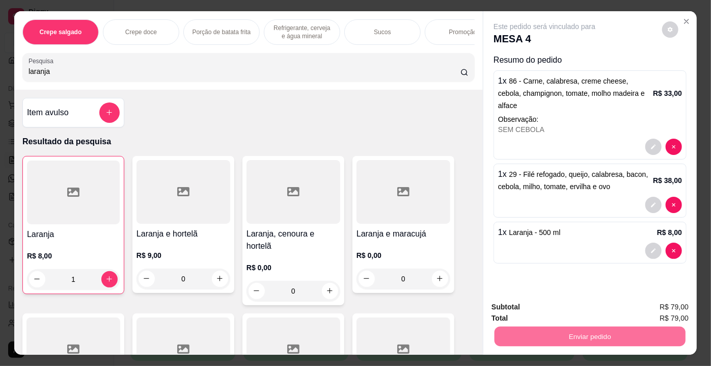
click at [646, 302] on button "Enviar pedido" at bounding box center [662, 307] width 58 height 19
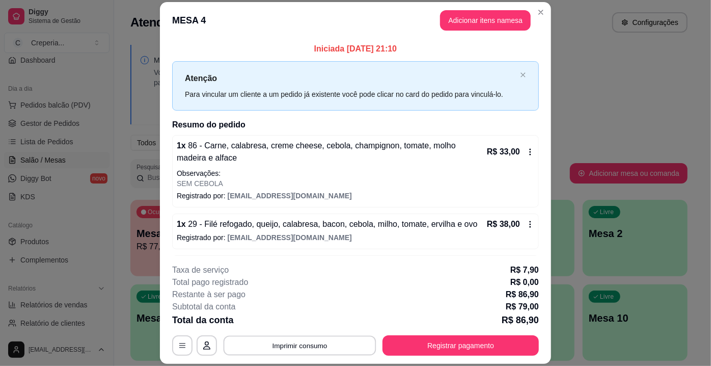
click at [314, 344] on button "Imprimir consumo" at bounding box center [300, 346] width 153 height 20
click at [324, 316] on button "IMPRESSORA" at bounding box center [299, 322] width 71 height 16
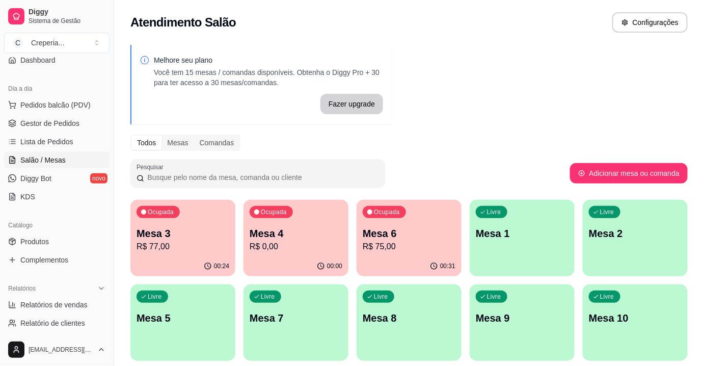
click at [129, 227] on div "Melhore seu plano Você tem 15 mesas / comandas disponíveis. Obtenha o Diggy Pro…" at bounding box center [409, 248] width 590 height 418
click at [166, 233] on p "Mesa 3" at bounding box center [182, 233] width 93 height 14
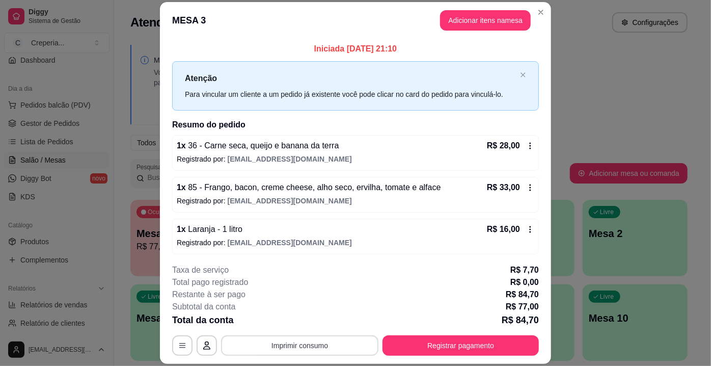
click at [315, 346] on button "Imprimir consumo" at bounding box center [299, 345] width 157 height 20
click at [305, 326] on button "IMPRESSORA" at bounding box center [299, 322] width 71 height 16
drag, startPoint x: 170, startPoint y: 316, endPoint x: 333, endPoint y: 27, distance: 331.9
click at [332, 25] on header "MESA 3 Adicionar itens na mesa" at bounding box center [355, 20] width 391 height 37
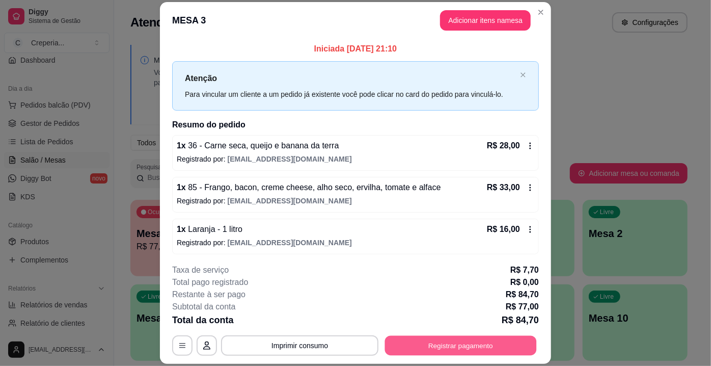
click at [457, 343] on button "Registrar pagamento" at bounding box center [461, 346] width 152 height 20
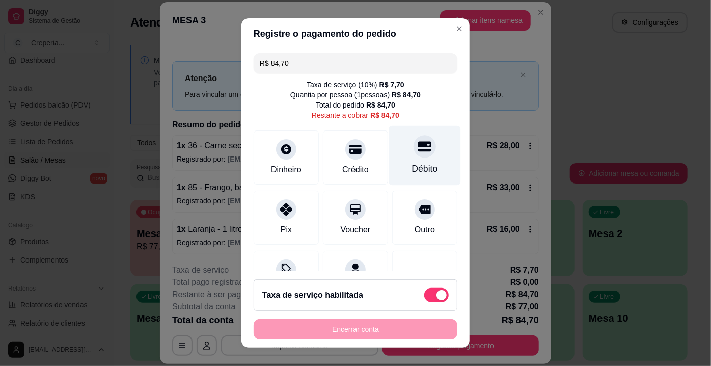
click at [420, 157] on div "Débito" at bounding box center [425, 156] width 72 height 60
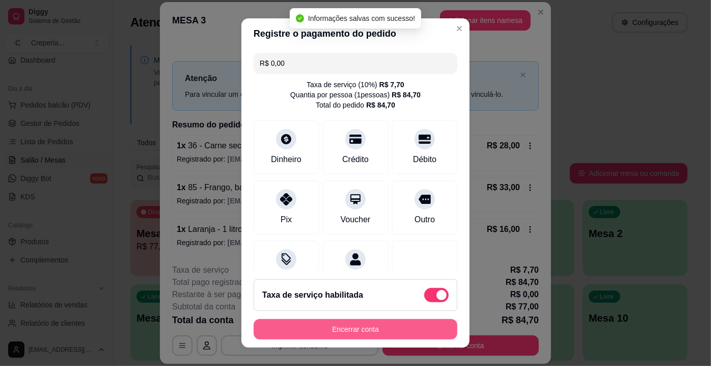
click at [330, 332] on button "Encerrar conta" at bounding box center [356, 329] width 204 height 20
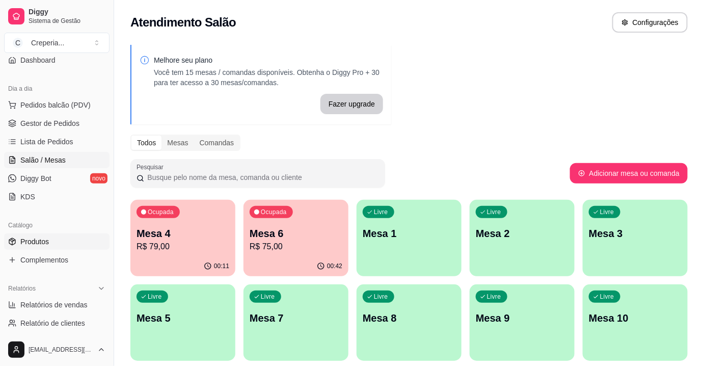
click at [51, 244] on link "Produtos" at bounding box center [56, 241] width 105 height 16
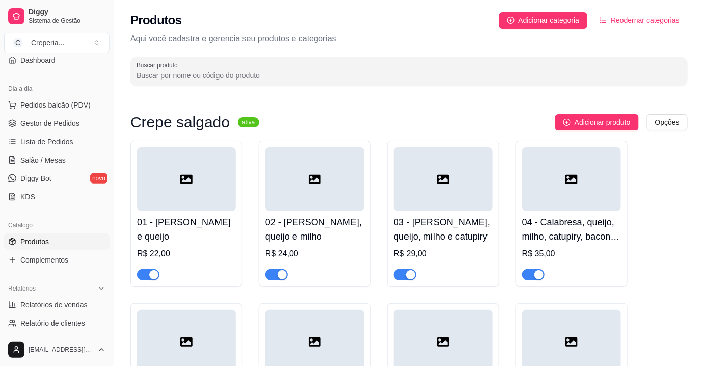
click at [200, 73] on input "Buscar produto" at bounding box center [408, 75] width 545 height 10
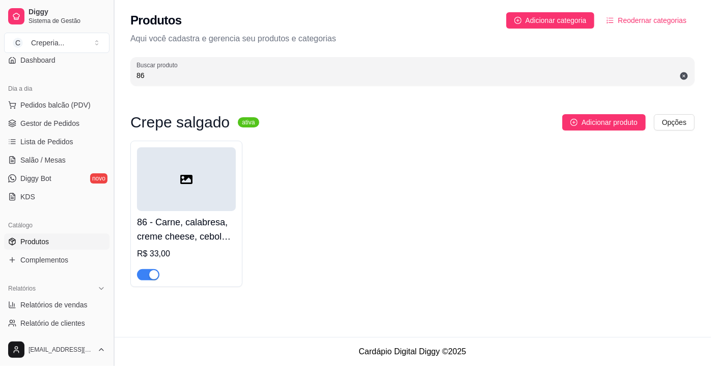
drag, startPoint x: 171, startPoint y: 79, endPoint x: 111, endPoint y: 82, distance: 59.6
click at [111, 82] on div "Diggy Sistema de Gestão C Creperia ... Loja fechada Diggy Pro + 15 Renovação au…" at bounding box center [355, 183] width 711 height 366
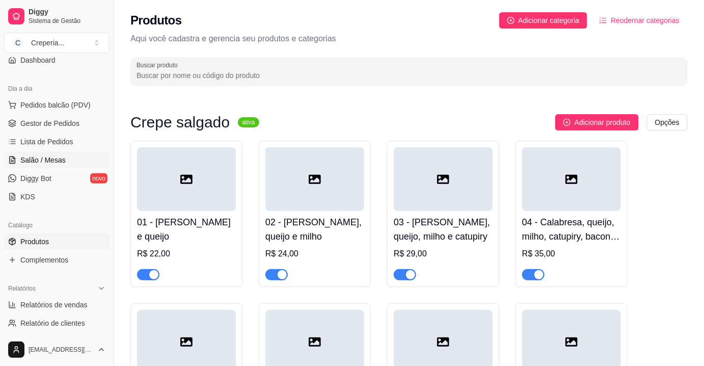
click at [52, 160] on span "Salão / Mesas" at bounding box center [42, 160] width 45 height 10
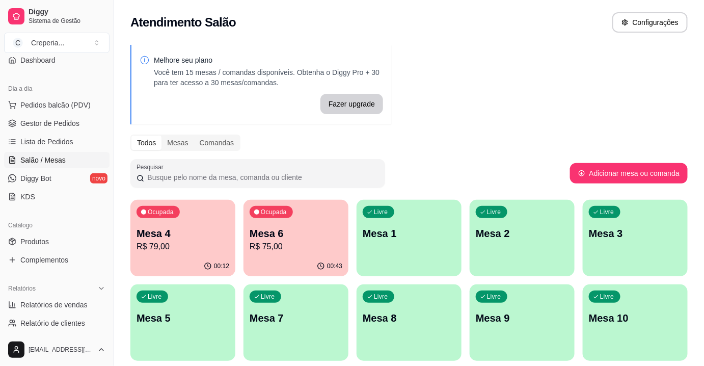
click at [218, 233] on p "Mesa 4" at bounding box center [182, 233] width 93 height 14
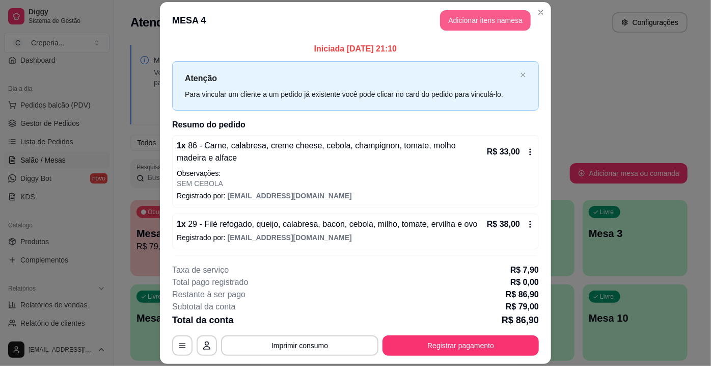
click at [478, 21] on button "Adicionar itens na mesa" at bounding box center [485, 20] width 91 height 20
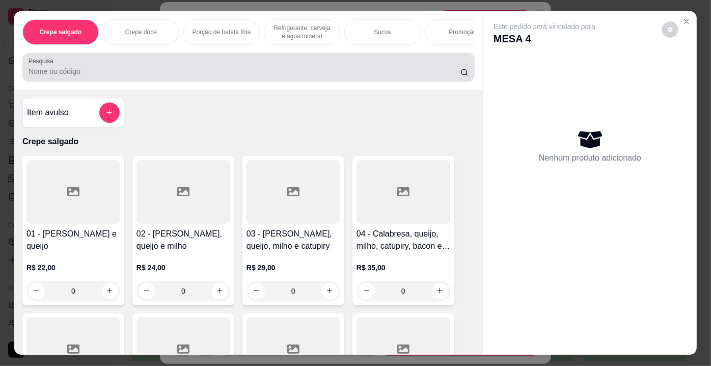
click at [178, 73] on input "Pesquisa" at bounding box center [245, 71] width 432 height 10
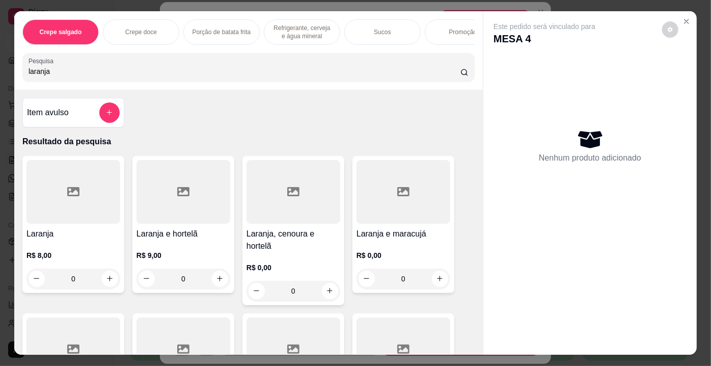
click at [90, 200] on div at bounding box center [73, 192] width 94 height 64
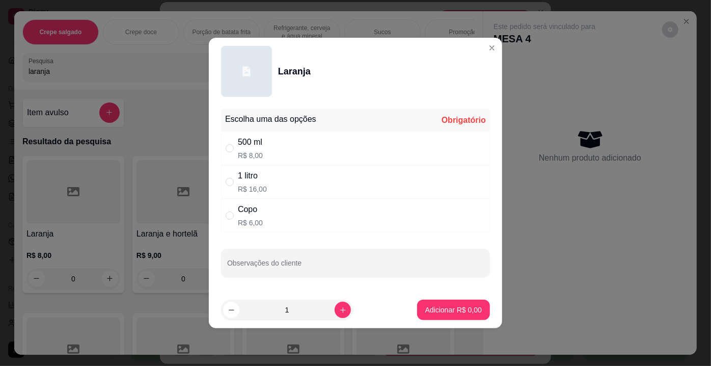
click at [262, 143] on div "500 ml" at bounding box center [250, 142] width 25 height 12
click at [473, 308] on p "Adicionar R$ 8,00" at bounding box center [453, 309] width 55 height 10
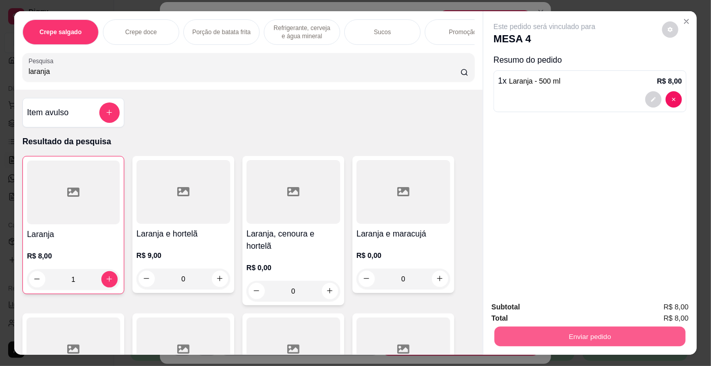
click at [579, 330] on button "Enviar pedido" at bounding box center [589, 336] width 191 height 20
click at [653, 302] on button "Enviar pedido" at bounding box center [662, 307] width 58 height 19
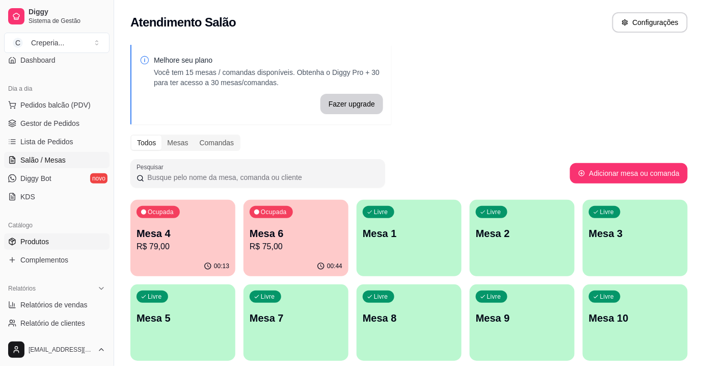
click at [34, 236] on span "Produtos" at bounding box center [34, 241] width 29 height 10
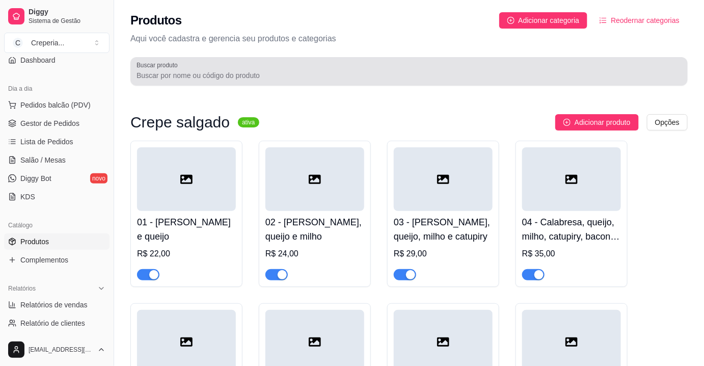
click at [170, 70] on div at bounding box center [408, 71] width 545 height 20
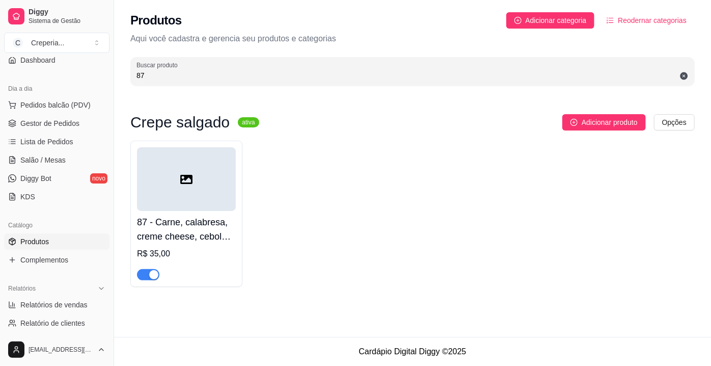
click at [216, 181] on div at bounding box center [186, 179] width 99 height 64
click at [165, 78] on input "87" at bounding box center [412, 75] width 552 height 10
click at [191, 150] on div at bounding box center [186, 179] width 99 height 64
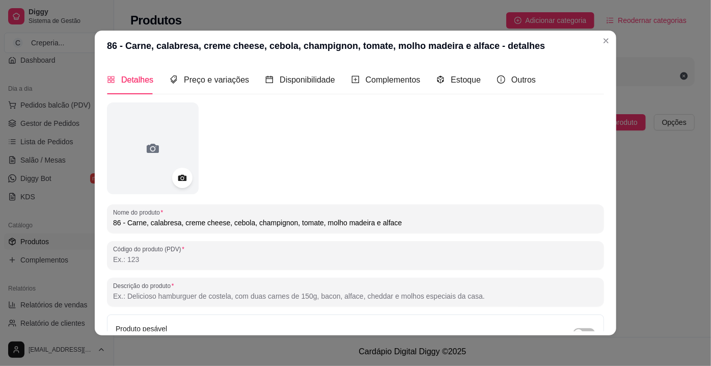
drag, startPoint x: 394, startPoint y: 220, endPoint x: 400, endPoint y: 224, distance: 7.1
click at [400, 224] on input "86 - Carne, calabresa, creme cheese, cebola, champignon, tomate, molho madeira …" at bounding box center [355, 222] width 485 height 10
drag, startPoint x: 448, startPoint y: 222, endPoint x: 80, endPoint y: 226, distance: 367.1
click at [80, 226] on div "86 - Carne, calabresa, creme cheese, cebola, champignon, tomate, molho madeira …" at bounding box center [355, 183] width 711 height 366
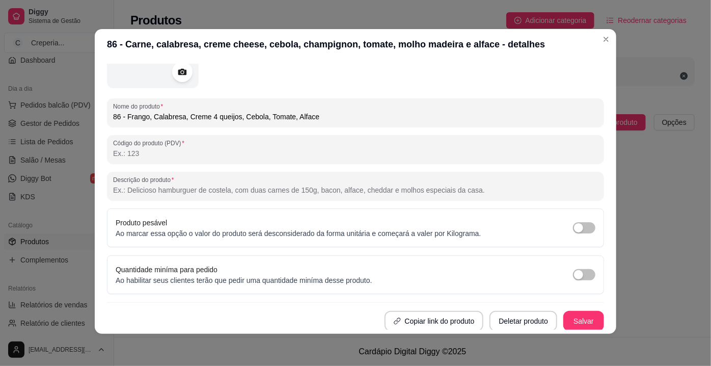
scroll to position [2, 0]
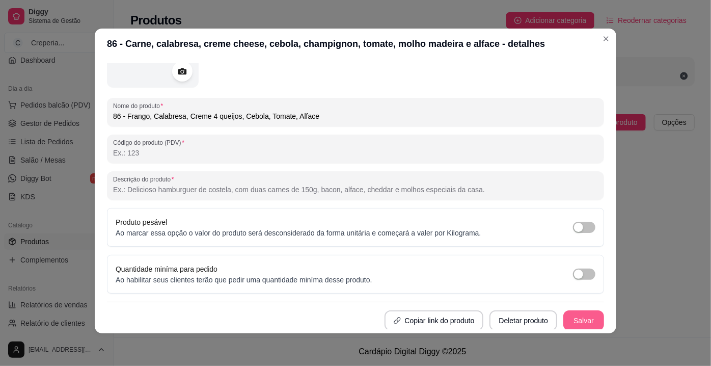
click at [572, 321] on button "Salvar" at bounding box center [583, 320] width 41 height 20
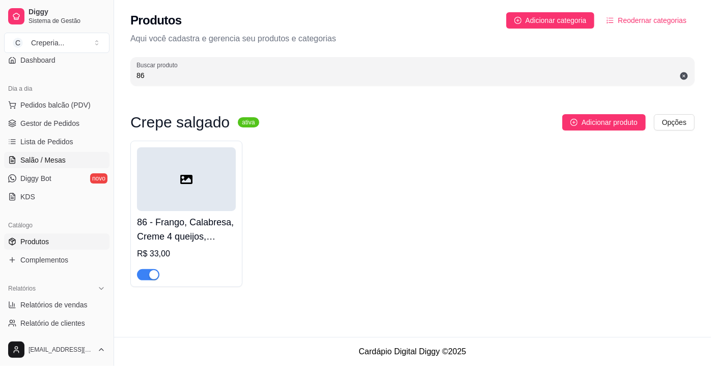
click at [55, 155] on span "Salão / Mesas" at bounding box center [42, 160] width 45 height 10
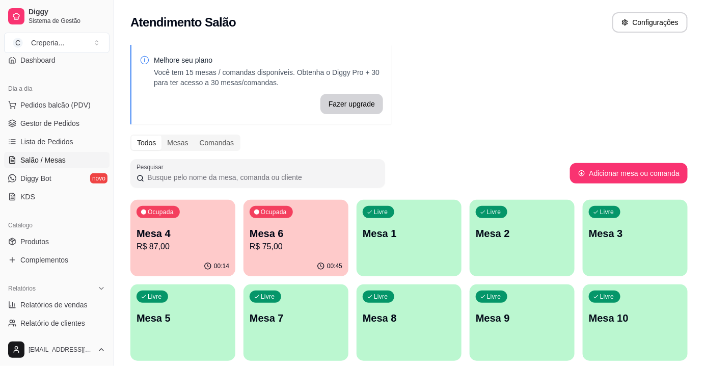
click at [181, 236] on p "Mesa 4" at bounding box center [182, 233] width 93 height 14
click at [199, 232] on p "Mesa 4" at bounding box center [183, 234] width 90 height 14
click at [38, 304] on span "Relatórios de vendas" at bounding box center [53, 304] width 67 height 10
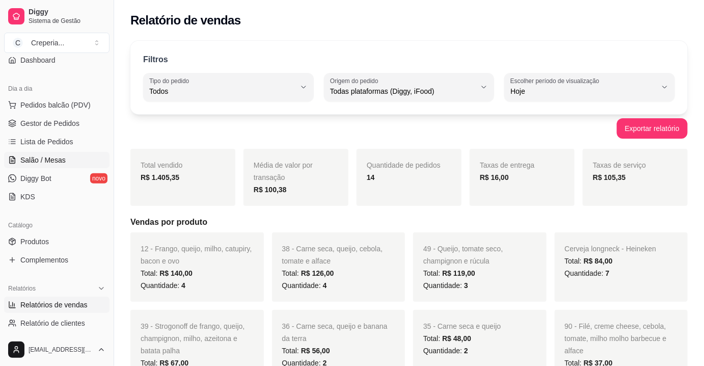
click at [60, 161] on span "Salão / Mesas" at bounding box center [42, 160] width 45 height 10
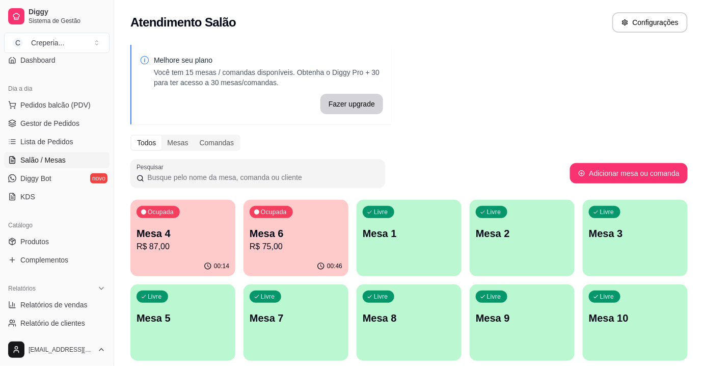
click at [419, 135] on div "Todos Mesas Comandas" at bounding box center [408, 142] width 557 height 16
click at [550, 201] on div "Livre Mesa 2" at bounding box center [522, 232] width 102 height 62
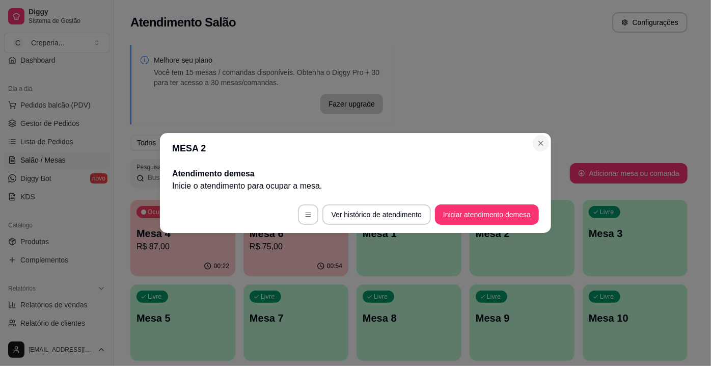
click at [543, 153] on header "MESA 2" at bounding box center [355, 148] width 391 height 31
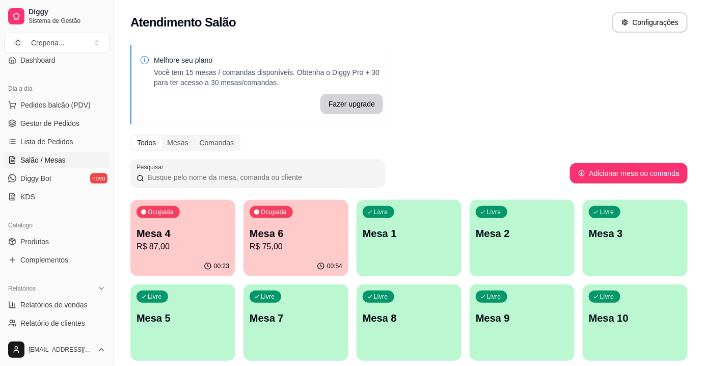
click at [172, 226] on div "Ocupada Mesa 4 R$ 87,00" at bounding box center [182, 228] width 105 height 57
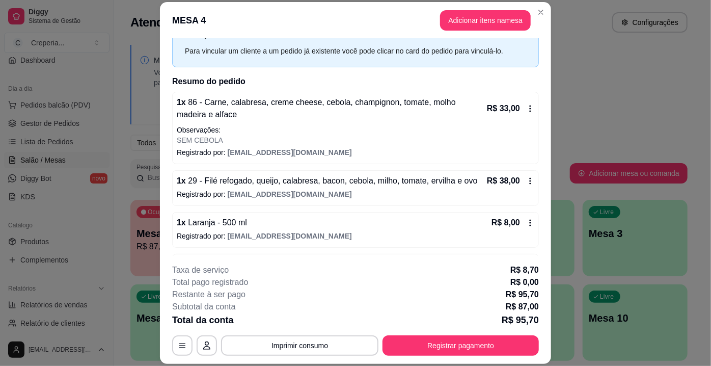
scroll to position [78, 0]
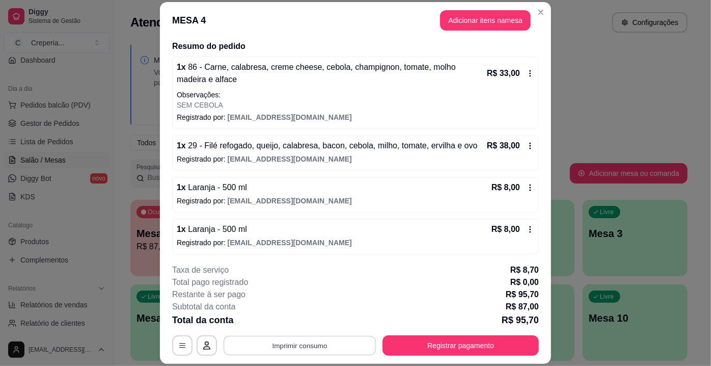
click at [294, 342] on button "Imprimir consumo" at bounding box center [300, 346] width 153 height 20
click at [303, 322] on button "IMPRESSORA" at bounding box center [300, 322] width 74 height 16
click at [402, 345] on button "Registrar pagamento" at bounding box center [460, 345] width 156 height 20
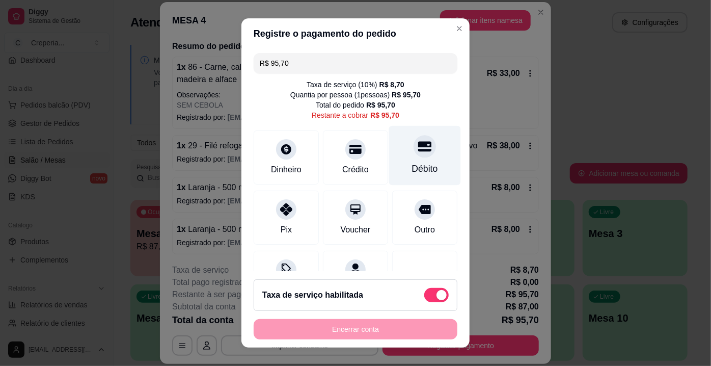
click at [413, 154] on div at bounding box center [424, 146] width 22 height 22
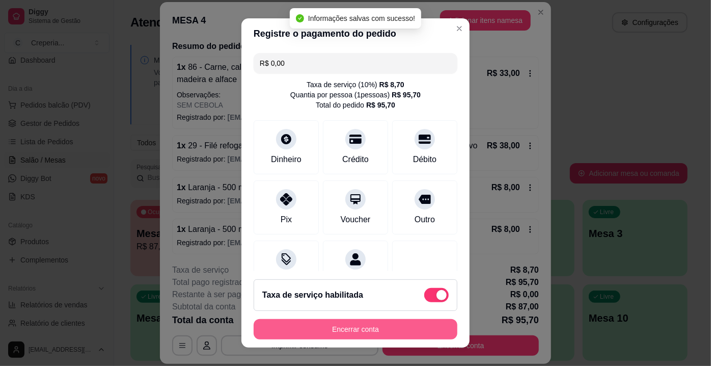
click at [356, 332] on button "Encerrar conta" at bounding box center [356, 329] width 204 height 20
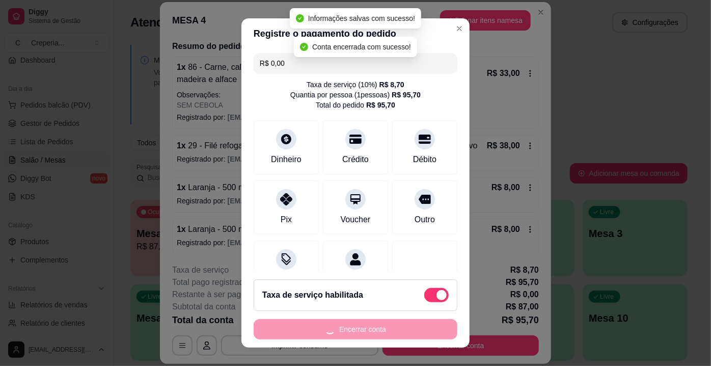
scroll to position [0, 0]
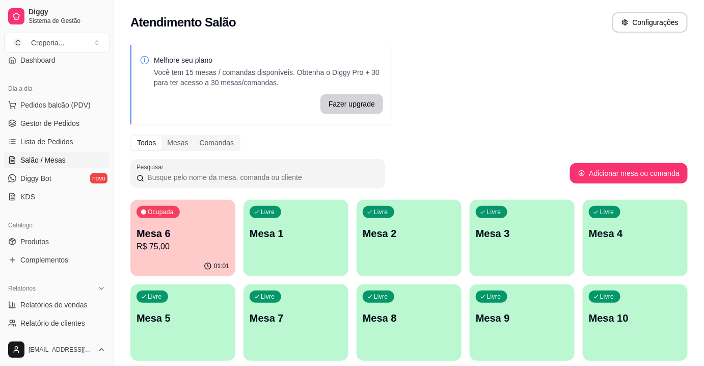
click at [156, 227] on p "Mesa 6" at bounding box center [182, 233] width 93 height 14
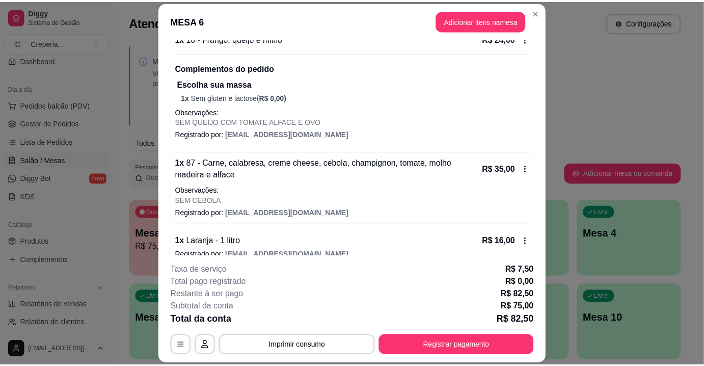
scroll to position [119, 0]
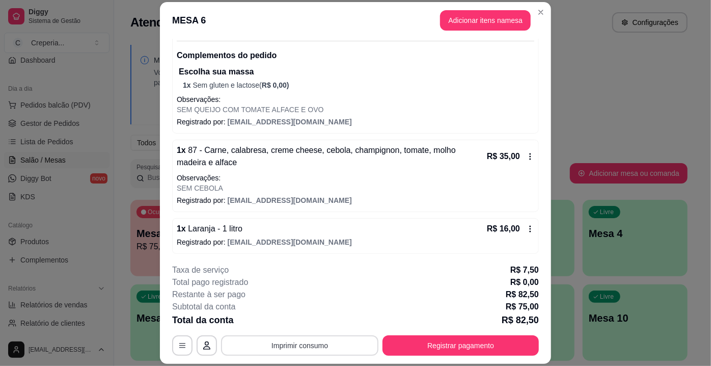
click at [338, 347] on button "Imprimir consumo" at bounding box center [299, 345] width 157 height 20
click at [317, 321] on button "IMPRESSORA" at bounding box center [299, 322] width 71 height 16
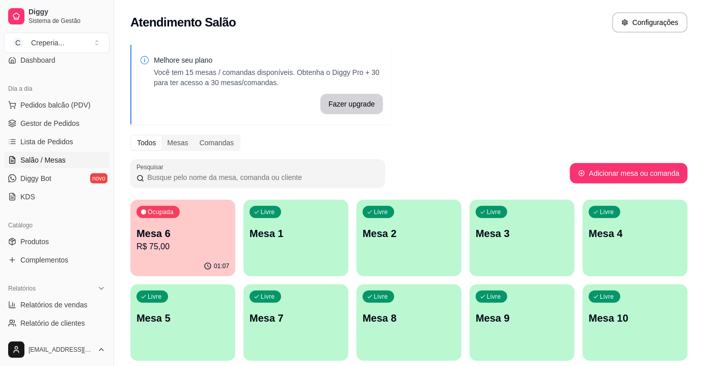
click at [603, 114] on div "Melhore seu plano Você tem 15 mesas / comandas disponíveis. Obtenha o Diggy Pro…" at bounding box center [409, 248] width 590 height 418
click at [194, 244] on p "R$ 75,00" at bounding box center [182, 246] width 93 height 12
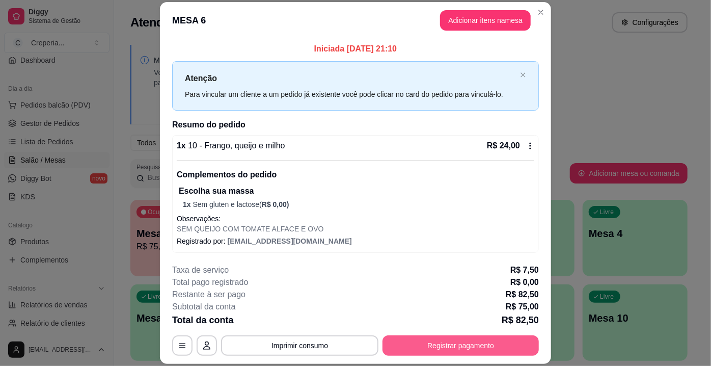
click at [469, 344] on button "Registrar pagamento" at bounding box center [460, 345] width 156 height 20
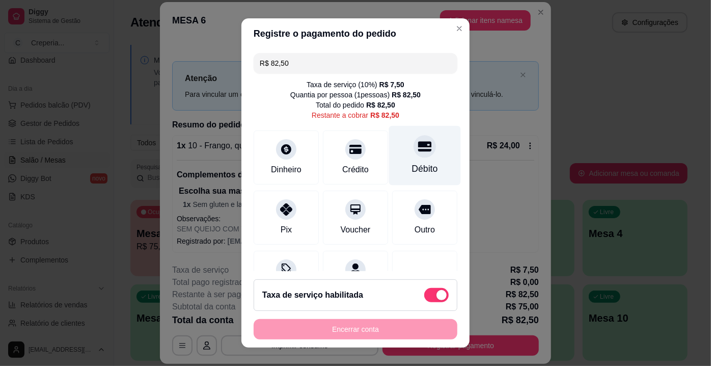
click at [413, 167] on div "Débito" at bounding box center [425, 168] width 26 height 13
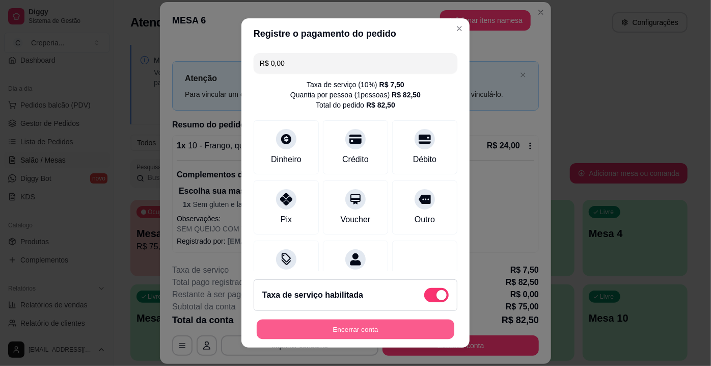
click at [351, 323] on button "Encerrar conta" at bounding box center [356, 329] width 198 height 20
